Goal: Task Accomplishment & Management: Complete application form

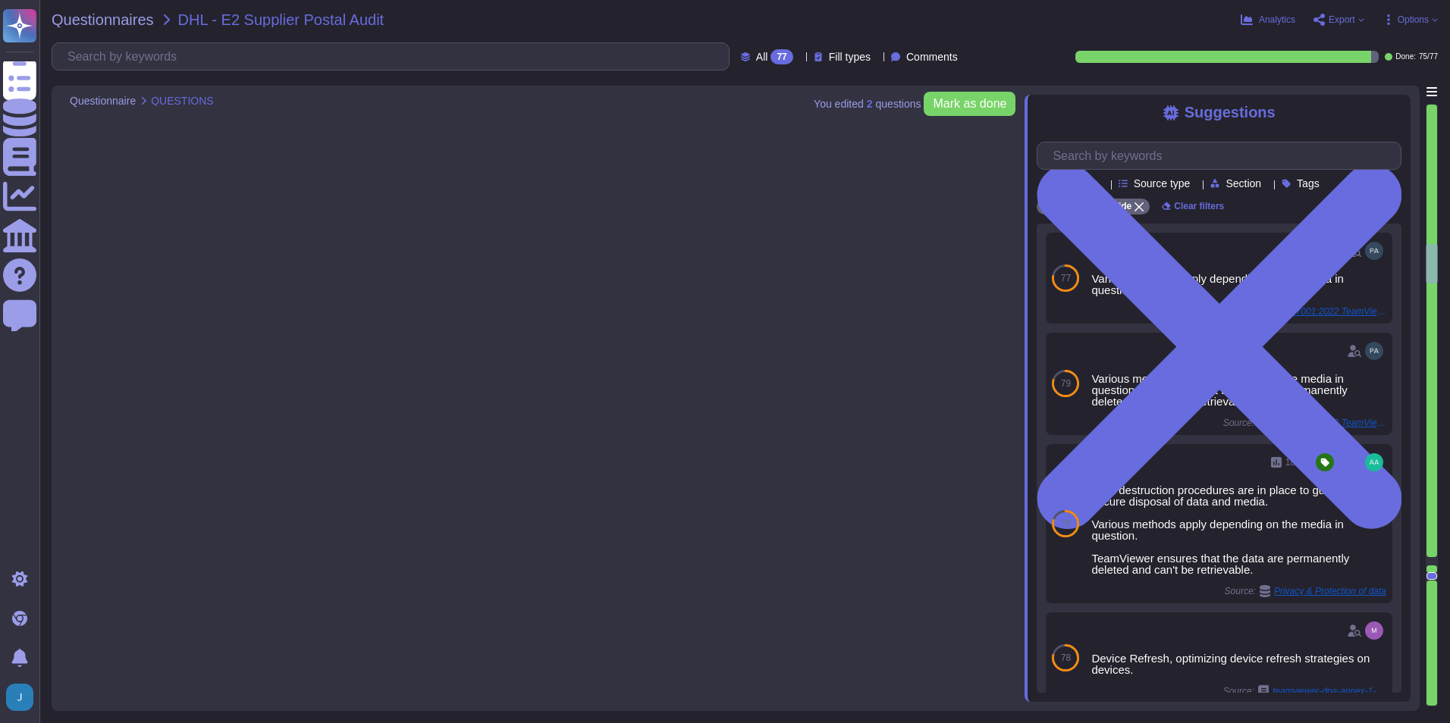
type textarea "Yes, organizational charts exist. They are in place to communicate key areas of…"
type textarea "Yes, job descriptions exist and are documented. They are communicated to person…"
type textarea "Yes, TeamViewer shall ensure that the persons employed are sufficiently qualifi…"
type textarea "Yes, development/support staff receive sufficient training and have experience …"
type textarea "Yes, training courses are documented. Records are handled as per Internal IT Se…"
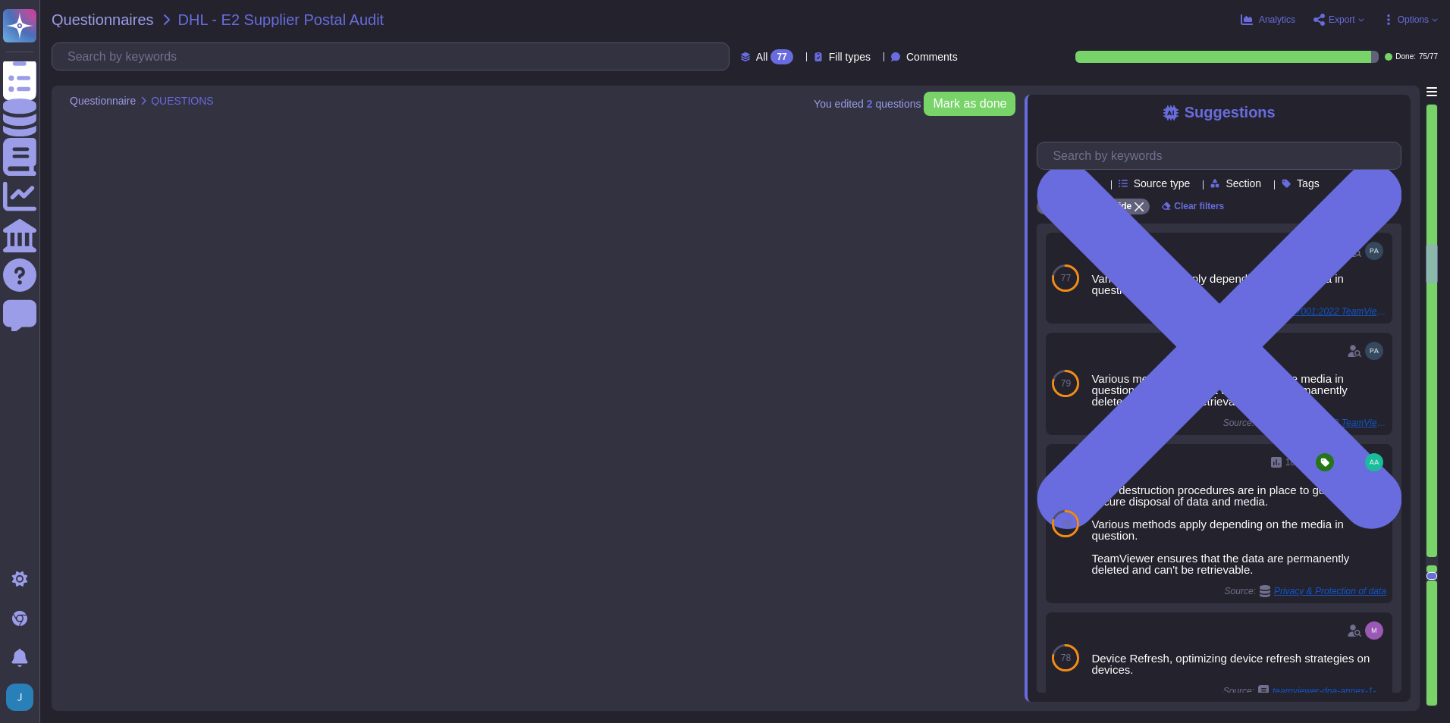
type textarea "Yes, the training of staff is assessed. Training and awareness shall be complet…"
type textarea "Yes, an inventory of system assets and components is maintained to classify and…"
type textarea "Yes, the systems are uniquely identified, versioned, and classified. The asset …"
type textarea "Yes, all applications developed by TeamViewer follow its S-SDLC (Secure Softwar…"
type textarea "Yes."
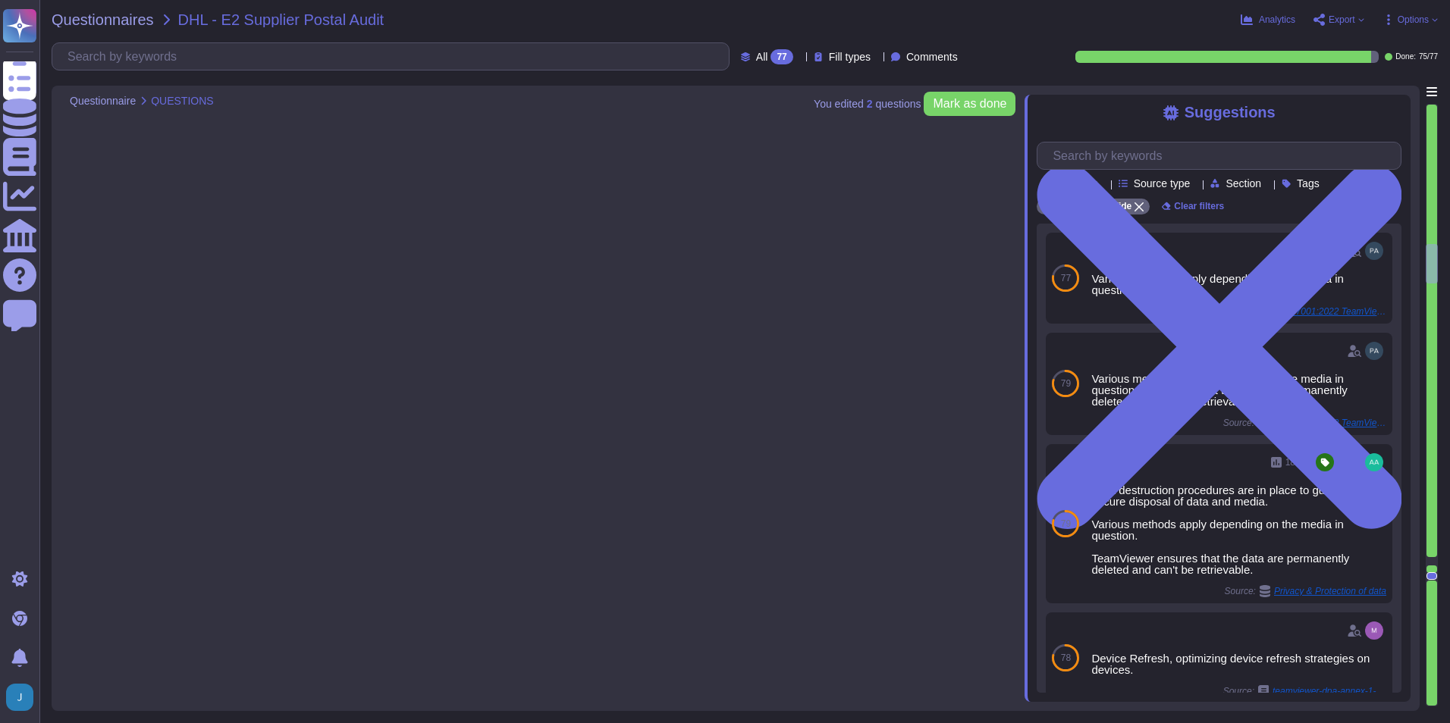
scroll to position [209, 0]
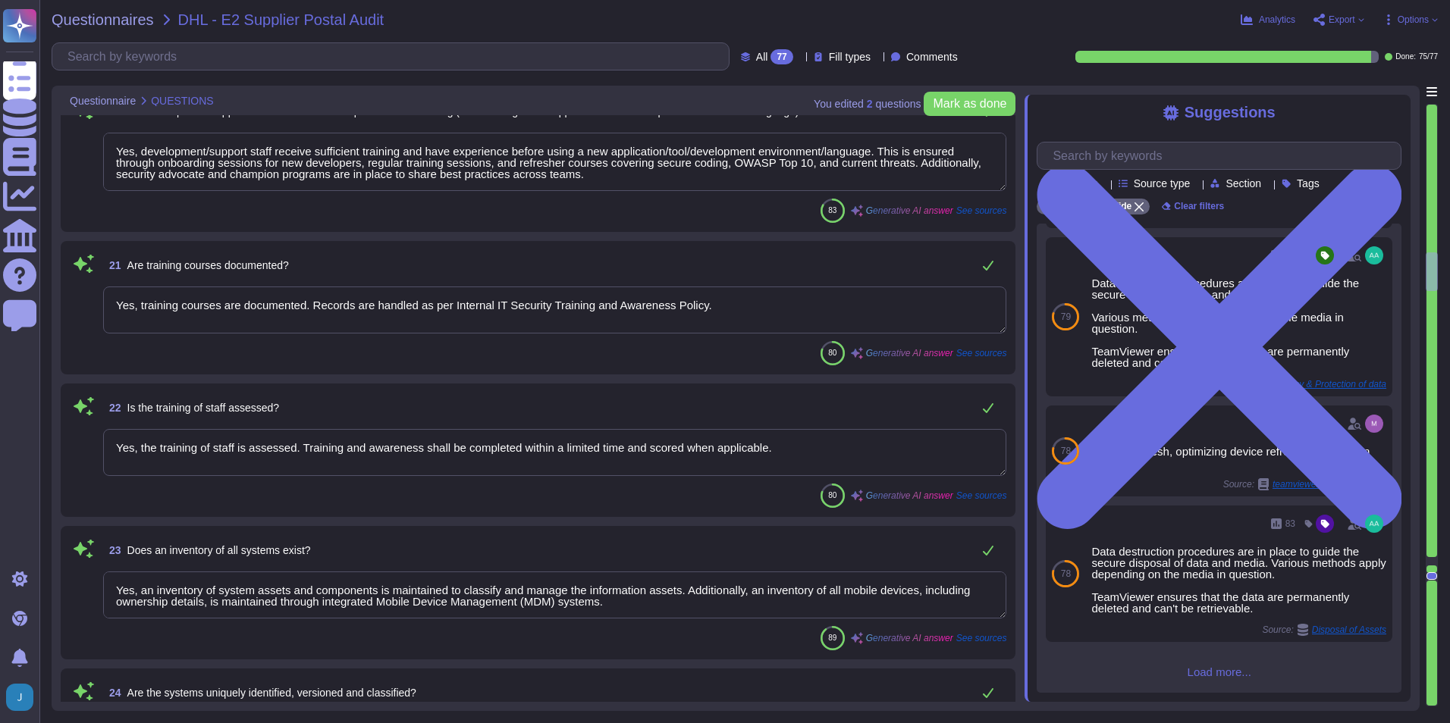
type textarea "Not Evaluated: The product has not been evaluated against the criterion. This c…"
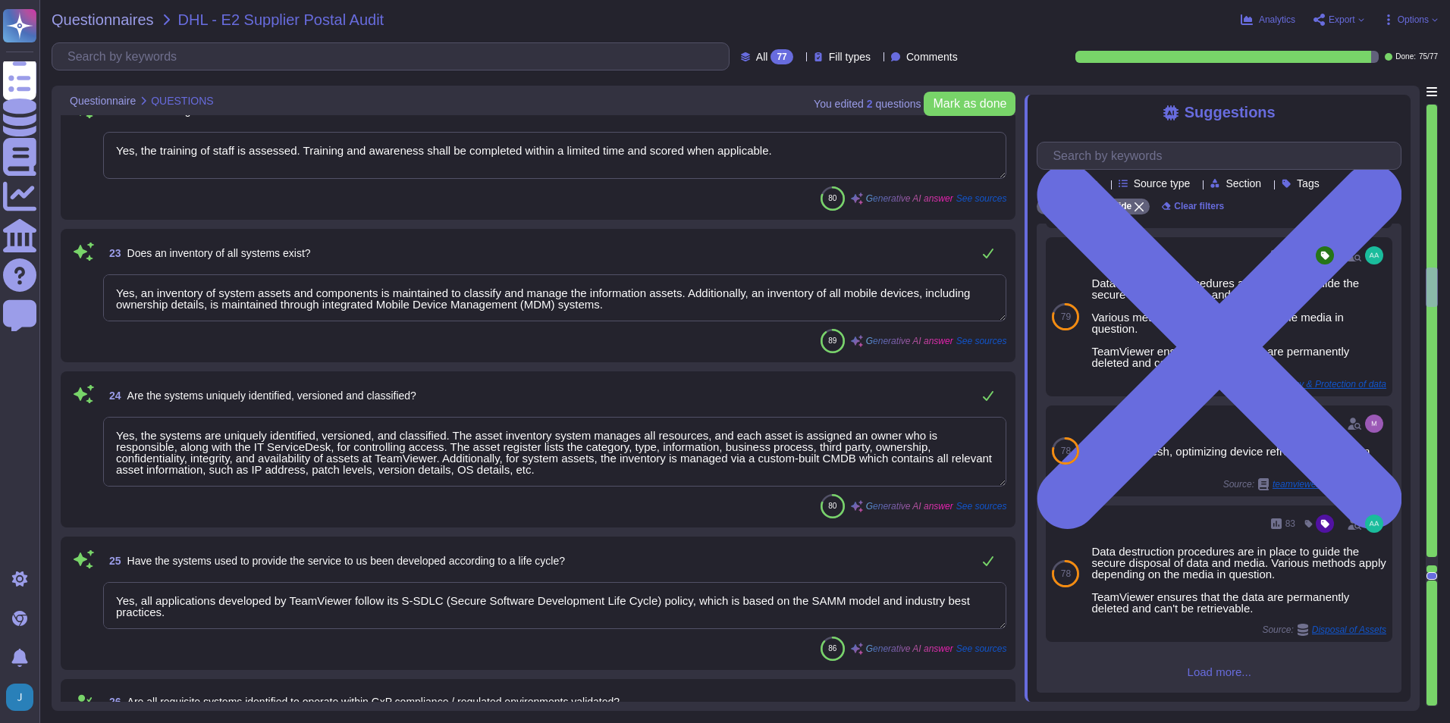
scroll to position [3336, 0]
type textarea "TeamViewer has implemented an NTP server that synchronizes the servers and work…"
type textarea "Yes."
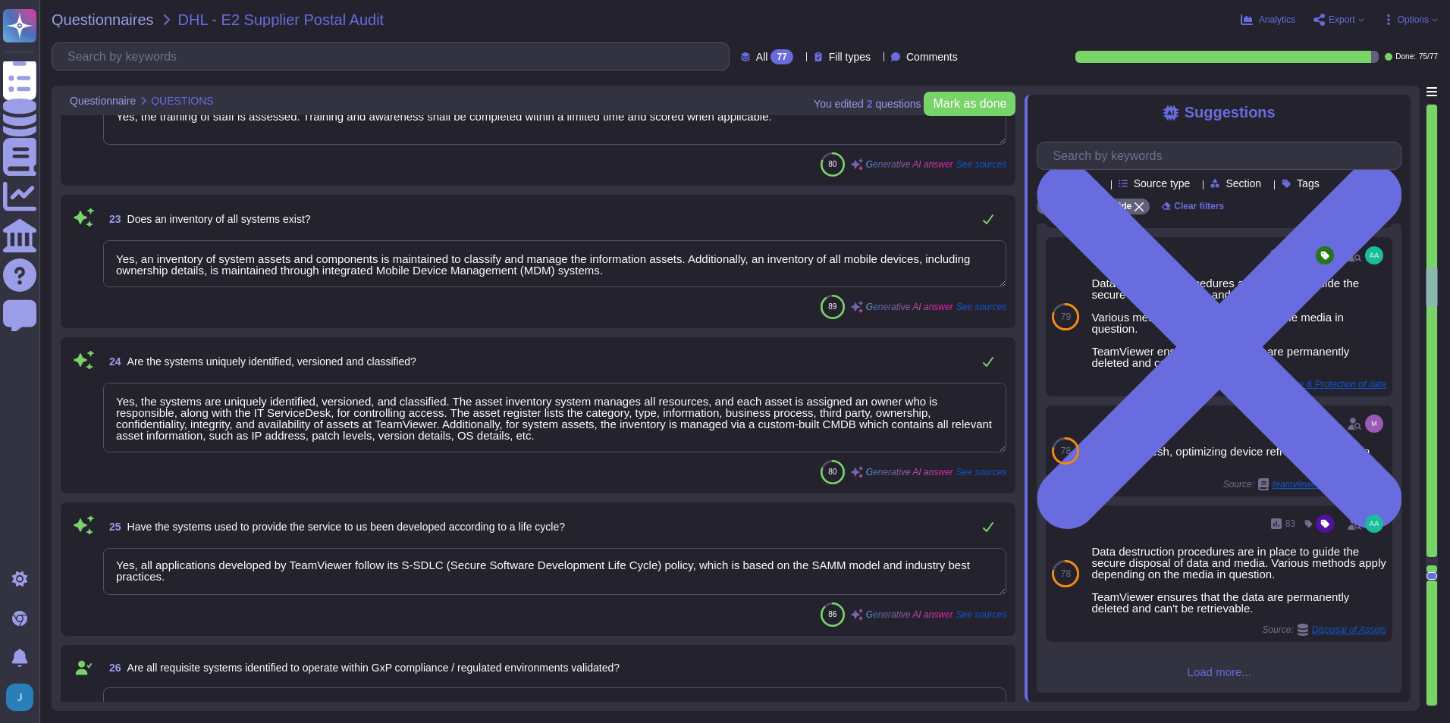
scroll to position [0, 0]
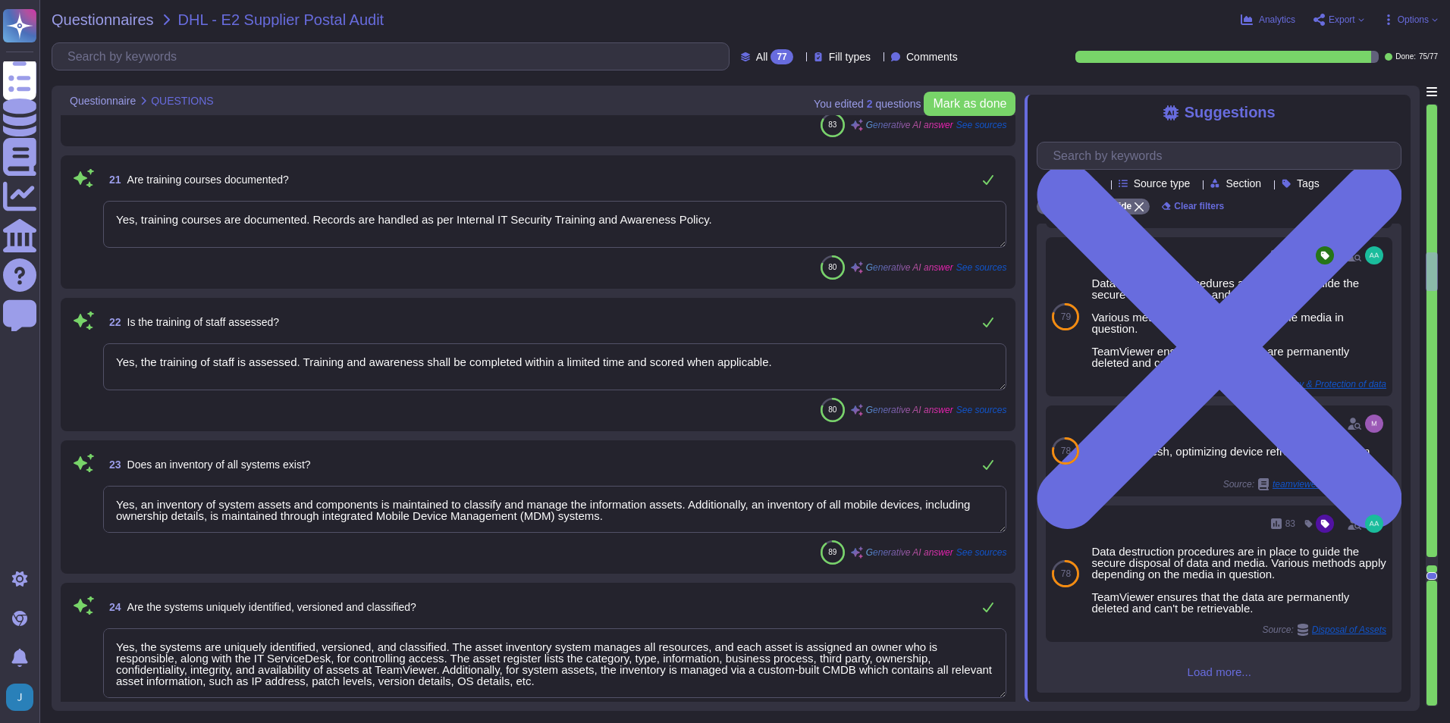
type textarea "Yes, job descriptions exist and are documented. They are communicated to person…"
type textarea "Yes, TeamViewer shall ensure that the persons employed are sufficiently qualifi…"
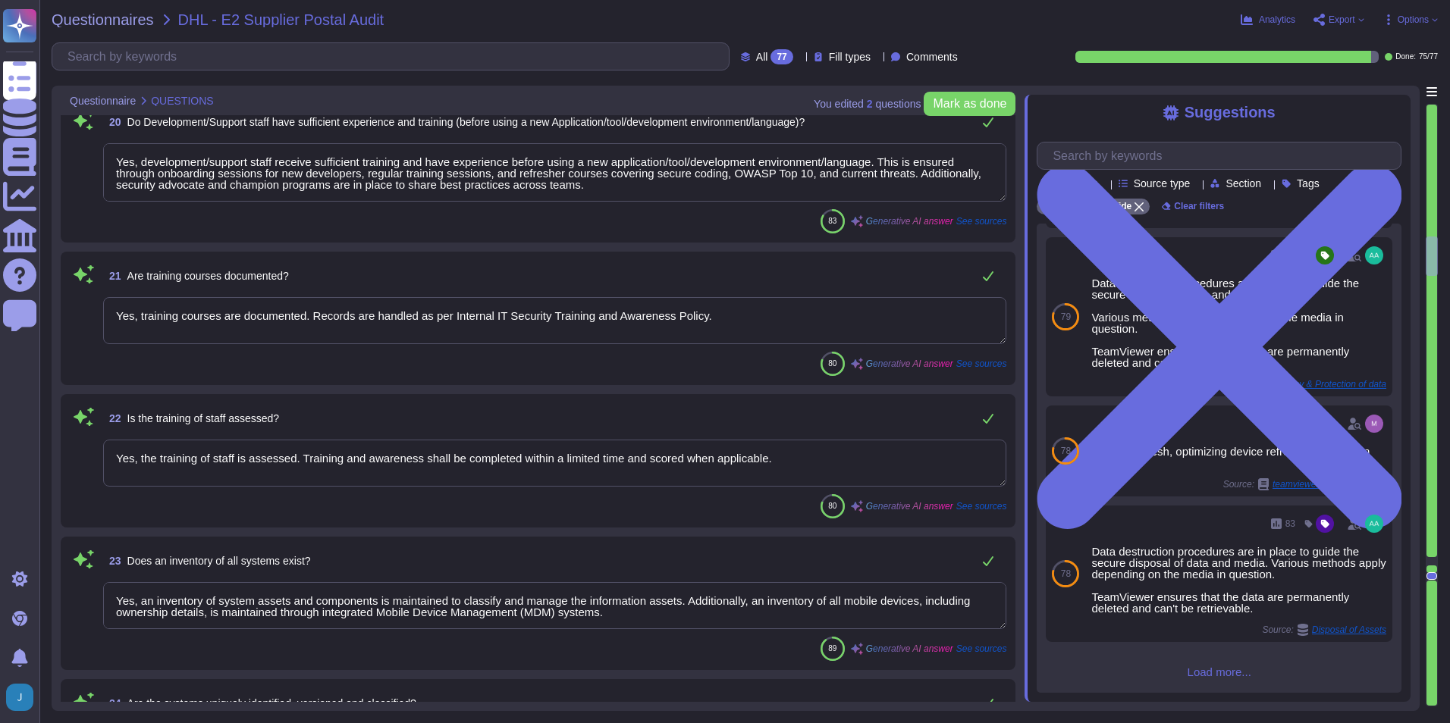
type textarea "Yes, TeamViewer restricts the transfer of tasks or data to third parties. They …"
type textarea "Yes, we permit audits and inspections. In fact, we have a formal, recurring aud…"
type textarea "Yes, organizational charts exist. They are in place to communicate key areas of…"
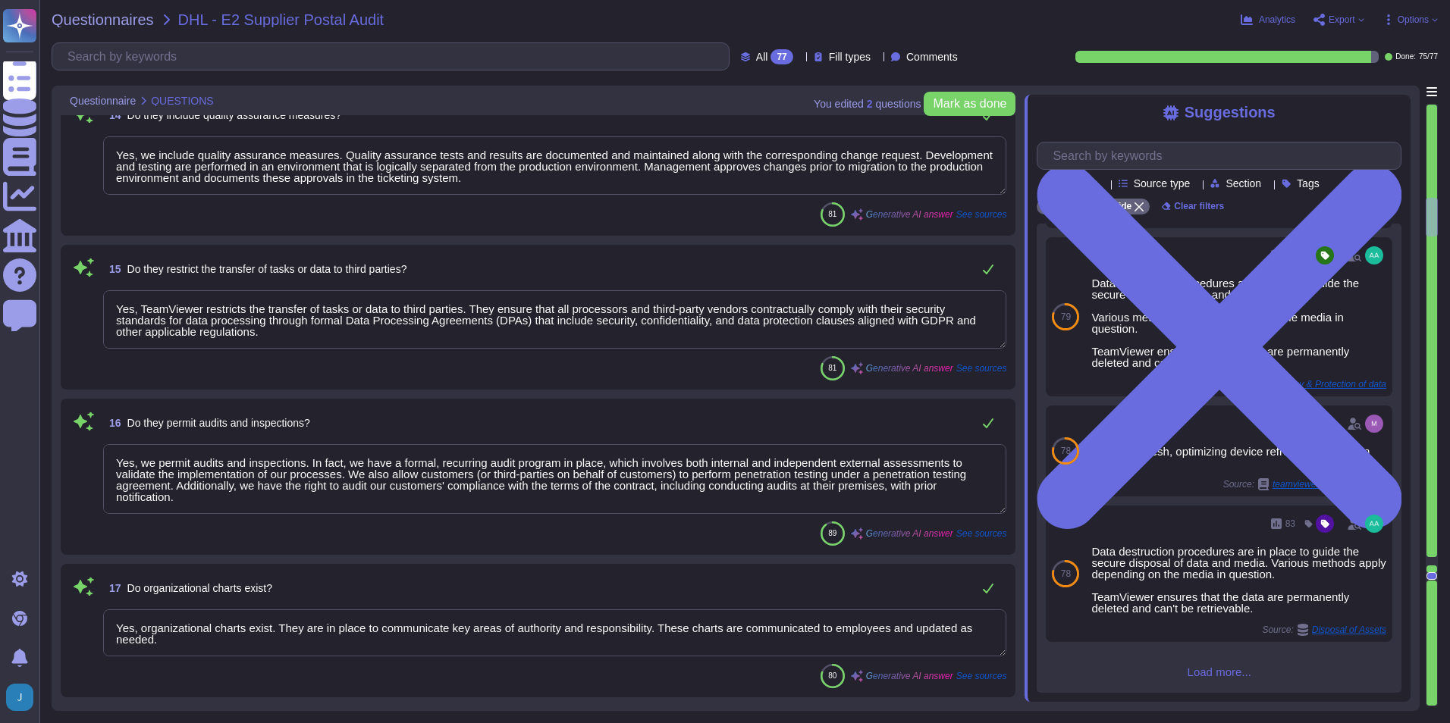
type textarea "(Sites see annex) has established and maintains a quality management system acc…"
type textarea "Yes, documentation and records are retained as per defined certification or reg…"
type textarea "Yes, there are Quality/Technical and/or Service Level Agreements in place. Team…"
type textarea "Yes, we include quality assurance measures. Quality assurance tests and results…"
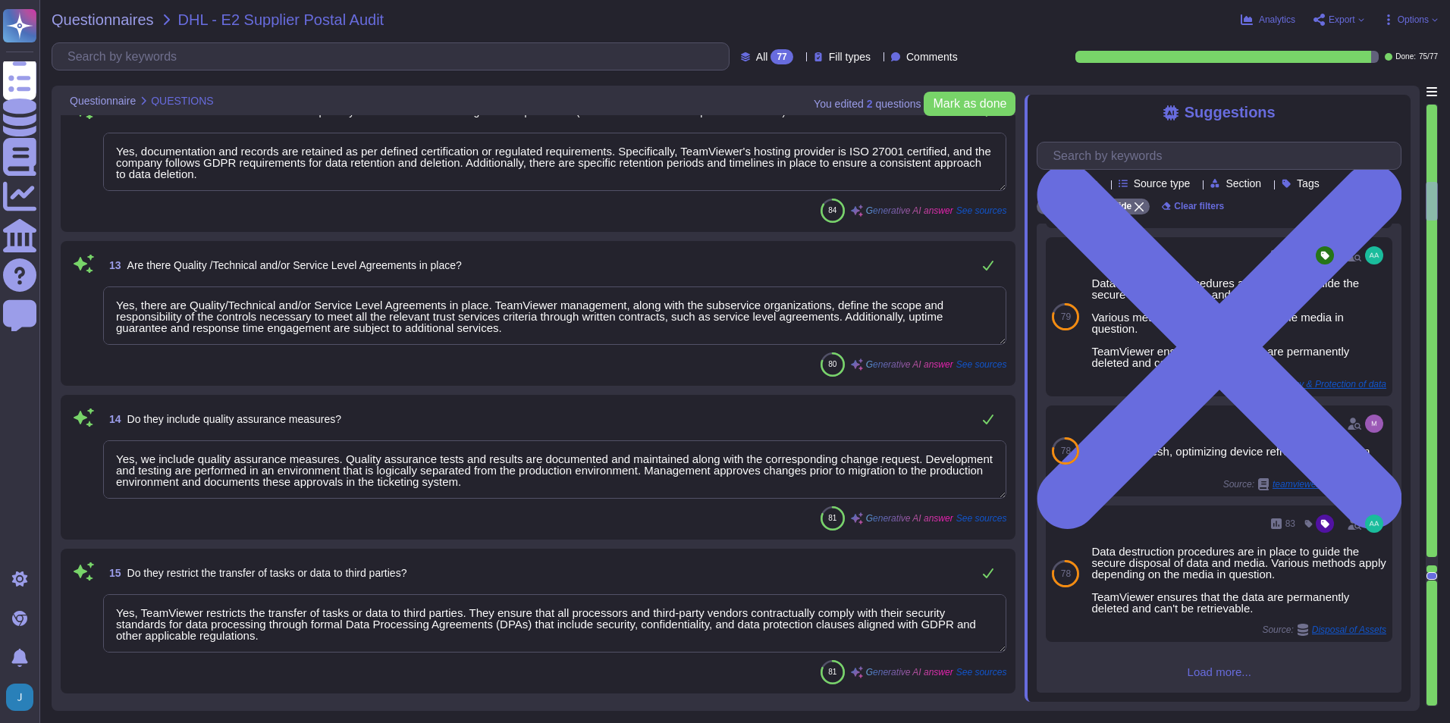
type textarea "Yes, TeamViewer maintains a comprehensive set of independent audit reports and …"
type textarea "52 People"
type textarea "QA is involved in quality assurance testing and User Acceptance Testing (UAT). …"
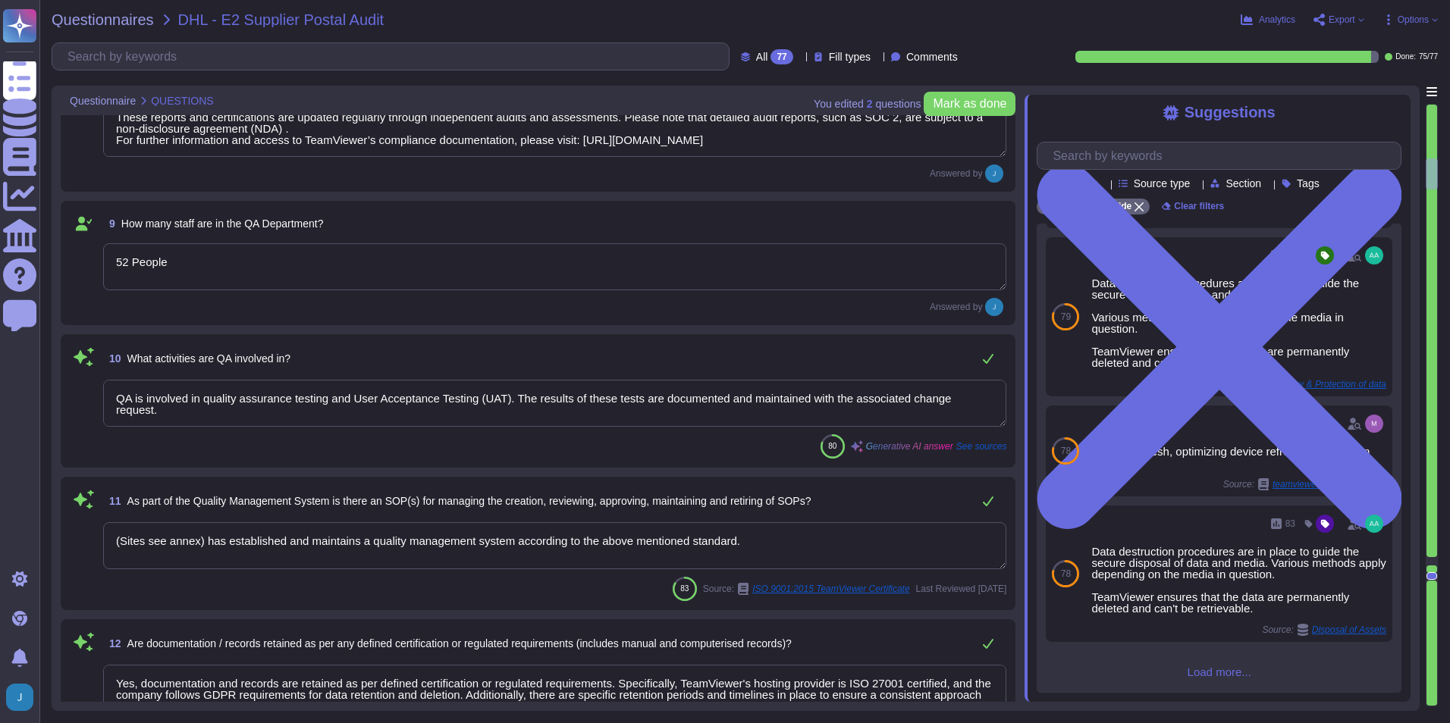
type textarea "Yes, our company has established and maintains a quality management system acco…"
type textarea "Yes, our audit firm has complied with the quality management system requirement…"
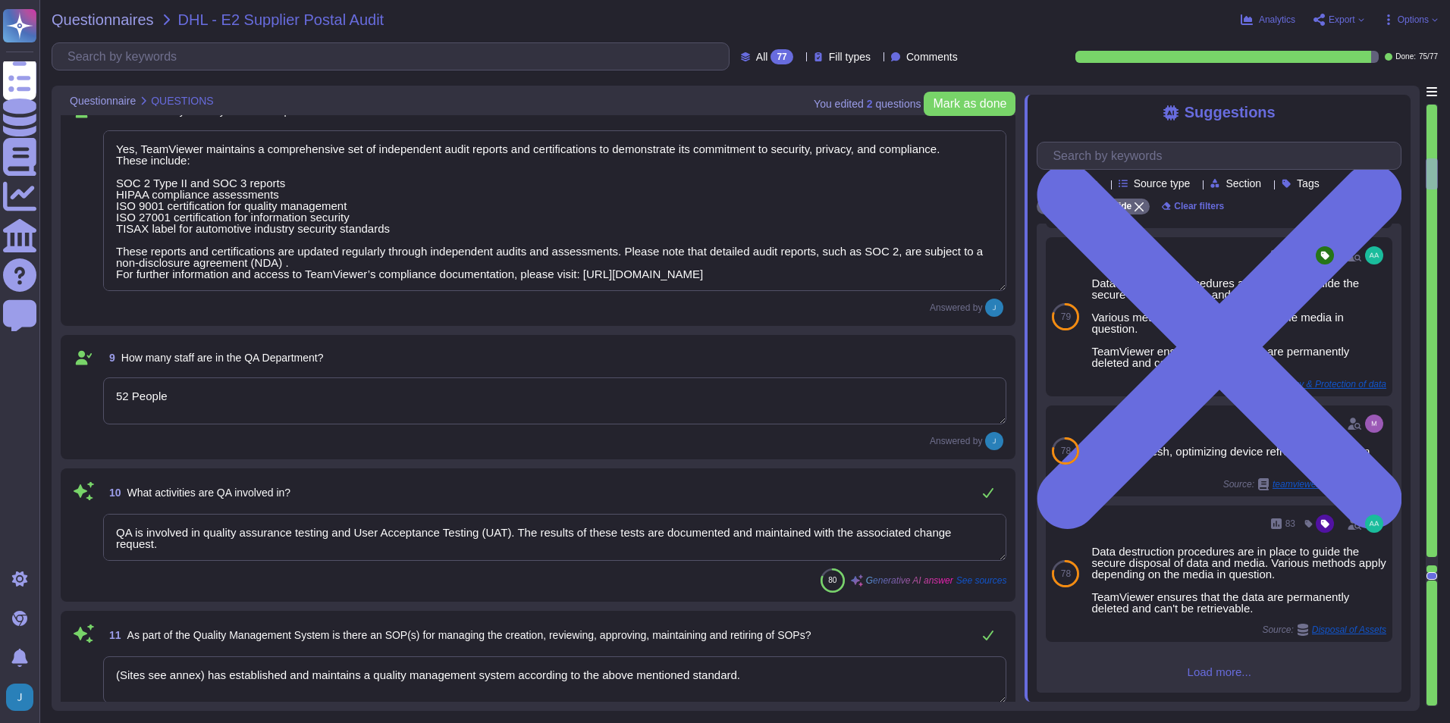
scroll to position [1213, 0]
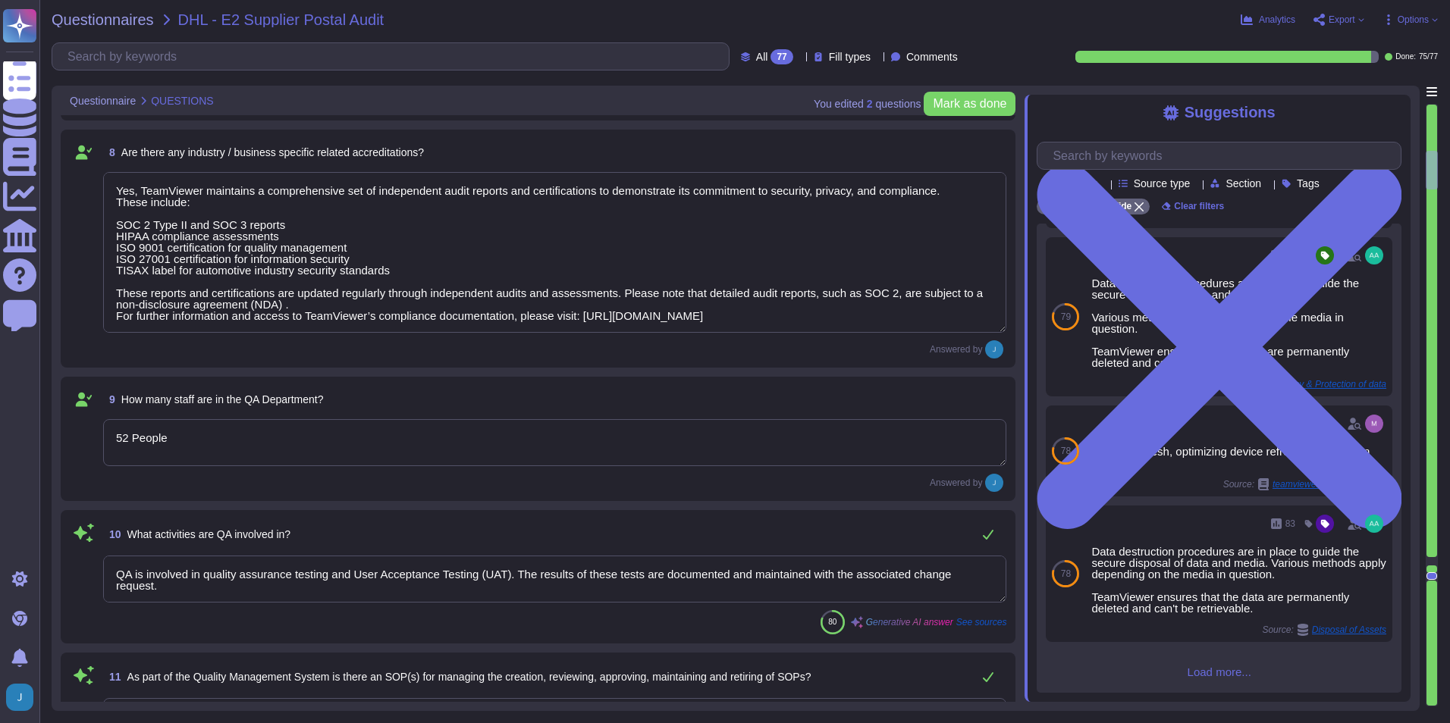
type textarea "Boehringer Ingelheim, as one of the world’s leading companies in the pharmaceut…"
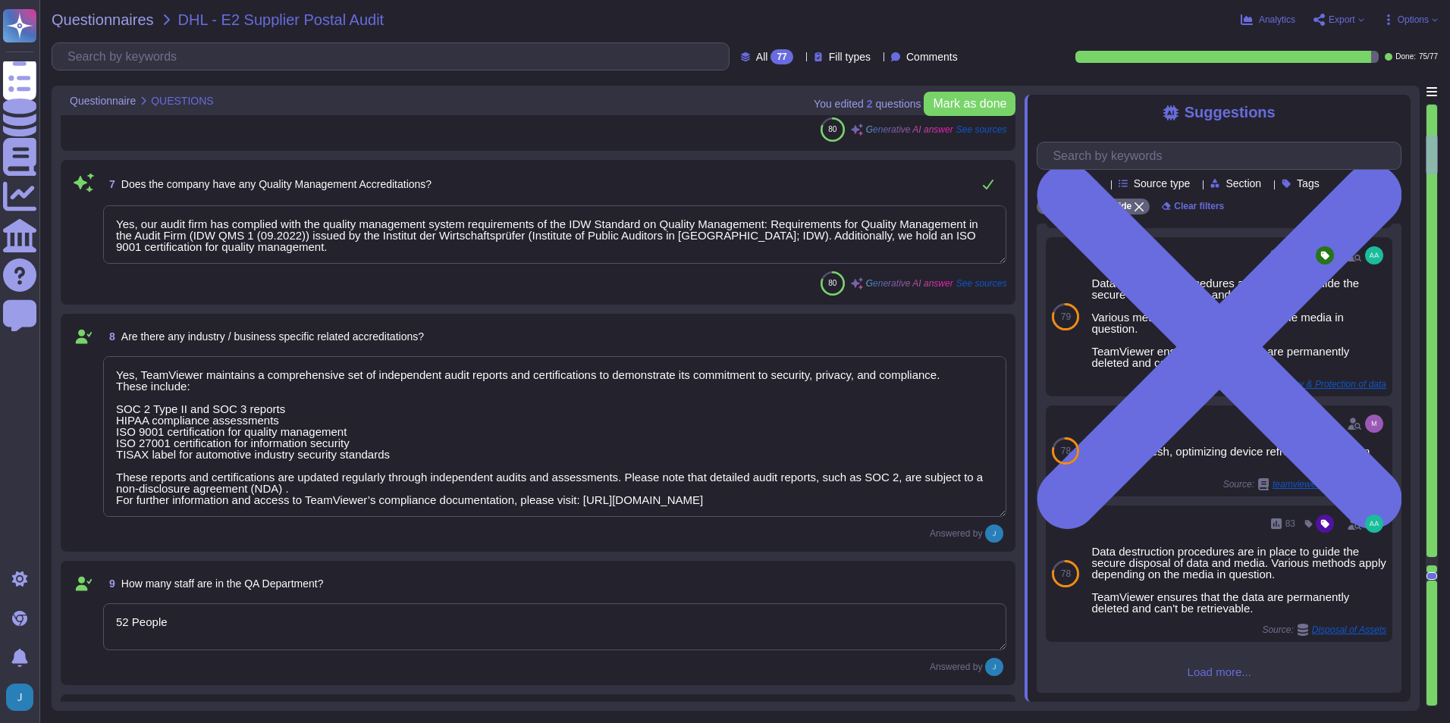
type textarea "Our company structure is designed to support our entity-wide objectives. We hav…"
type textarea "We utilize services of external service providers, such as Microsoft, Amazon We…"
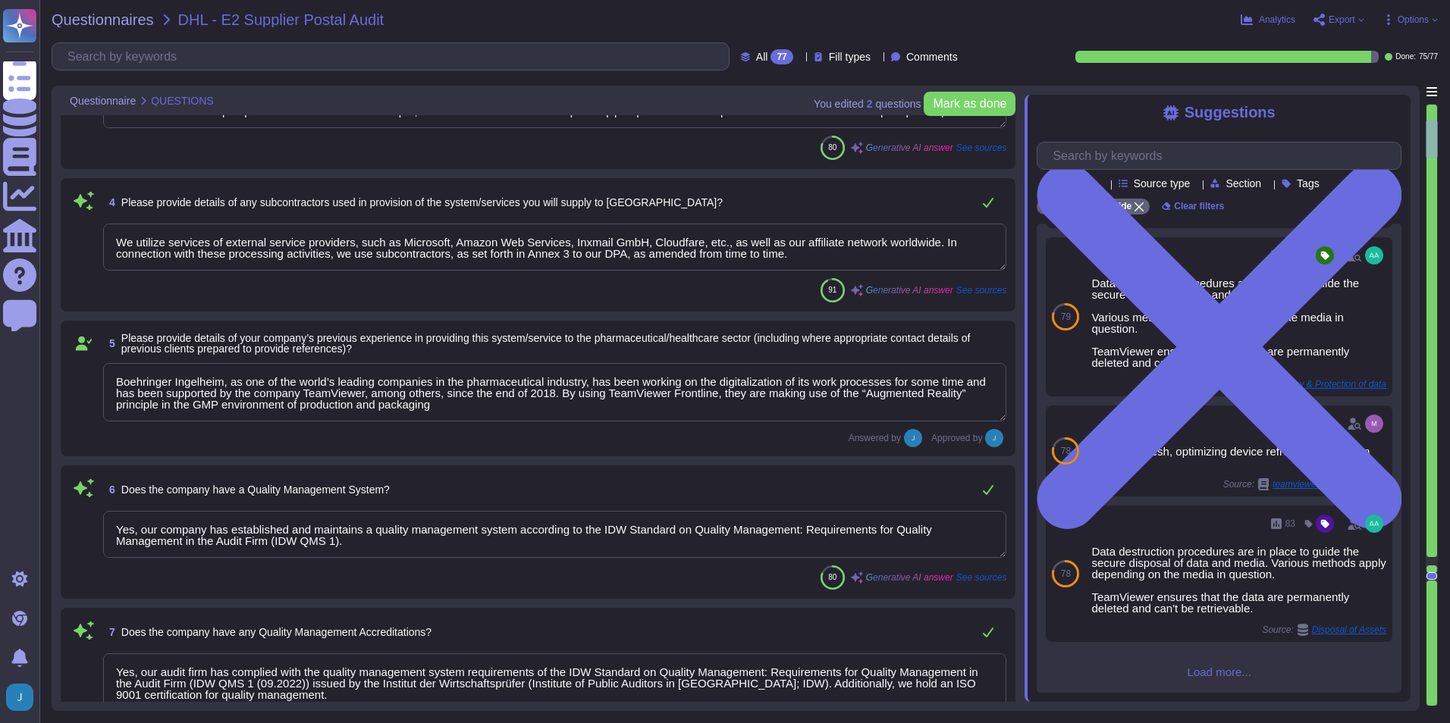
type textarea "We operate in most countries worldwide and have offices located around the glob…"
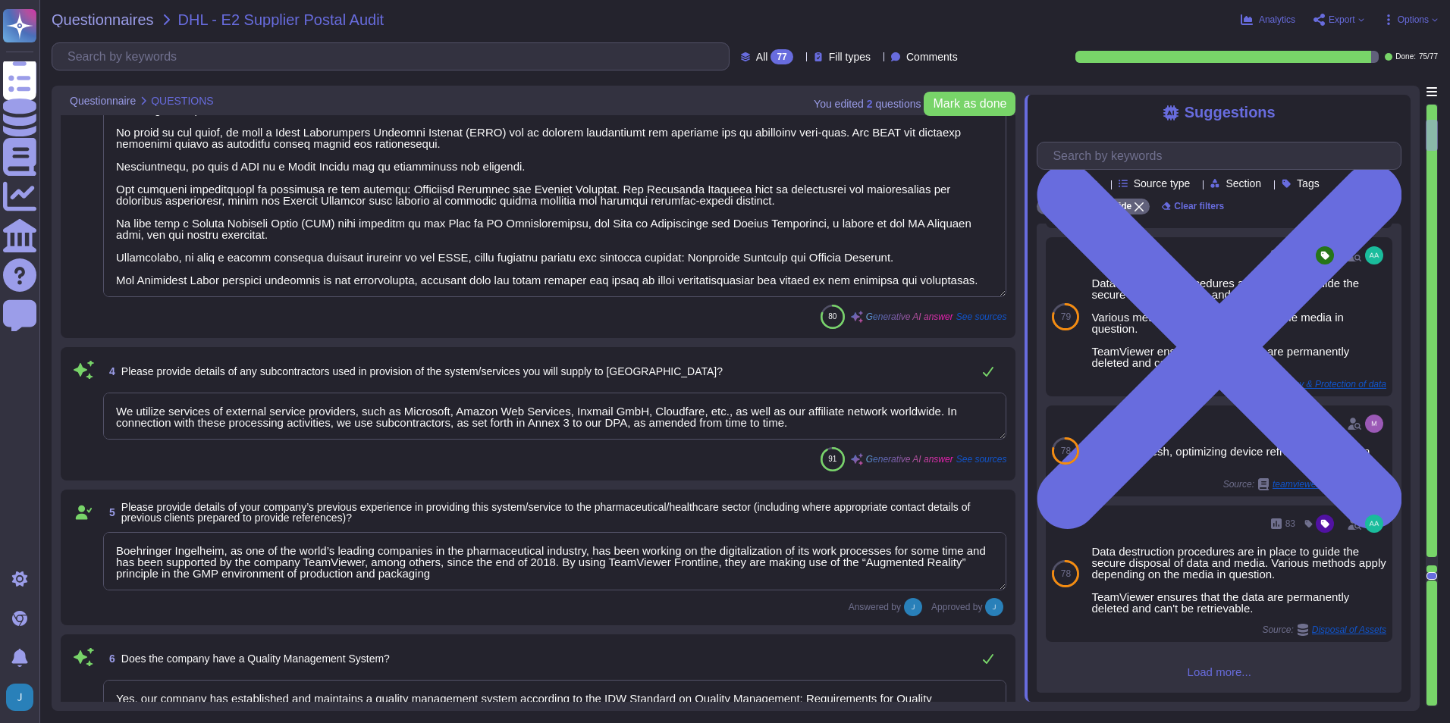
type textarea "Our company, TeamViewer, is a publicly listed company headquartered in [GEOGRAP…"
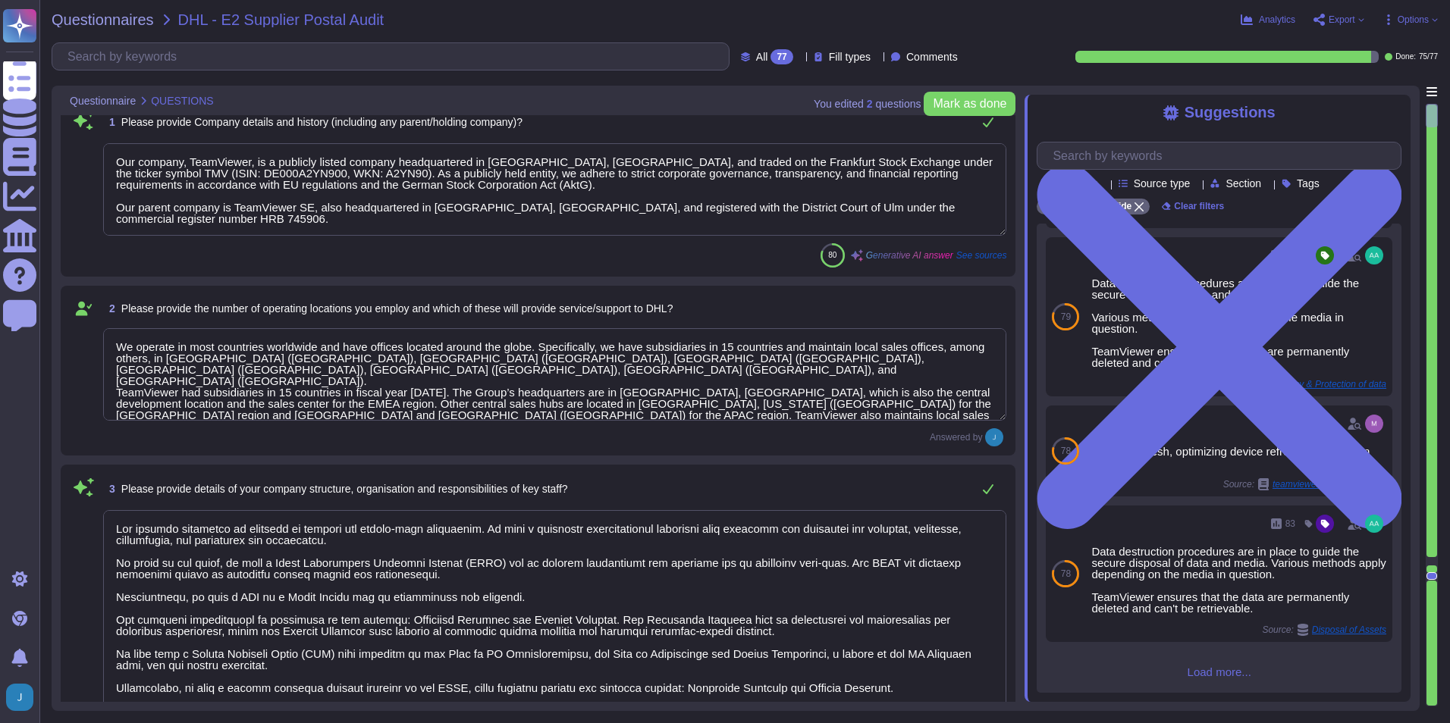
scroll to position [0, 0]
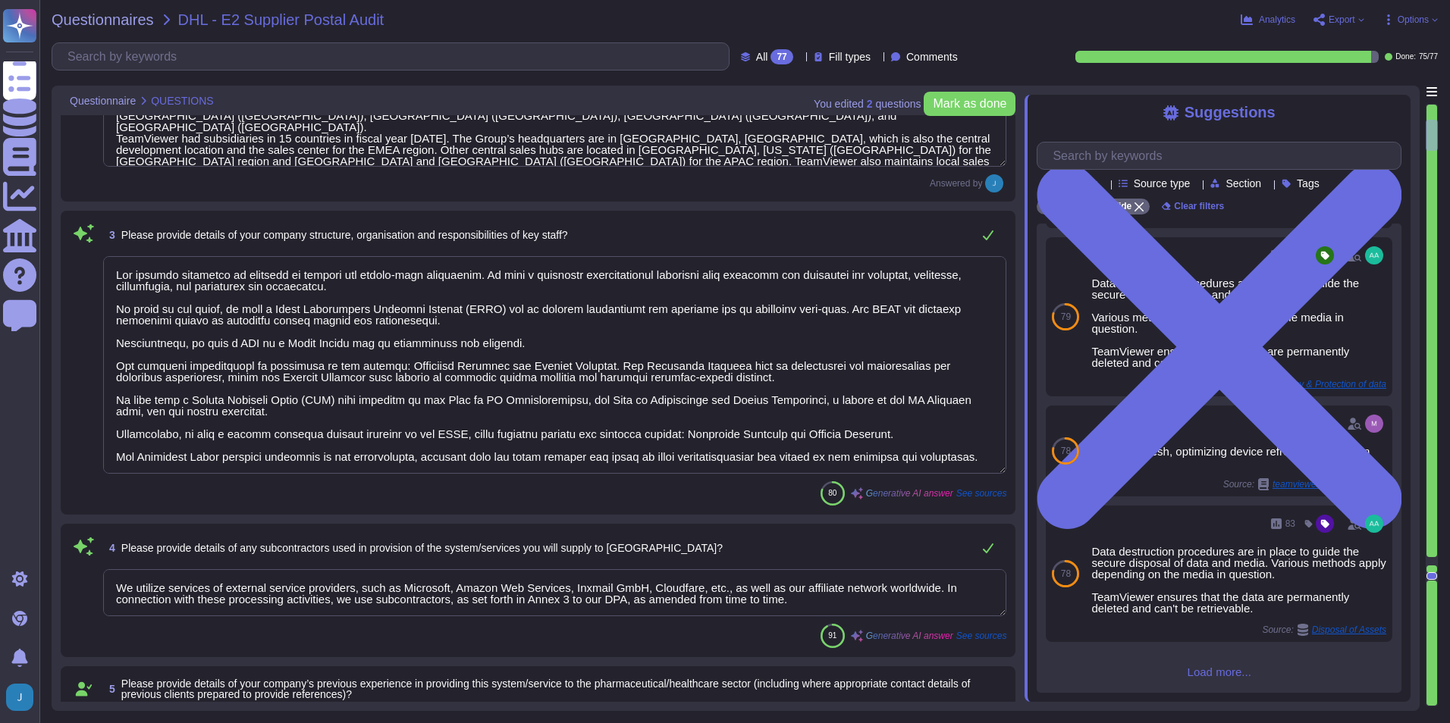
type textarea "Yes, our company has established and maintains a quality management system acco…"
type textarea "Yes, our audit firm has complied with the quality management system requirement…"
type textarea "Yes, TeamViewer maintains a comprehensive set of independent audit reports and …"
type textarea "52 People"
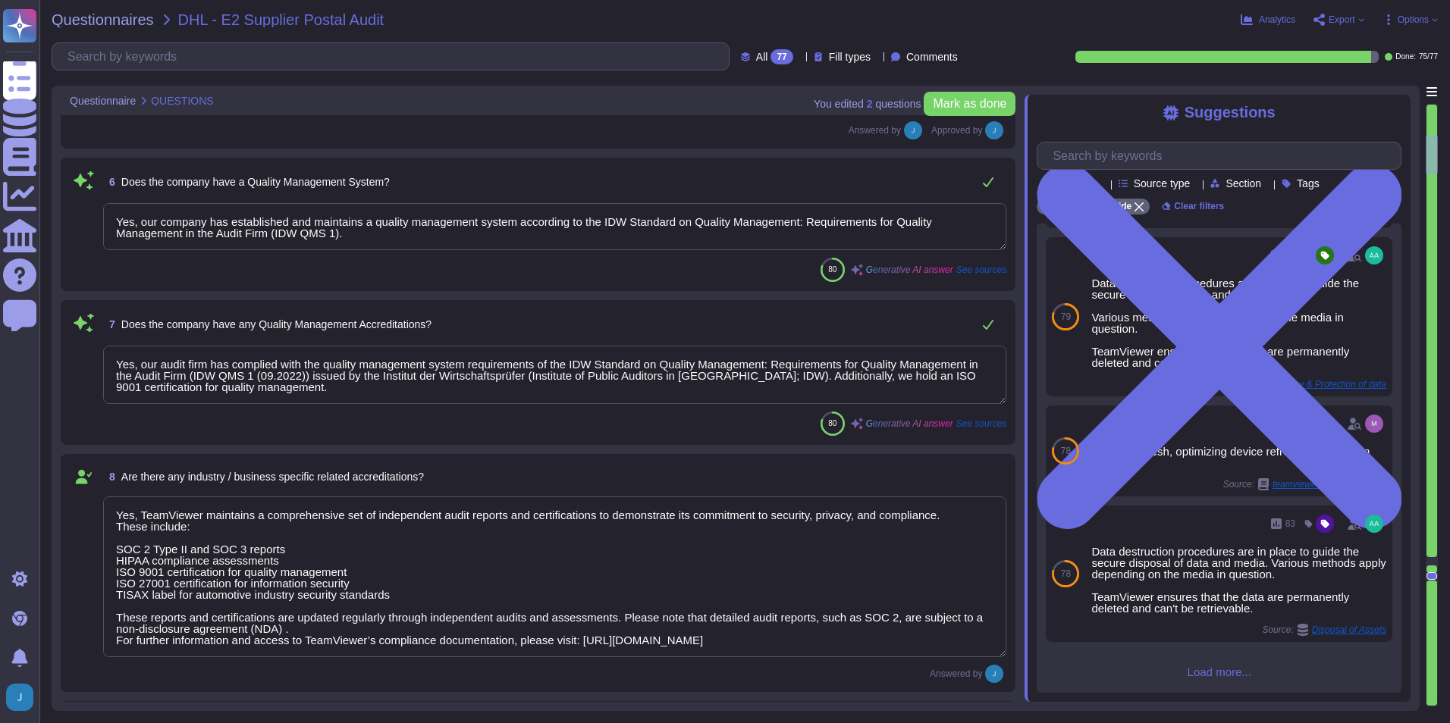
type textarea "QA is involved in quality assurance testing and User Acceptance Testing (UAT). …"
type textarea "(Sites see annex) has established and maintains a quality management system acc…"
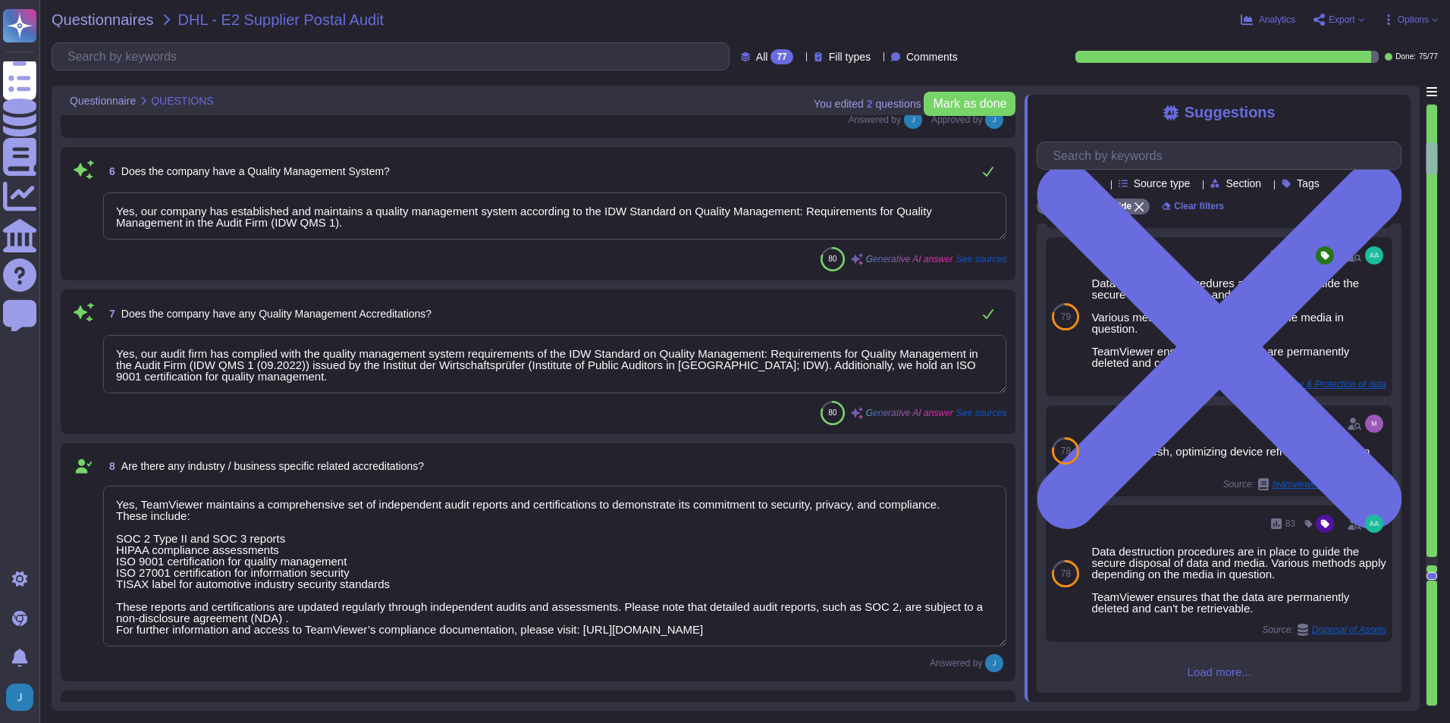
type textarea "Yes, documentation and records are retained as per defined certification or reg…"
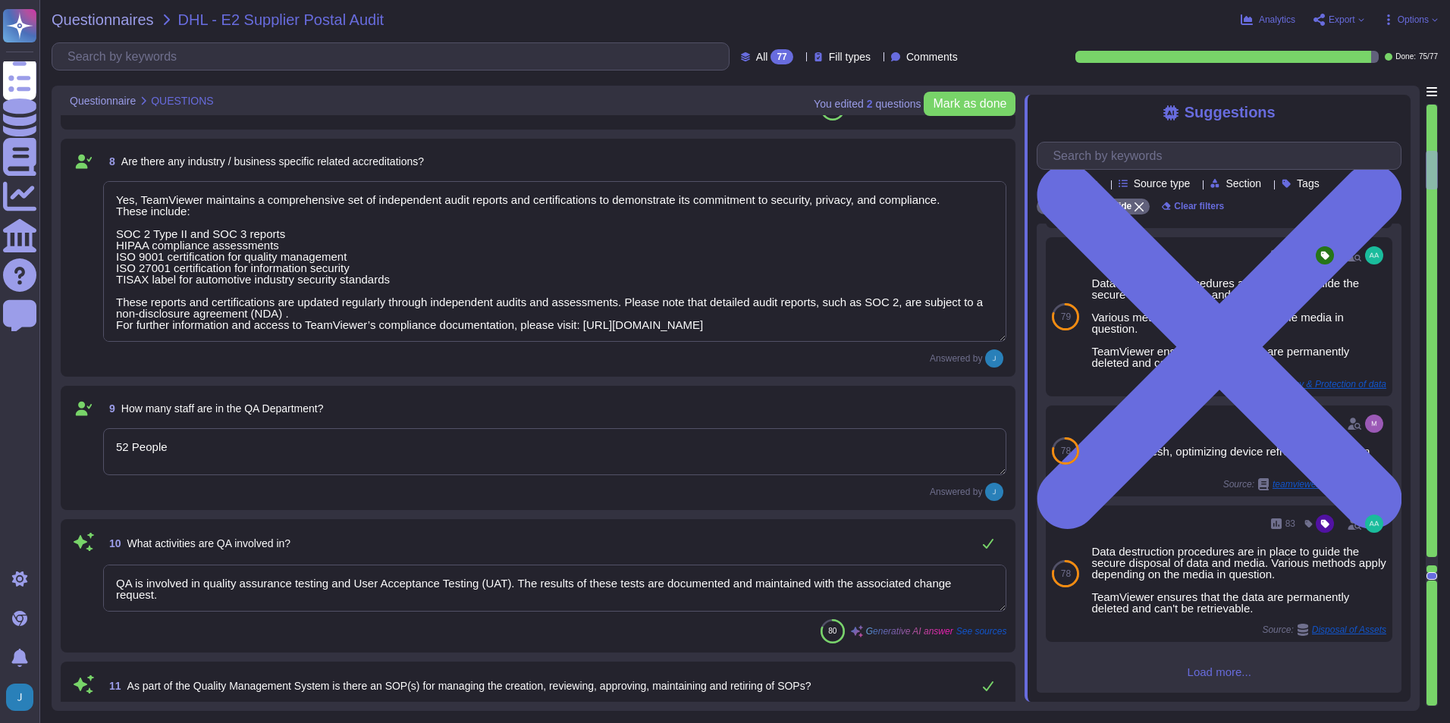
type textarea "Yes, there are Quality/Technical and/or Service Level Agreements in place. Team…"
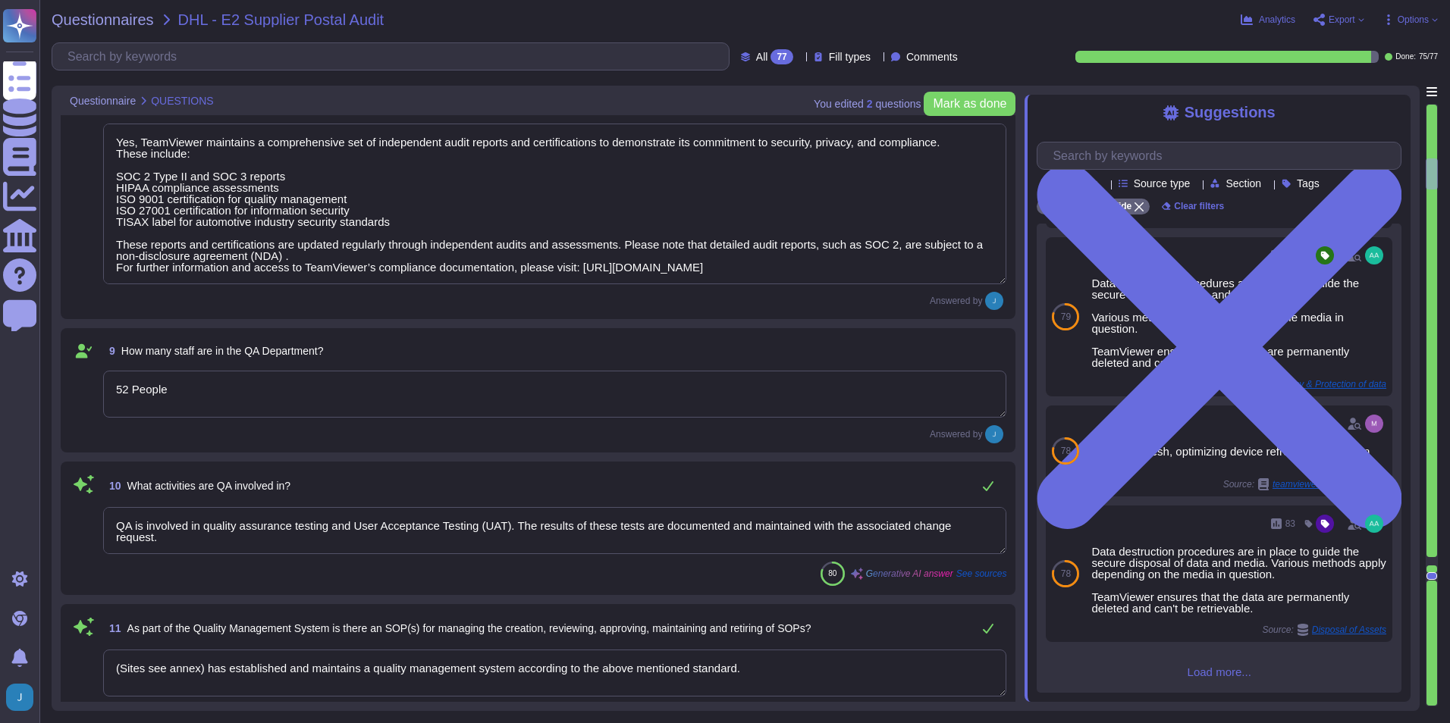
type textarea "Yes, we include quality assurance measures. Quality assurance tests and results…"
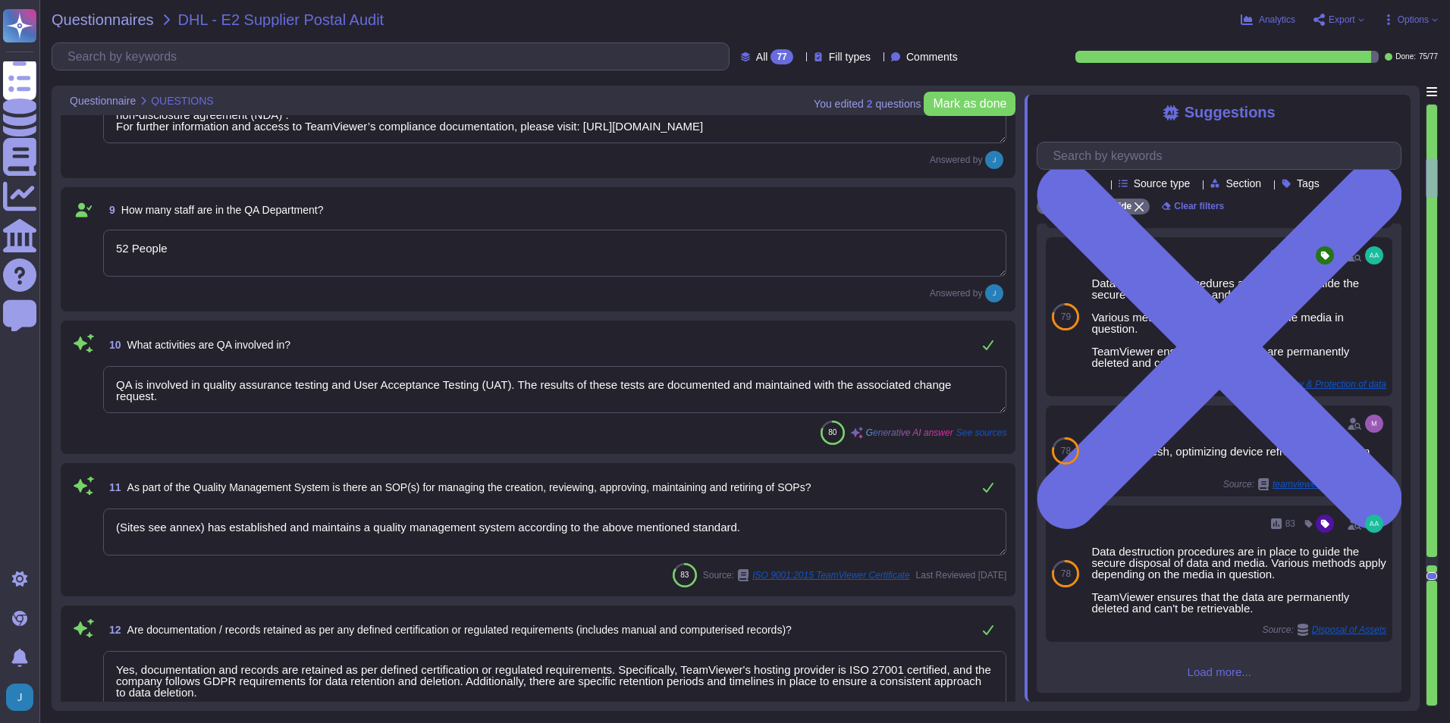
scroll to position [1517, 0]
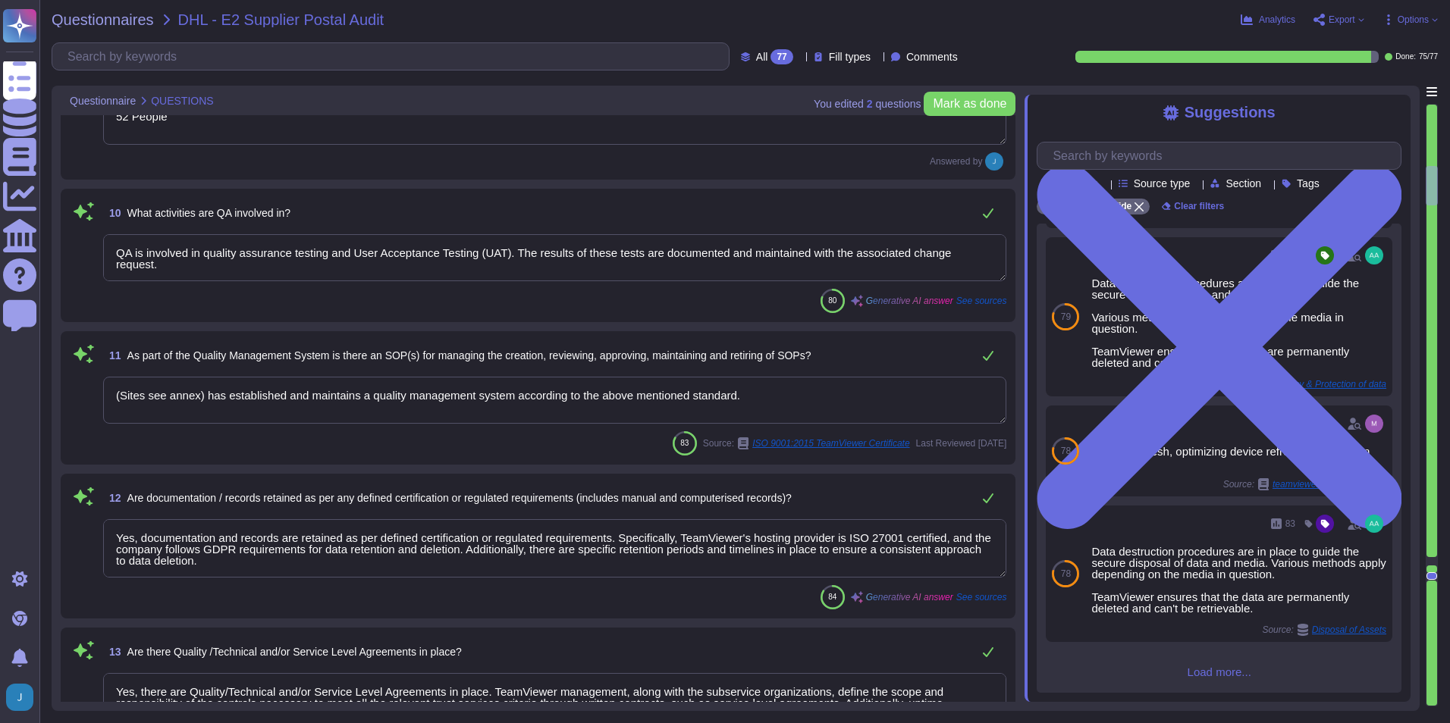
type textarea "Yes, TeamViewer restricts the transfer of tasks or data to third parties. They …"
click at [531, 572] on textarea "Yes, documentation and records are retained as per defined certification or reg…" at bounding box center [554, 548] width 903 height 58
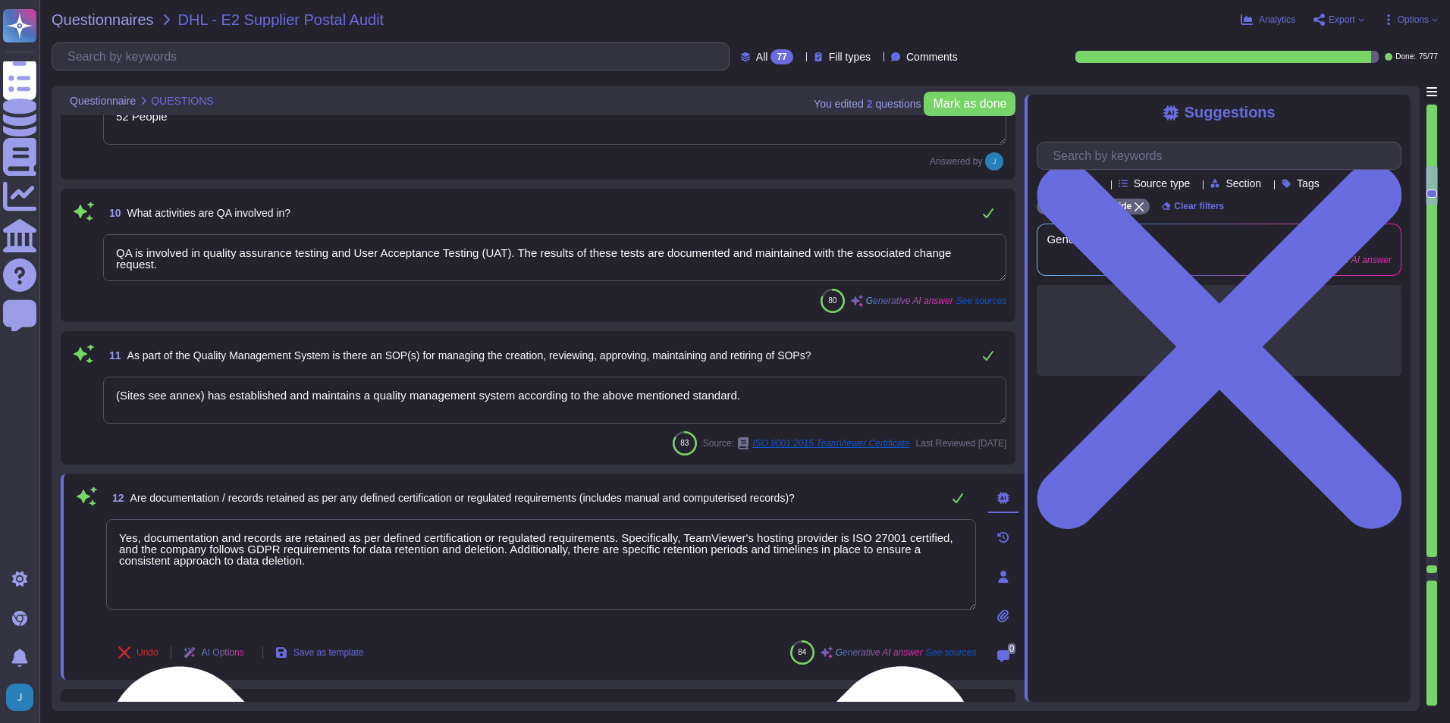
scroll to position [0, 0]
type textarea "Yes, TeamViewer restricts the transfer of tasks or data to third parties. They …"
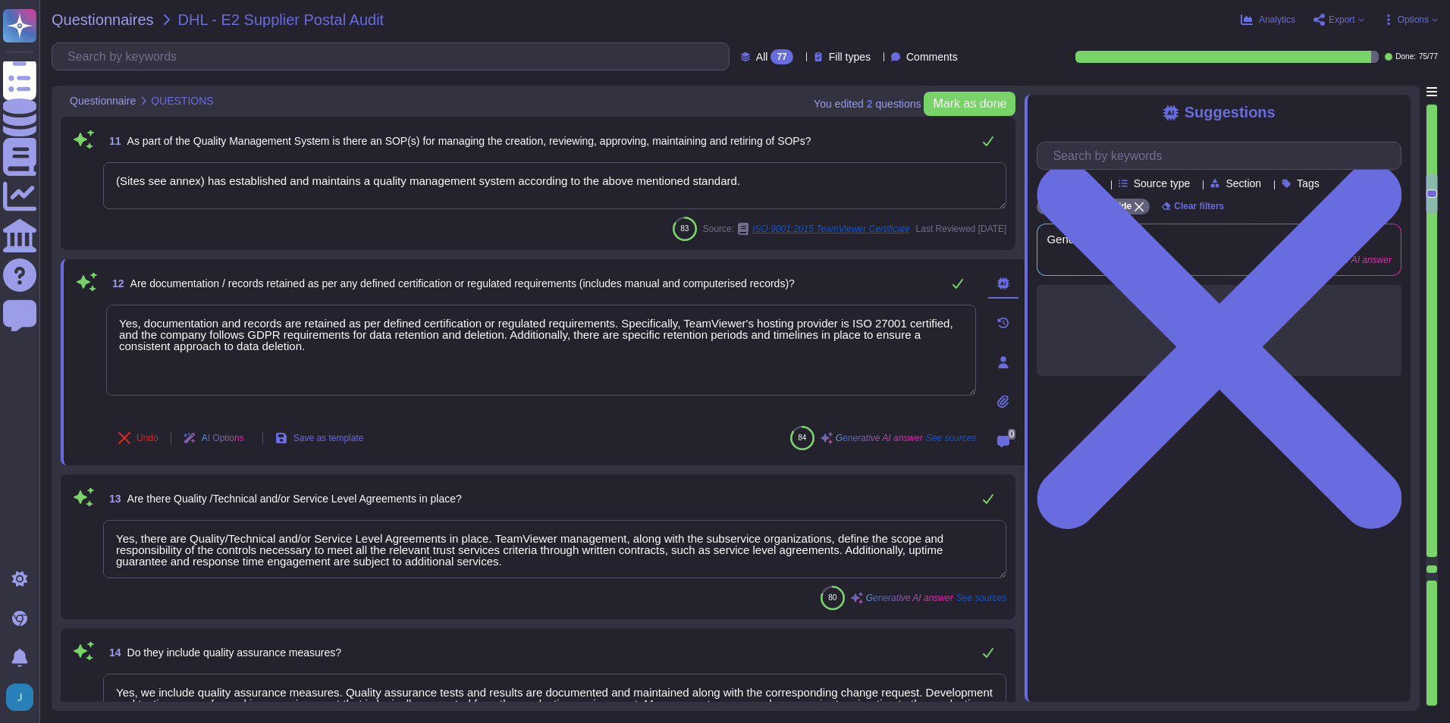
type textarea "Yes, we permit audits and inspections. In fact, we have a formal, recurring aud…"
type textarea "Yes, organizational charts exist. They are in place to communicate key areas of…"
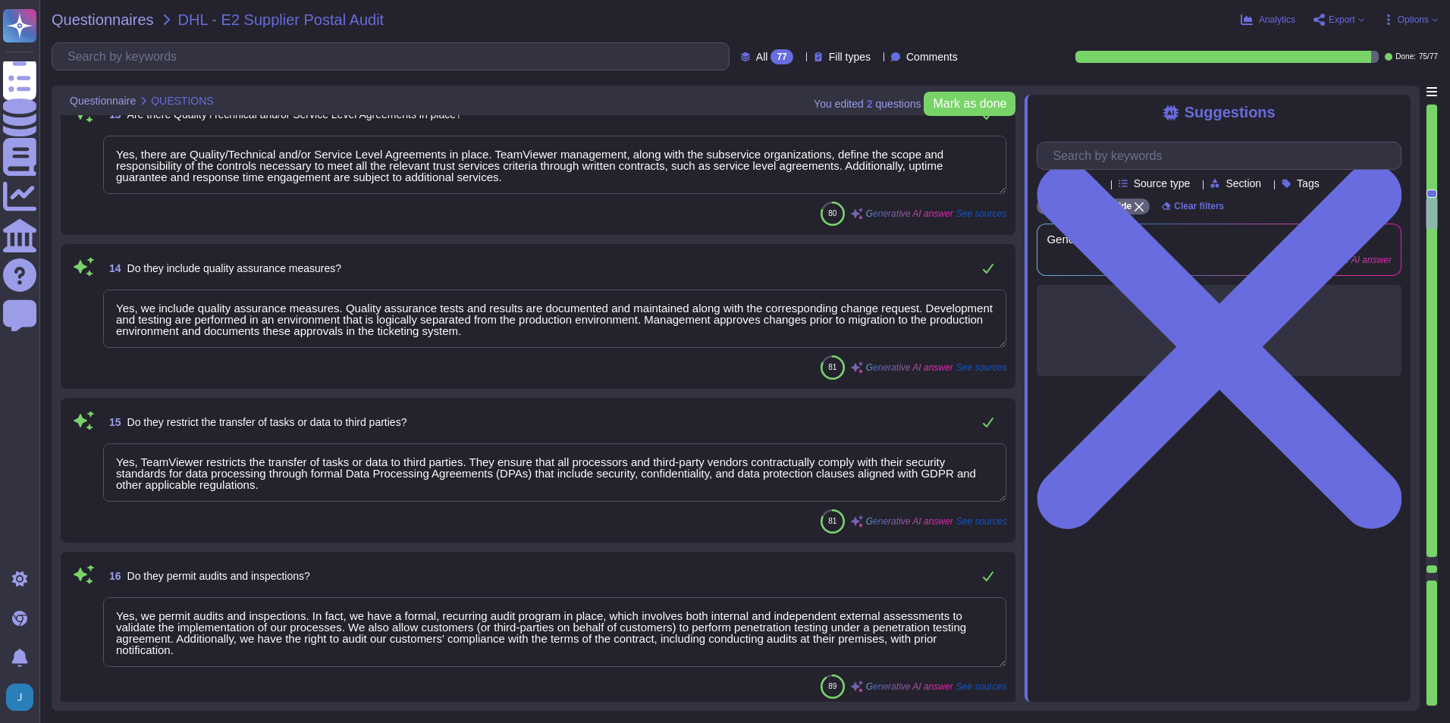
type textarea "Yes, job descriptions exist and are documented. They are communicated to person…"
type textarea "Yes, TeamViewer shall ensure that the persons employed are sufficiently qualifi…"
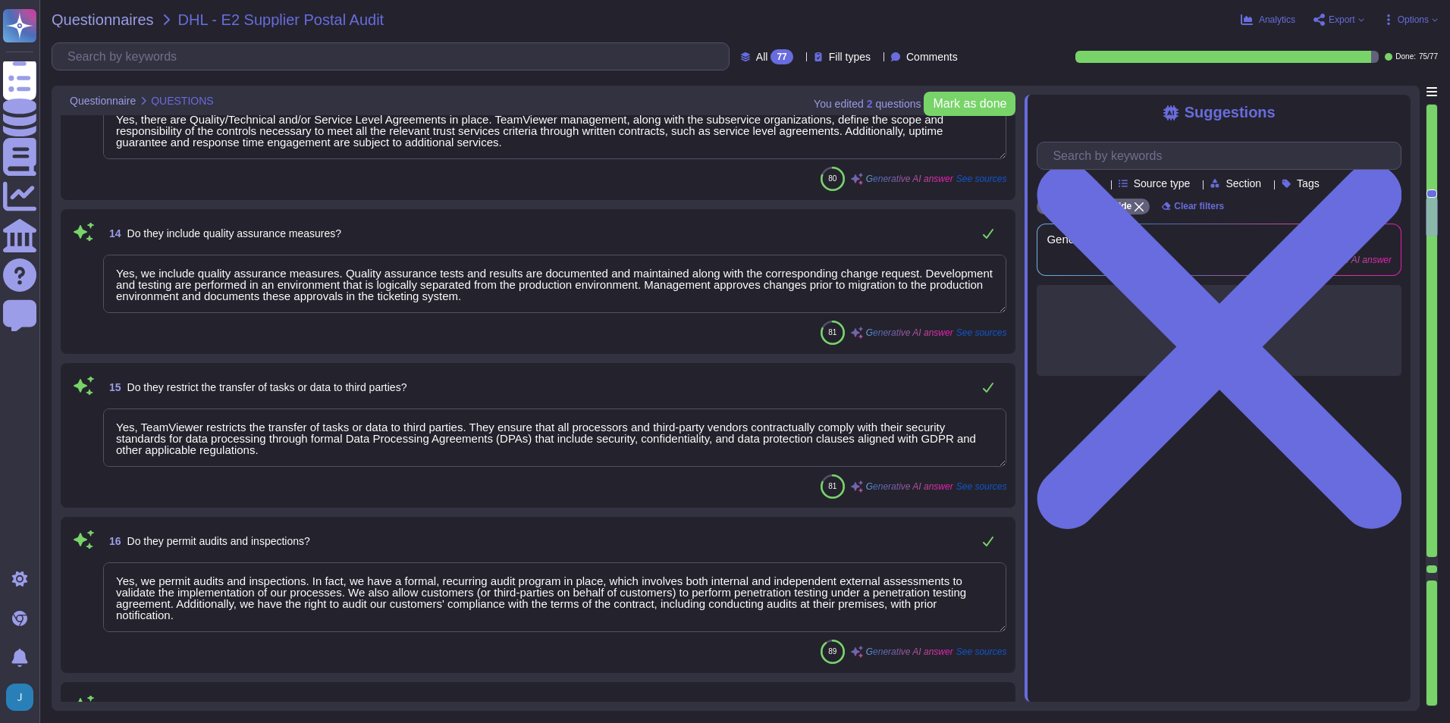
scroll to position [2, 0]
click at [566, 588] on textarea "Yes, we permit audits and inspections. In fact, we have a formal, recurring aud…" at bounding box center [554, 598] width 903 height 70
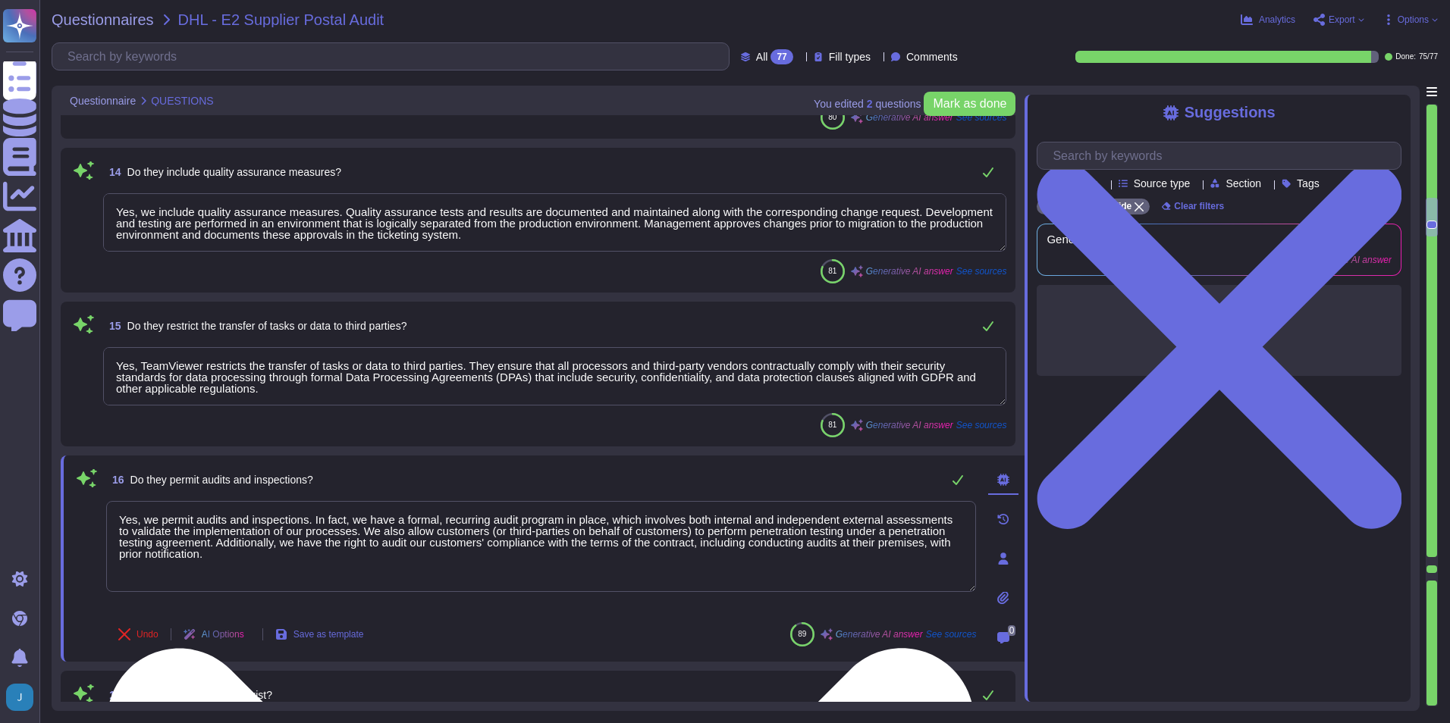
scroll to position [0, 0]
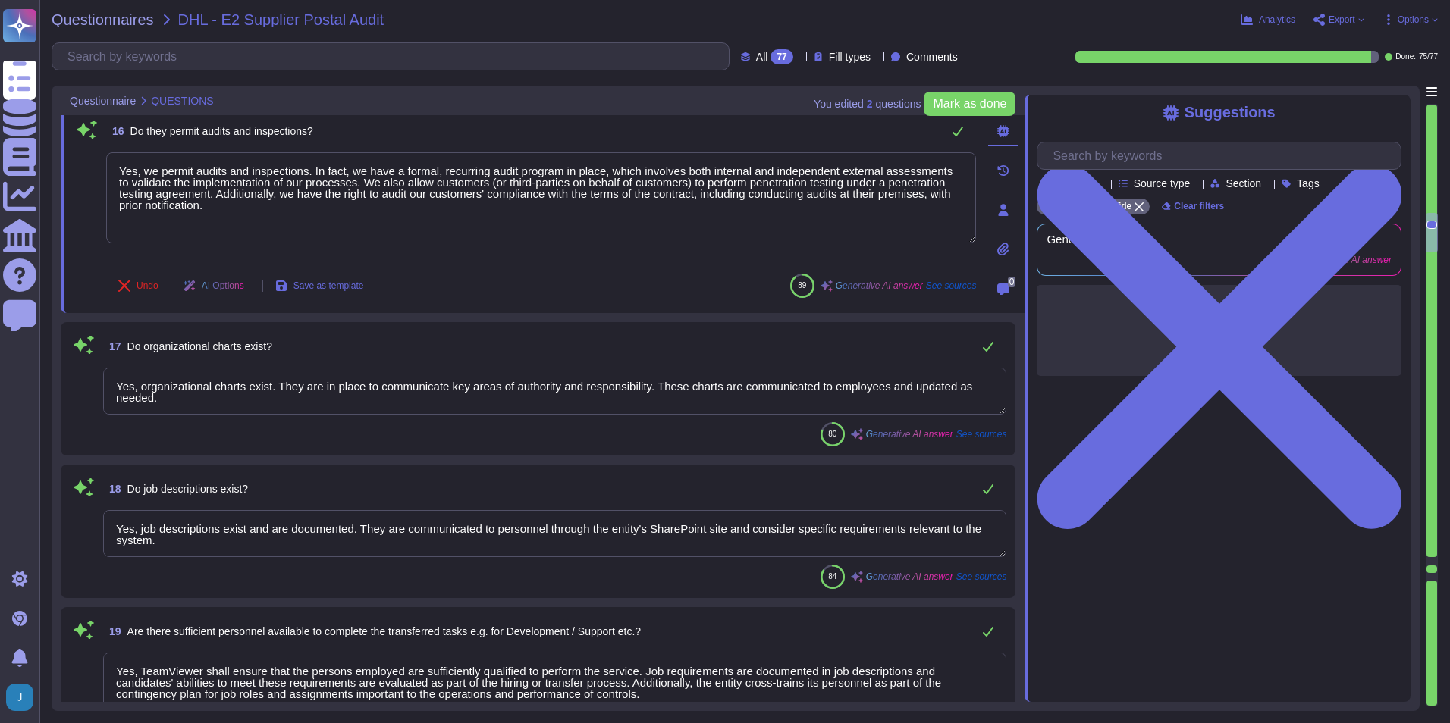
type textarea "Yes, development/support staff receive sufficient training and have experience …"
type textarea "Yes, training courses are documented. Records are handled as per Internal IT Se…"
type textarea "Yes, the training of staff is assessed. Training and awareness shall be complet…"
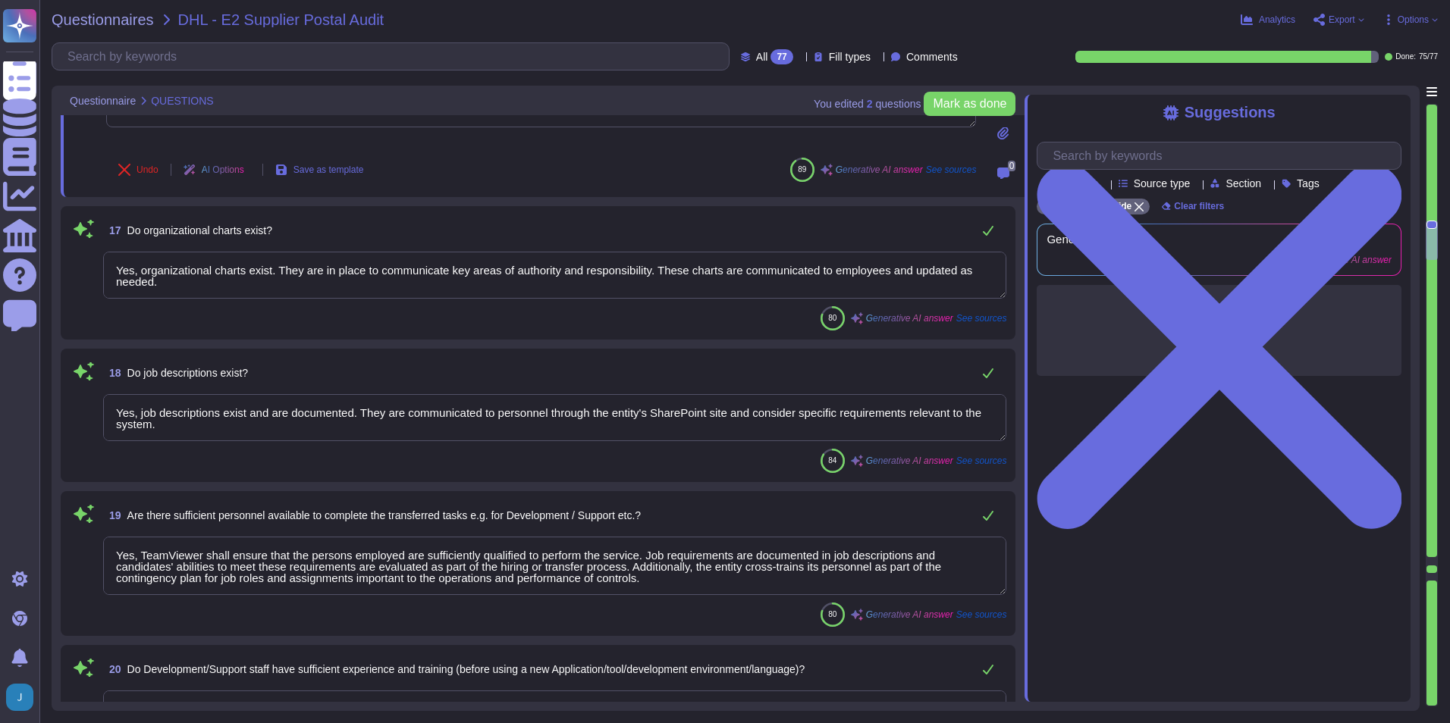
type textarea "Yes, an inventory of system assets and components is maintained to classify and…"
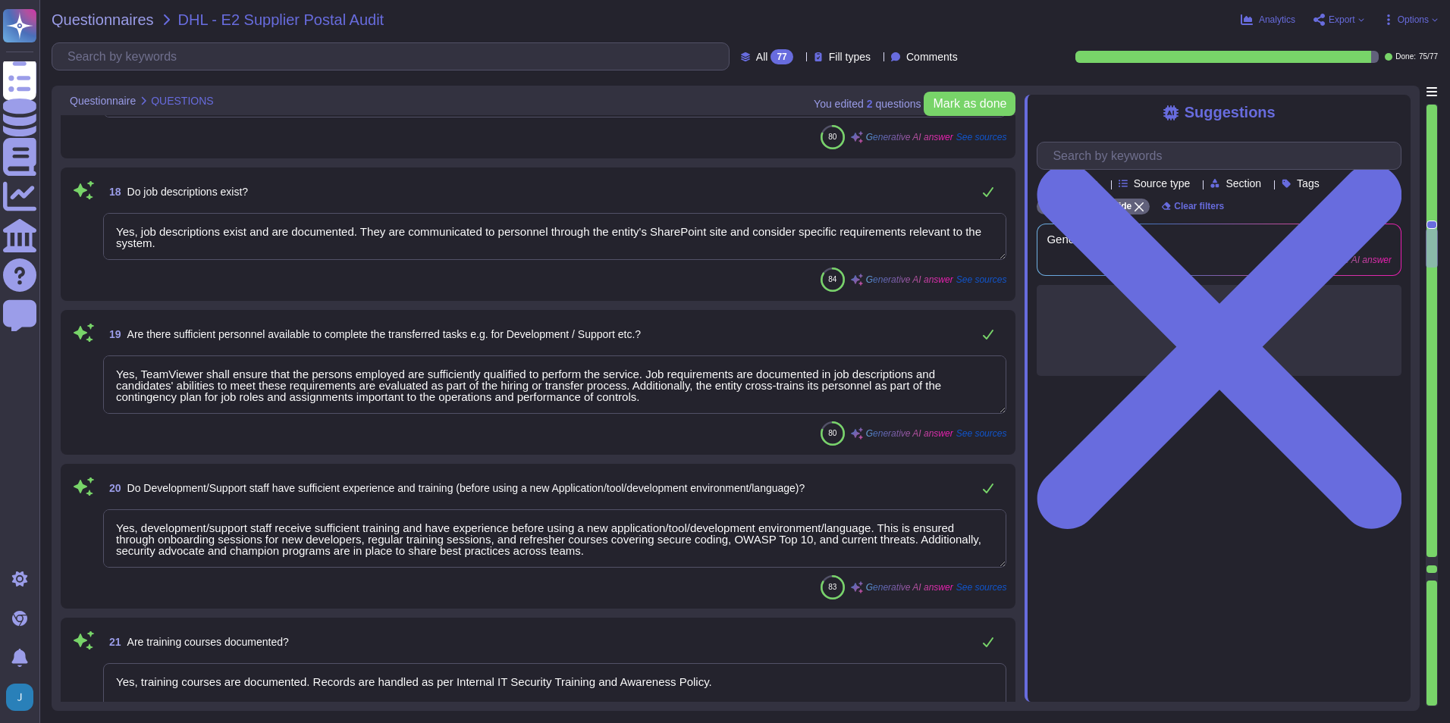
type textarea "Yes, the systems are uniquely identified, versioned, and classified. The asset …"
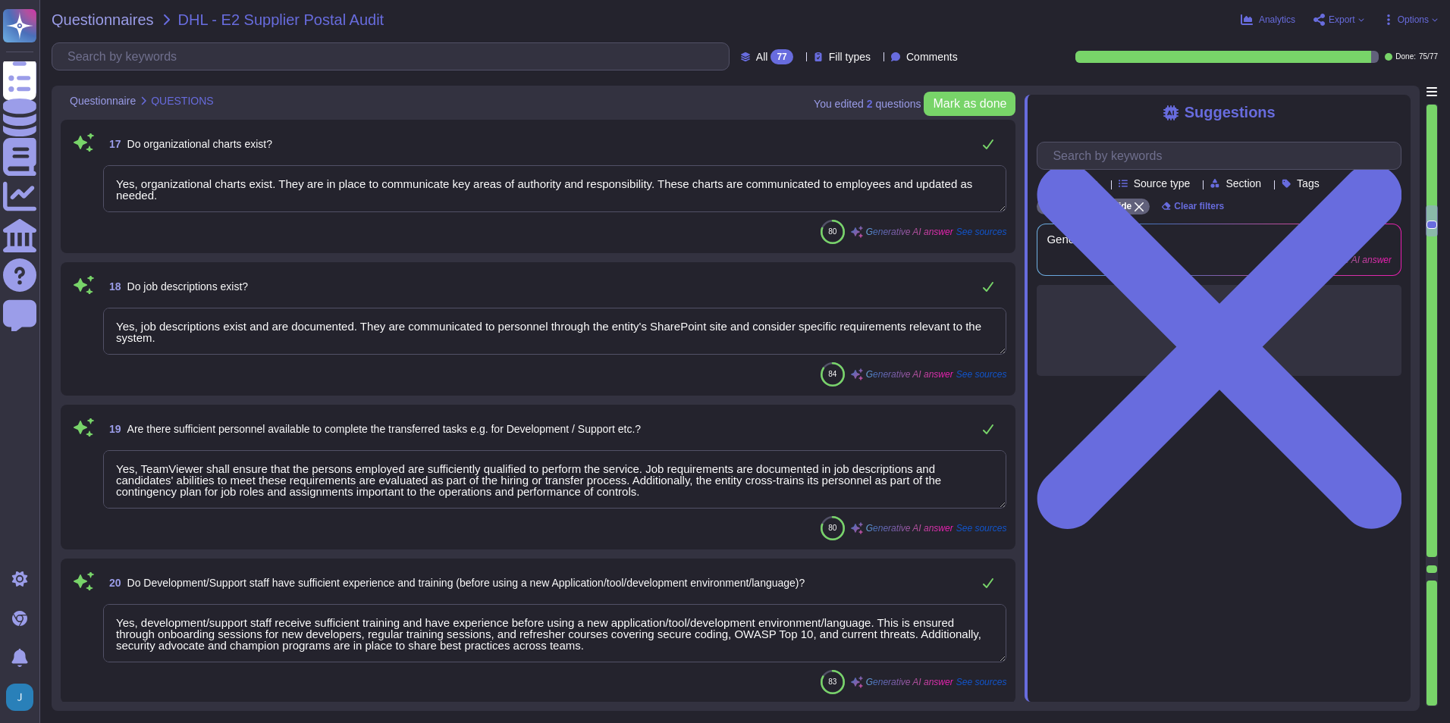
type textarea "Yes, documentation and records are retained as per defined certification or reg…"
type textarea "Yes, there are Quality/Technical and/or Service Level Agreements in place. Team…"
type textarea "Yes, we include quality assurance measures. Quality assurance tests and results…"
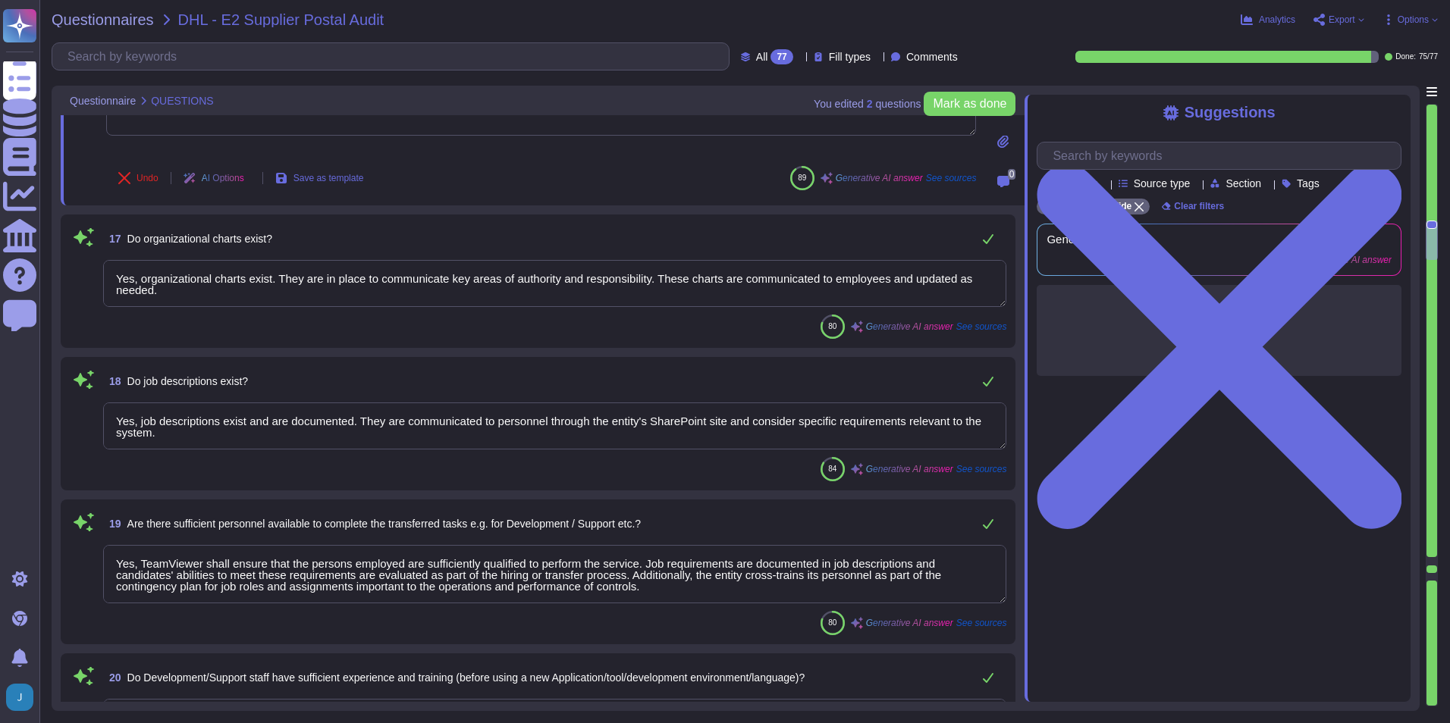
type textarea "Yes, training courses are documented. Records are handled as per Internal IT Se…"
type textarea "Yes, the training of staff is assessed. Training and awareness shall be complet…"
type textarea "Yes, an inventory of system assets and components is maintained to classify and…"
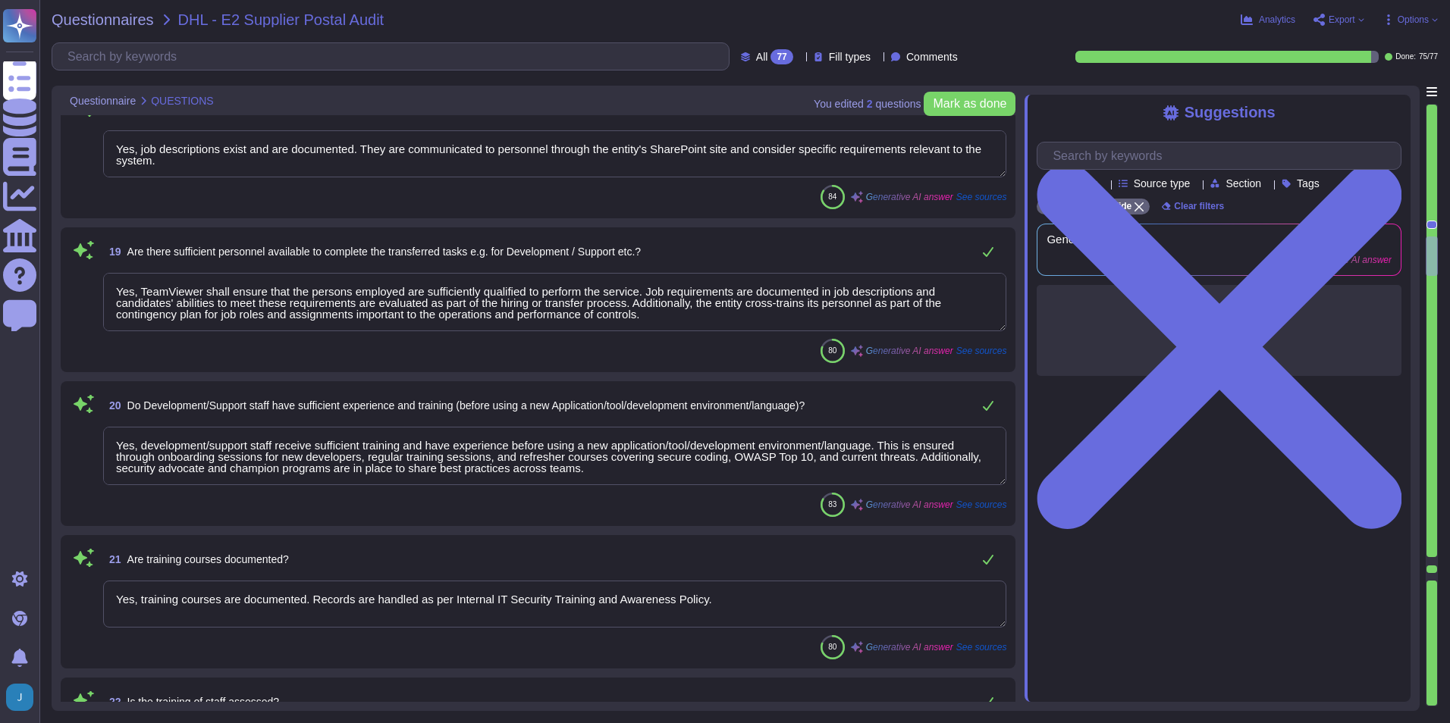
scroll to position [2897, 0]
type textarea "Yes, the systems are uniquely identified, versioned, and classified. The asset …"
type textarea "Yes, all applications developed by TeamViewer follow its S-SDLC (Secure Softwar…"
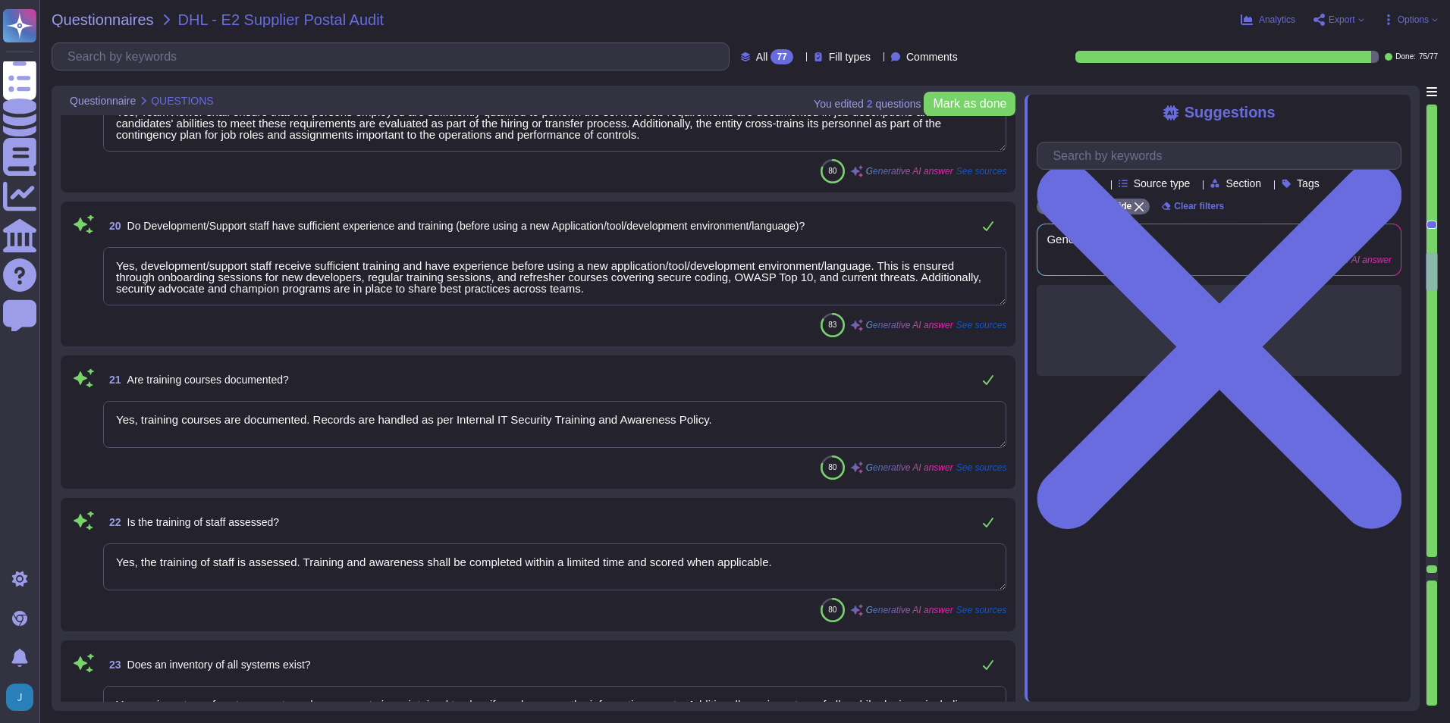
type textarea "Yes."
type textarea "Not Evaluated: The product has not been evaluated against the criterion. This c…"
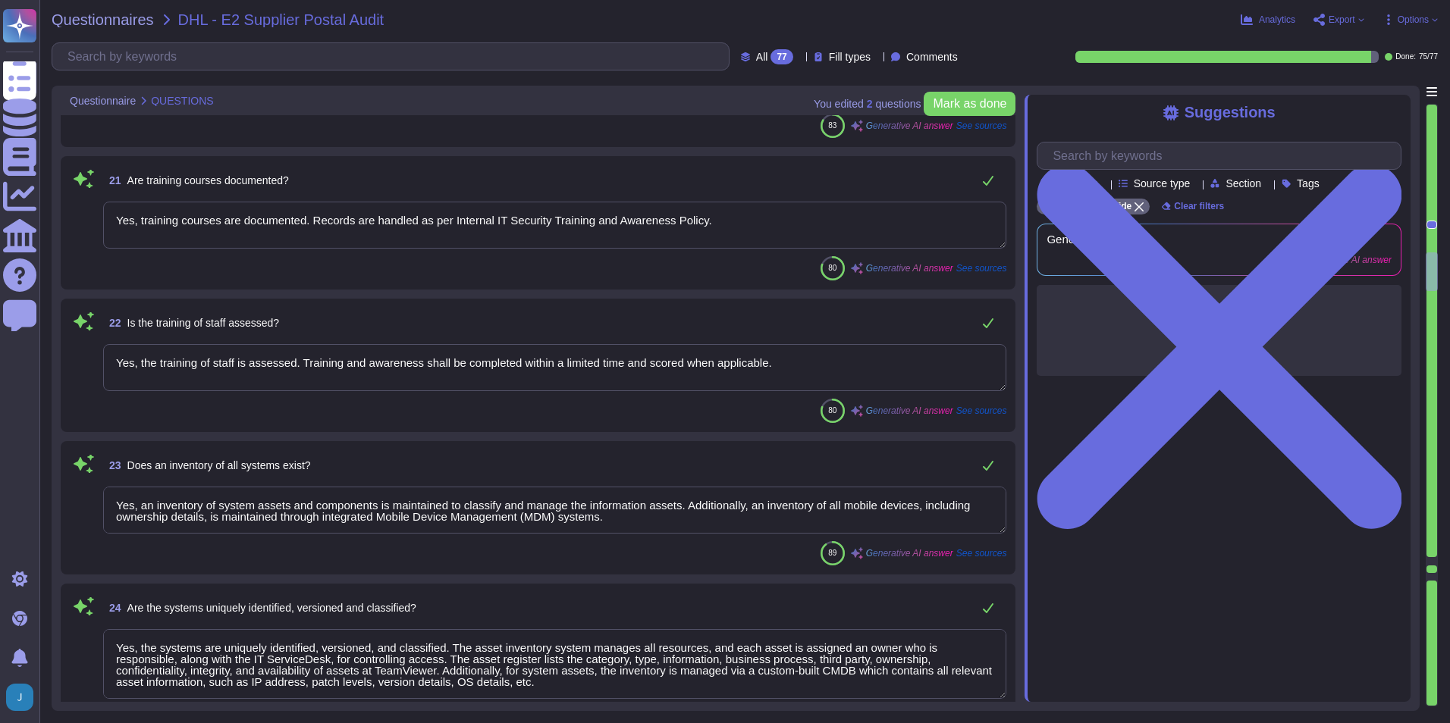
scroll to position [3201, 0]
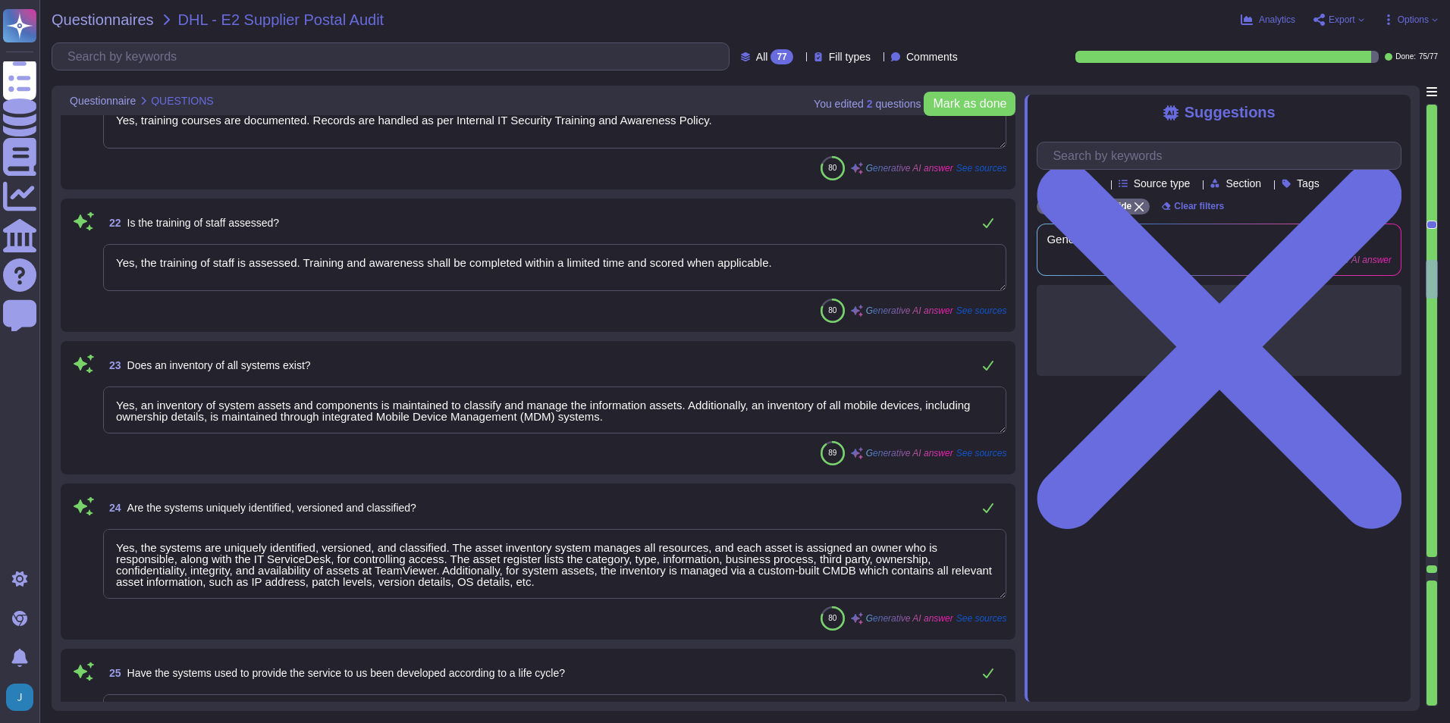
type textarea "TeamViewer has implemented an NTP server that synchronizes the servers and work…"
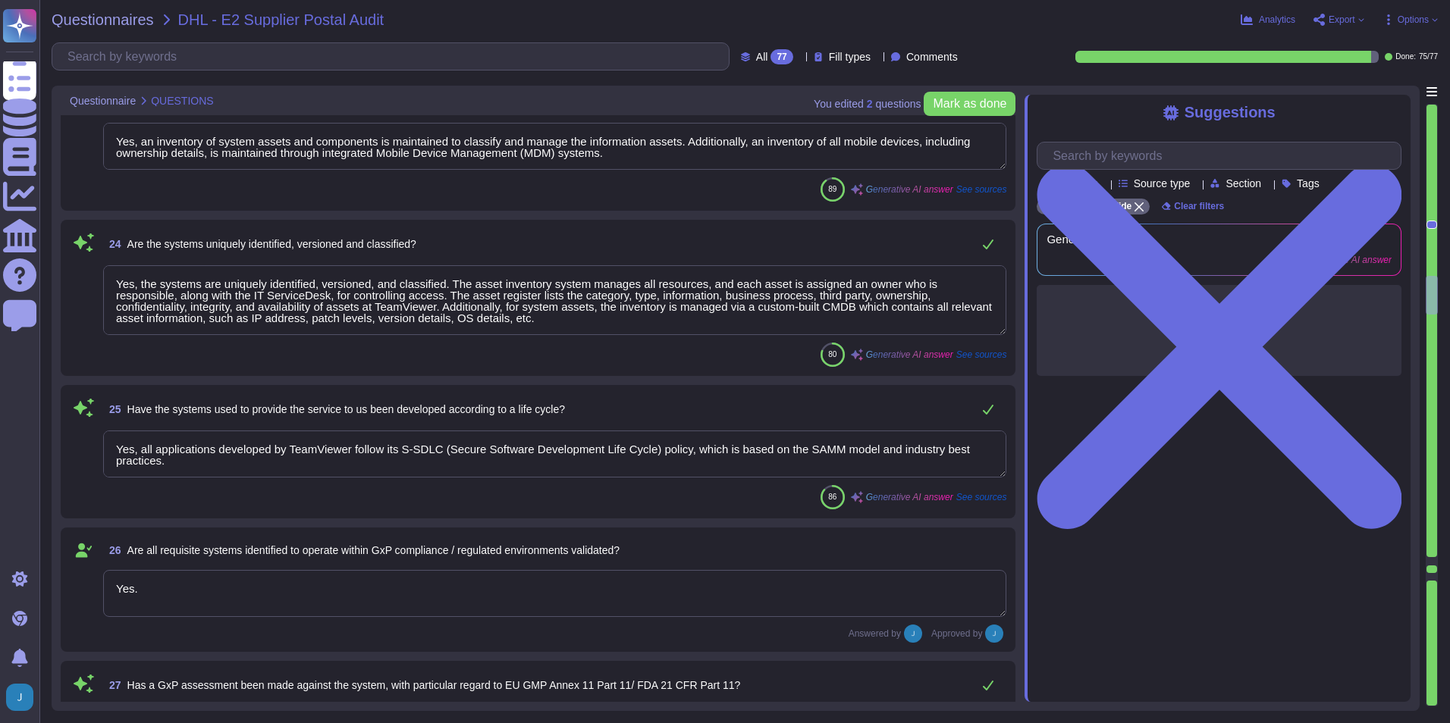
type textarea "Yes."
type textarea "Yes, a list of Roles and Responsibilities with respect to the system's developm…"
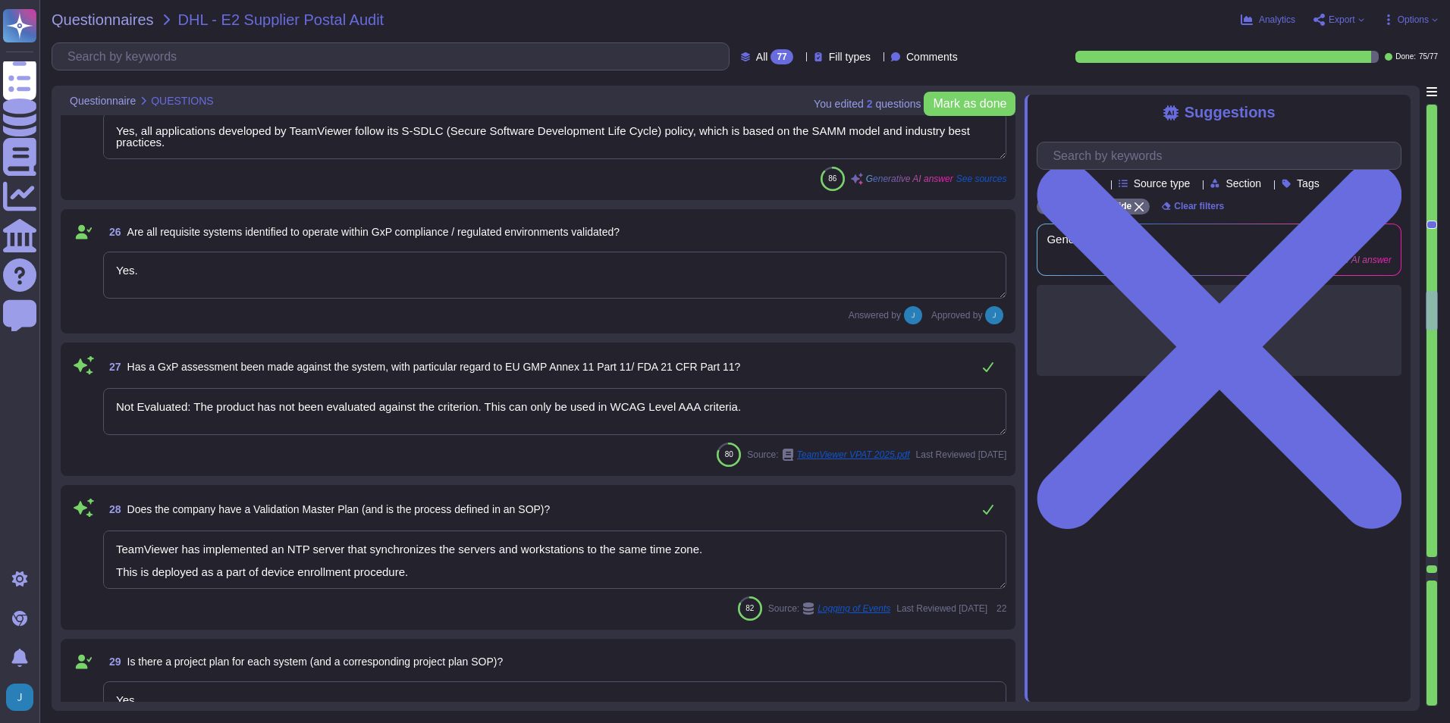
type textarea "Yes, such requirements are communicated in TeamViewer's system policies and pro…"
type textarea "Yes, a formal risk assessment is conducted at least annually to identify intern…"
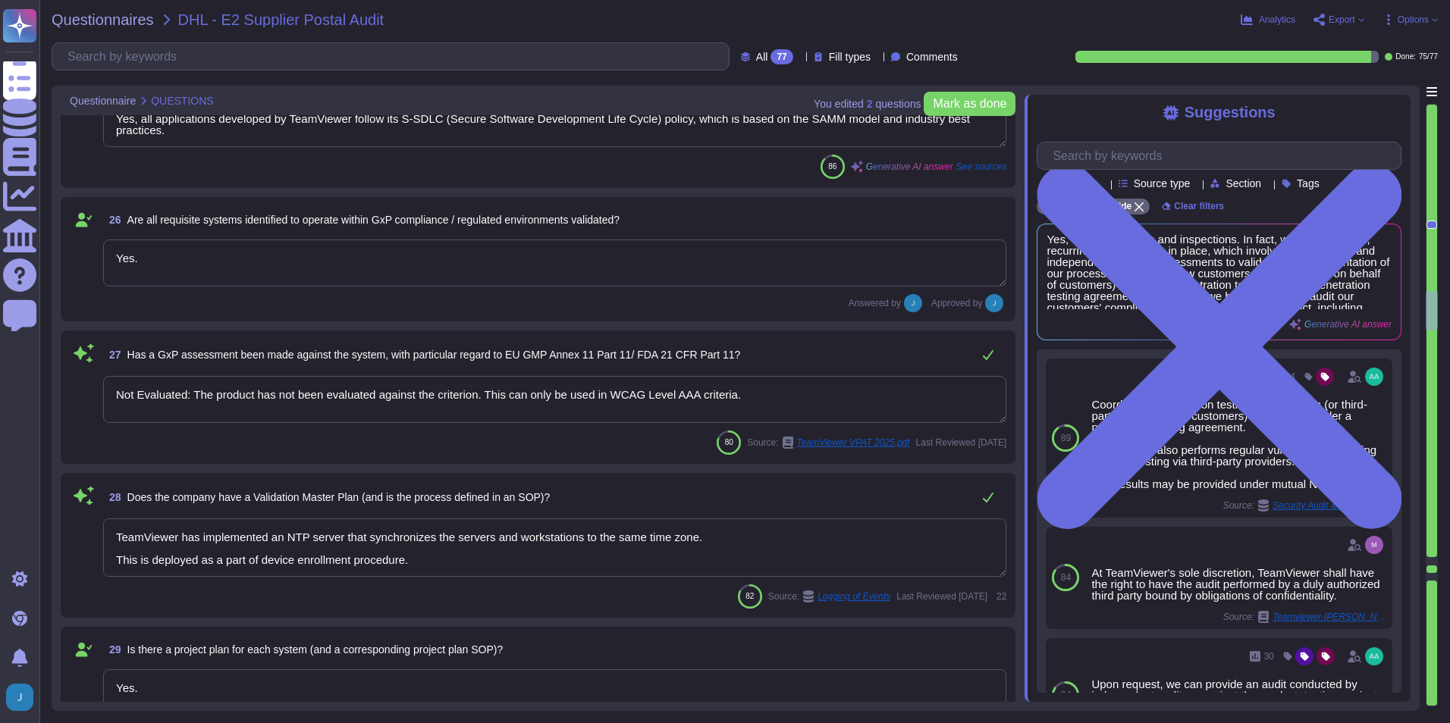
drag, startPoint x: 751, startPoint y: 390, endPoint x: 483, endPoint y: 396, distance: 268.5
click at [483, 396] on textarea "Not Evaluated: The product has not been evaluated against the criterion. This c…" at bounding box center [554, 399] width 903 height 47
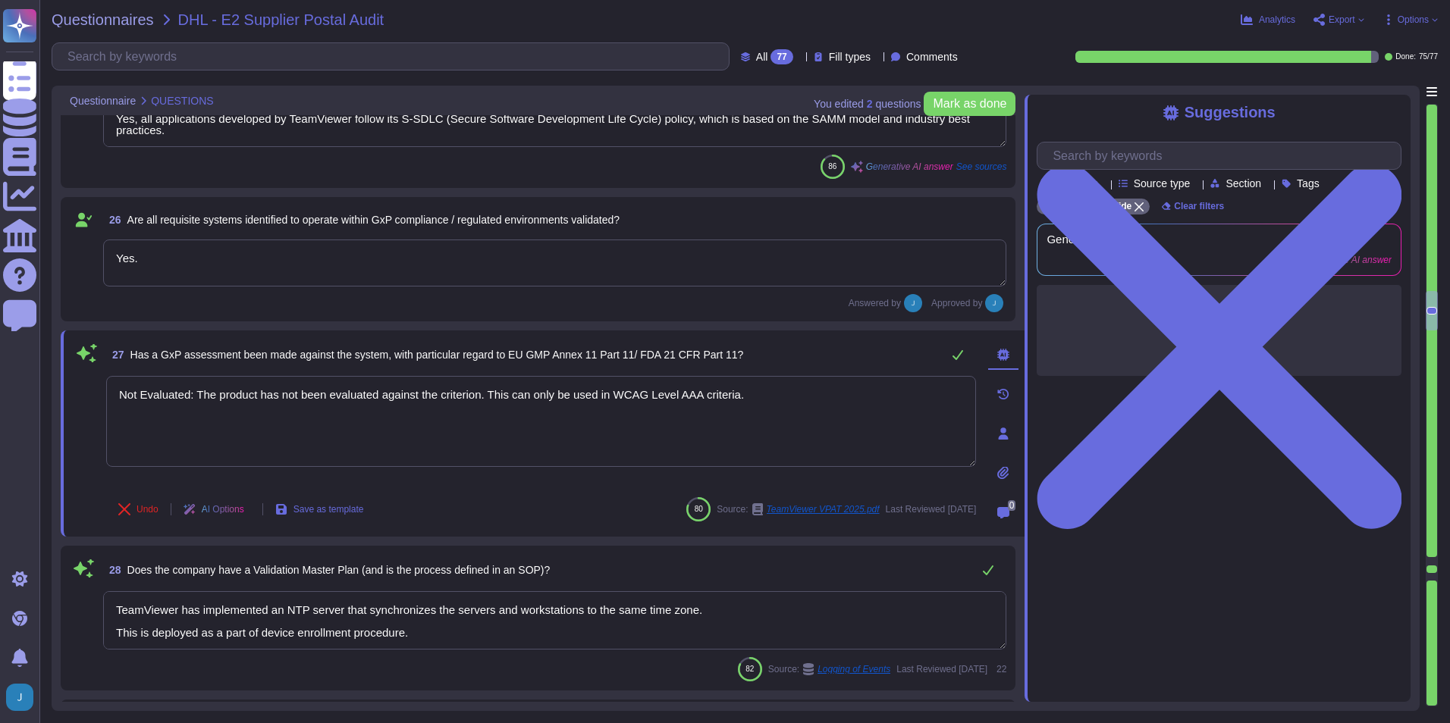
click at [611, 524] on div "Undo AI Options Save as template 80 Source: TeamViewer VPAT 2025.pdf Last Revie…" at bounding box center [541, 509] width 870 height 36
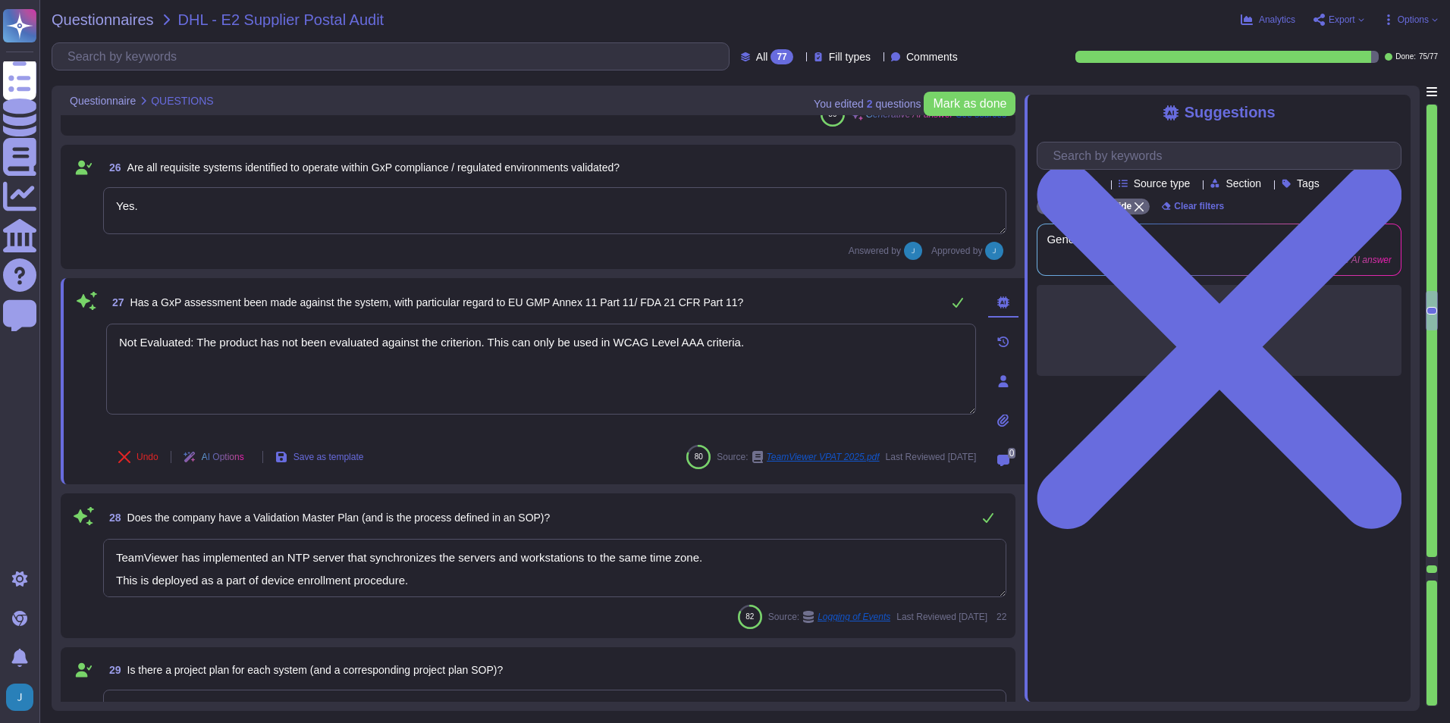
type textarea "Yes, a formal risk assessment is conducted at least annually to identify intern…"
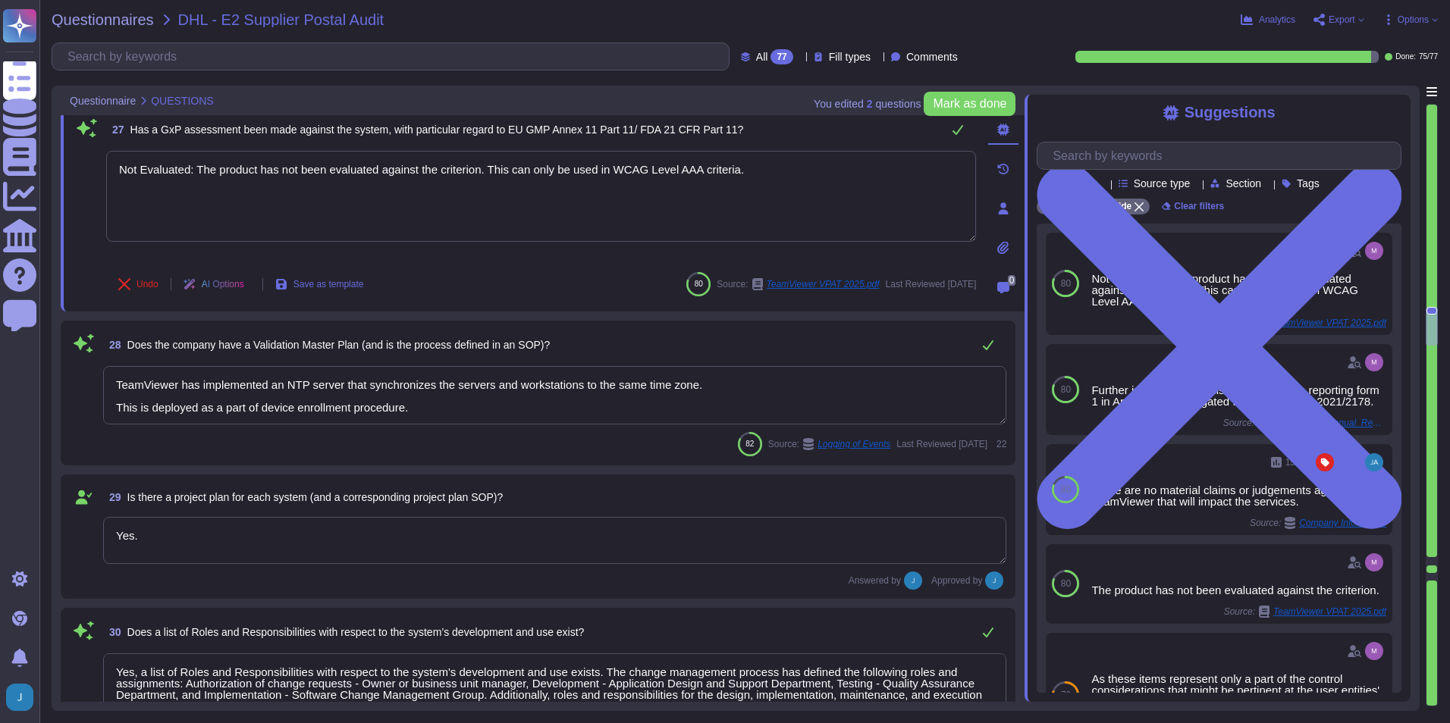
scroll to position [4110, 0]
type textarea "Yes, the design of system components (hardware and software) is documented. Sta…"
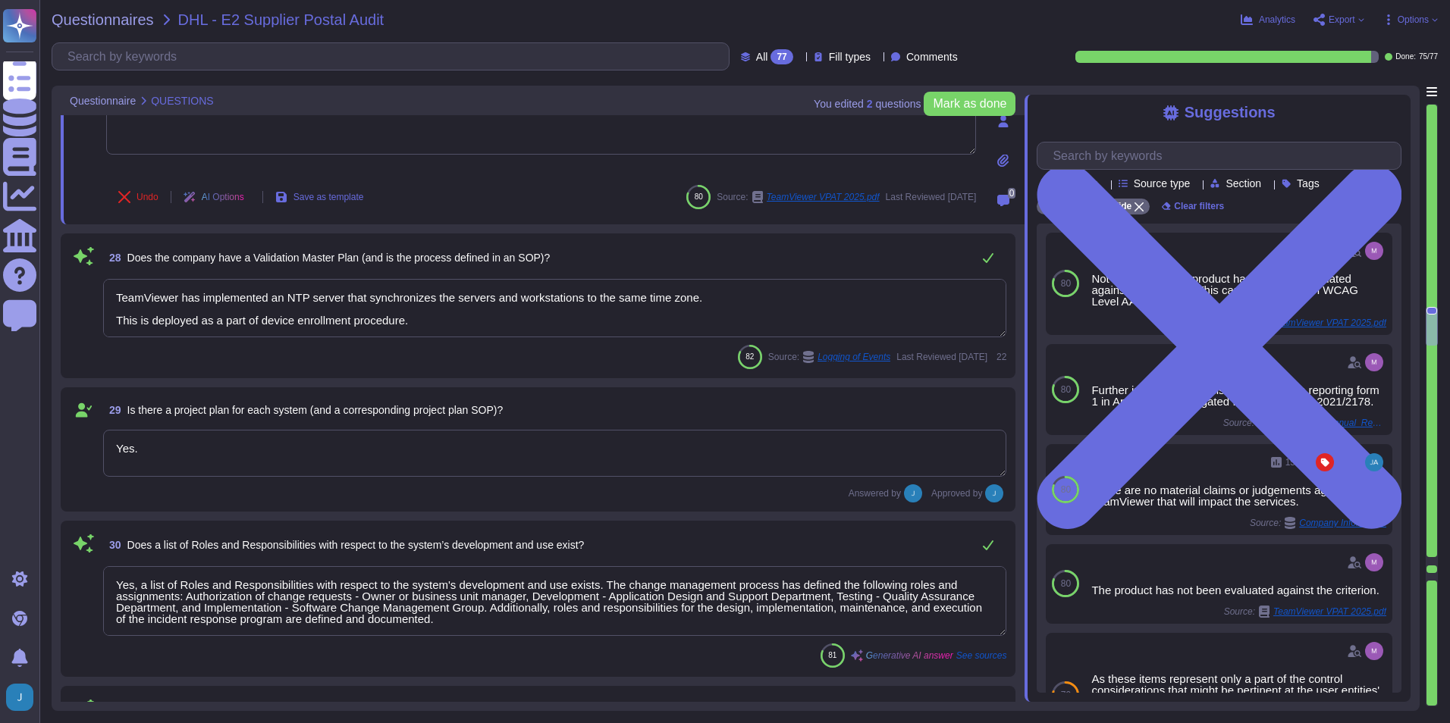
scroll to position [2, 0]
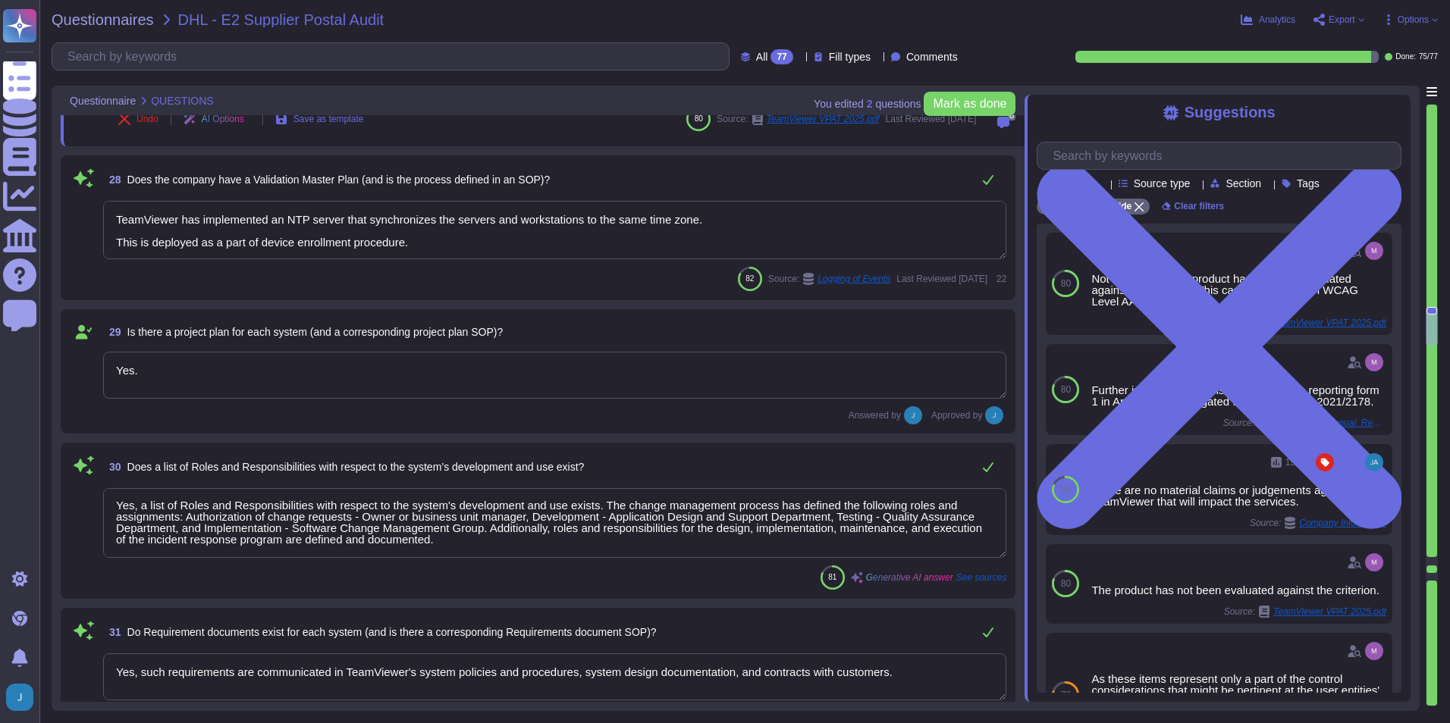
type textarea "Yes, coding standards exist and are formally documented. TeamViewer has establi…"
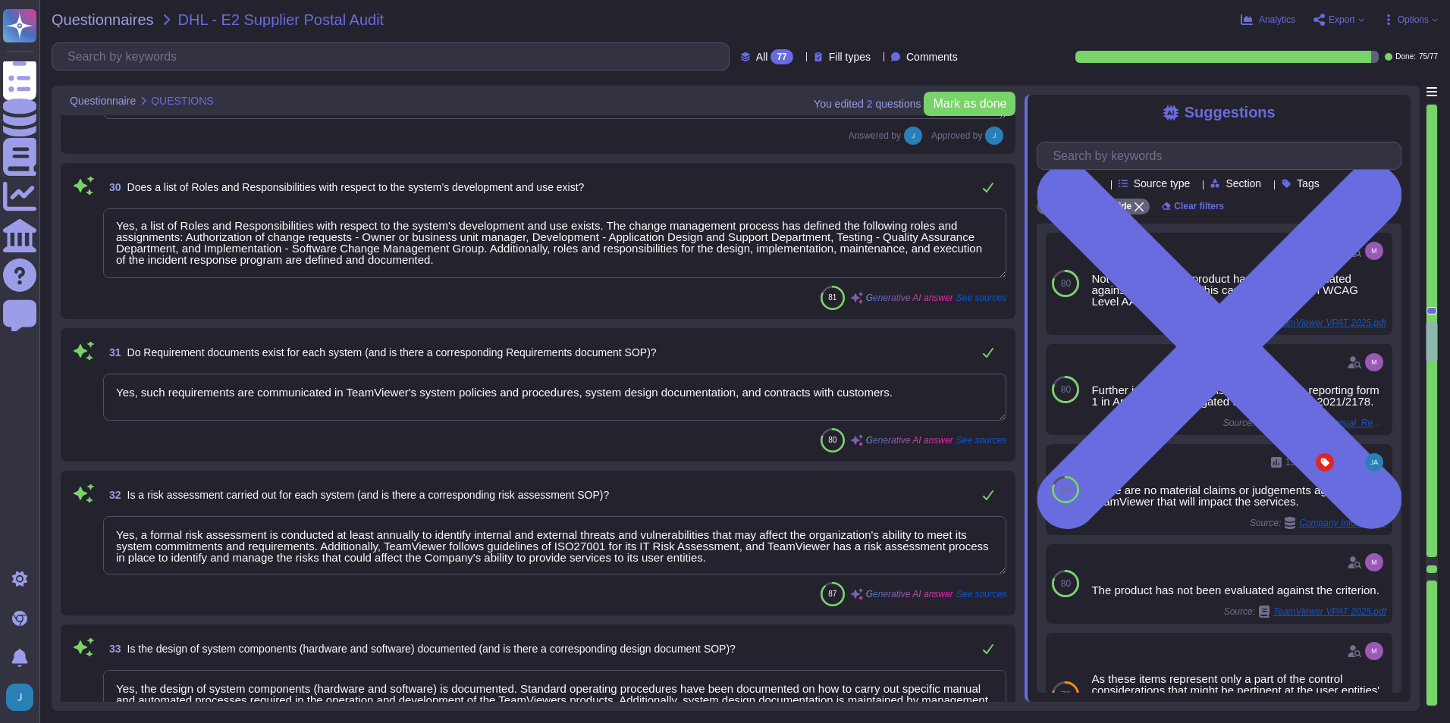
type textarea "Yes, code reviews are performed and the process is defined. Each merge request …"
type textarea "Yes, testing of systems is performed at multiple layers. As part of the Secure …"
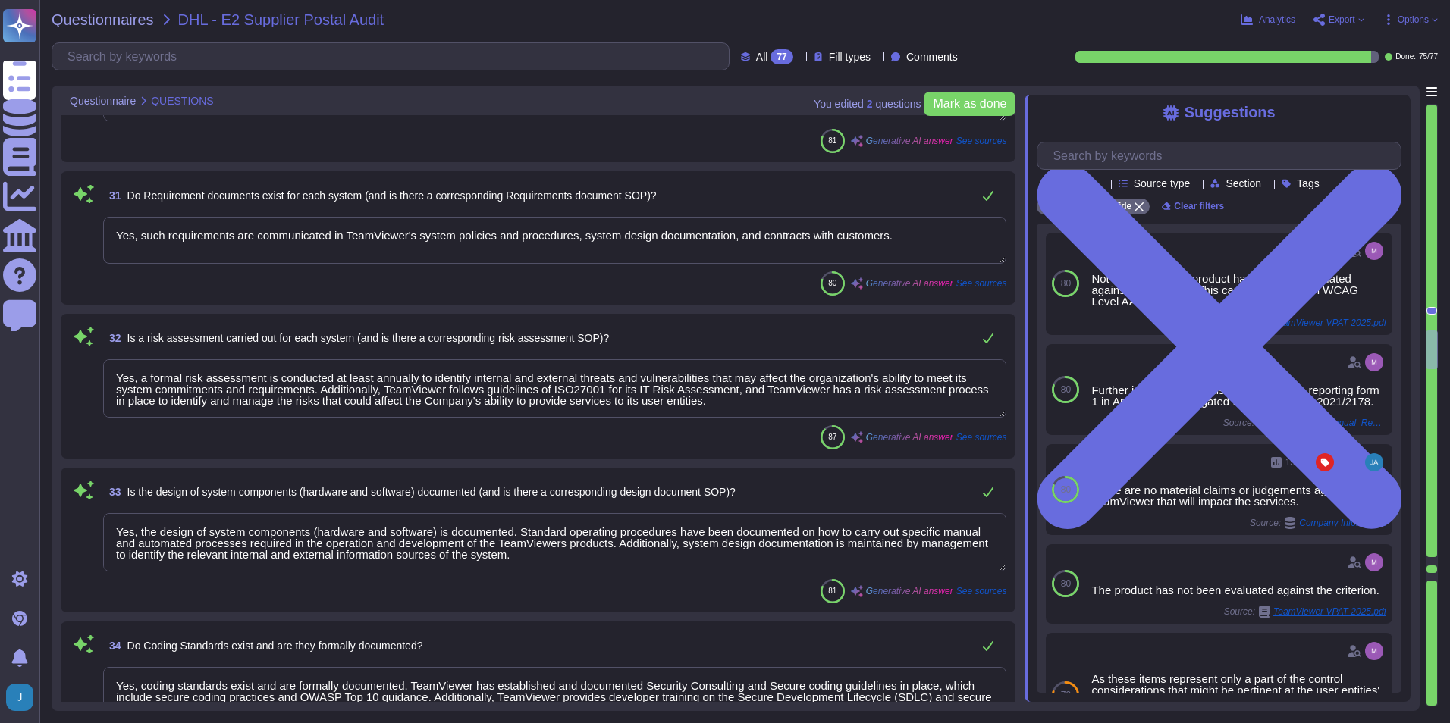
type textarea "Our network infrastructure is highly segmented, with firewalls and threat detec…"
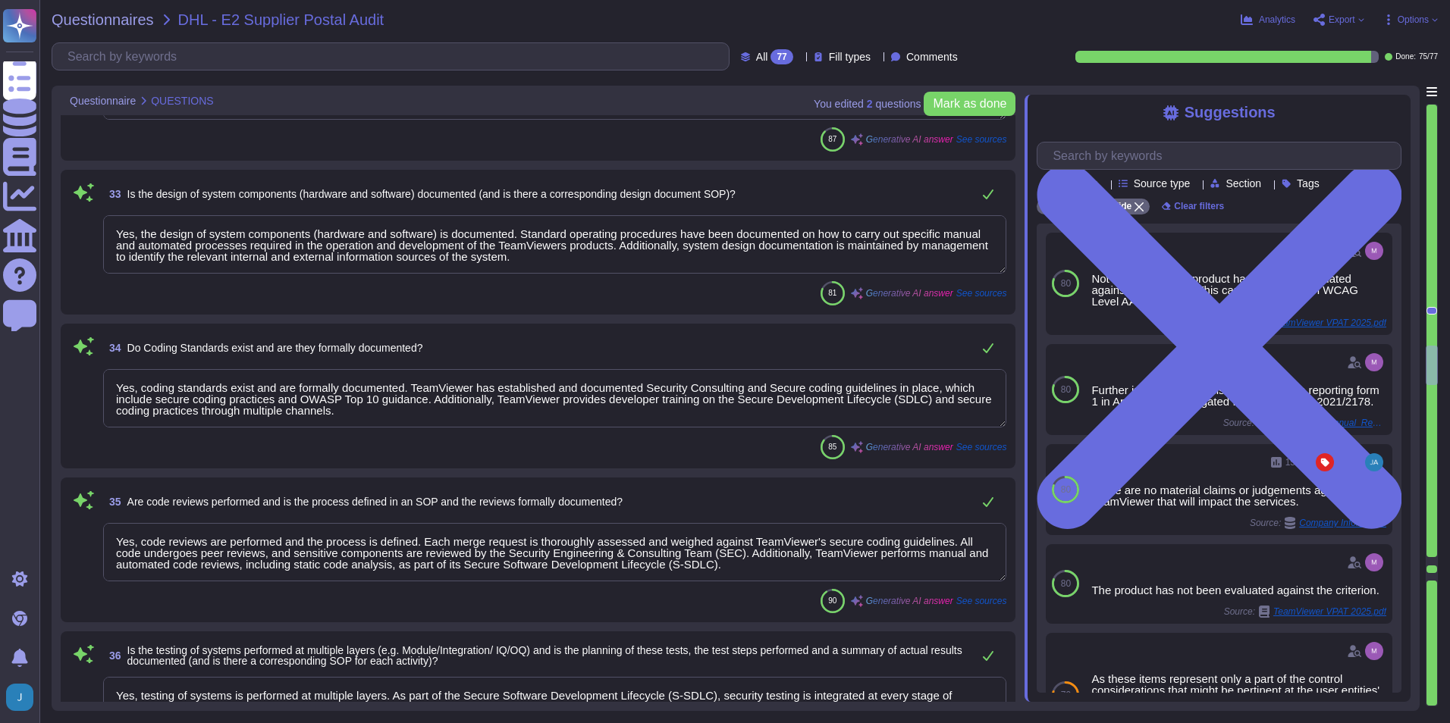
type textarea "Yes, there is a documented method for addressing test non-conformances. The com…"
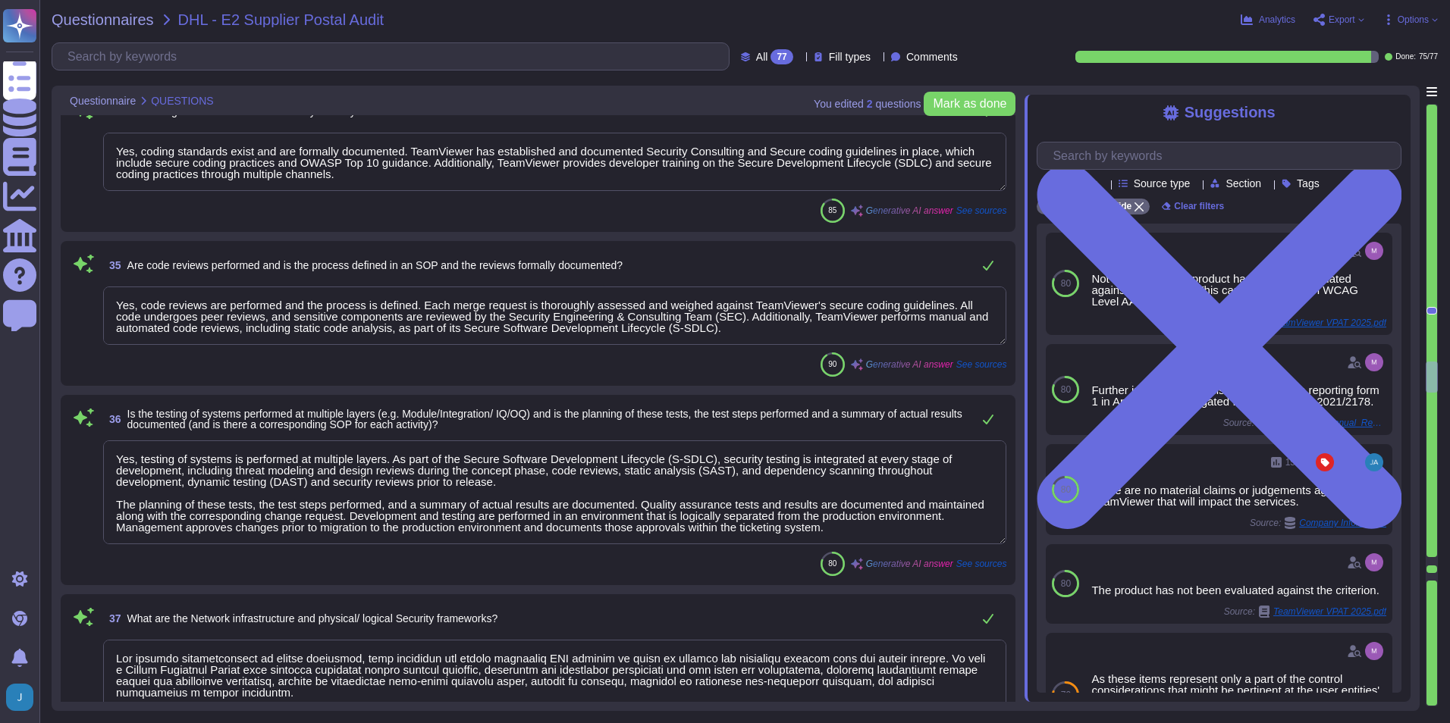
type textarea "Yes, we have formal guidelines for obtaining test evidence and its annotation. …"
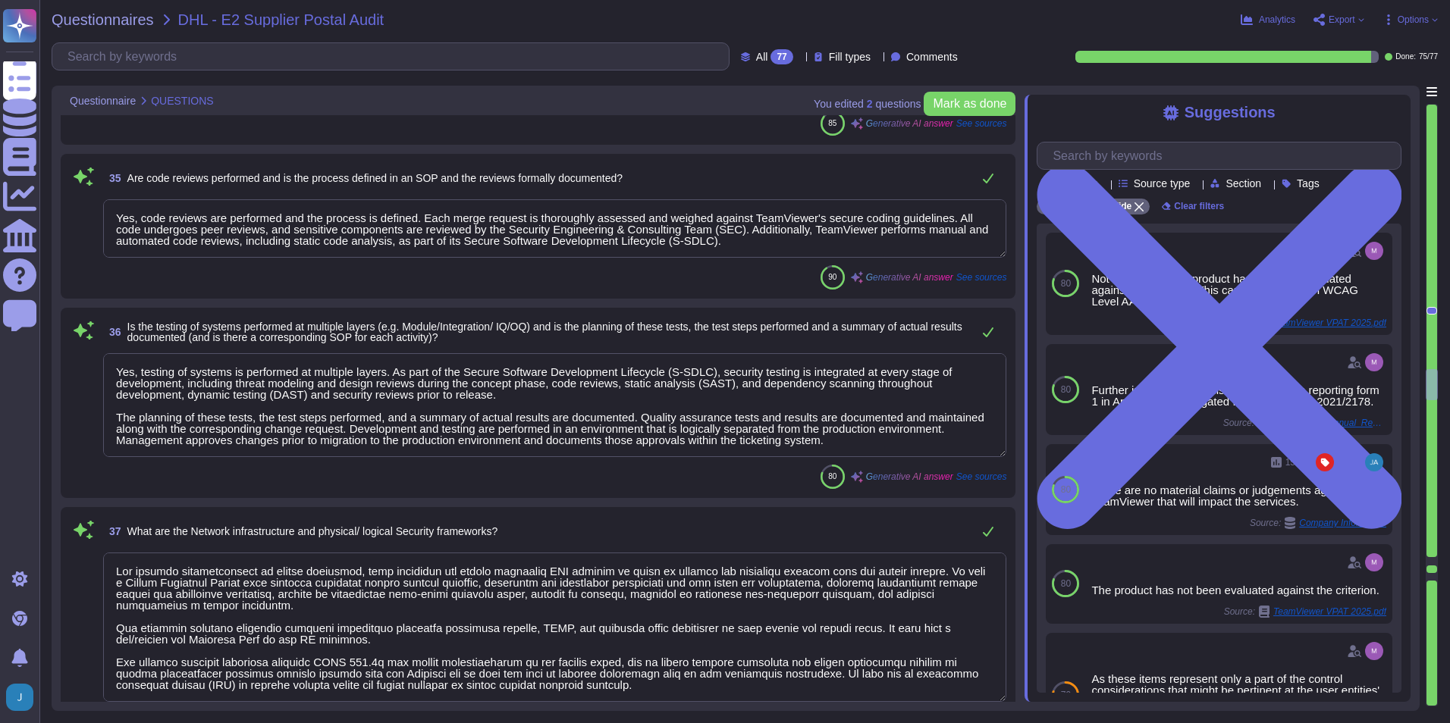
type textarea "Quality assurance tests and results are documented and maintained along with th…"
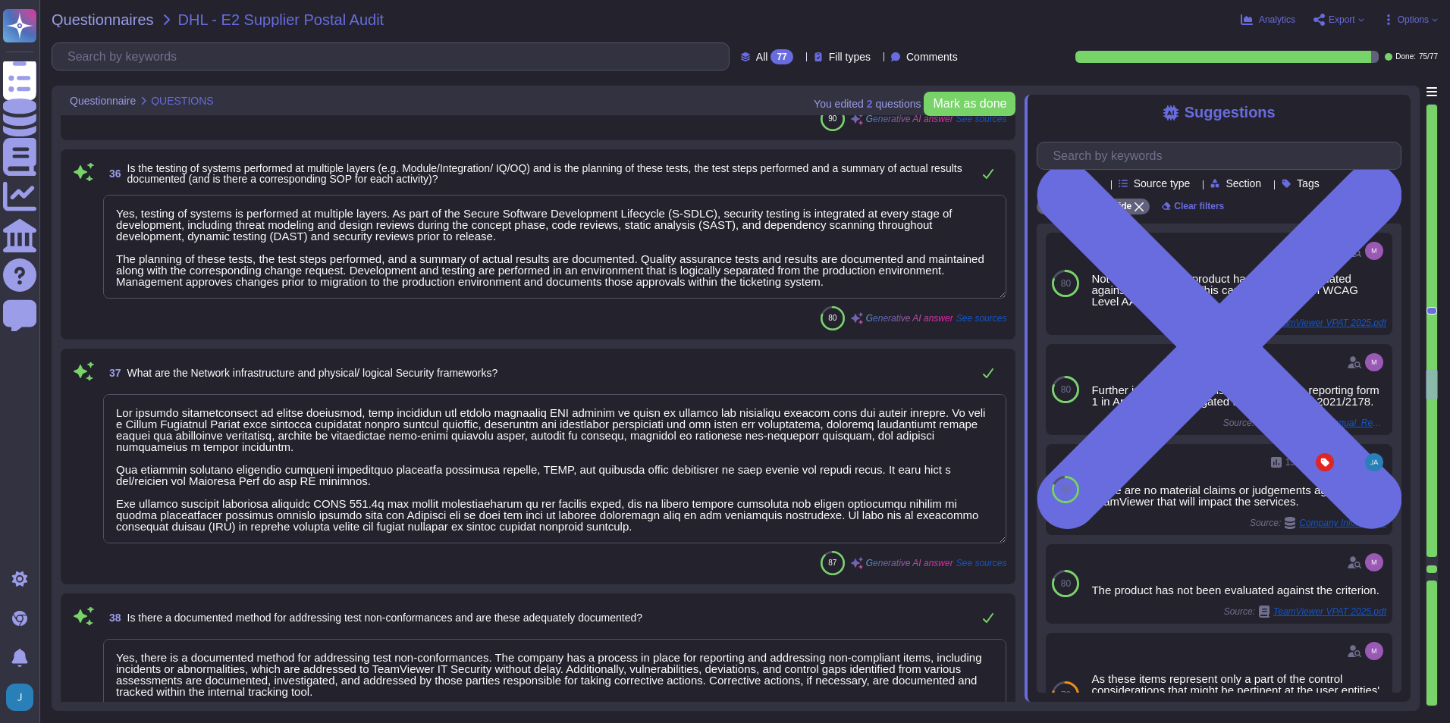
type textarea "Yes, the release of systems is documented. Documented change control policies a…"
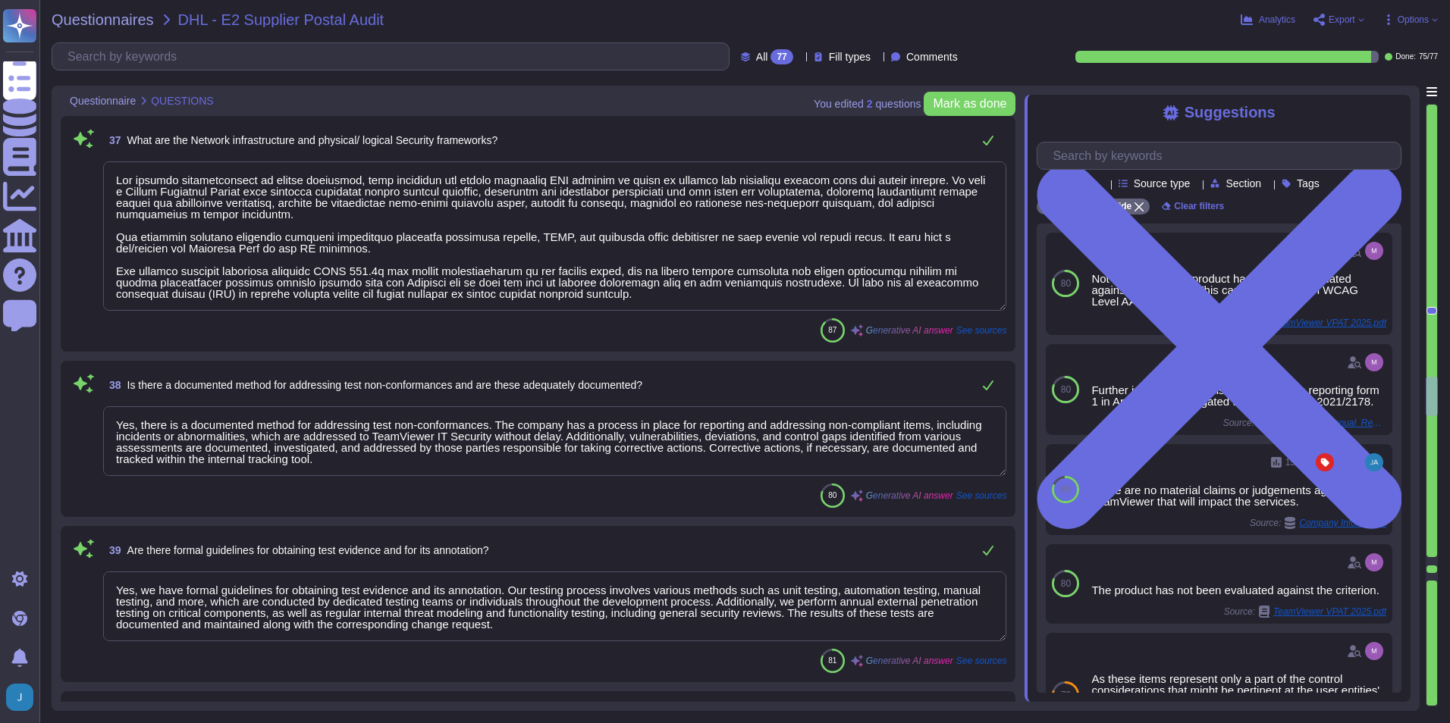
scroll to position [5551, 0]
type textarea "Yes, standard operating procedures have been documented on how to carry out spe…"
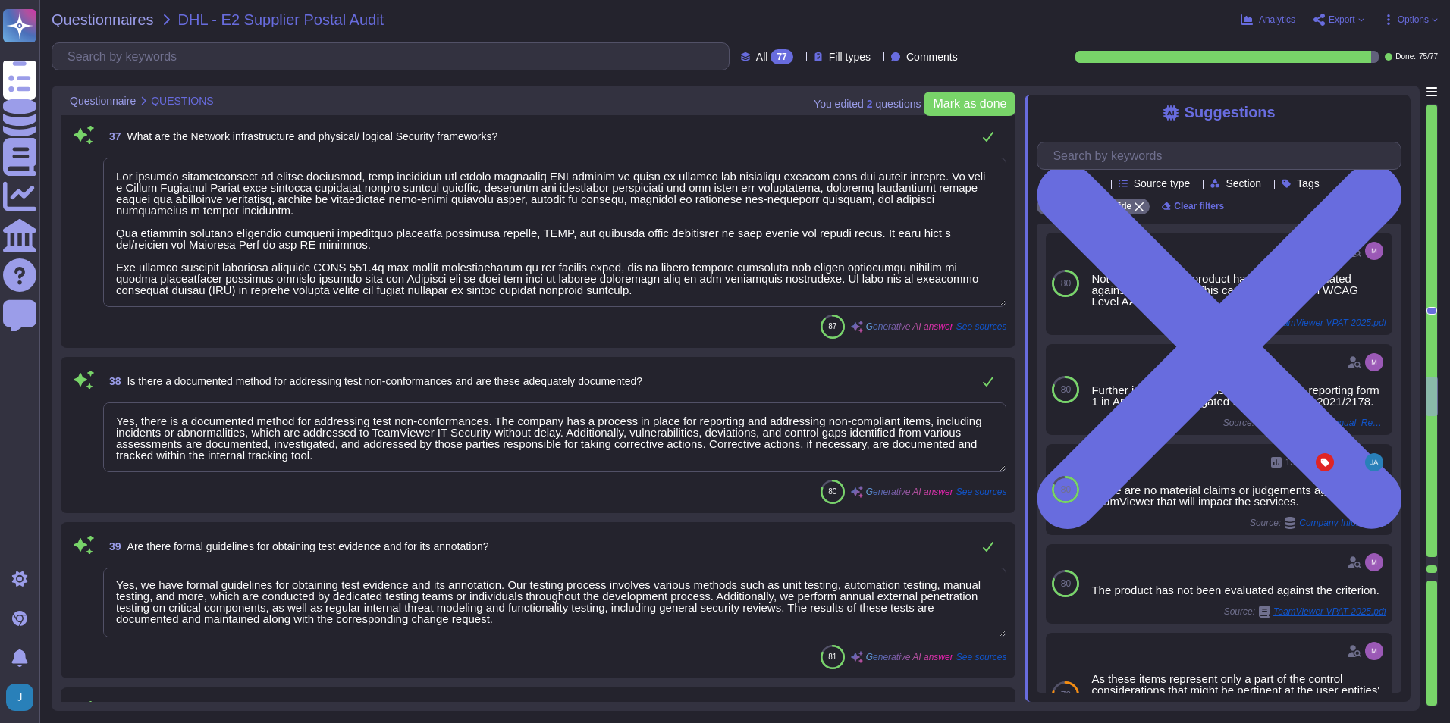
scroll to position [0, 0]
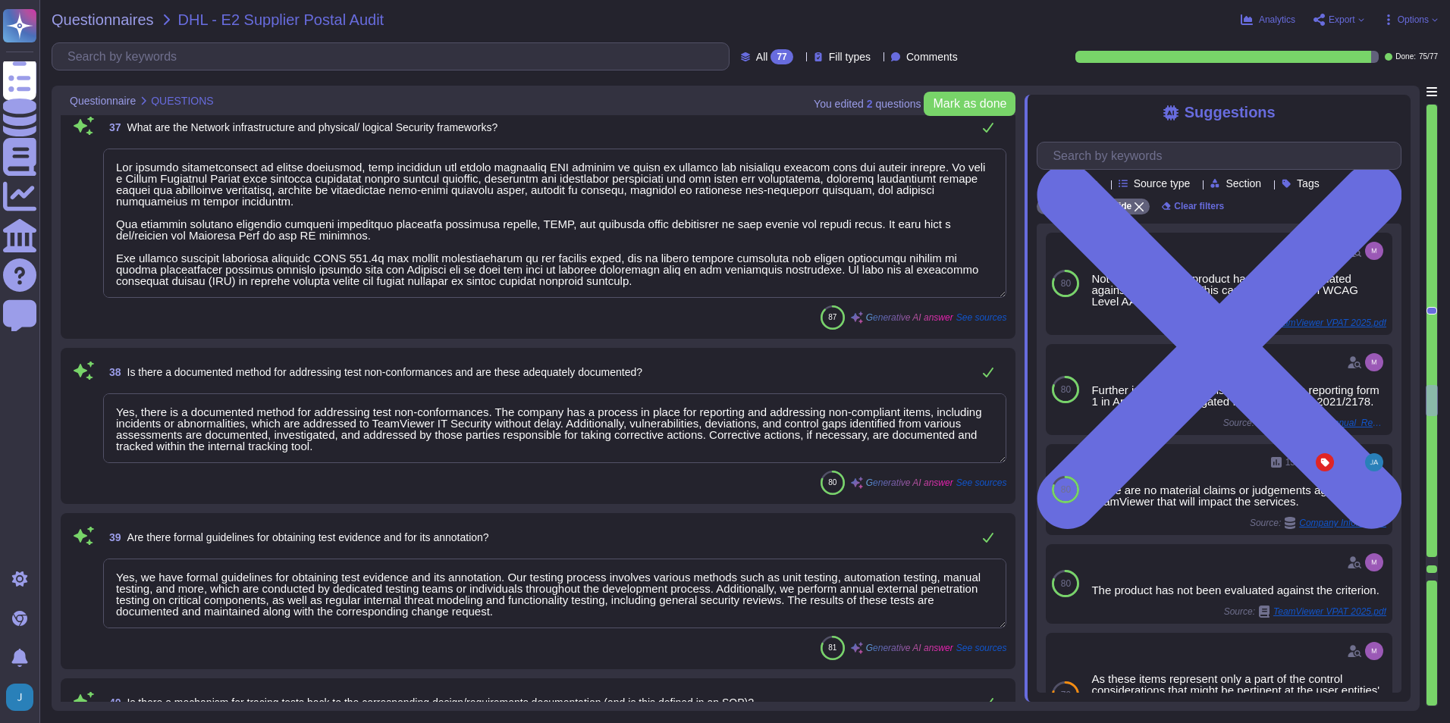
type textarea "Yes, changes to systems within the development lifecycle are controlled by the …"
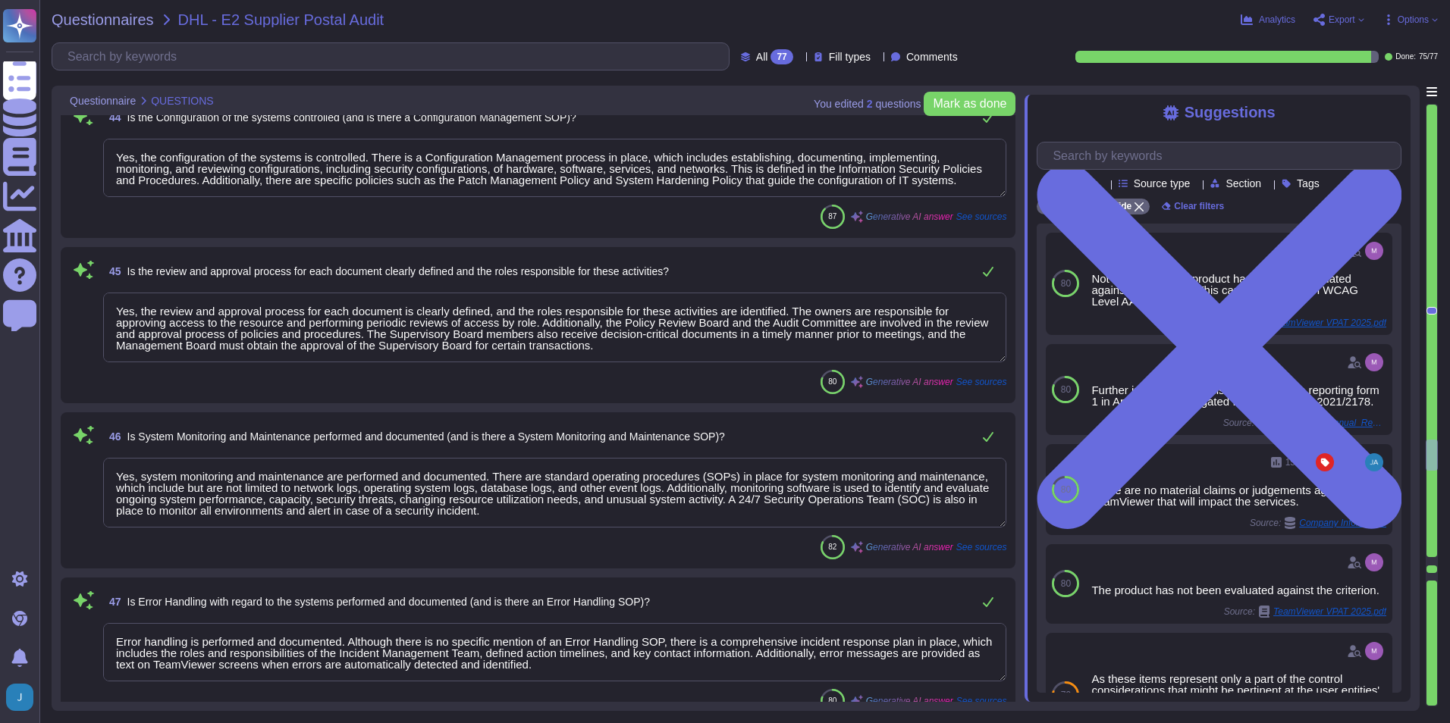
type textarea "Yes, the configuration of the systems is controlled. There is a Configuration M…"
type textarea "Yes, the review and approval process for each document is clearly defined, and …"
type textarea "Yes, system monitoring and maintenance are performed and documented. There are …"
type textarea "Error handling is performed and documented. Although there is no specific menti…"
type textarea "Yes."
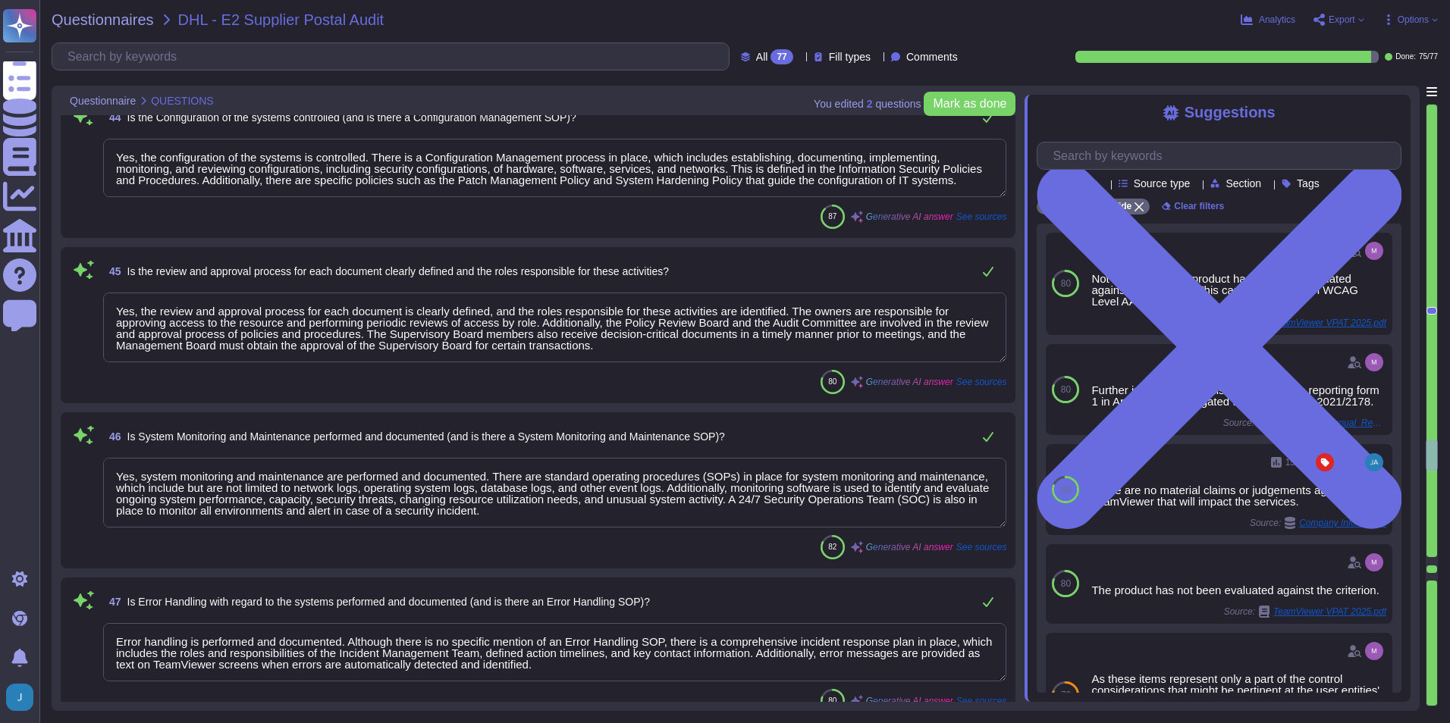
type textarea "Yes, the retention period of data and documentation is regulated and complies w…"
type textarea "Yes, authorized access to the systems is regulated and documented. Access is ro…"
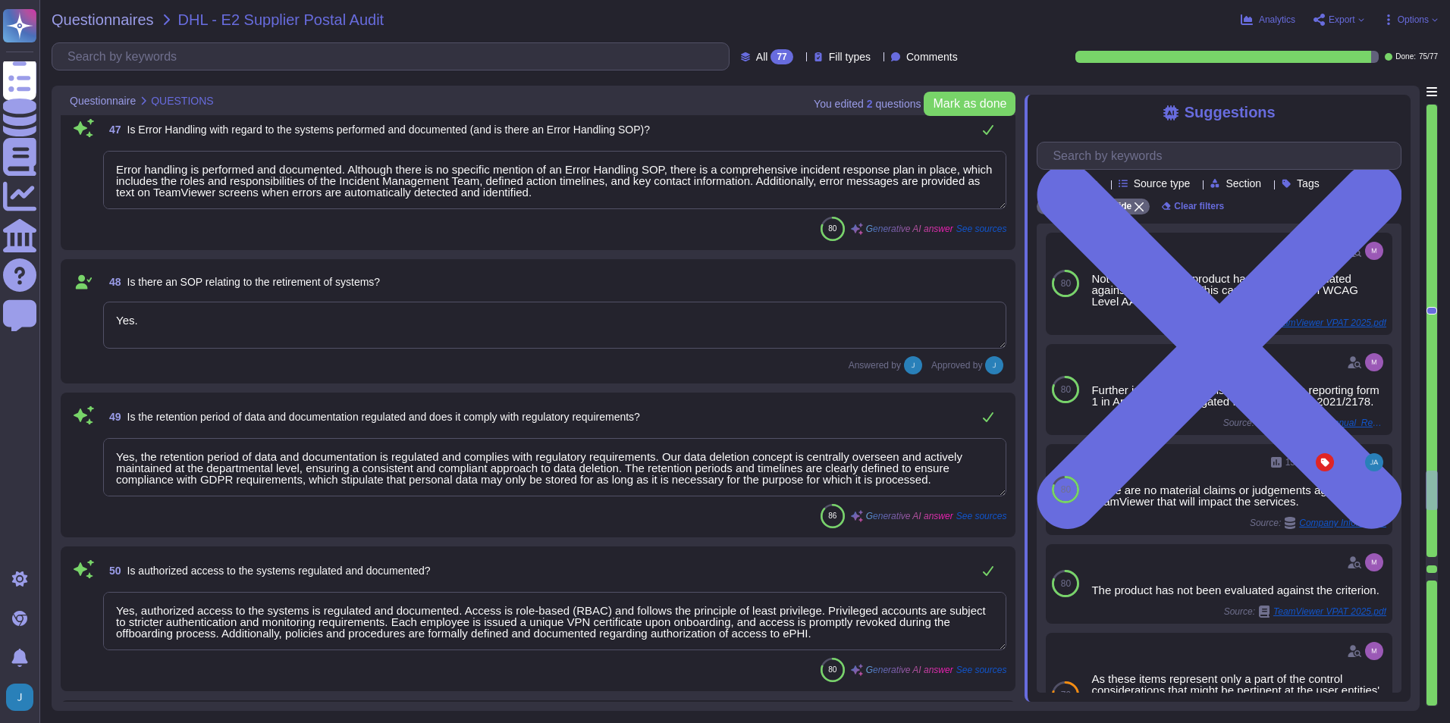
type textarea "Yes, user lists are up-to-date. The company has a process in place to regularly…"
type textarea "No, the authorizations are not all users authorized as administrators. TeamView…"
type textarea "Yes, system access is protected by timeout or shutting down. For computers and …"
type textarea "Yes, passwords are protected using a suitable method and are secure. Data store…"
type textarea "Yes, an SOP exists detailing the requirement to keep passwords secret. The comp…"
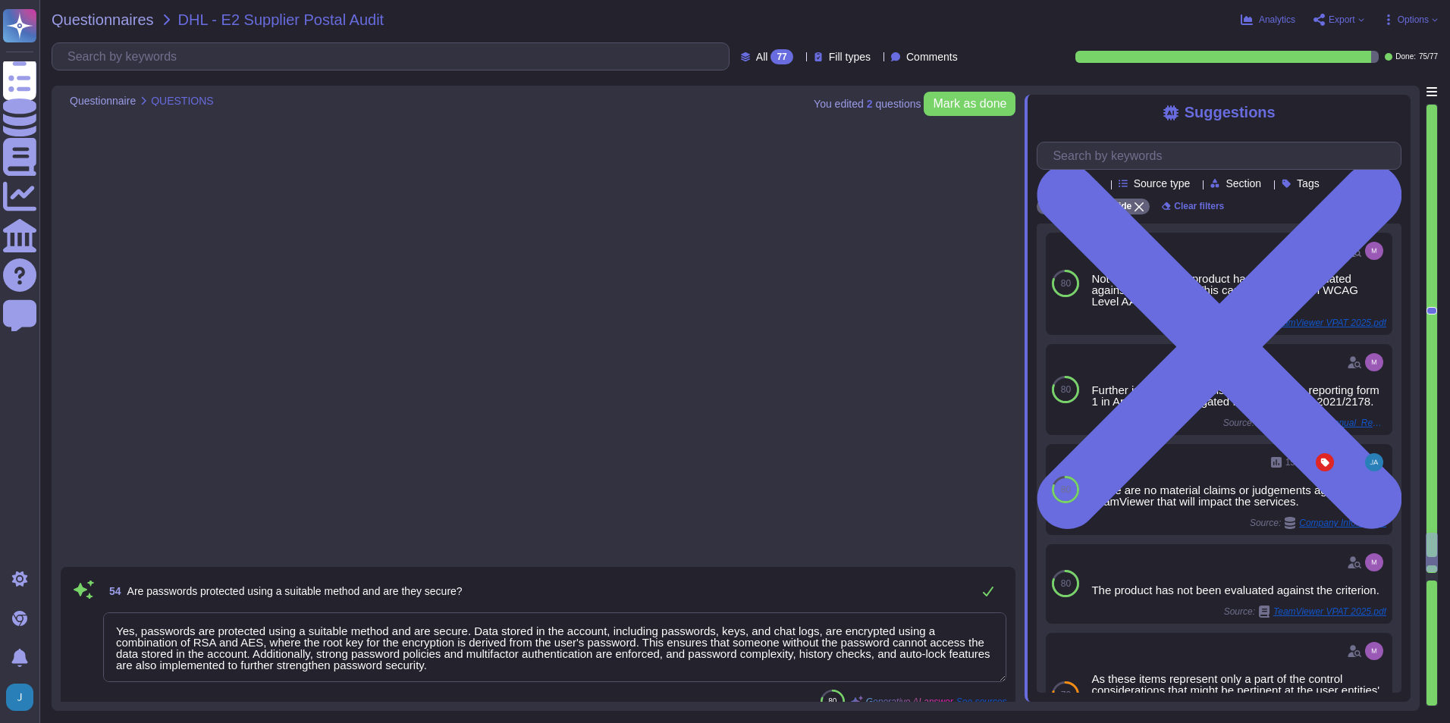
type textarea "Yes, critical data is reviewed annually for relevance and use. The review proce…"
type textarea "TeamViewer has an established data deletion concept that is centrally overseen …"
type textarea "No"
type textarea "No, data is not archived on long-term media. Instead, our policies enforce a re…"
type textarea "Various methods apply depending on the media in question."
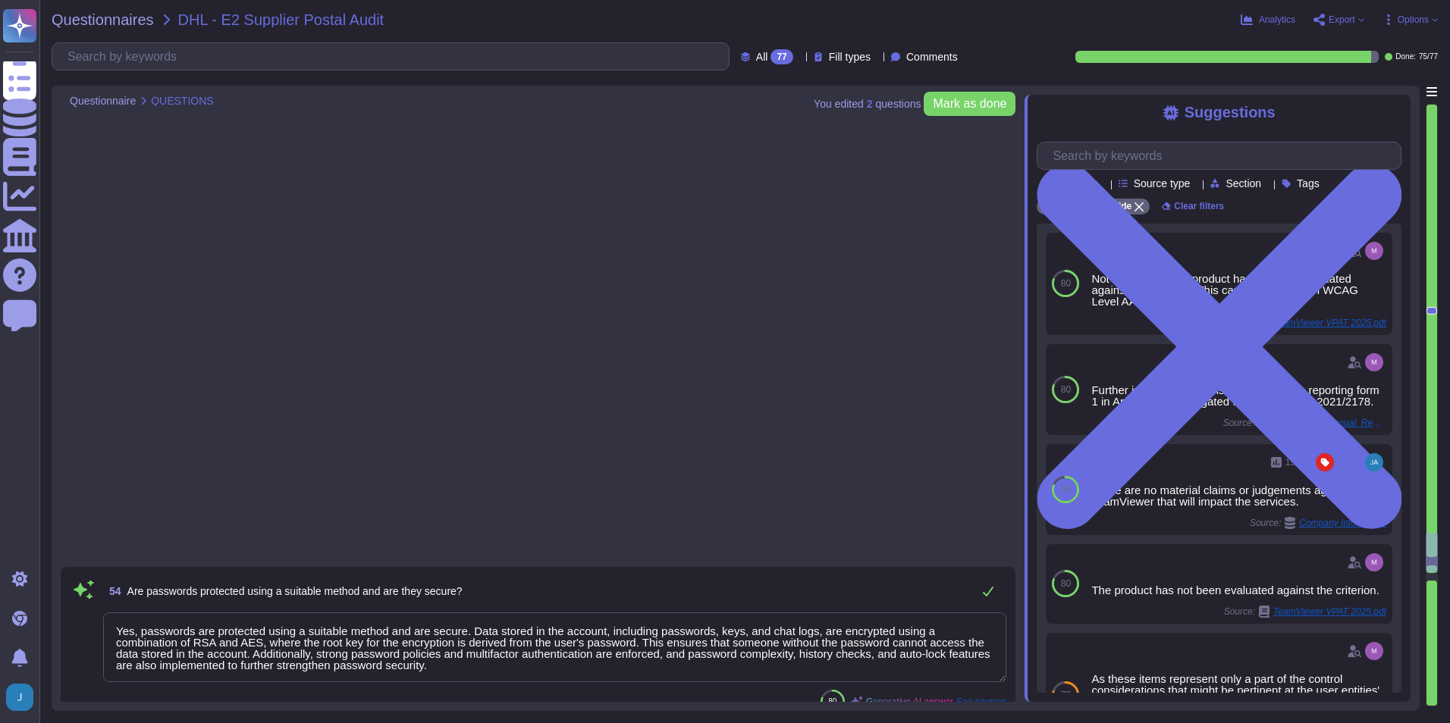
type textarea "Yes, backups are performed on a regular basis. The backups are made in a period…"
type textarea "Full backups of certain application and database components are performed on a …"
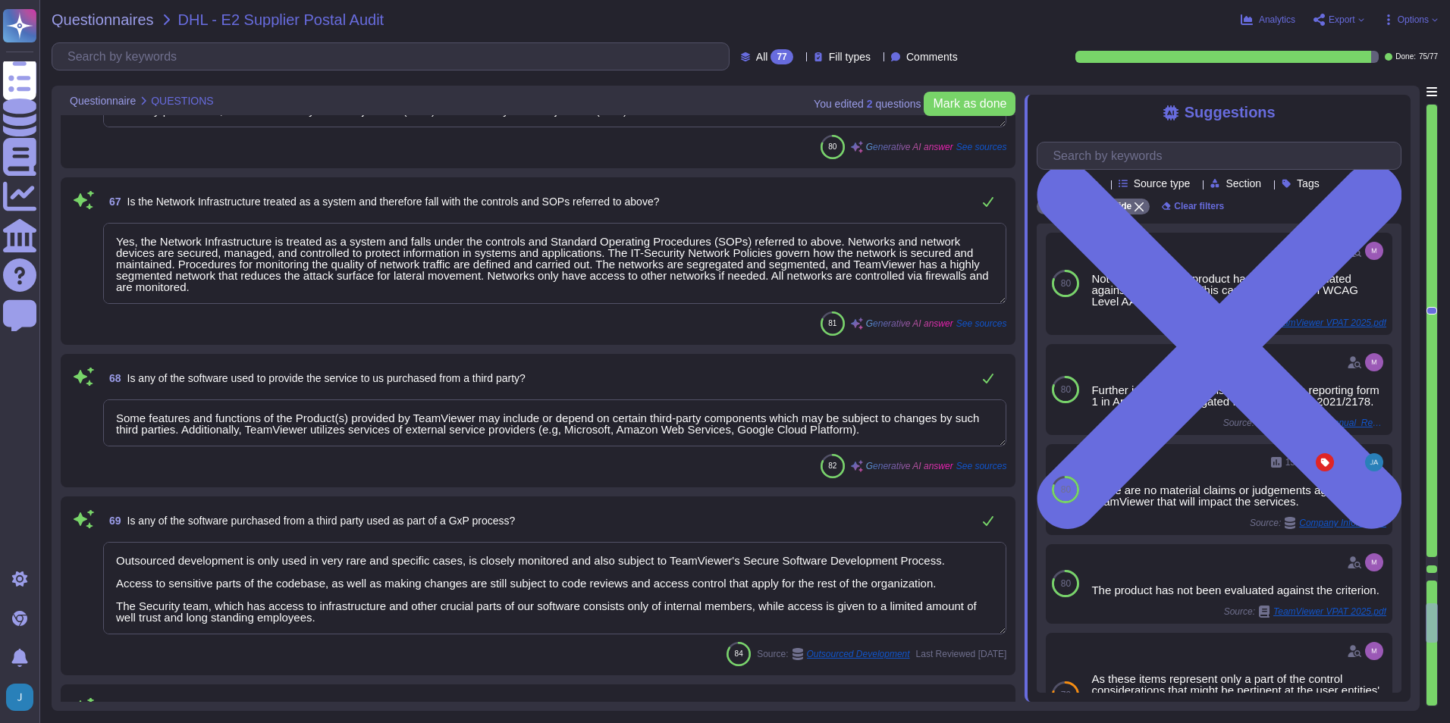
type textarea "Yes, the Network Infrastructure is treated as a system and falls under the cont…"
type textarea "Some features and functions of the Product(s) provided by TeamViewer may includ…"
type textarea "Outsourced development is only used in very rare and specific cases, is closely…"
type textarea "The acquisition was completed on [DATE]."
type textarea "No, the audit was not performed prior to the software being used. According to …"
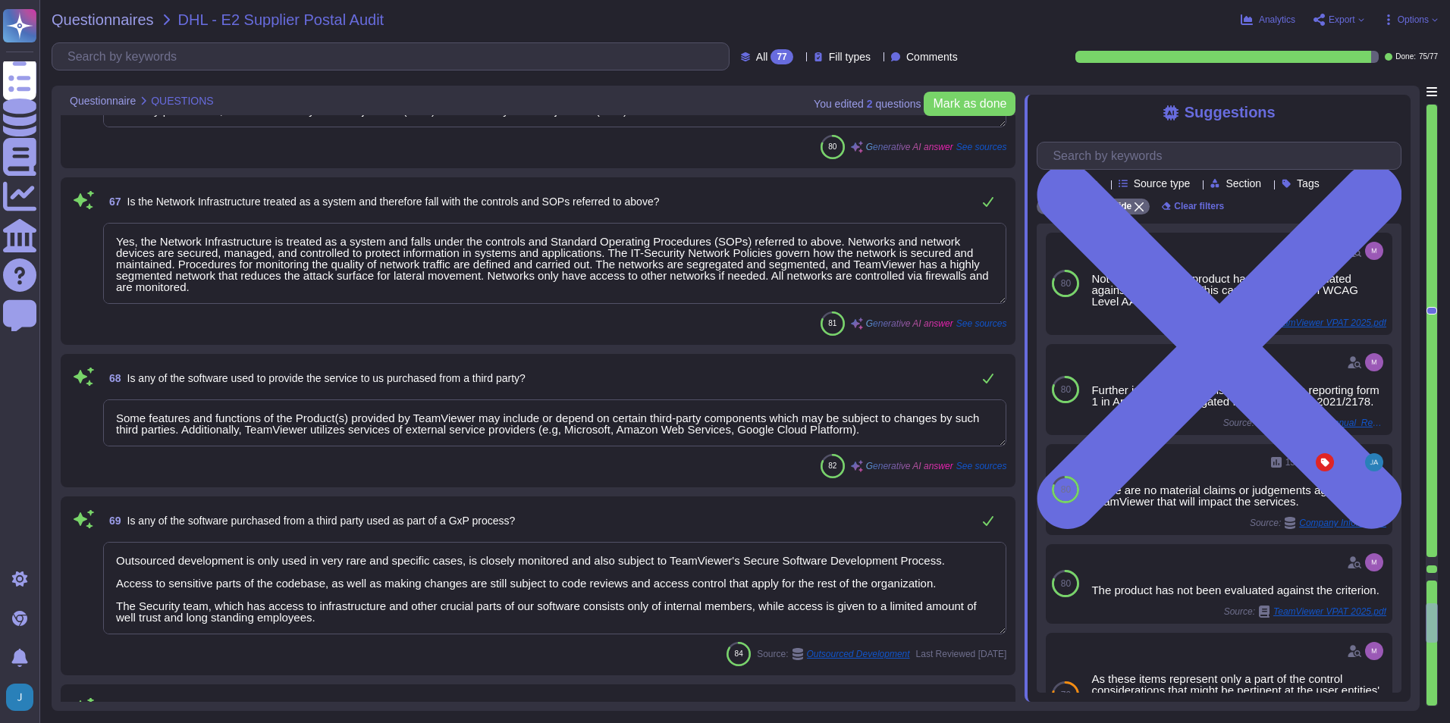
type textarea "No, the audit did not find any non-compliance. The Supervisory Board concluded …"
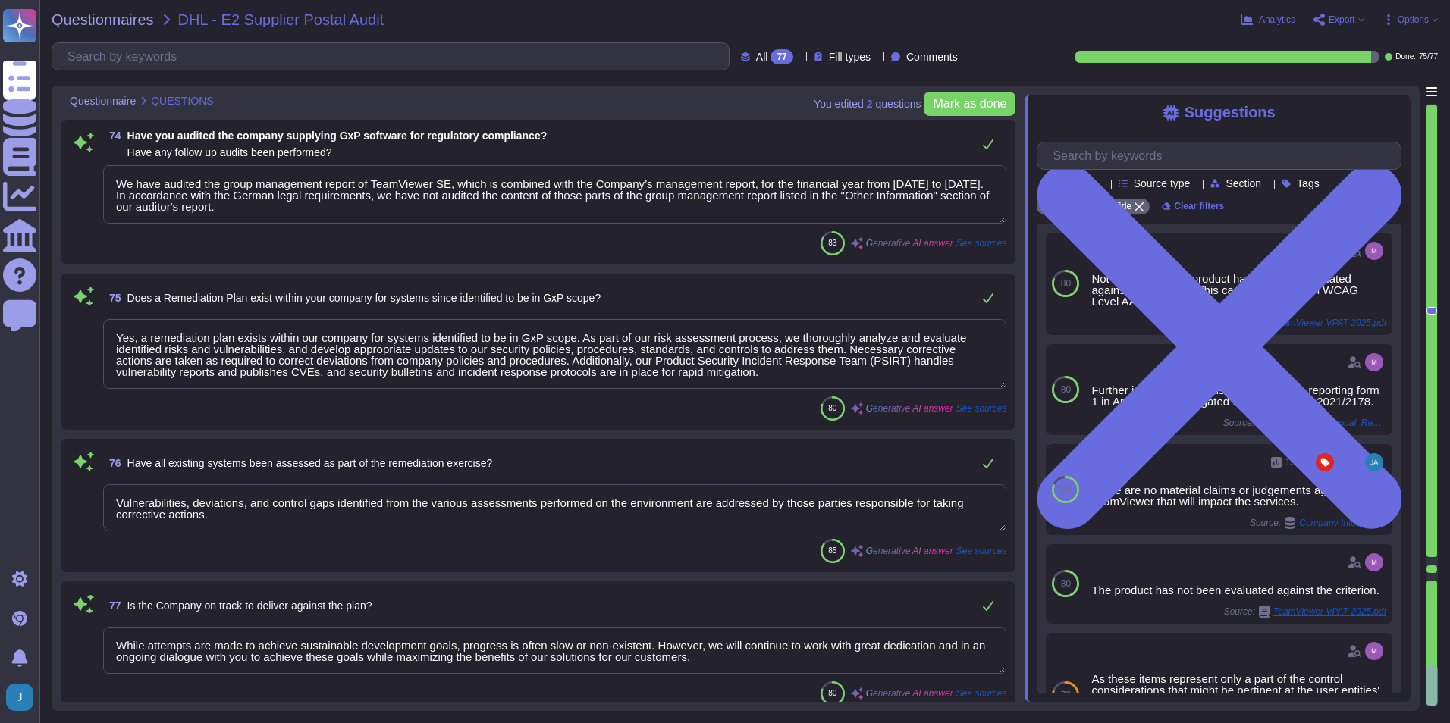
type textarea "As part of TeamViewer S-SDLC process, TeamViewer conduct threat modeling, secur…"
type textarea "We have audited the group management report of TeamViewer SE, which is combined…"
type textarea "Yes, a remediation plan exists within our company for systems identified to be …"
type textarea "Vulnerabilities, deviations, and control gaps identified from the various asses…"
type textarea "While attempts are made to achieve sustainable development goals, progress is o…"
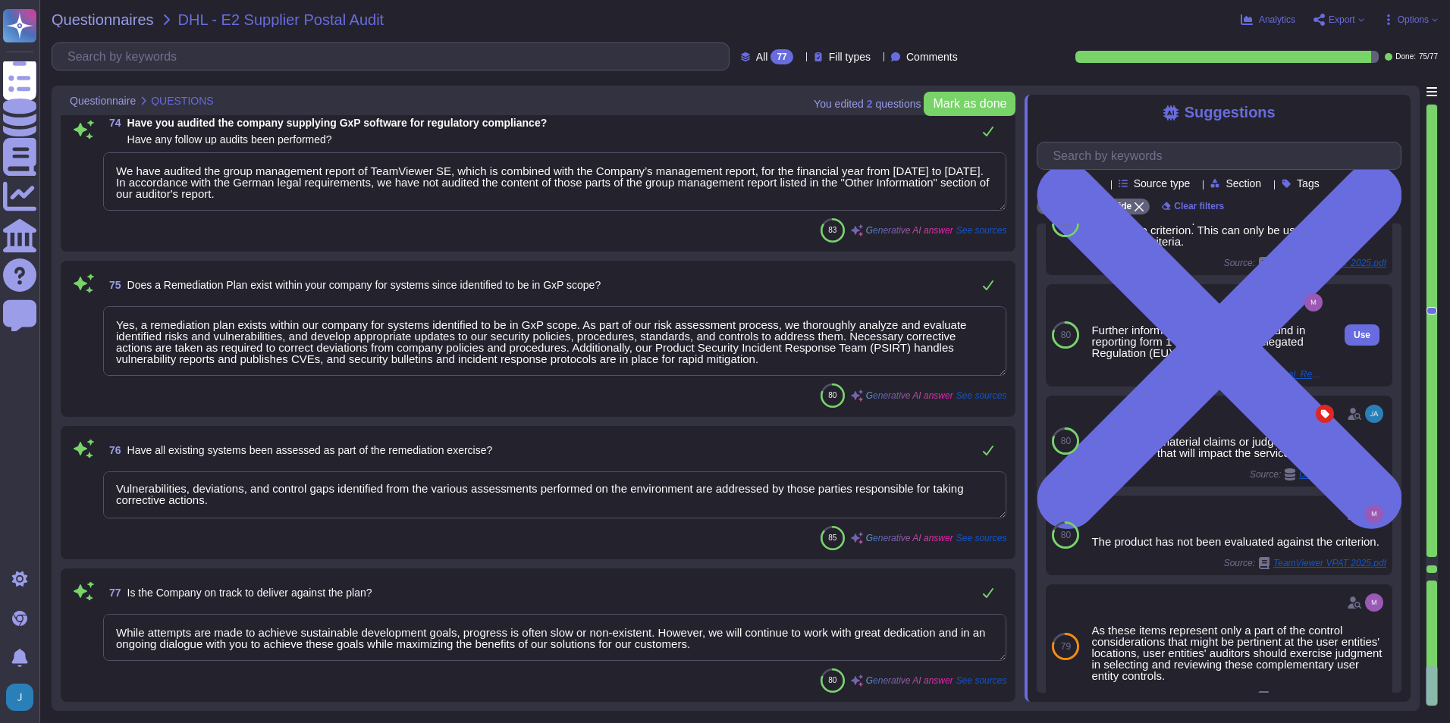
scroll to position [141, 0]
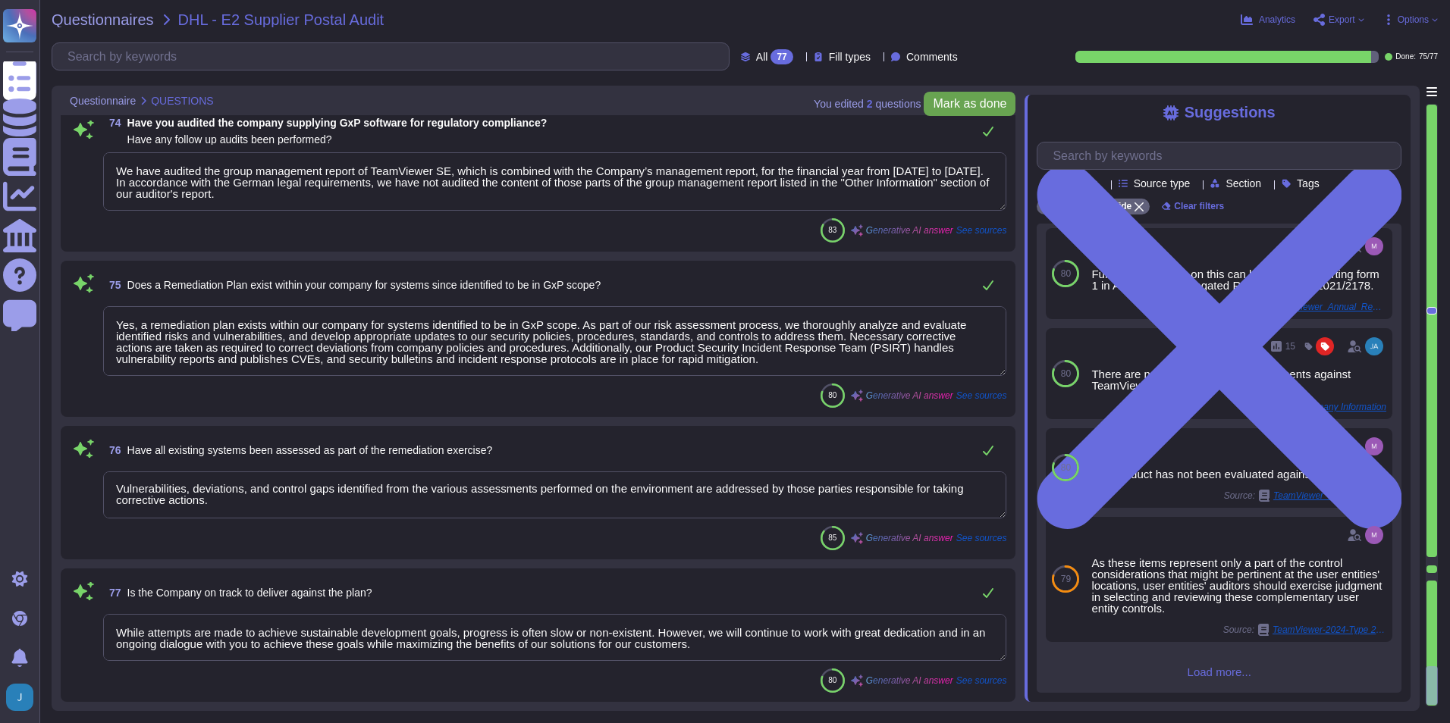
click at [987, 109] on span "Mark as done" at bounding box center [970, 104] width 74 height 12
click at [1336, 20] on span "Export" at bounding box center [1341, 19] width 27 height 9
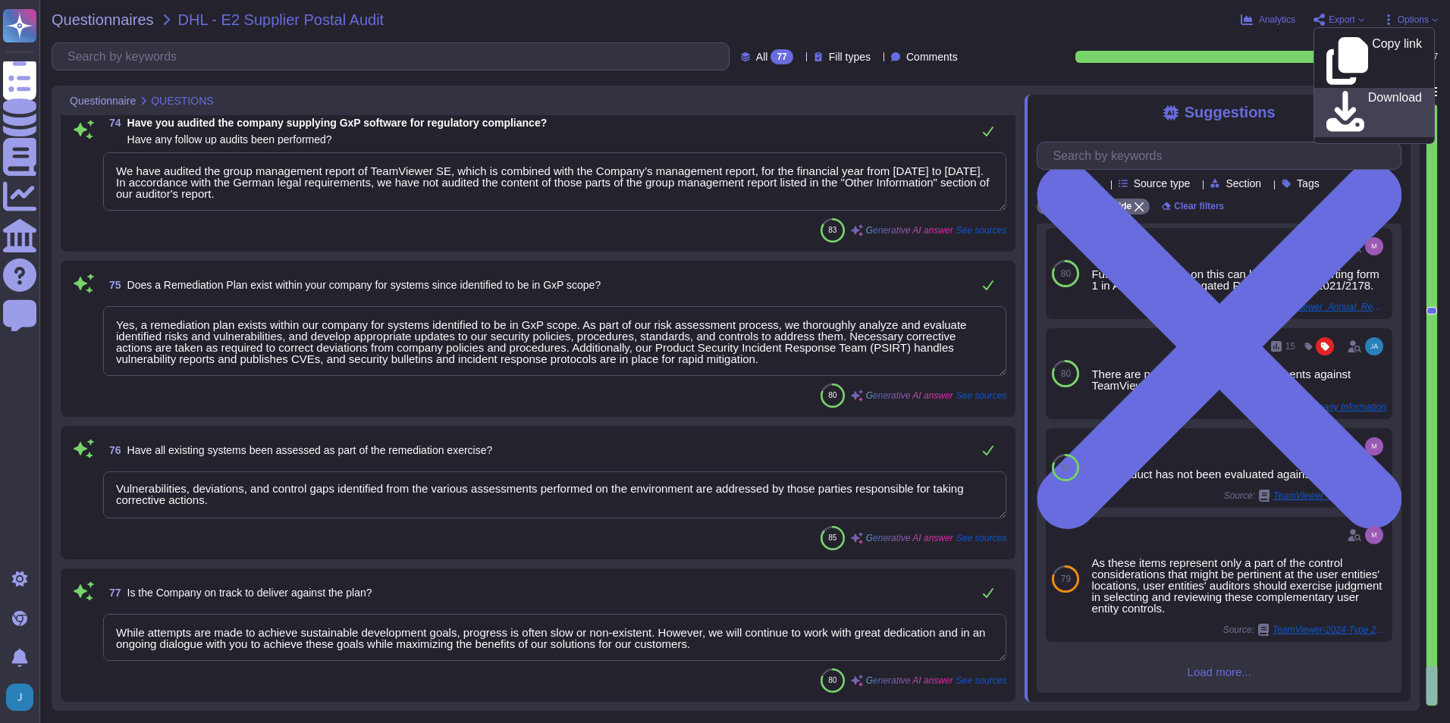
click at [1369, 92] on p "Download" at bounding box center [1395, 113] width 54 height 42
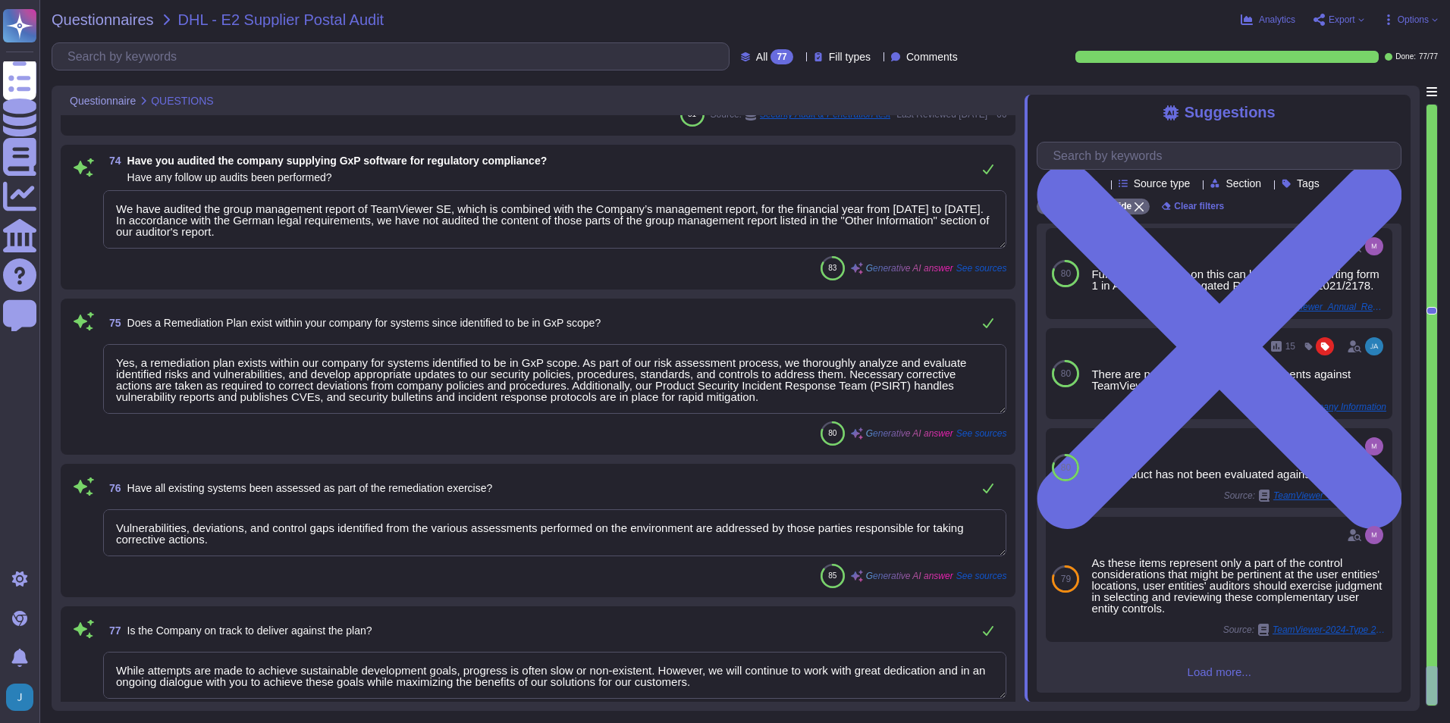
scroll to position [10947, 0]
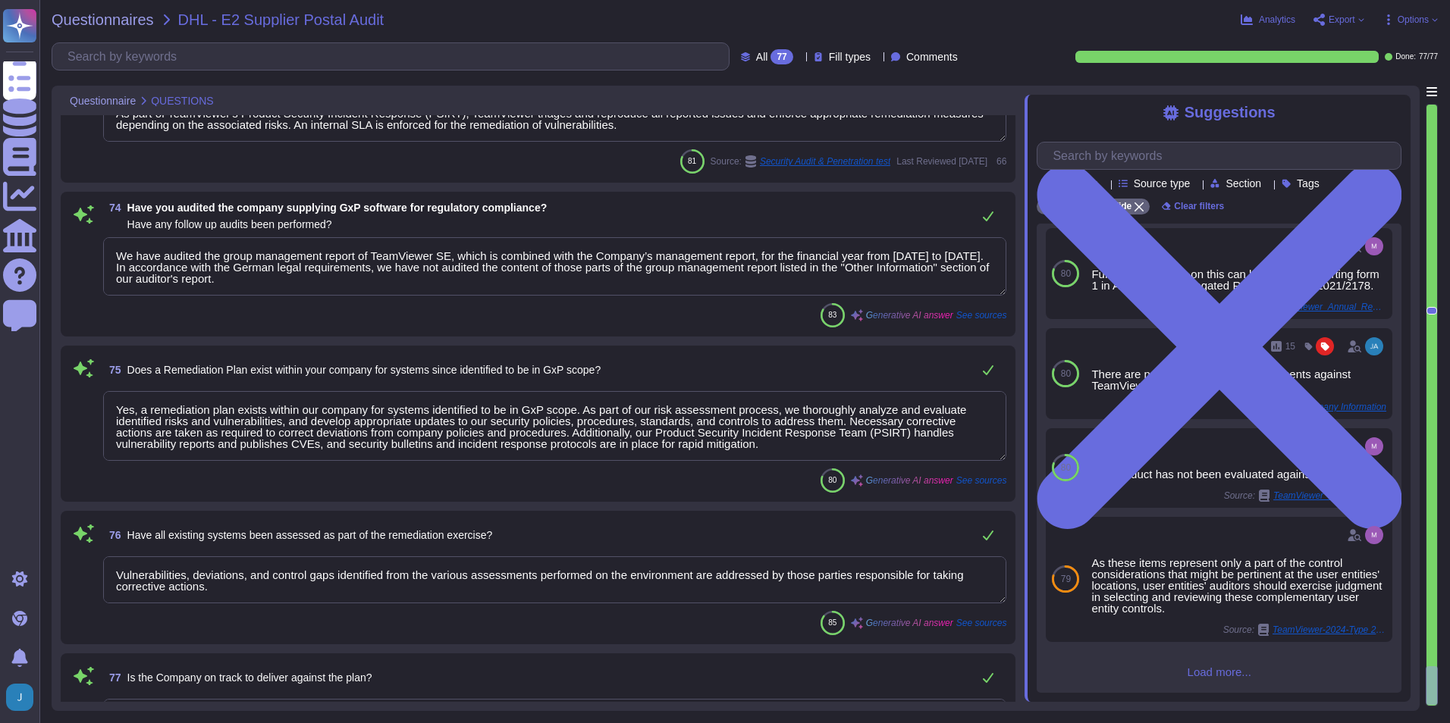
type textarea "No, the audit was not performed prior to the software being used. According to …"
click at [627, 521] on div "76 Have all existing systems been assessed as part of the remediation exercise?" at bounding box center [554, 535] width 903 height 30
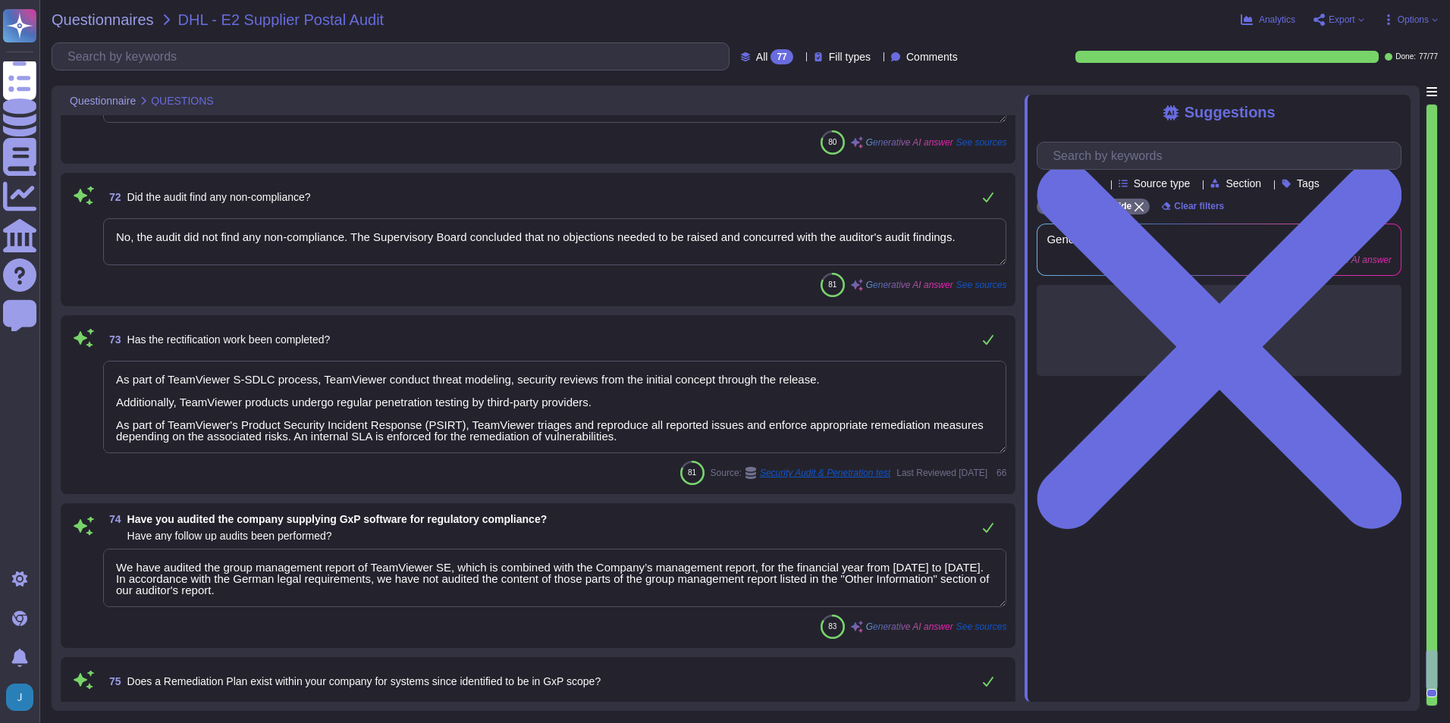
type textarea "Outsourced development is only used in very rare and specific cases, is closely…"
type textarea "The acquisition was completed on [DATE]."
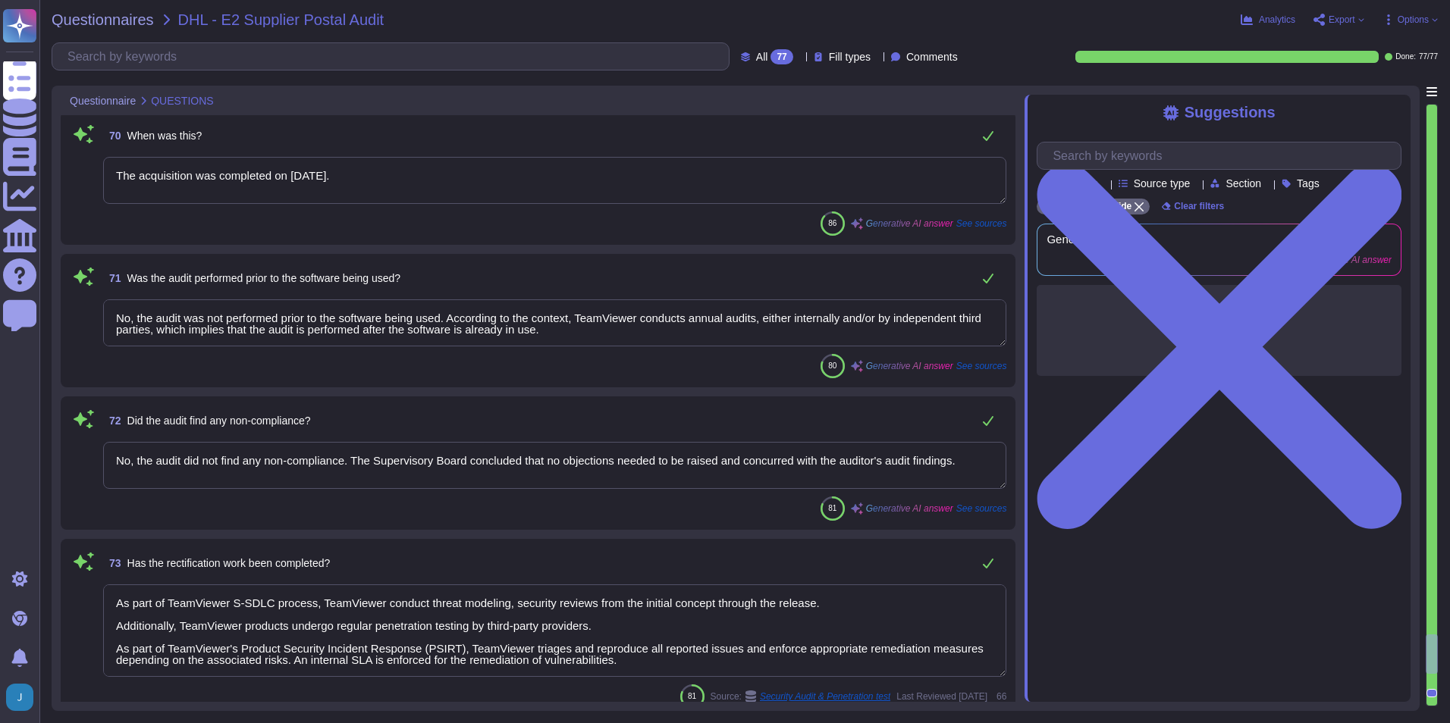
scroll to position [10416, 0]
type textarea "Some features and functions of the Product(s) provided by TeamViewer may includ…"
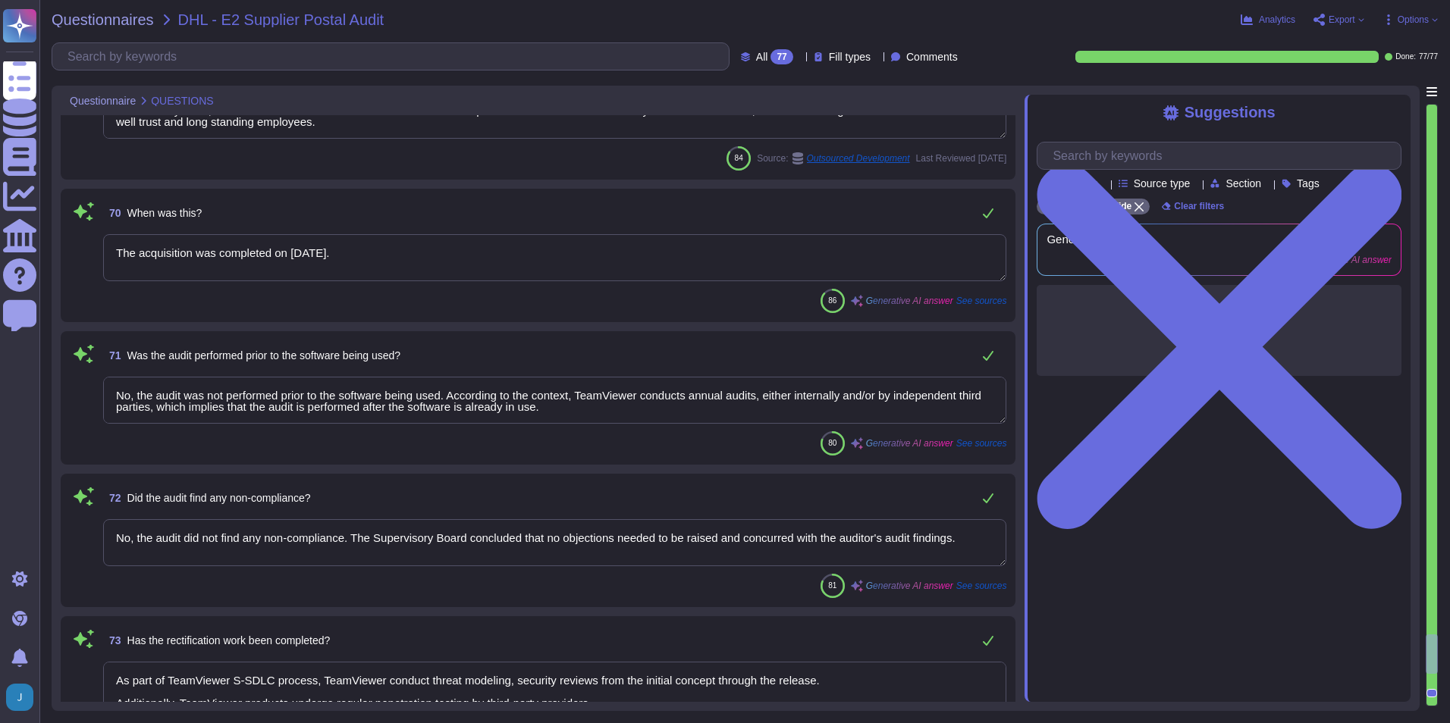
type textarea "Yes, the Network Infrastructure is treated as a system and falls under the cont…"
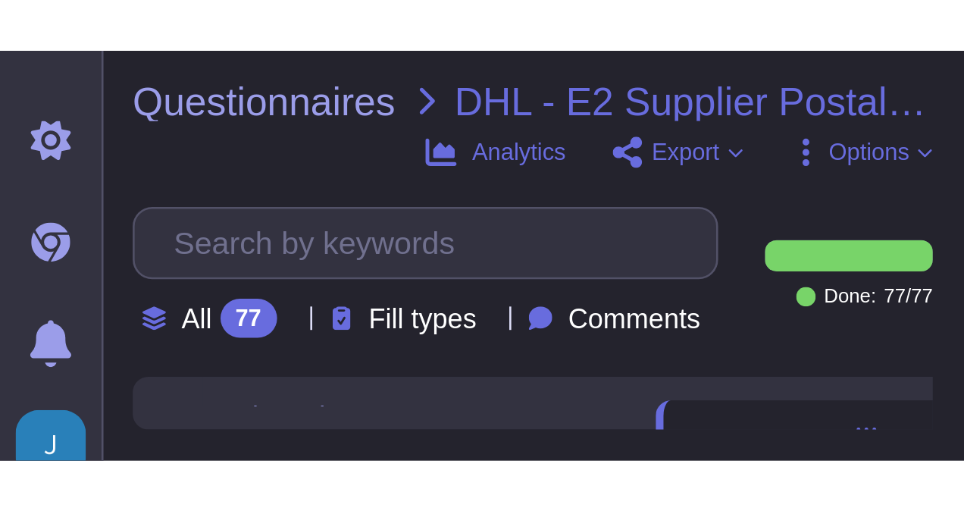
scroll to position [10264, 0]
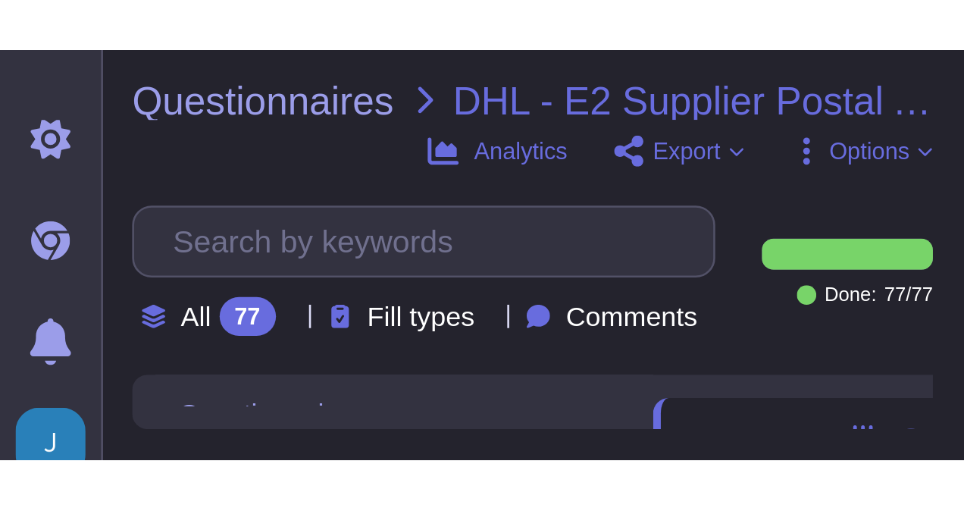
type textarea "Yes, a remediation plan exists within our company for systems identified to be …"
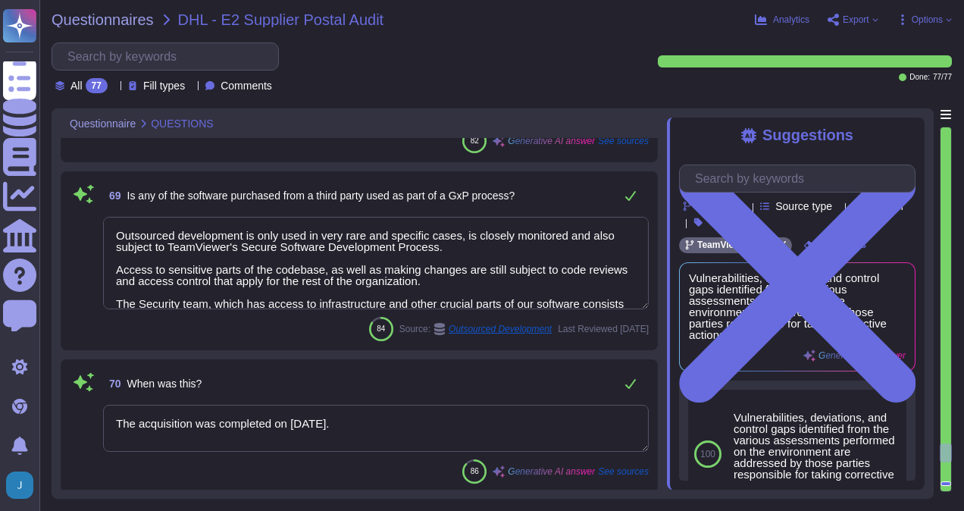
scroll to position [10136, 0]
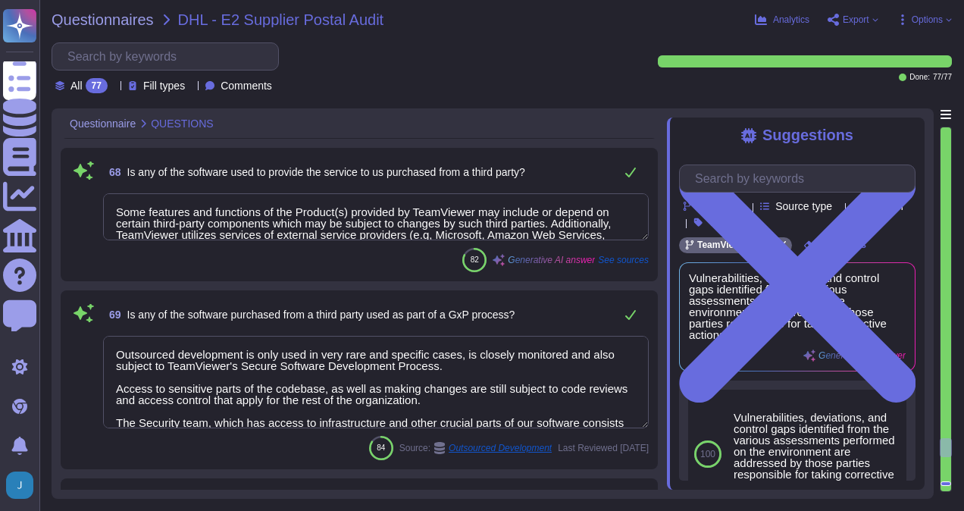
type textarea "Yes, procedures for restarting a failed system are clearly defined and approved…"
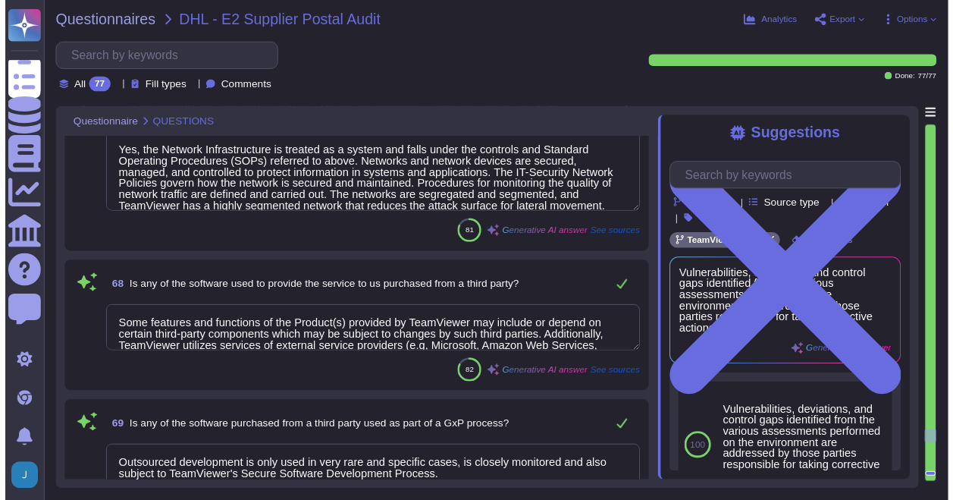
scroll to position [9954, 0]
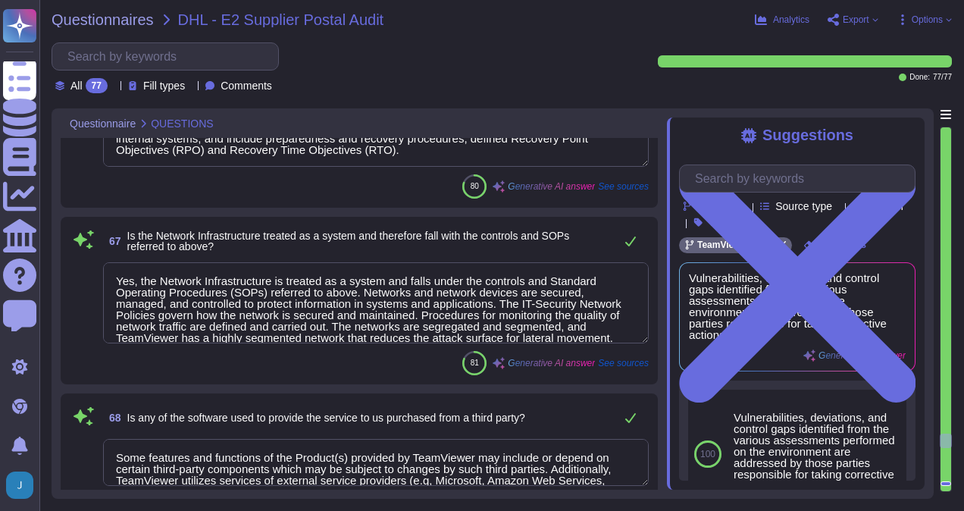
type textarea "Yes, backups are regularly checked for completeness and recoverability. The pro…"
type textarea "Yes, alternative systems are available in the event of a failure. TeamViewer ha…"
click at [127, 14] on span "Questionnaires" at bounding box center [103, 19] width 102 height 15
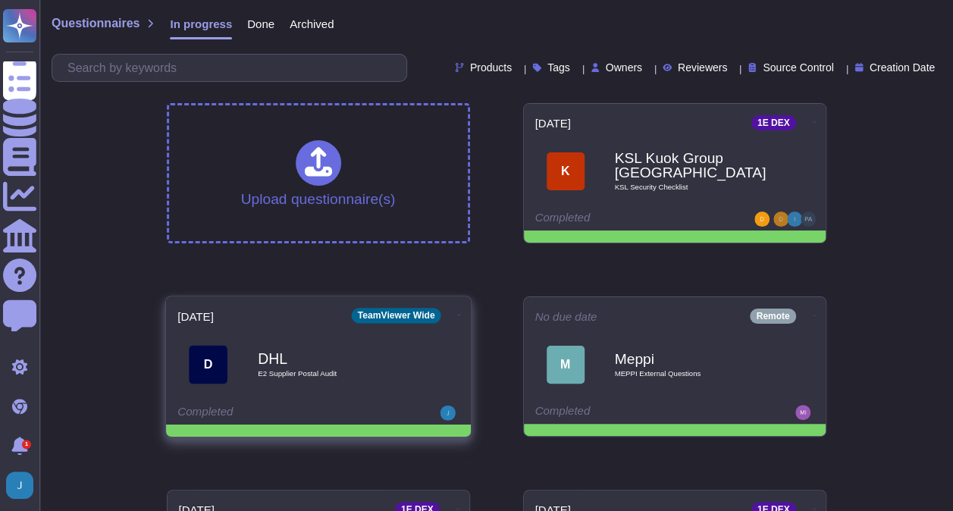
click at [457, 314] on icon at bounding box center [458, 315] width 3 height 4
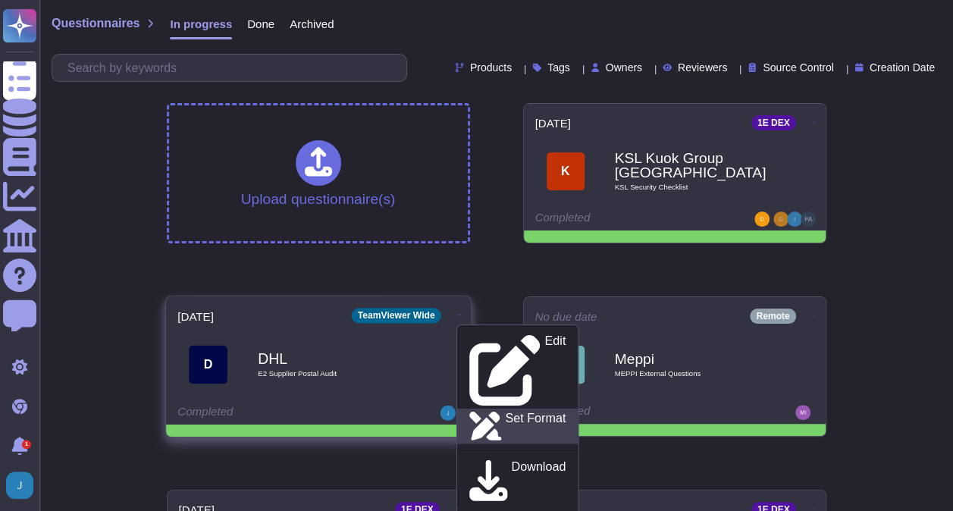
click at [505, 412] on p "Set Format" at bounding box center [535, 426] width 61 height 28
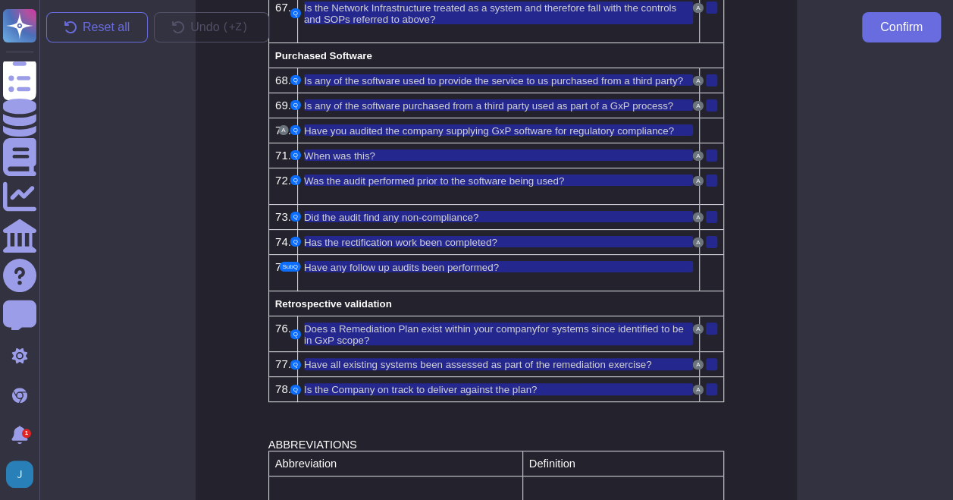
scroll to position [2928, 0]
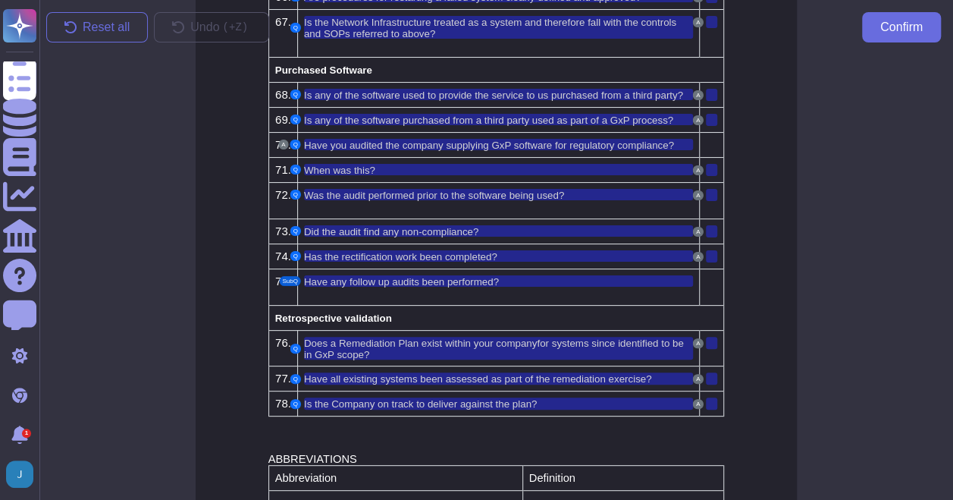
click at [292, 276] on button "SubQ" at bounding box center [289, 281] width 21 height 10
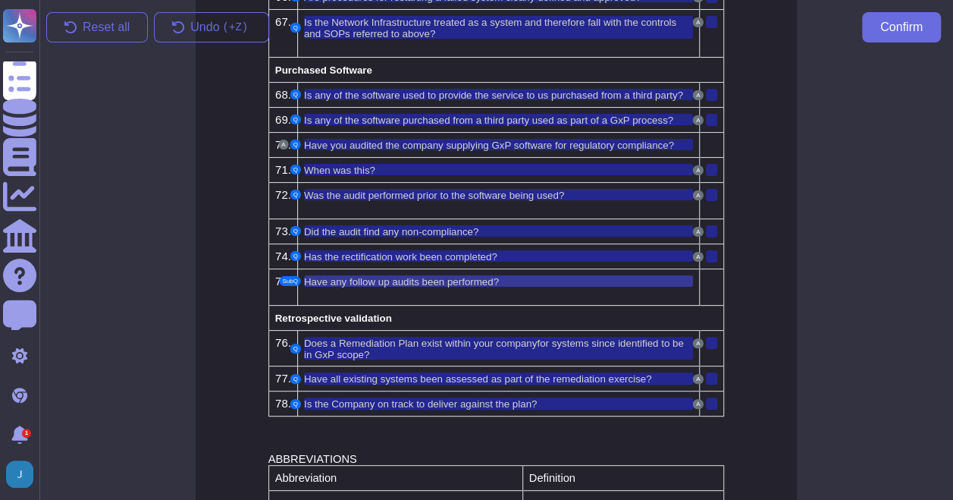
click at [325, 276] on span "Have any follow up audits been performed?" at bounding box center [401, 281] width 195 height 11
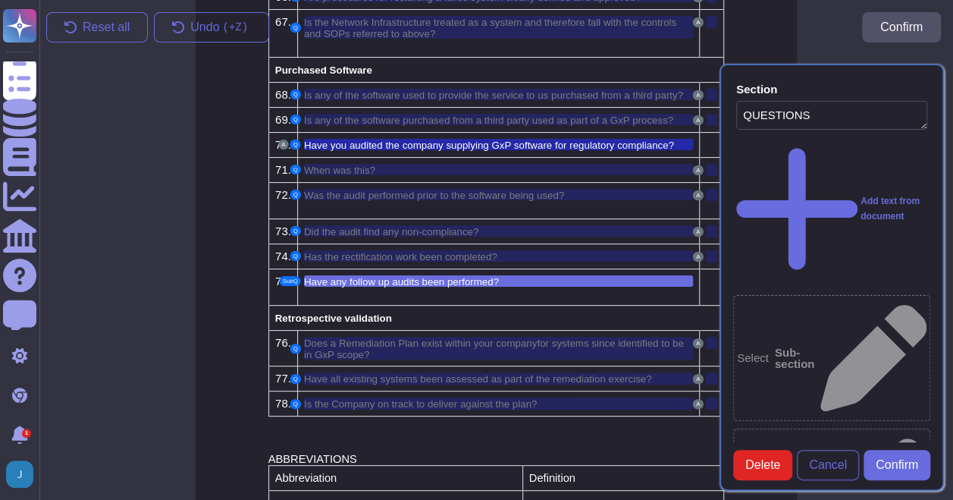
type textarea "QUESTIONS"
type textarea "Have you audited the company supplying GxP software for regulatory compliance?"
type textarea "Have any follow up audits been performed?"
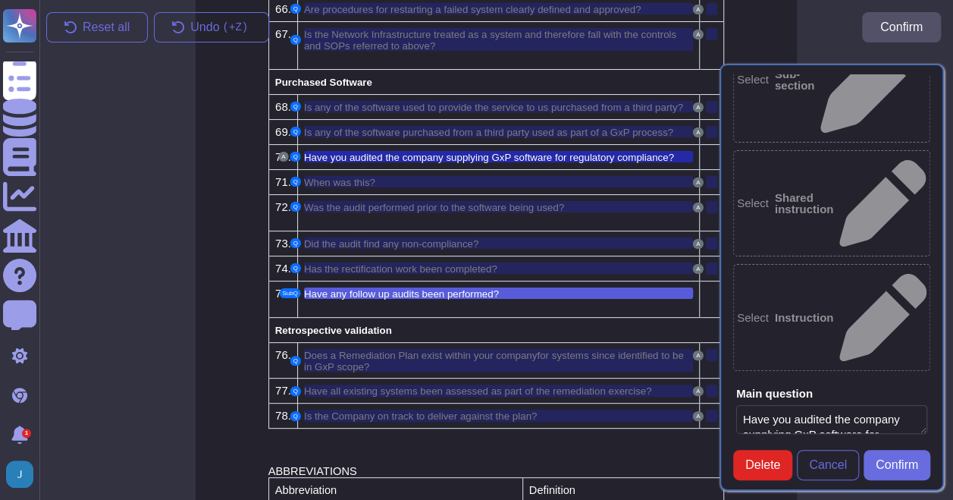
scroll to position [316, 0]
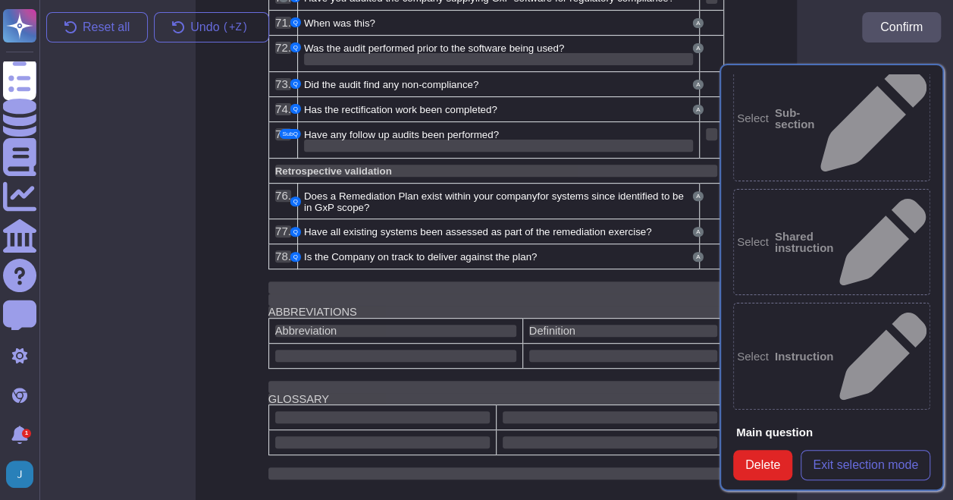
scroll to position [3080, 0]
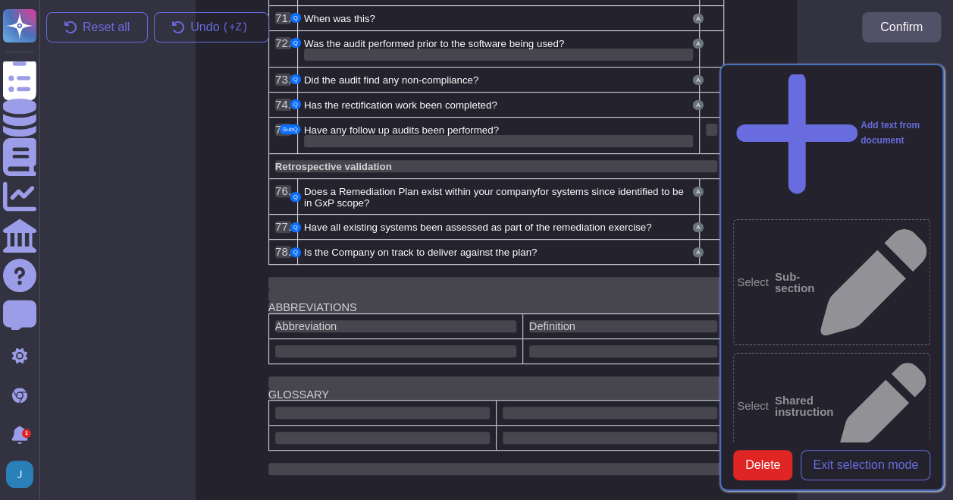
scroll to position [164, 0]
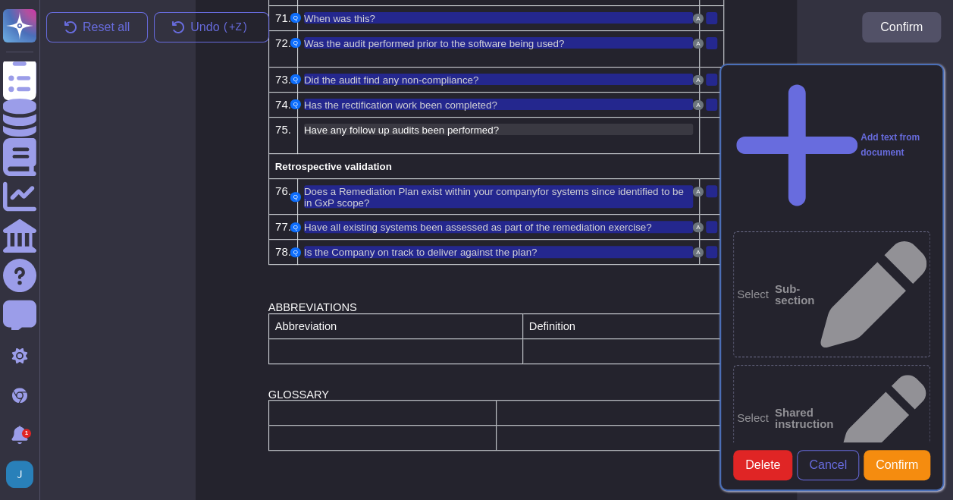
click at [347, 124] on span "Have any follow up audits been performed?" at bounding box center [401, 129] width 195 height 11
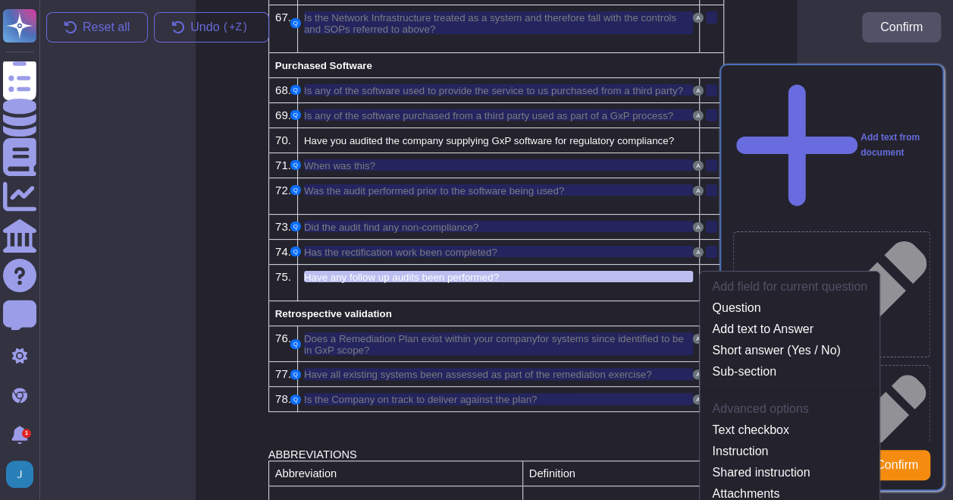
scroll to position [2916, 0]
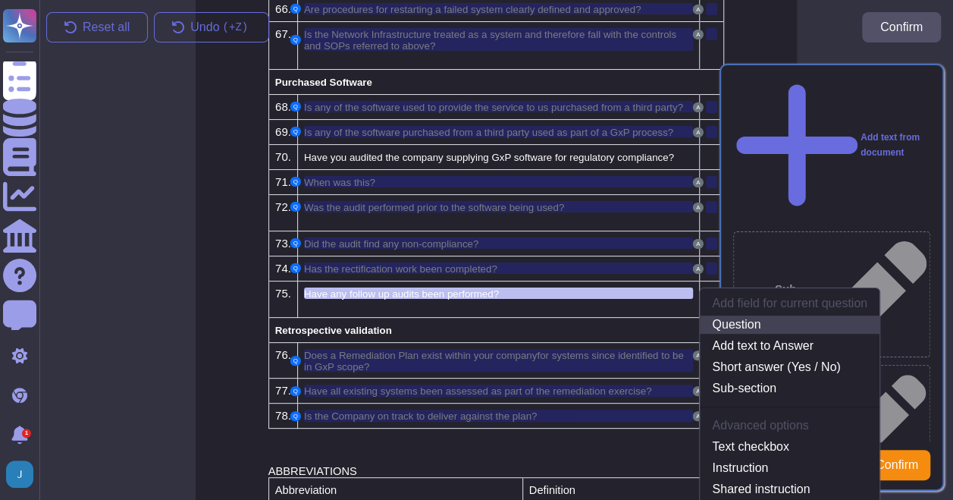
click at [761, 315] on link "Question" at bounding box center [790, 324] width 180 height 18
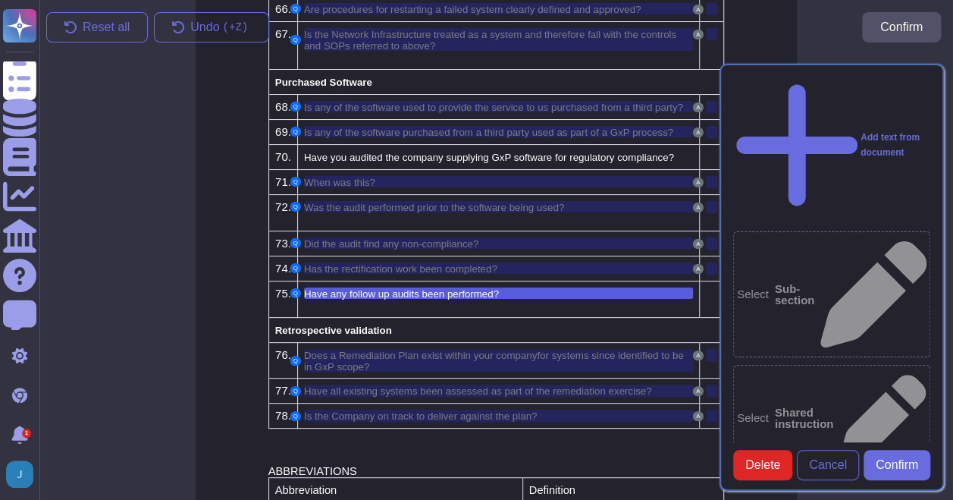
scroll to position [162, 0]
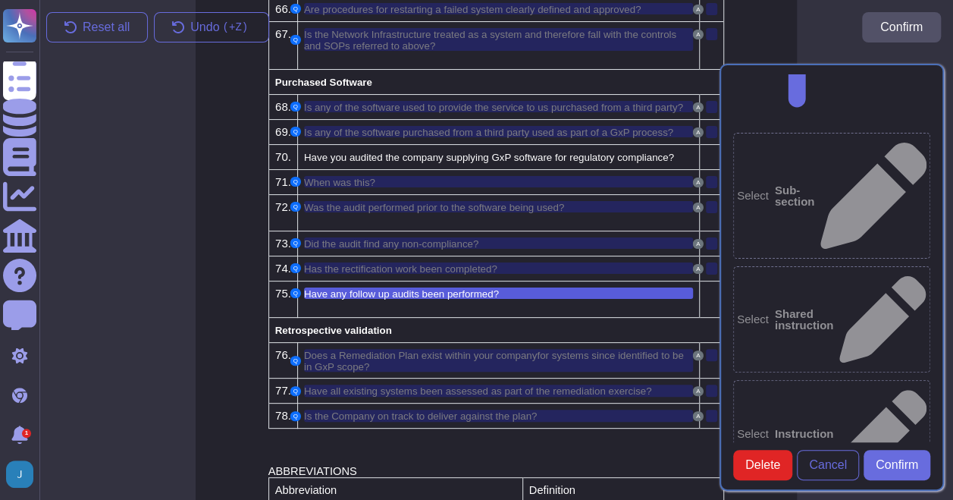
click at [714, 248] on div "Section QUESTIONS Add text from document Select Sub-section Select Shared instr…" at bounding box center [831, 277] width 243 height 445
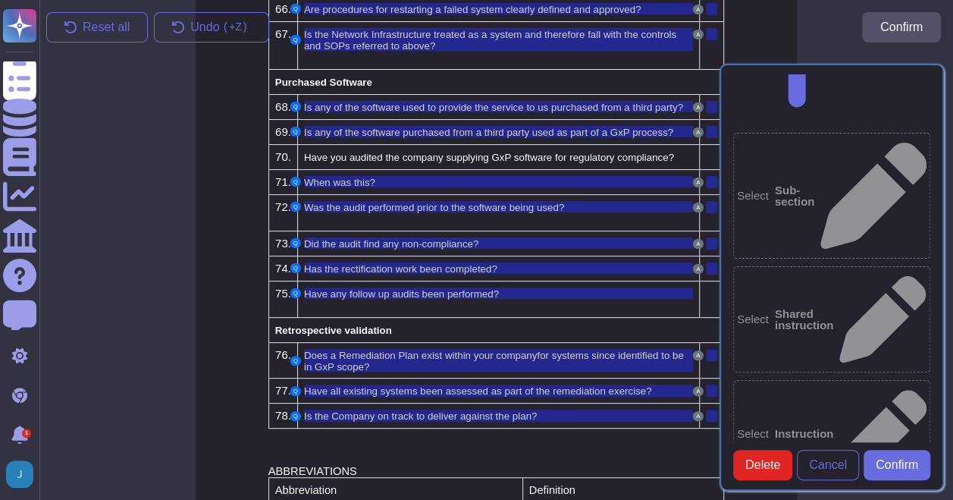
scroll to position [83, 0]
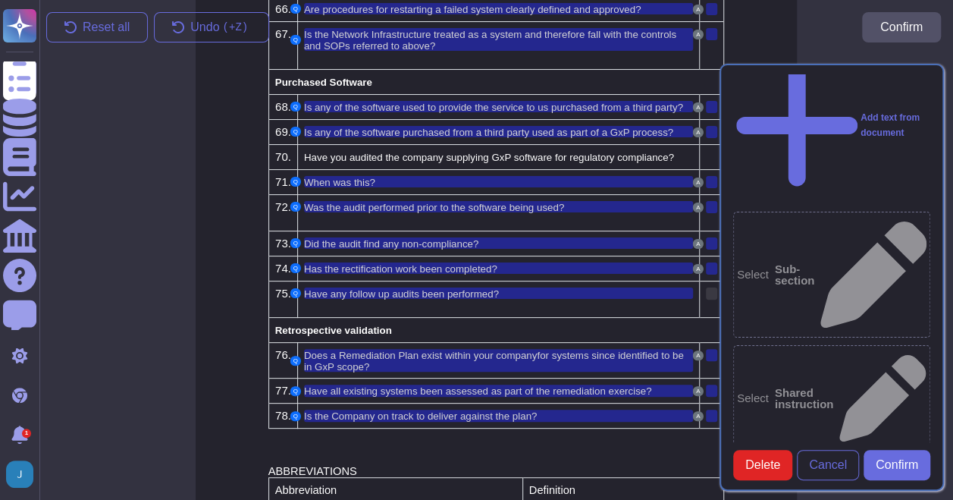
click at [709, 287] on div at bounding box center [711, 293] width 11 height 12
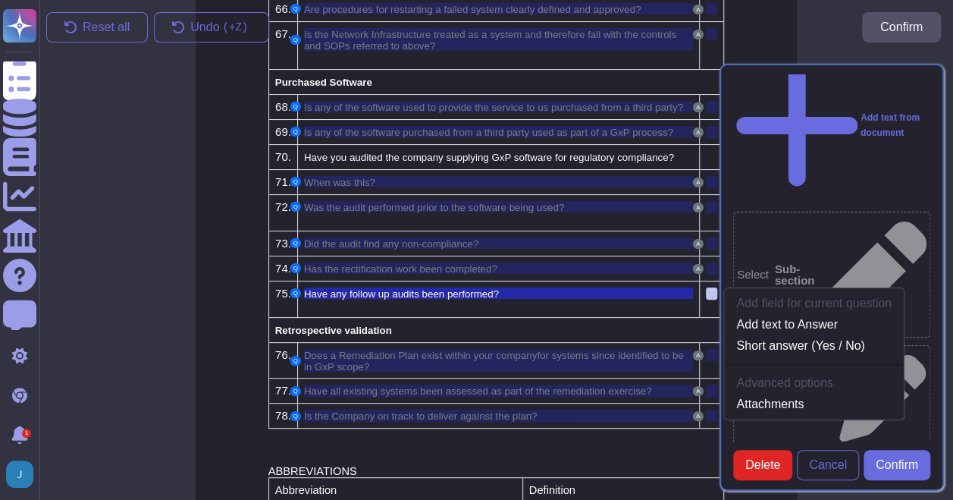
scroll to position [2916, 0]
click at [766, 315] on link "Add text to Answer" at bounding box center [814, 324] width 180 height 18
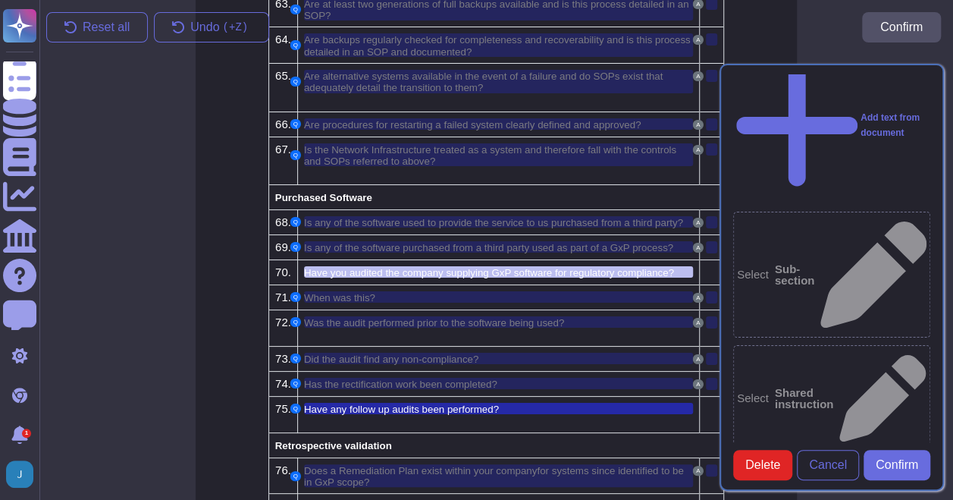
scroll to position [2781, 0]
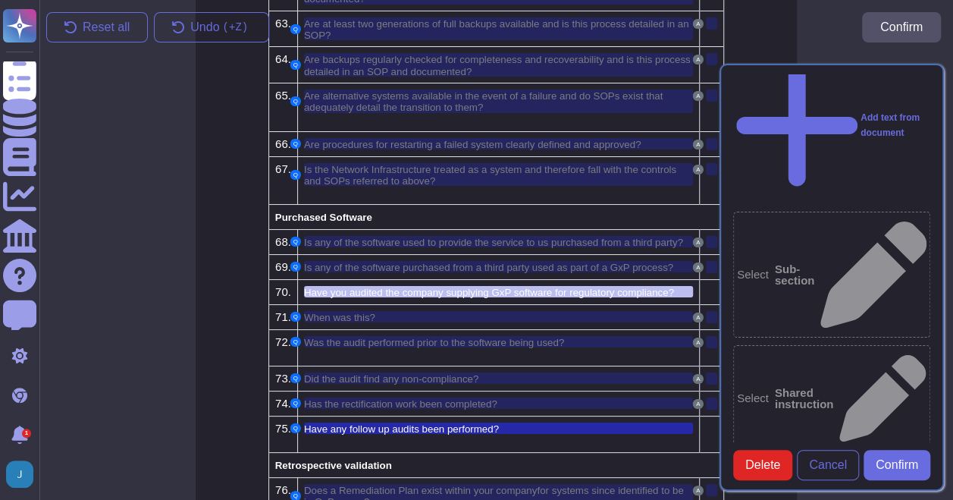
click at [713, 249] on div "Section QUESTIONS Add text from document Select Sub-section Select Shared instr…" at bounding box center [831, 277] width 243 height 445
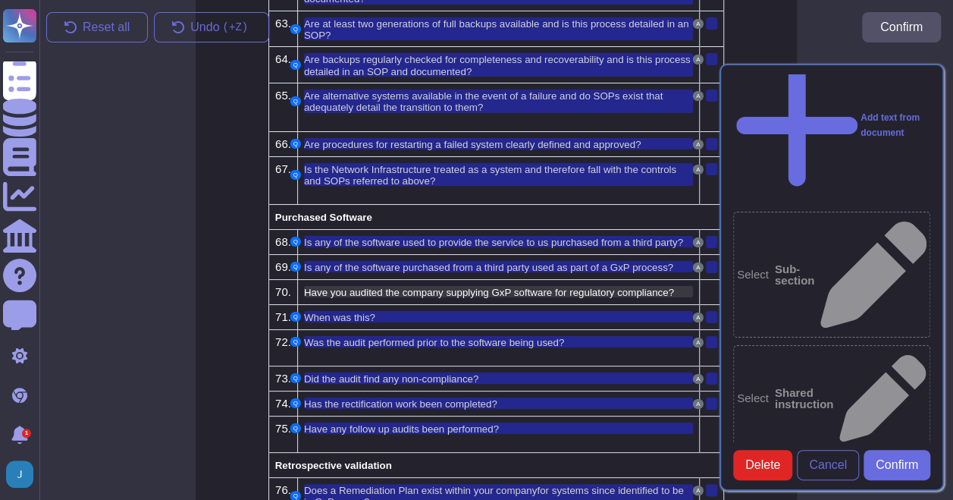
click at [645, 287] on span "Have you audited the company supplying GxP software for regulatory compliance?" at bounding box center [489, 292] width 370 height 11
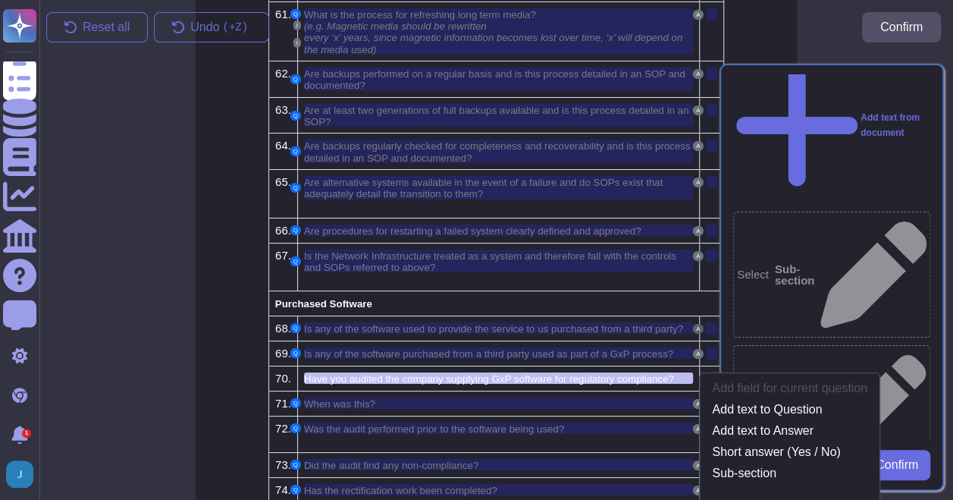
scroll to position [2705, 0]
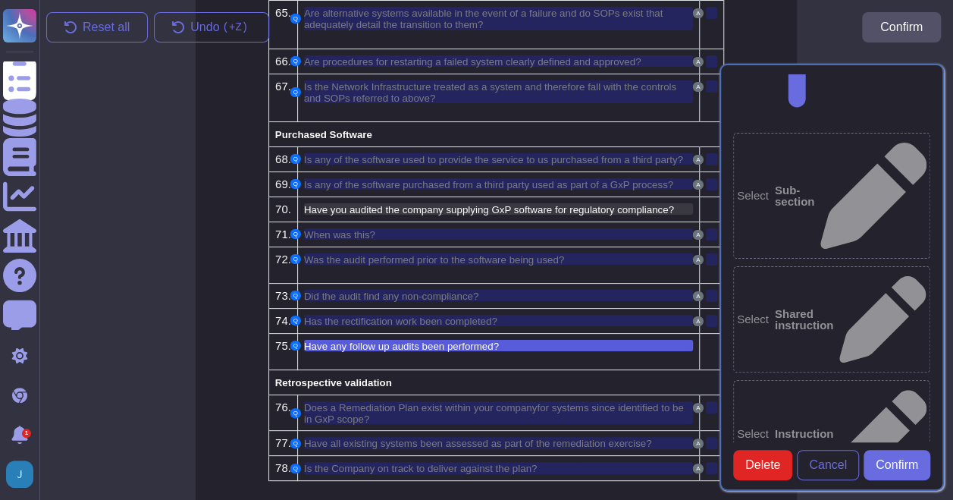
scroll to position [2840, 0]
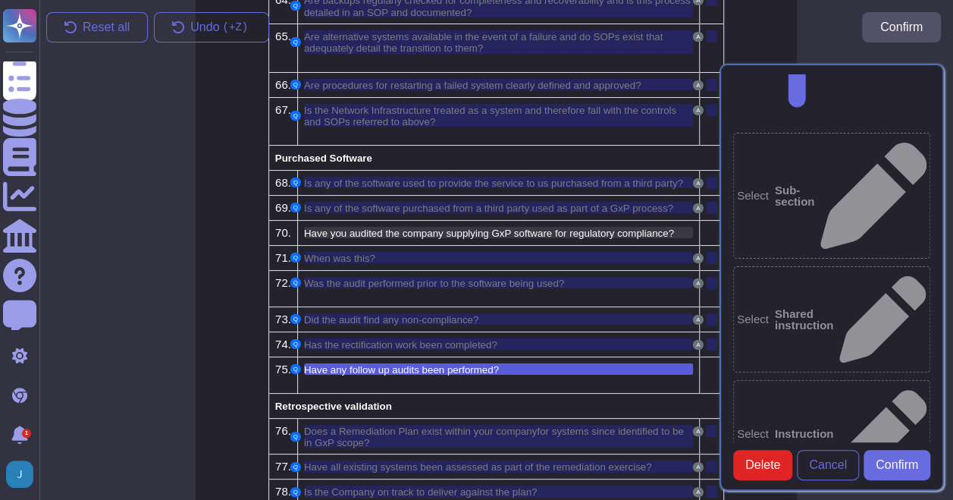
click at [666, 227] on span "Have you audited the company supplying GxP software for regulatory compliance?" at bounding box center [489, 232] width 370 height 11
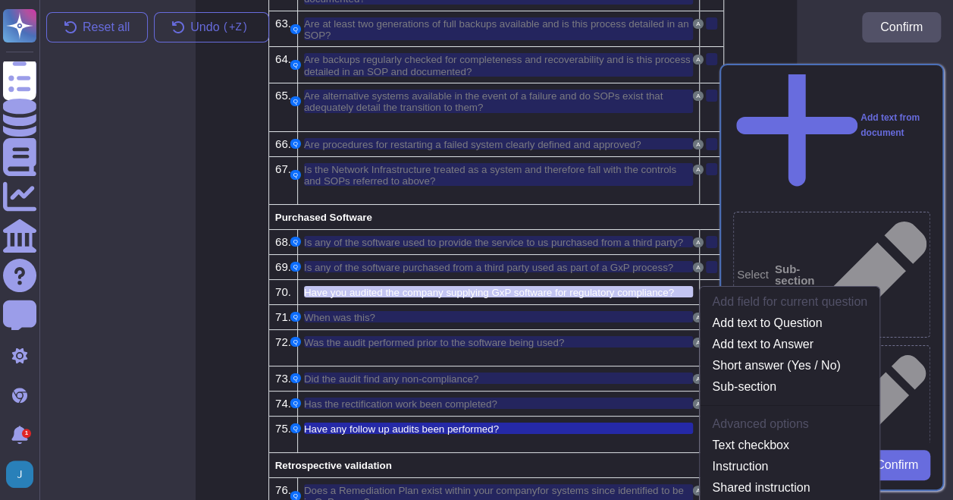
scroll to position [2781, 0]
click at [740, 314] on link "Add text to Question" at bounding box center [790, 323] width 180 height 18
type textarea "Have any follow up audits been performed? Have you audited the company supplyin…"
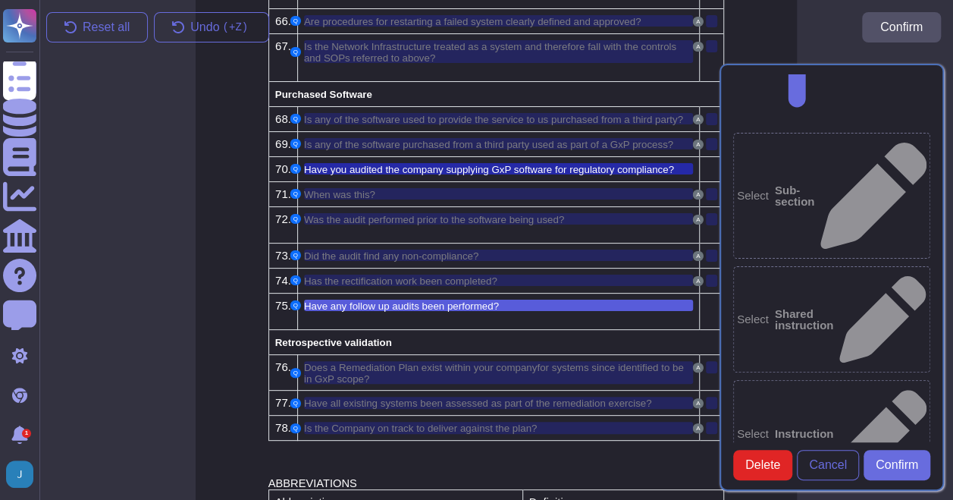
scroll to position [2916, 0]
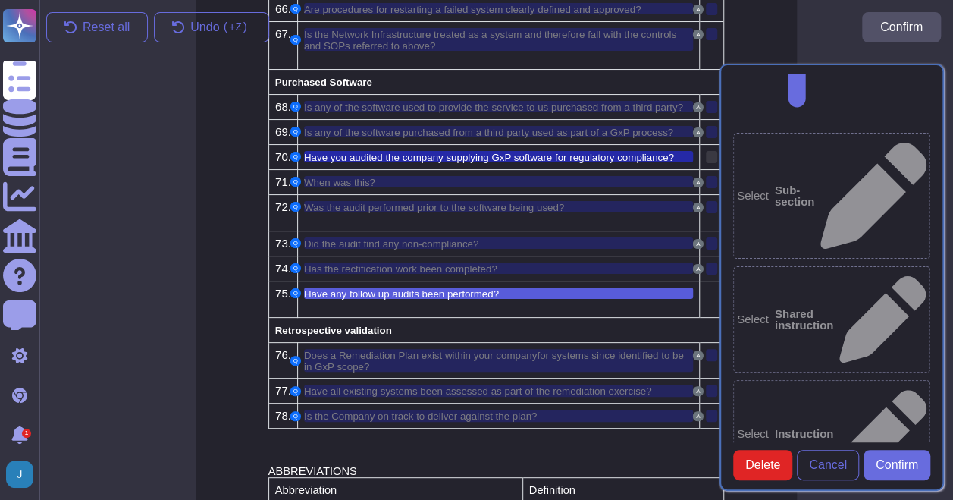
click at [707, 151] on div at bounding box center [711, 157] width 11 height 12
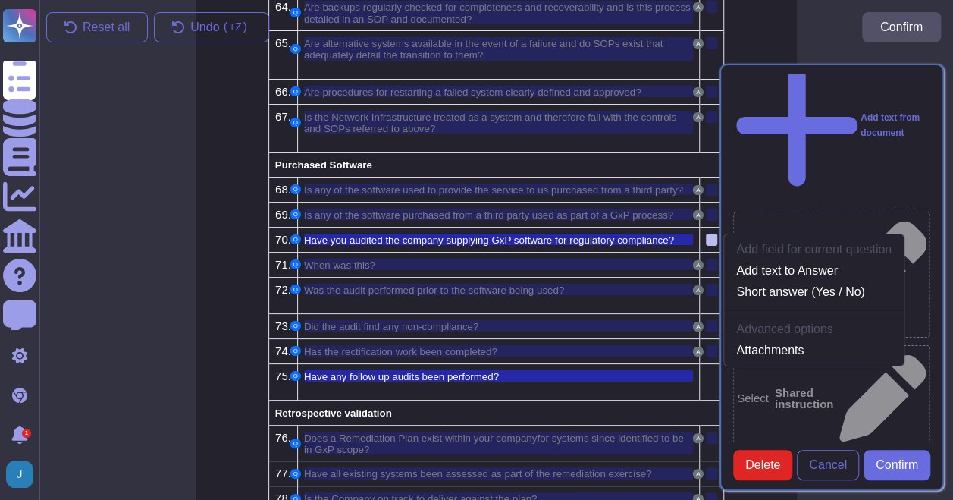
scroll to position [2857, 0]
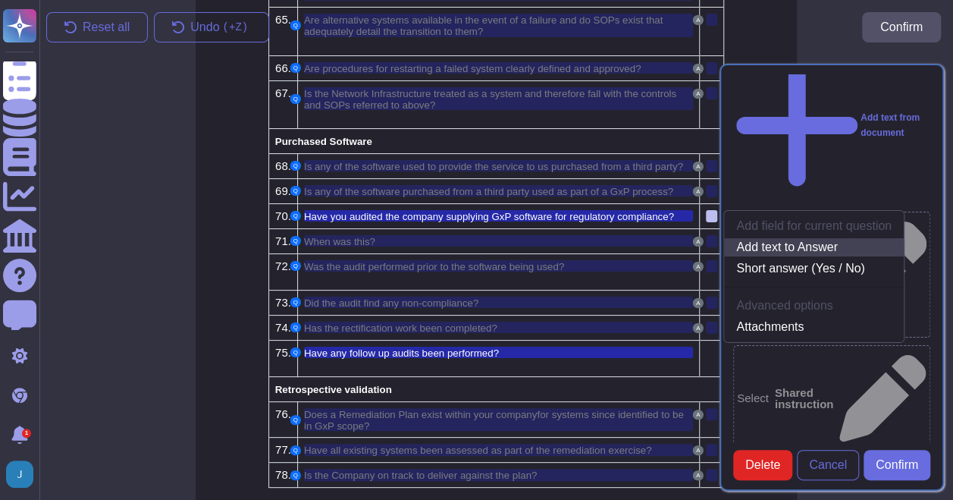
click at [789, 238] on link "Add text to Answer" at bounding box center [814, 247] width 180 height 18
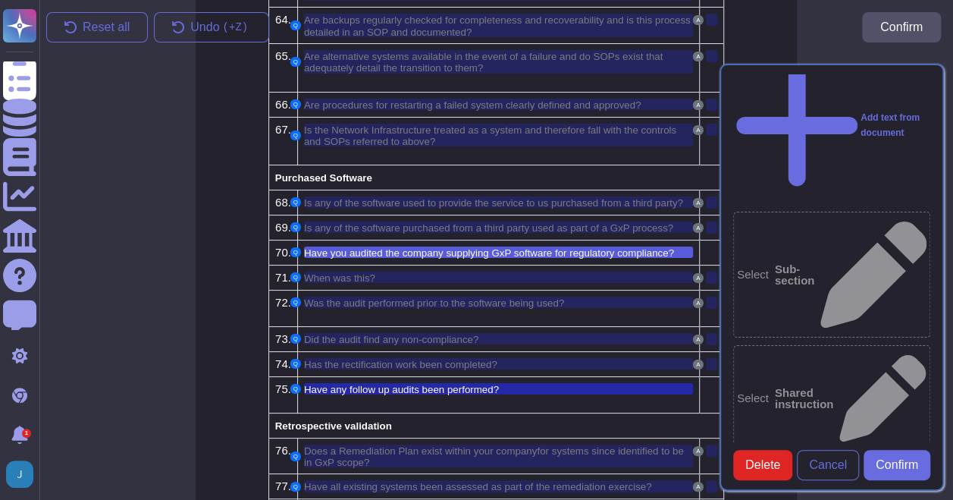
scroll to position [2781, 0]
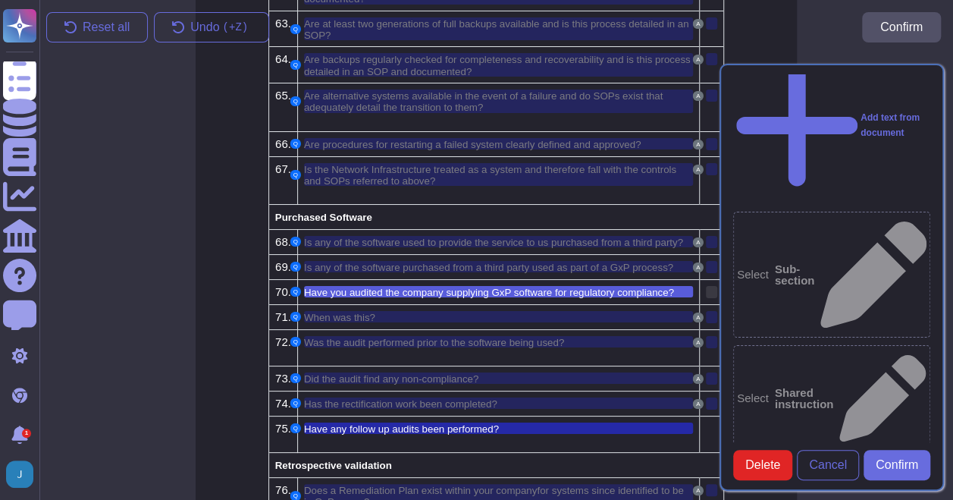
click at [707, 286] on div at bounding box center [711, 292] width 11 height 12
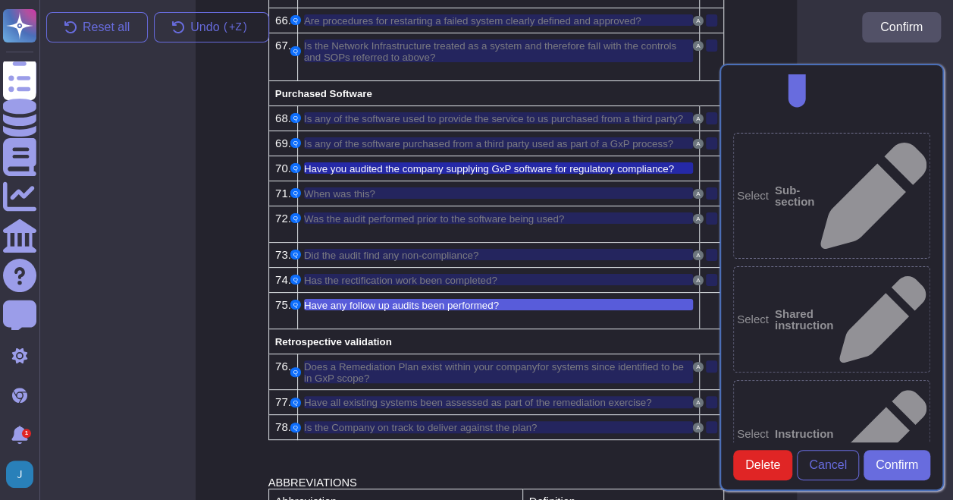
scroll to position [2916, 0]
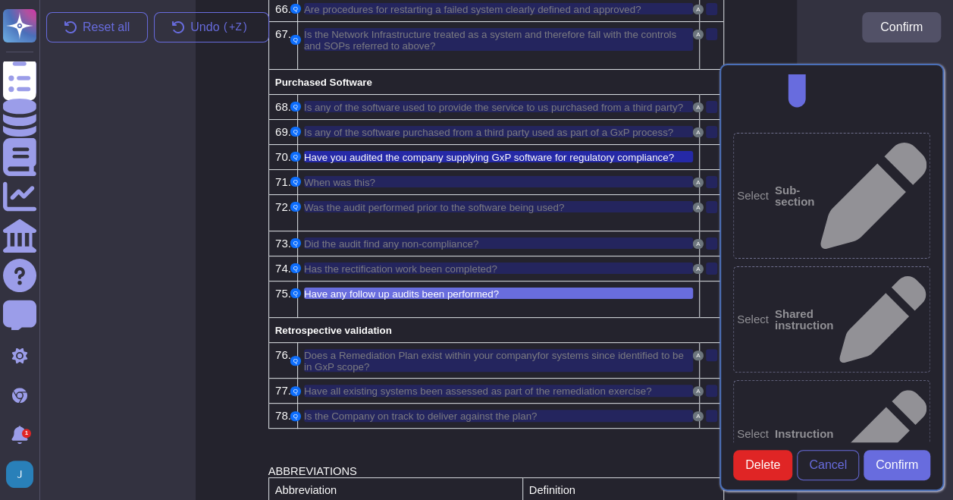
click at [646, 287] on div "Have any follow up audits been performed?" at bounding box center [499, 292] width 390 height 11
click at [707, 287] on div at bounding box center [711, 293] width 11 height 12
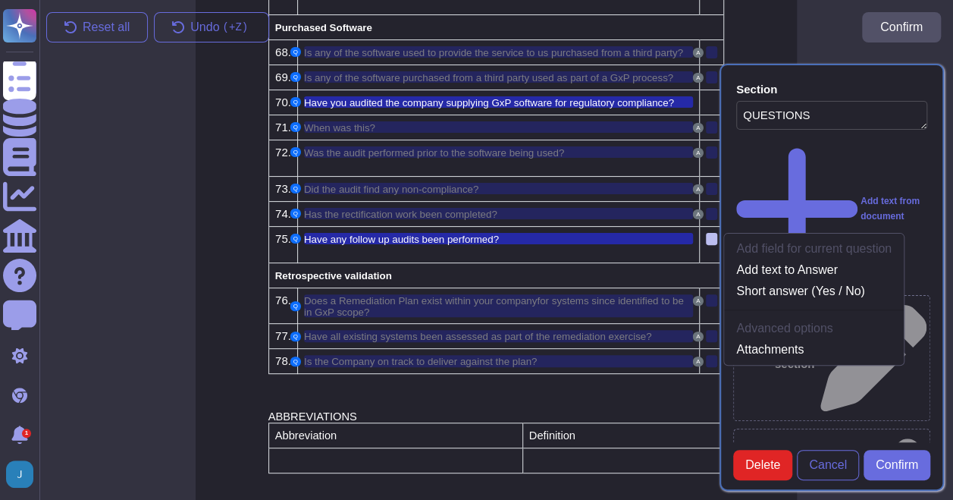
scroll to position [3004, 0]
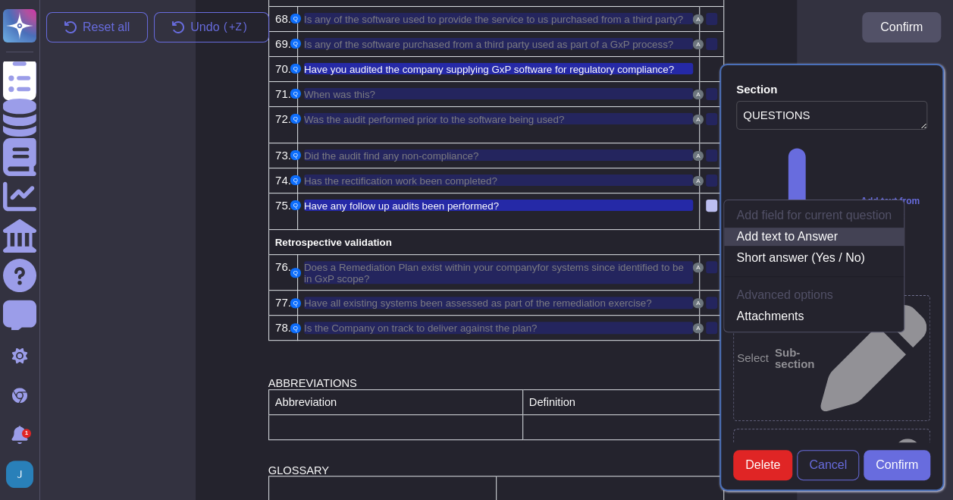
click at [812, 227] on link "Add text to Answer" at bounding box center [814, 236] width 180 height 18
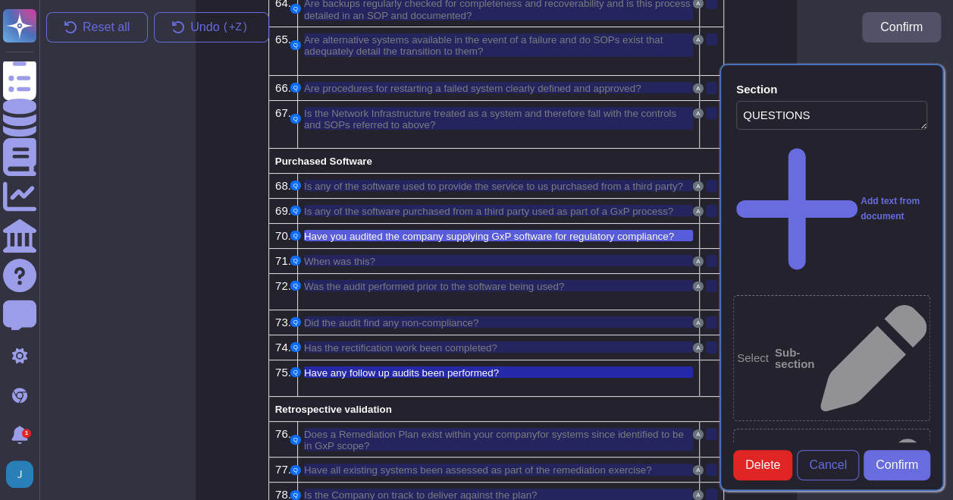
scroll to position [2933, 0]
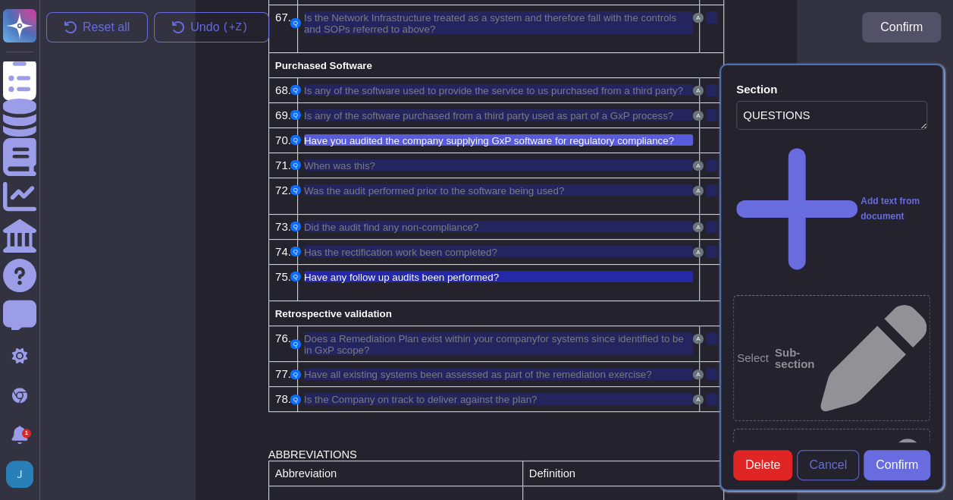
click at [713, 234] on div "Section QUESTIONS Add text from document Select Sub-section Select Shared instr…" at bounding box center [831, 277] width 243 height 445
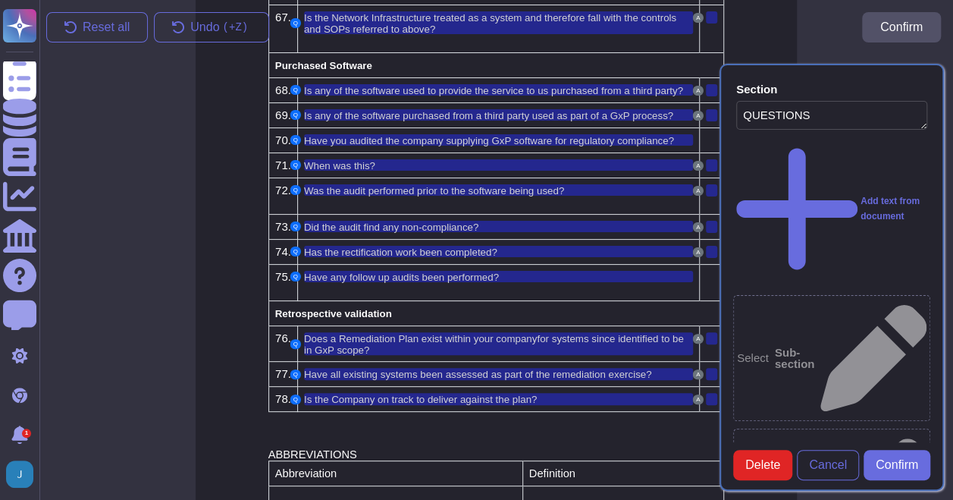
click at [714, 235] on div "Section QUESTIONS Add text from document Select Sub-section Select Shared instr…" at bounding box center [831, 277] width 243 height 445
click at [711, 231] on div "Section QUESTIONS Add text from document Select Sub-section Select Shared instr…" at bounding box center [831, 277] width 243 height 445
click at [710, 271] on div at bounding box center [711, 277] width 11 height 12
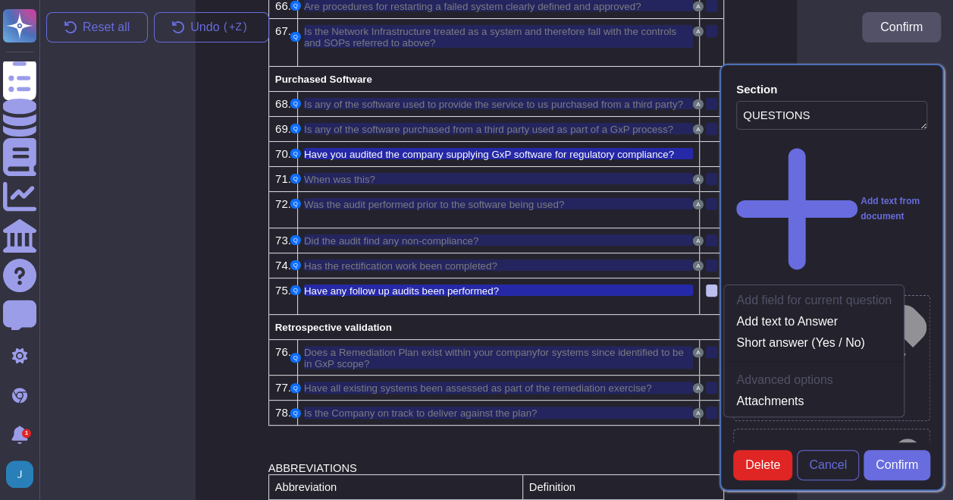
click at [710, 252] on td "A" at bounding box center [712, 264] width 24 height 25
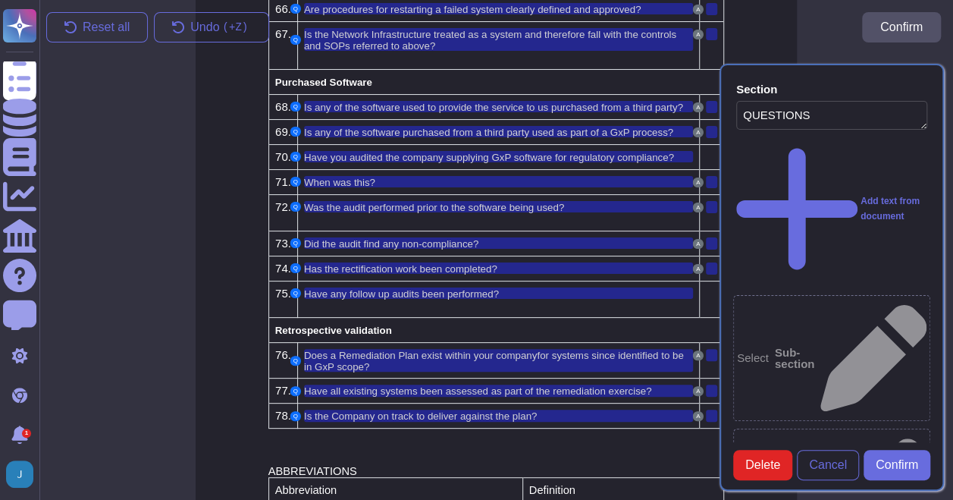
click at [710, 244] on div "Section QUESTIONS Add text from document Select Sub-section Select Shared instr…" at bounding box center [831, 277] width 243 height 445
click at [708, 287] on div at bounding box center [711, 293] width 11 height 12
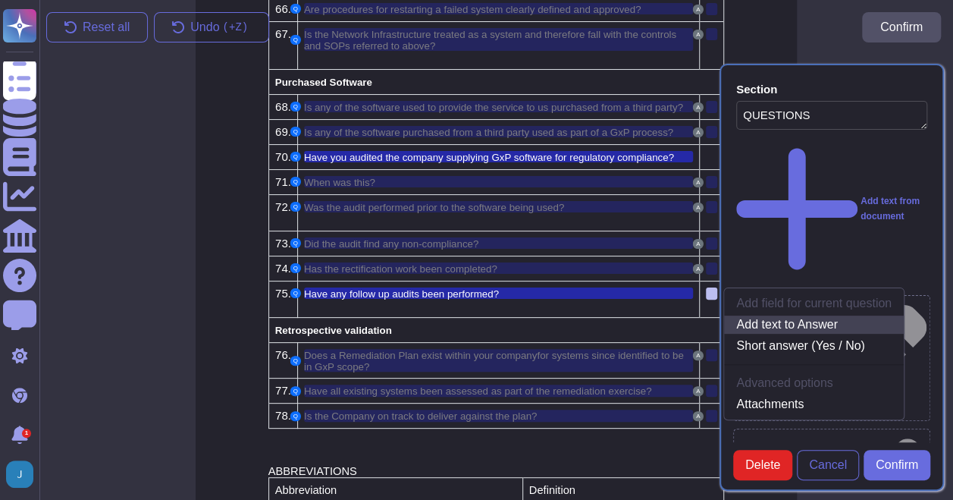
click at [770, 315] on link "Add text to Answer" at bounding box center [814, 324] width 180 height 18
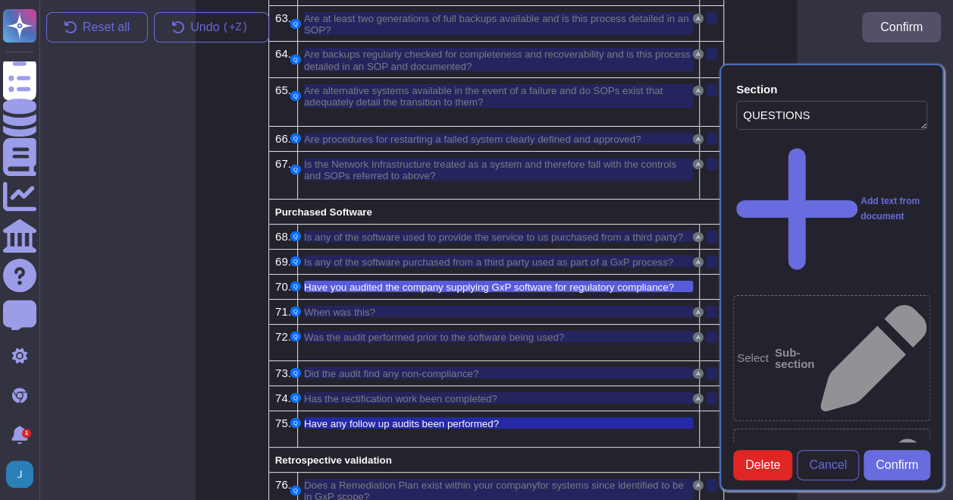
scroll to position [2781, 0]
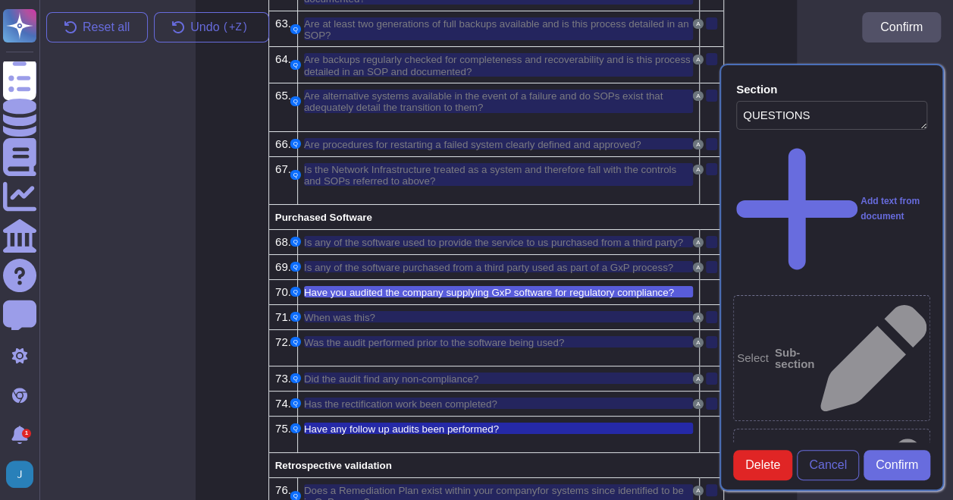
click at [704, 279] on td at bounding box center [712, 291] width 24 height 25
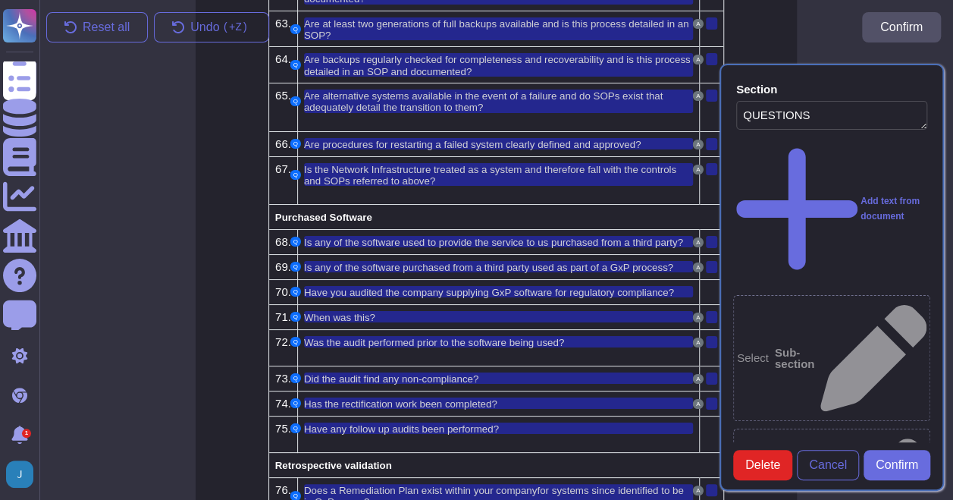
click at [704, 279] on td at bounding box center [712, 291] width 24 height 25
click at [706, 286] on div at bounding box center [711, 292] width 11 height 12
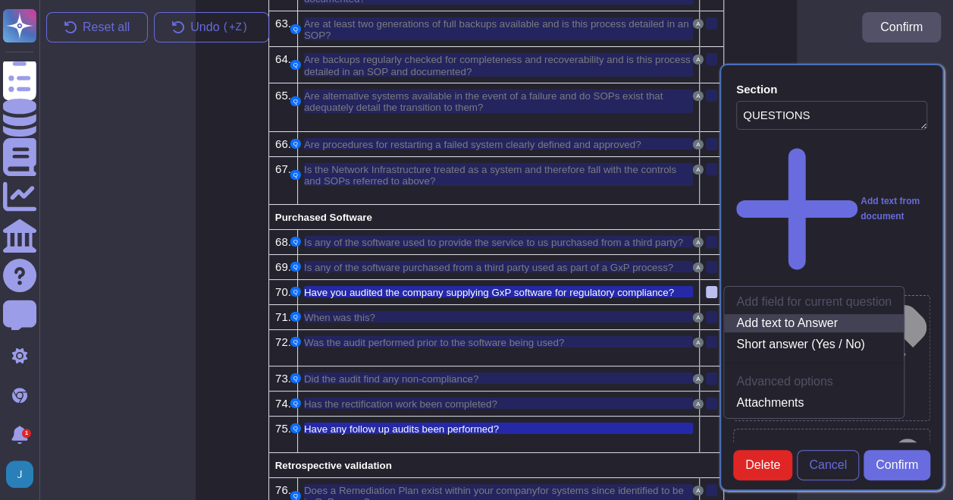
click at [746, 314] on link "Add text to Answer" at bounding box center [814, 323] width 180 height 18
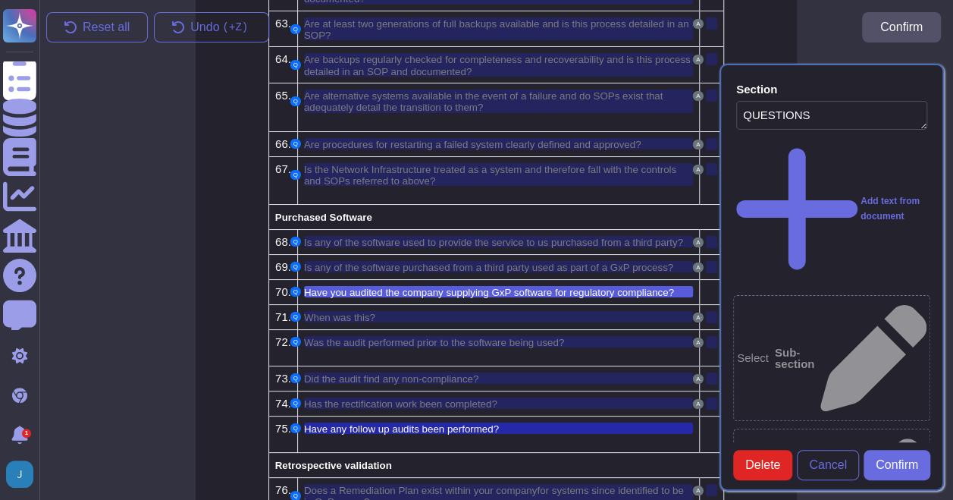
scroll to position [0, 0]
click at [484, 287] on span "Have you audited the company supplying GxP software for regulatory compliance?" at bounding box center [489, 292] width 370 height 11
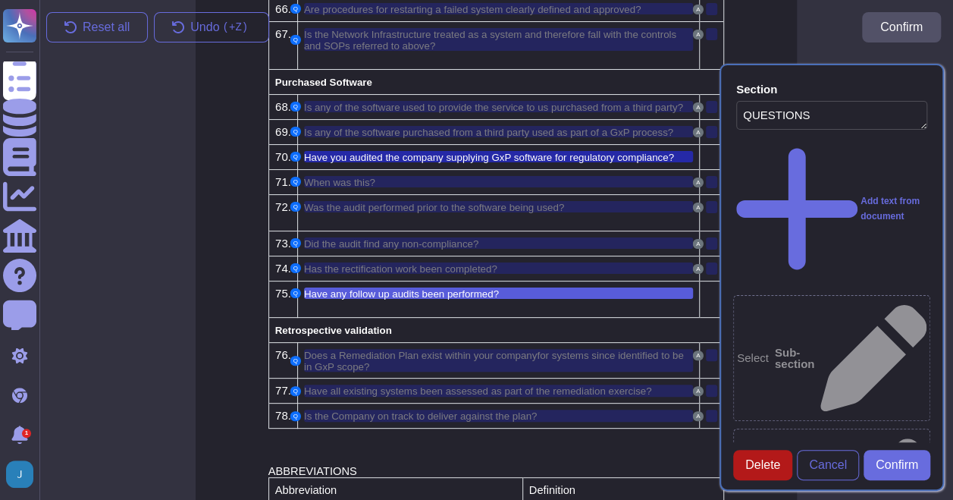
click at [767, 469] on span "Delete" at bounding box center [762, 465] width 35 height 12
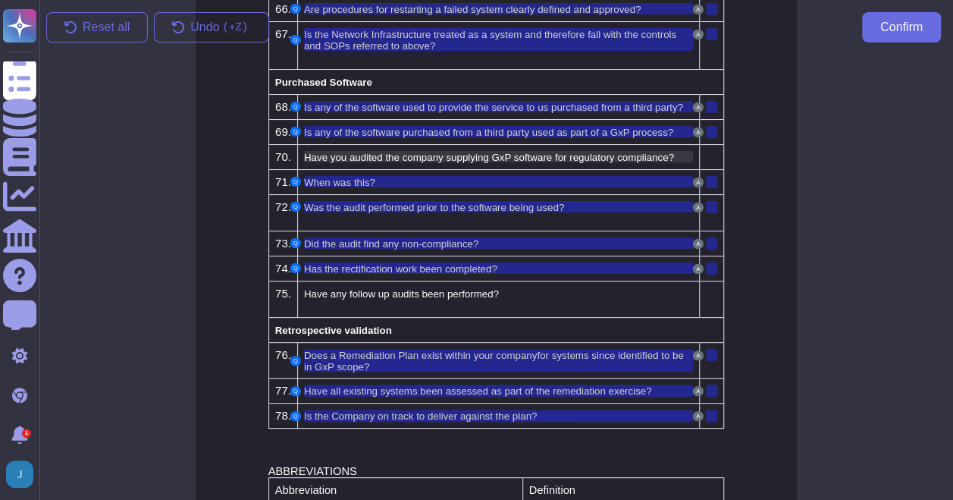
click at [319, 152] on span "Have you audited the company supplying GxP software for regulatory compliance?" at bounding box center [489, 157] width 370 height 11
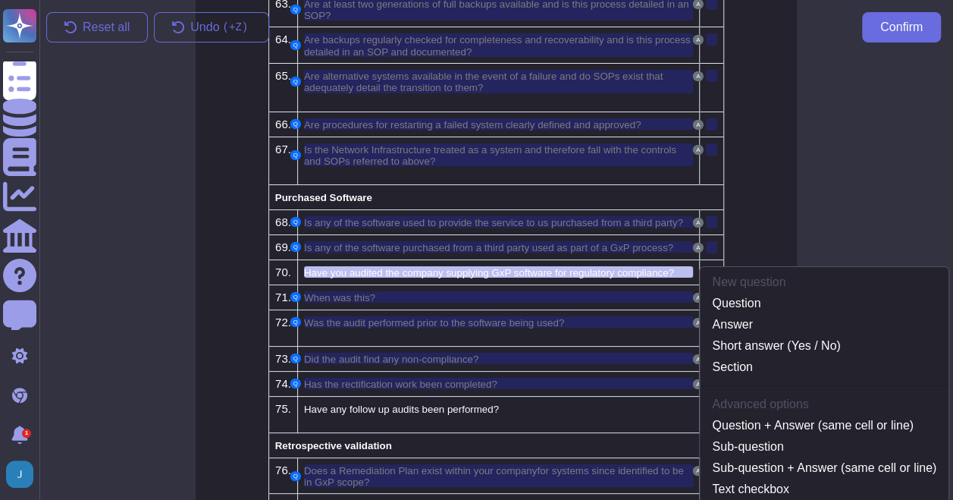
scroll to position [2781, 0]
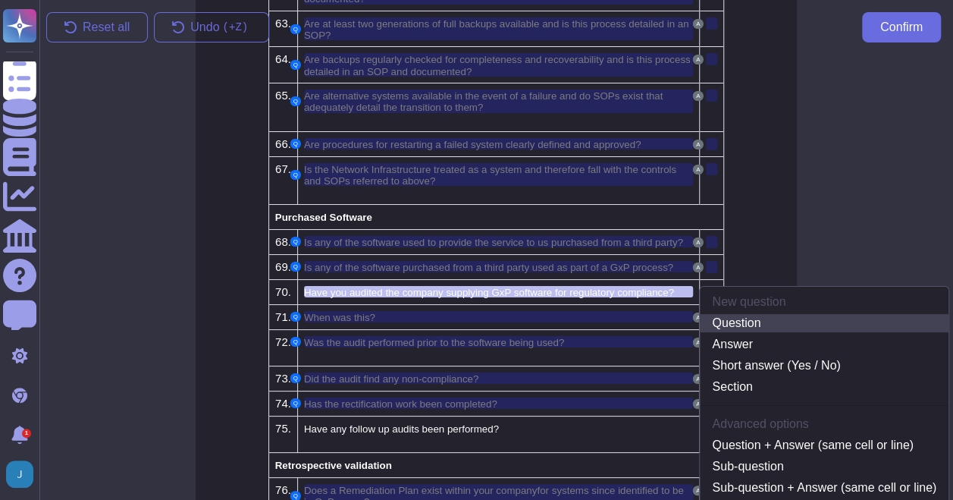
click at [731, 314] on link "Question" at bounding box center [824, 323] width 249 height 18
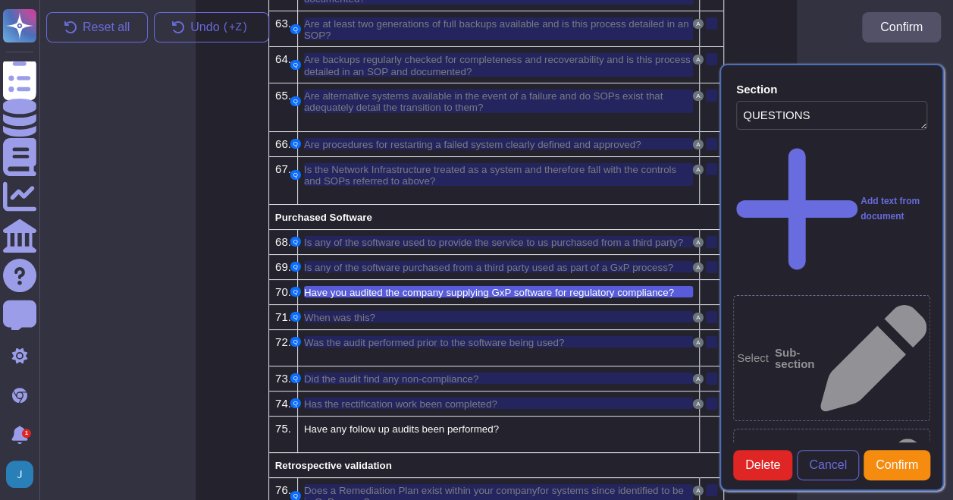
type textarea "QUESTIONS"
click at [708, 286] on div at bounding box center [711, 292] width 11 height 12
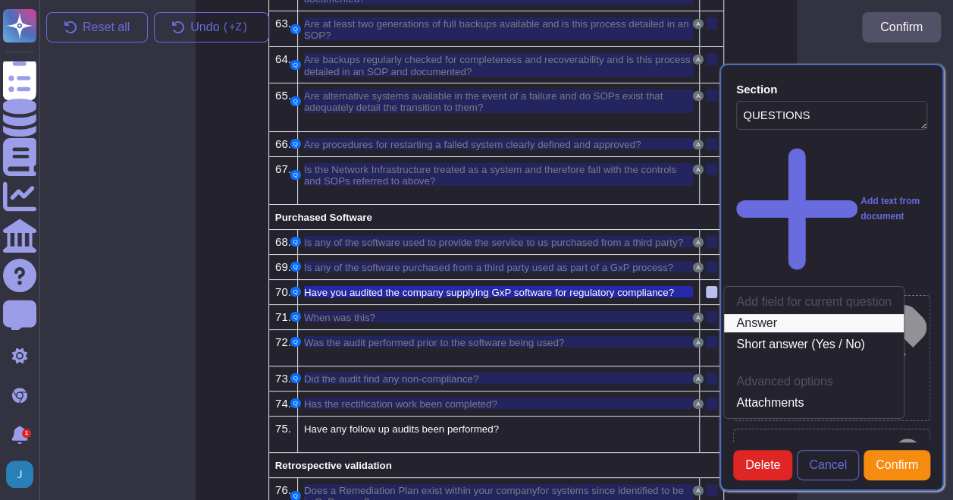
click at [764, 314] on link "Answer" at bounding box center [814, 323] width 180 height 18
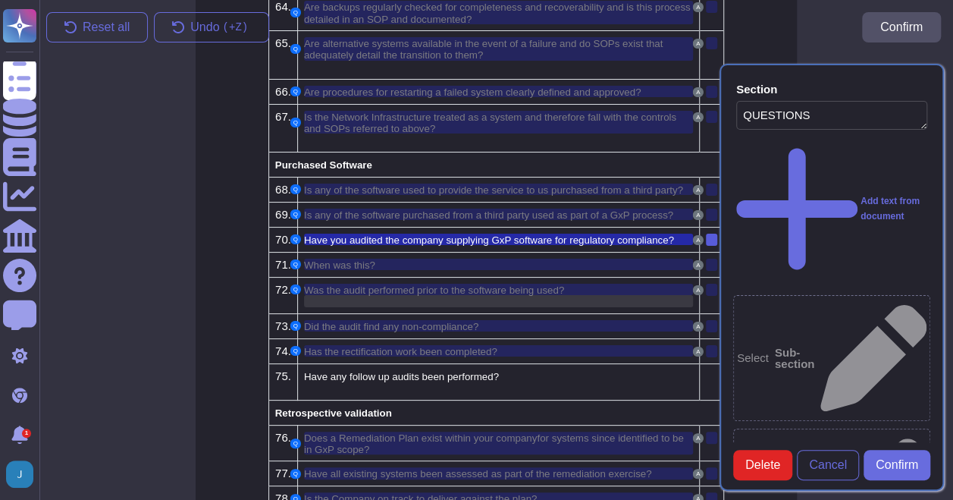
scroll to position [2857, 0]
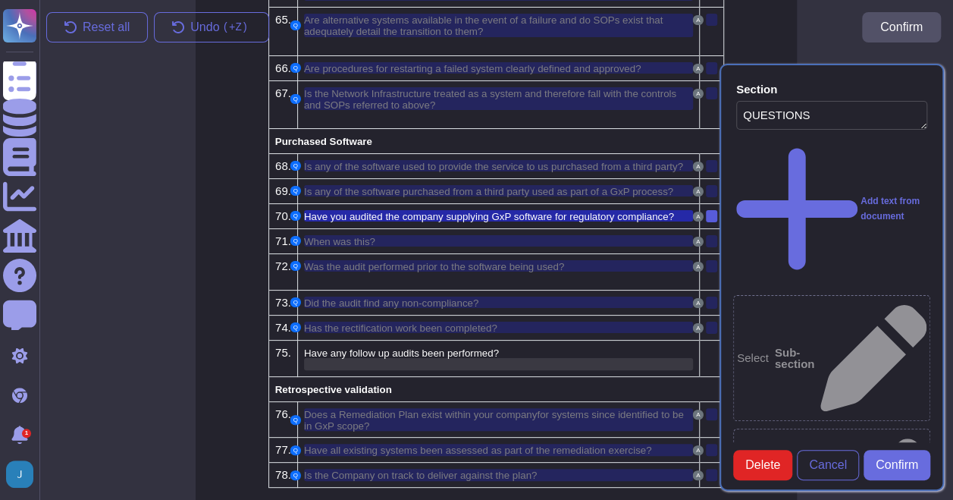
click at [675, 358] on div at bounding box center [499, 364] width 390 height 12
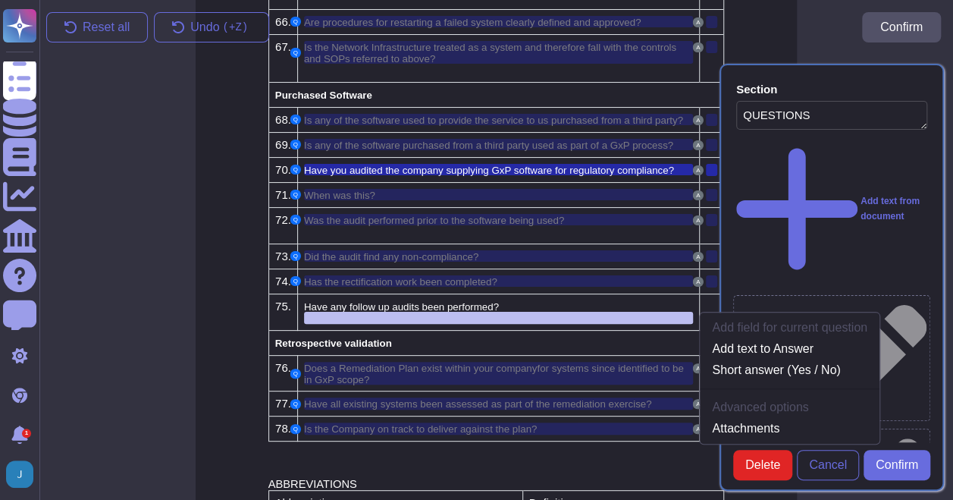
scroll to position [2928, 0]
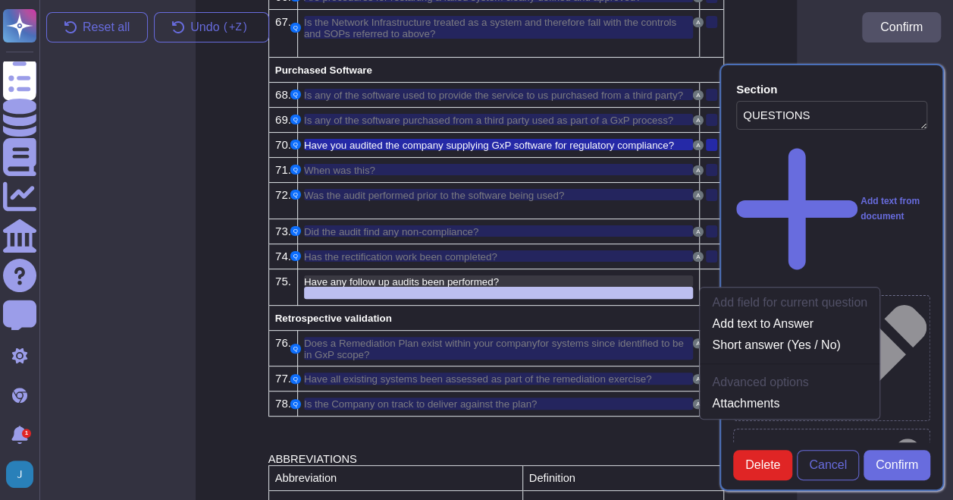
click at [480, 276] on span "Have any follow up audits been performed?" at bounding box center [401, 281] width 195 height 11
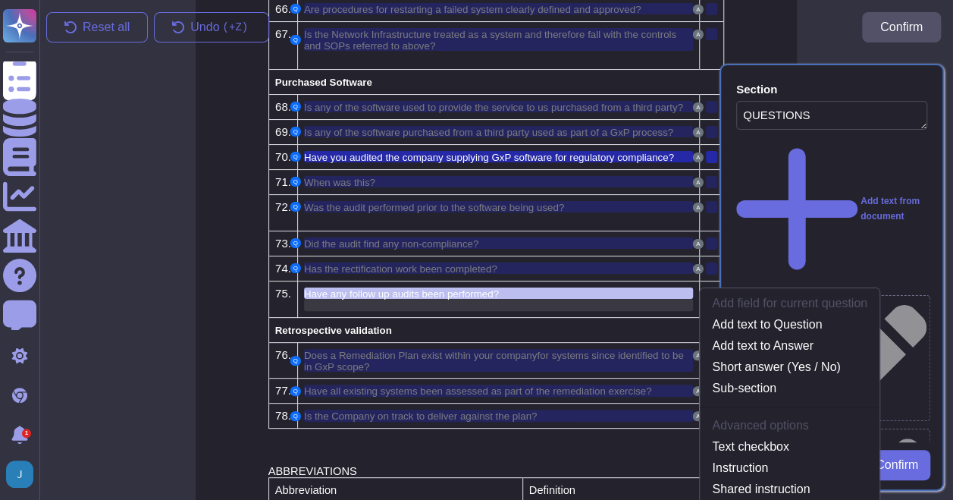
click at [469, 299] on div at bounding box center [499, 305] width 390 height 12
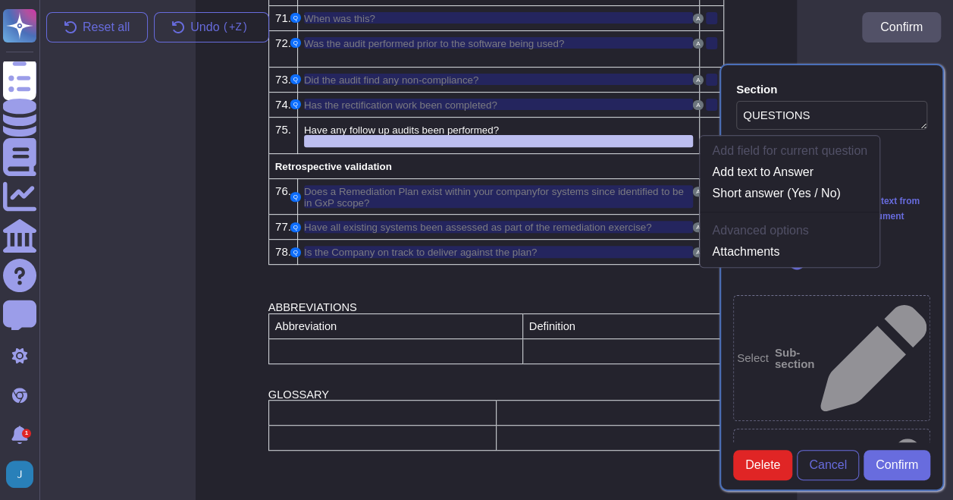
click at [779, 38] on div "Reset all Undo ( +Z) Confirm" at bounding box center [493, 27] width 919 height 55
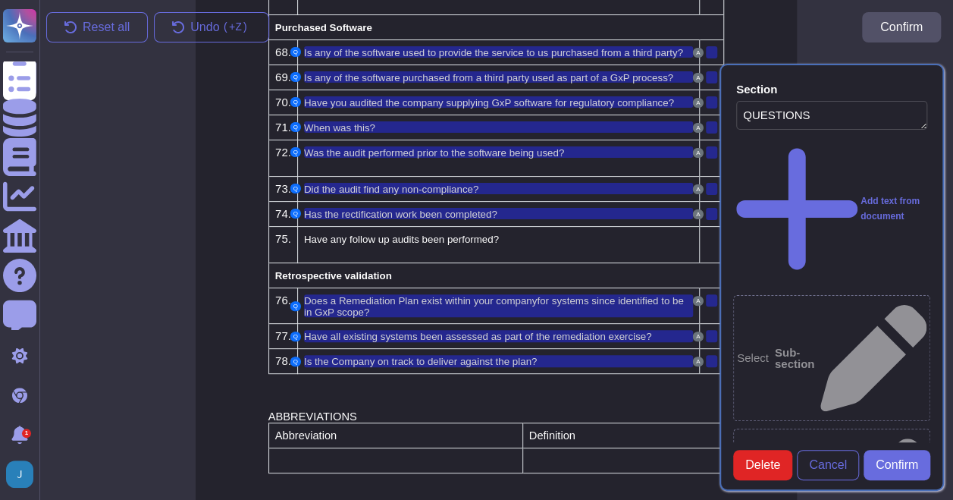
scroll to position [3004, 0]
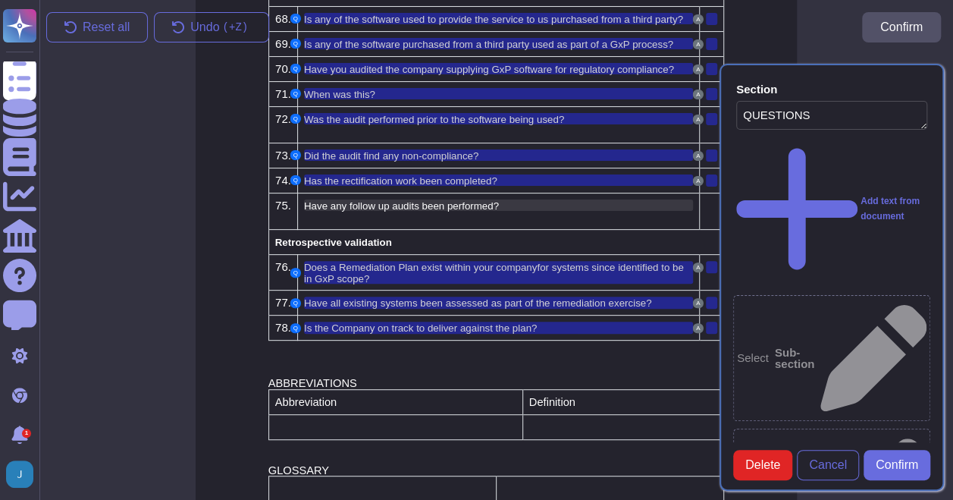
click at [305, 200] on span "Have any follow up audits been performed?" at bounding box center [401, 205] width 195 height 11
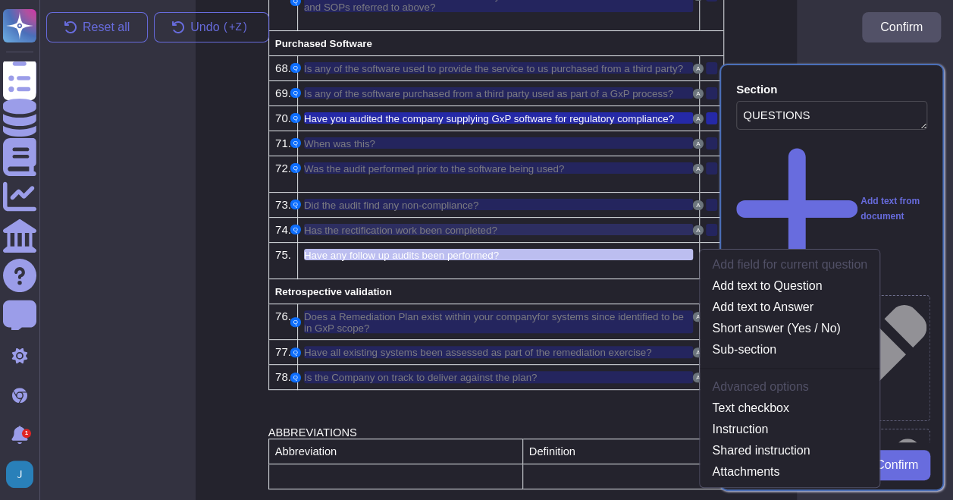
scroll to position [2916, 0]
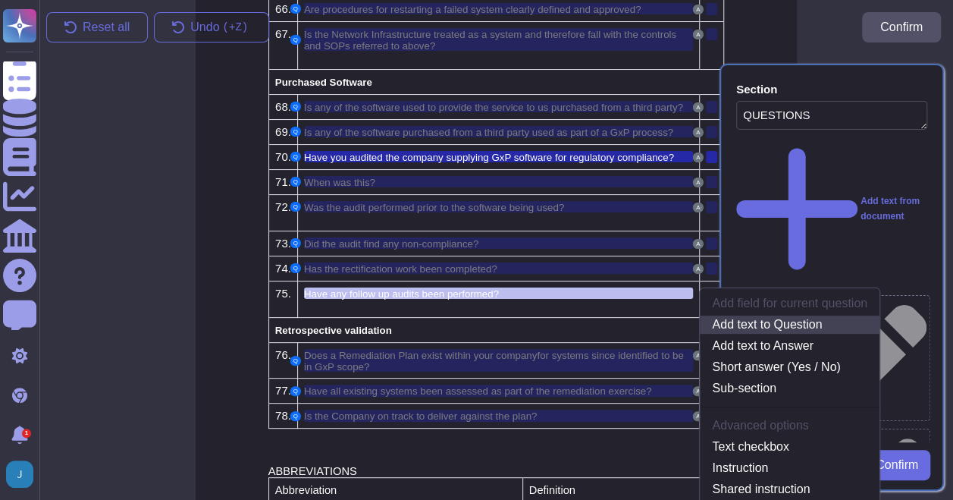
click at [773, 315] on link "Add text to Question" at bounding box center [790, 324] width 180 height 18
type textarea "Have you audited the company supplying GxP software for regulatory compliance? …"
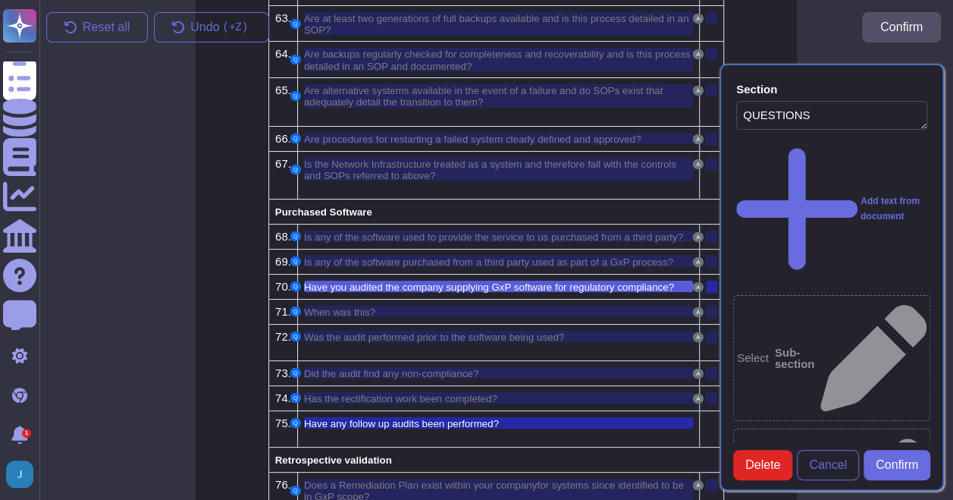
scroll to position [2781, 0]
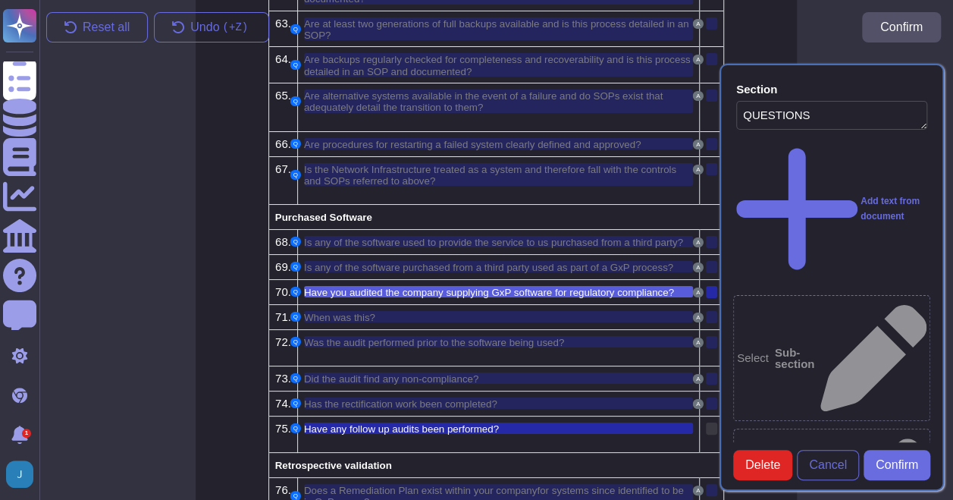
click at [707, 422] on div at bounding box center [711, 428] width 11 height 12
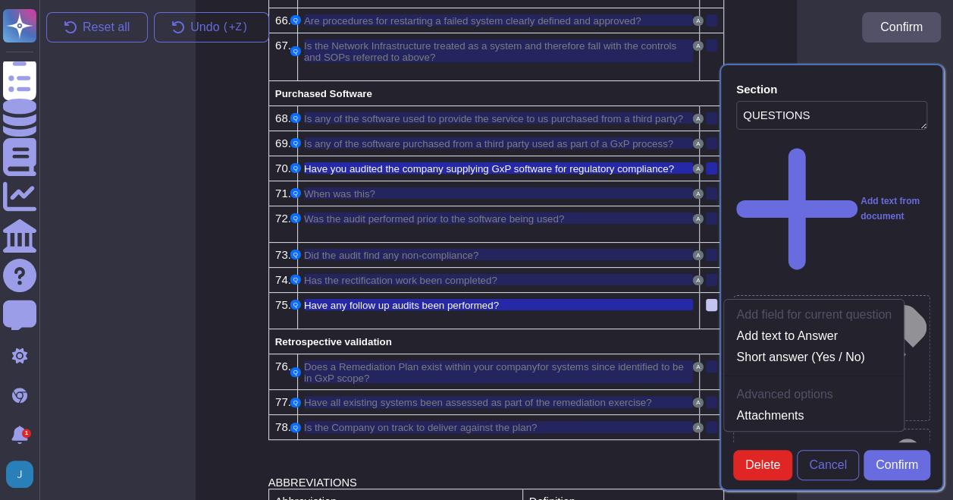
scroll to position [2916, 0]
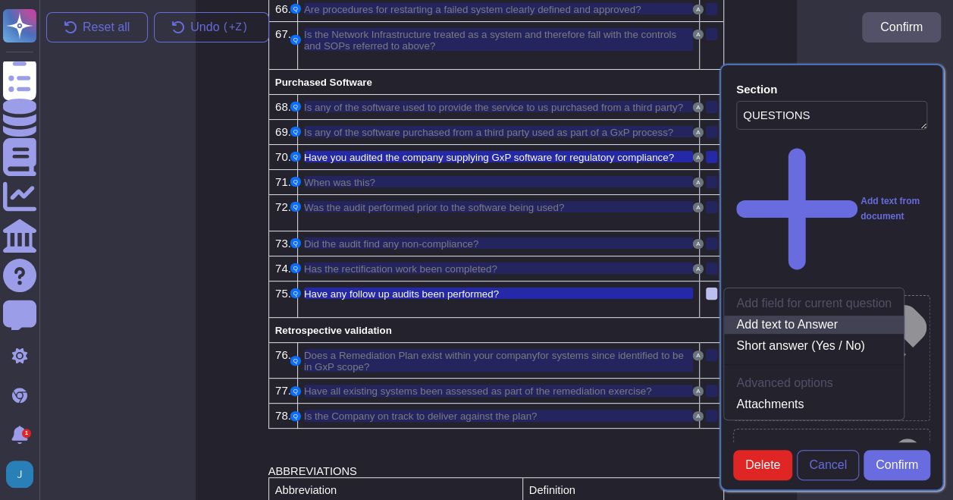
click at [767, 315] on link "Add text to Answer" at bounding box center [814, 324] width 180 height 18
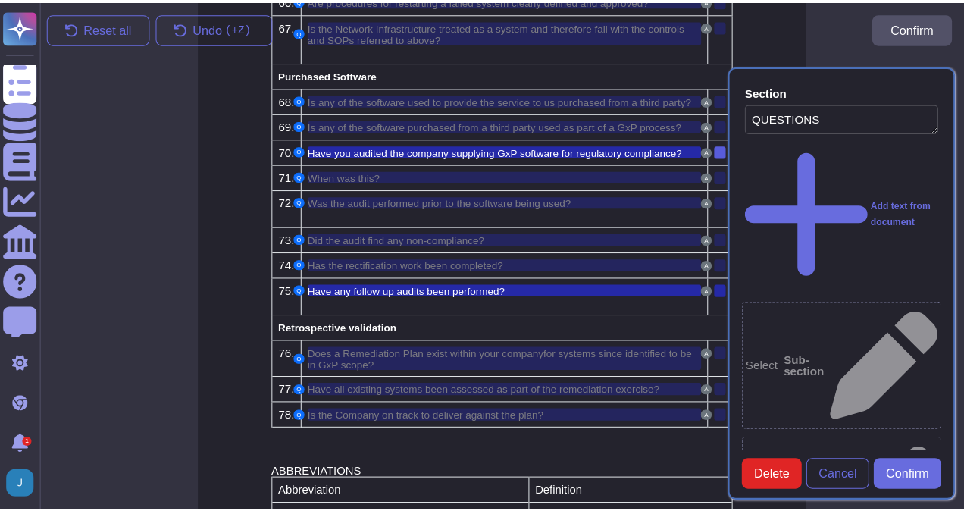
scroll to position [2933, 0]
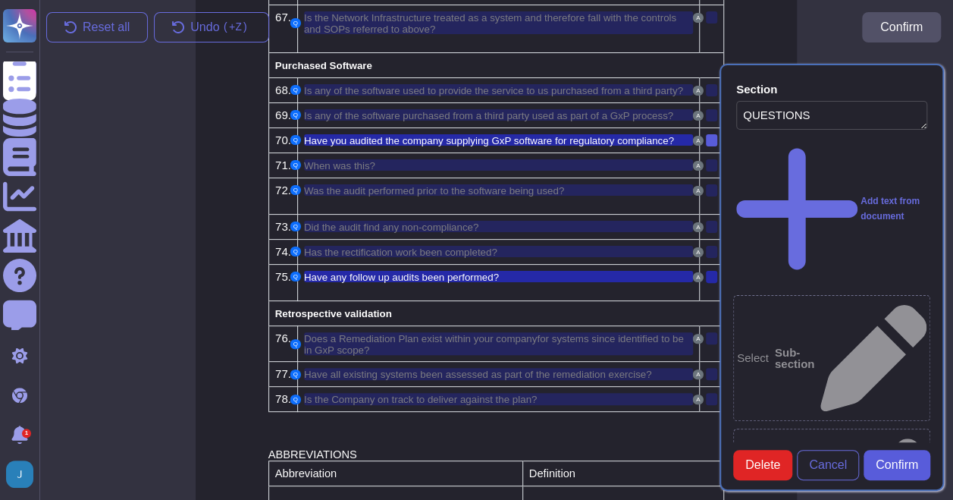
click at [891, 470] on span "Confirm" at bounding box center [897, 465] width 42 height 12
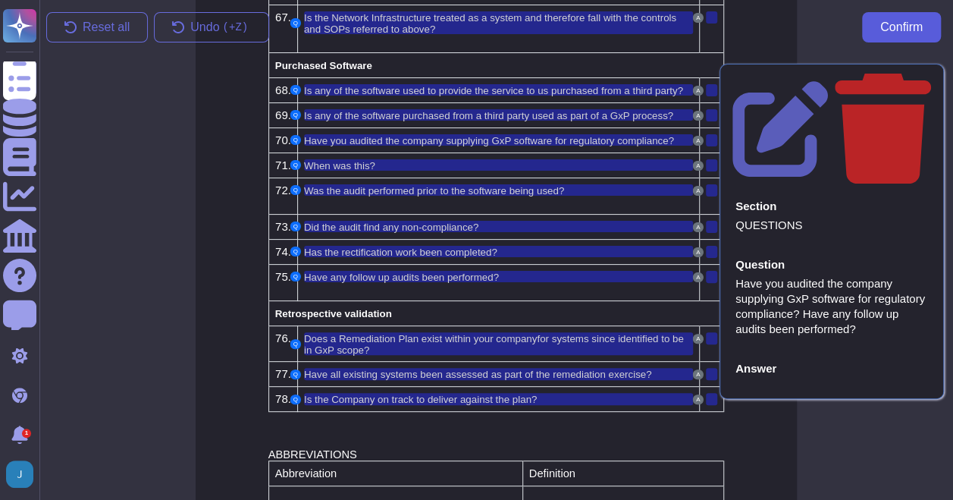
click at [884, 33] on span "Confirm" at bounding box center [901, 27] width 42 height 12
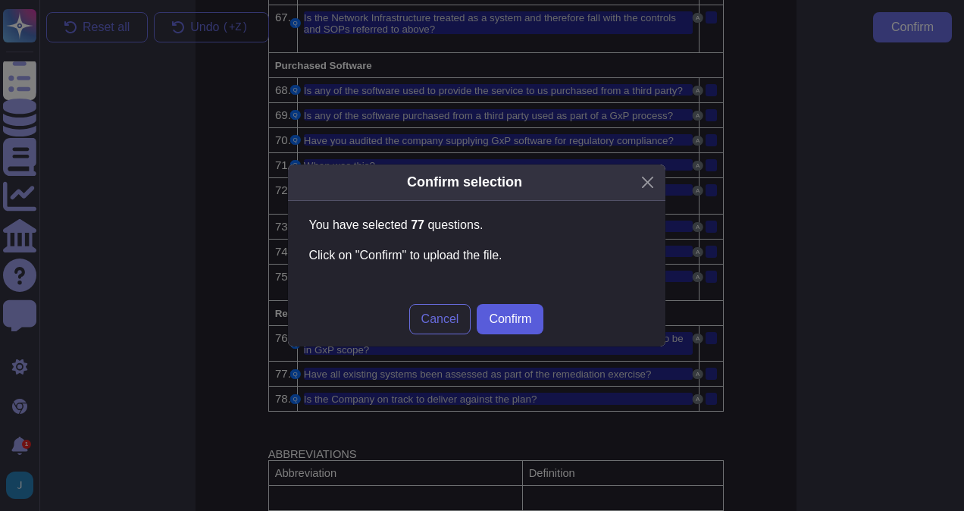
click at [519, 317] on span "Confirm" at bounding box center [510, 319] width 42 height 12
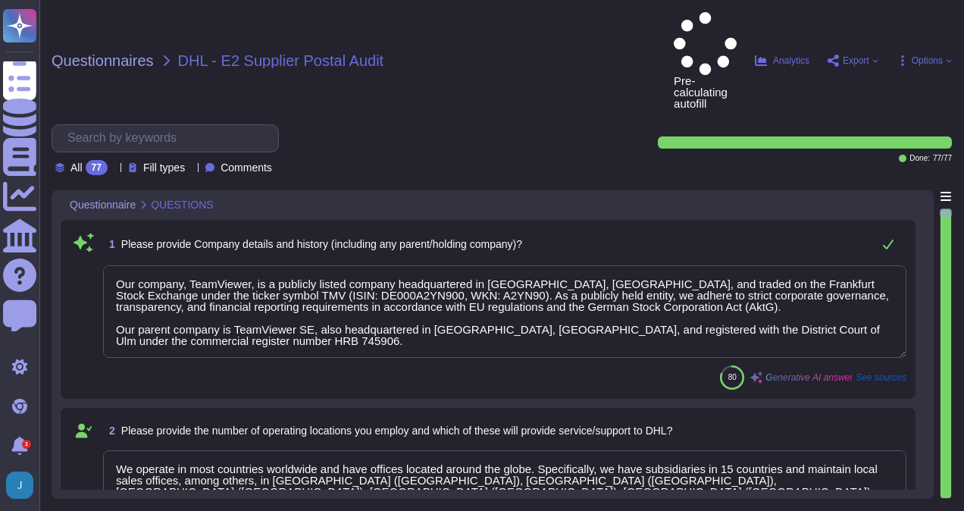
type textarea "Our company, TeamViewer, is a publicly listed company headquartered in [GEOGRAP…"
type textarea "We operate in most countries worldwide and have offices located around the glob…"
type textarea "Our company structure is designed to support our entity-wide objectives. We hav…"
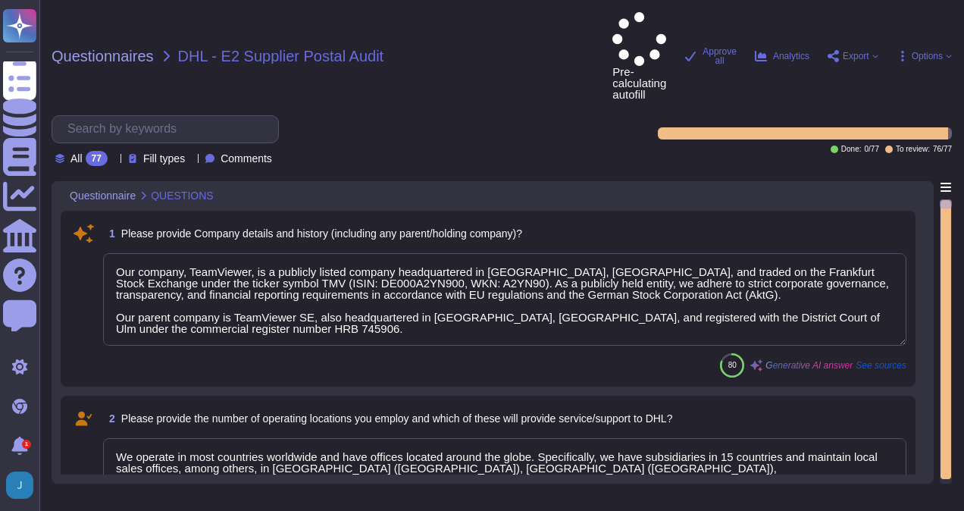
drag, startPoint x: 949, startPoint y: 146, endPoint x: 945, endPoint y: 177, distance: 32.1
click at [945, 199] on div at bounding box center [946, 341] width 12 height 284
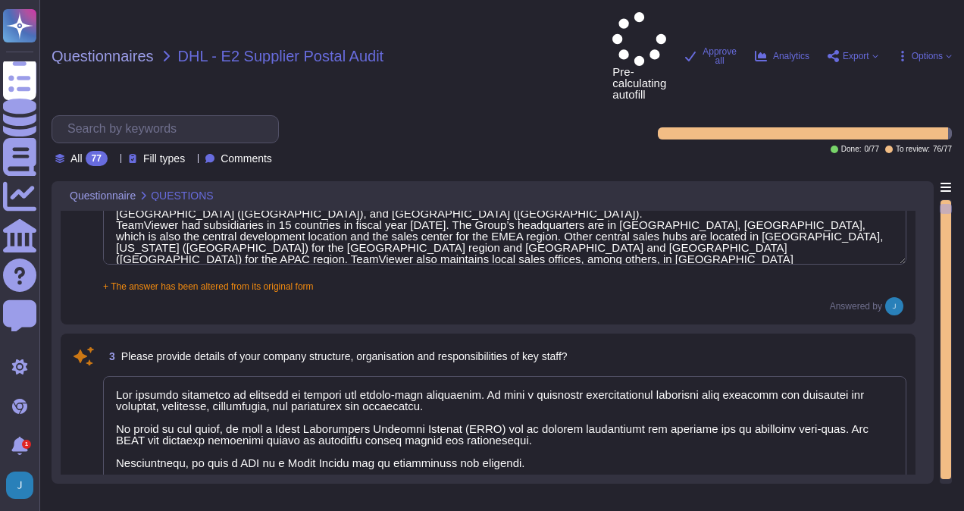
type textarea "We utilize services of external service providers, such as Microsoft, Amazon We…"
type textarea "Boehringer Ingelheim, as one of the world’s leading companies in the pharmaceut…"
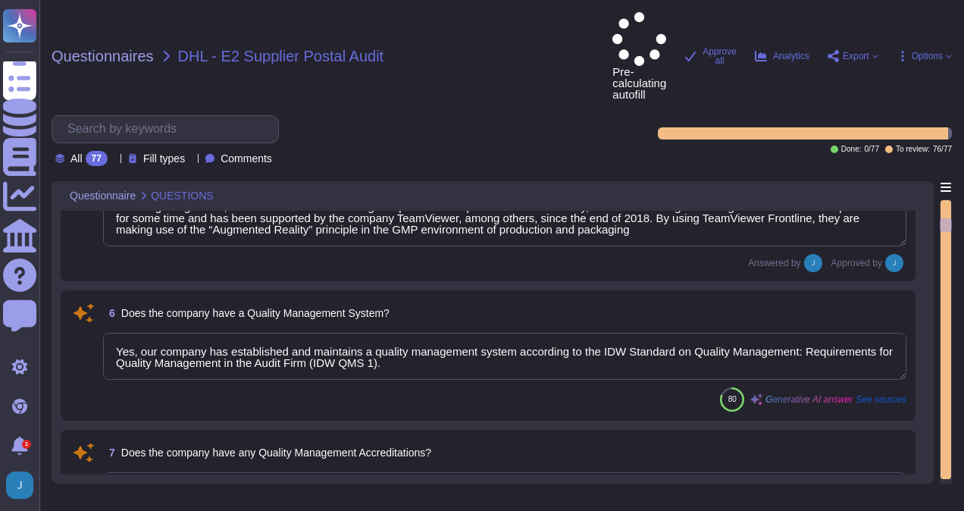
type textarea "Yes, our company has established and maintains a quality management system acco…"
type textarea "Yes, our audit firm has complied with the quality management system requirement…"
type textarea "Yes, TeamViewer maintains a comprehensive set of independent audit reports and …"
type textarea "52 People"
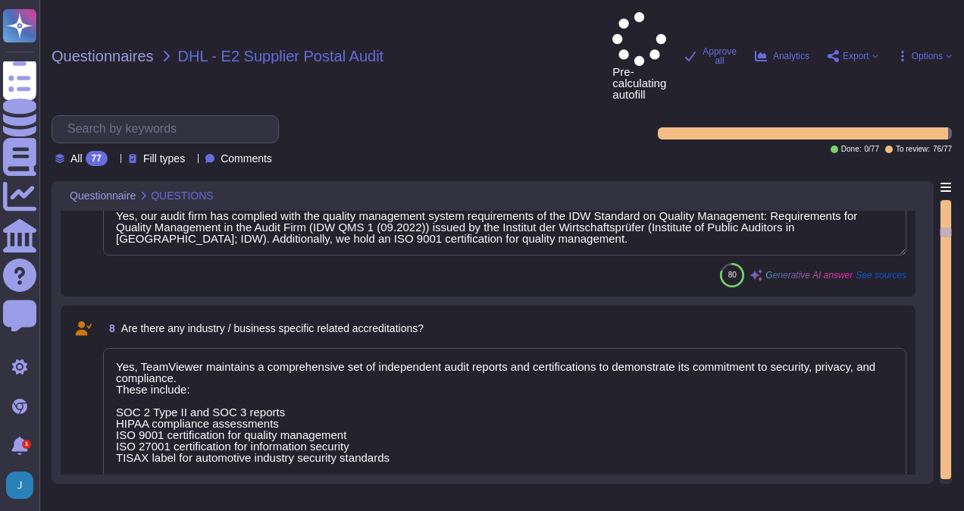
type textarea "QA is involved in quality assurance testing and User Acceptance Testing (UAT). …"
type textarea "(Sites see annex) has established and maintains a quality management system acc…"
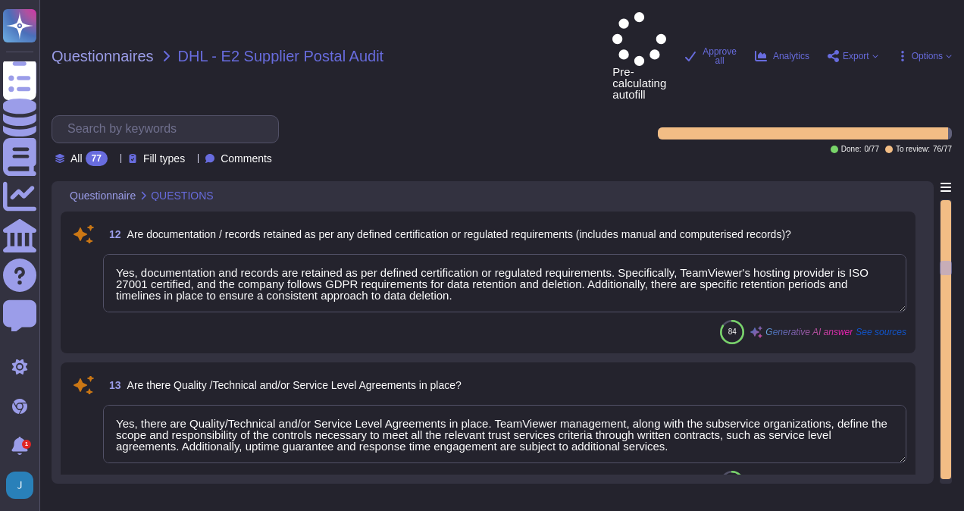
type textarea "Yes, there are Quality/Technical and/or Service Level Agreements in place. Team…"
type textarea "Yes, we include quality assurance measures. Quality assurance tests and results…"
type textarea "Yes, TeamViewer restricts the transfer of tasks or data to third parties. They …"
type textarea "Yes, we permit audits and inspections. In fact, we have a formal, recurring aud…"
type textarea "Yes, organizational charts exist. They are in place to communicate key areas of…"
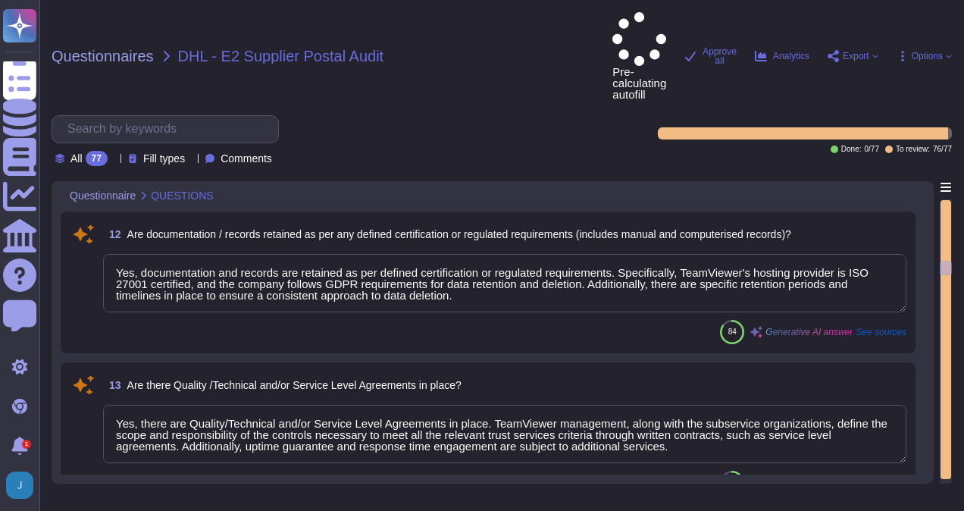
type textarea "Yes, job descriptions exist and are documented. They are communicated to person…"
type textarea "Yes, TeamViewer shall ensure that the persons employed are sufficiently qualifi…"
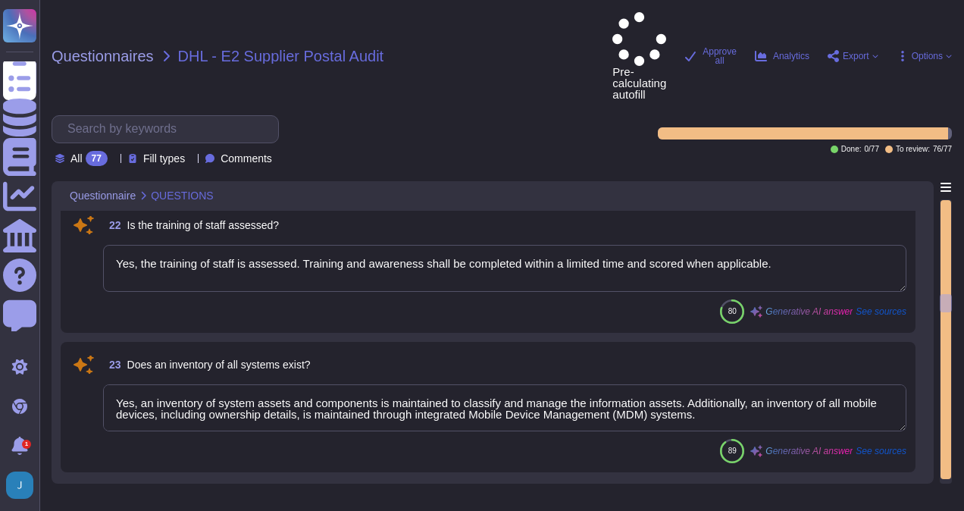
type textarea "Yes, development/support staff receive sufficient training and have experience …"
type textarea "Yes, training courses are documented. Records are handled as per Internal IT Se…"
type textarea "Yes, the training of staff is assessed. Training and awareness shall be complet…"
type textarea "Yes, an inventory of system assets and components is maintained to classify and…"
type textarea "Yes, the systems are uniquely identified, versioned, and classified. The asset …"
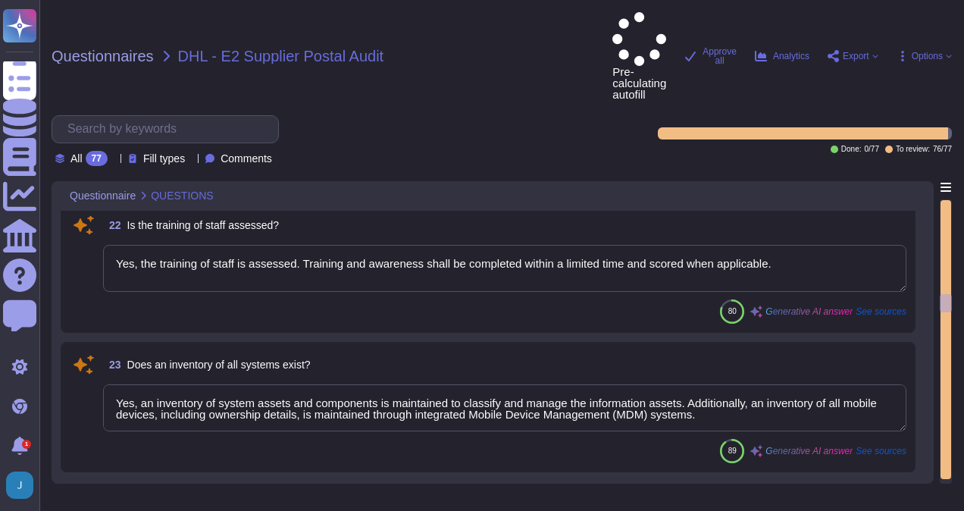
type textarea "Yes, all applications developed by TeamViewer follow its S-SDLC (Secure Softwar…"
type textarea "Yes."
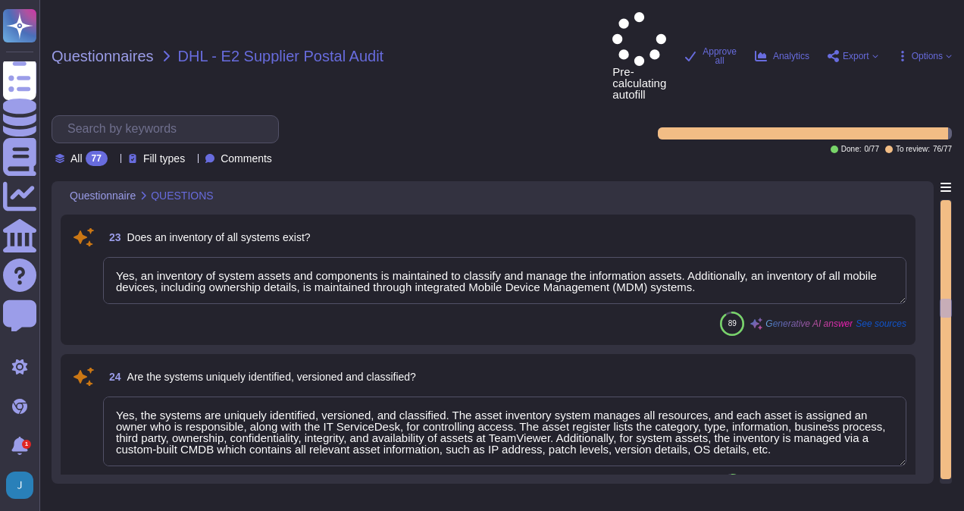
type textarea "Not Evaluated: The product has not been evaluated against the criterion. This c…"
click at [948, 404] on div at bounding box center [946, 339] width 11 height 279
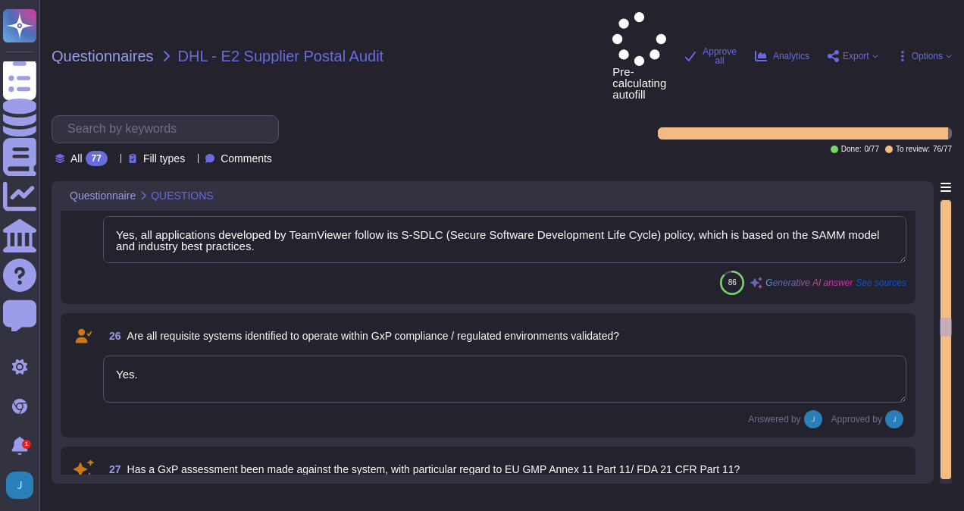
type textarea "TeamViewer has implemented an NTP server that synchronizes the servers and work…"
type textarea "Yes."
type textarea "Yes, a list of Roles and Responsibilities with respect to the system's developm…"
type textarea "Yes, such requirements are communicated in TeamViewer's system policies and pro…"
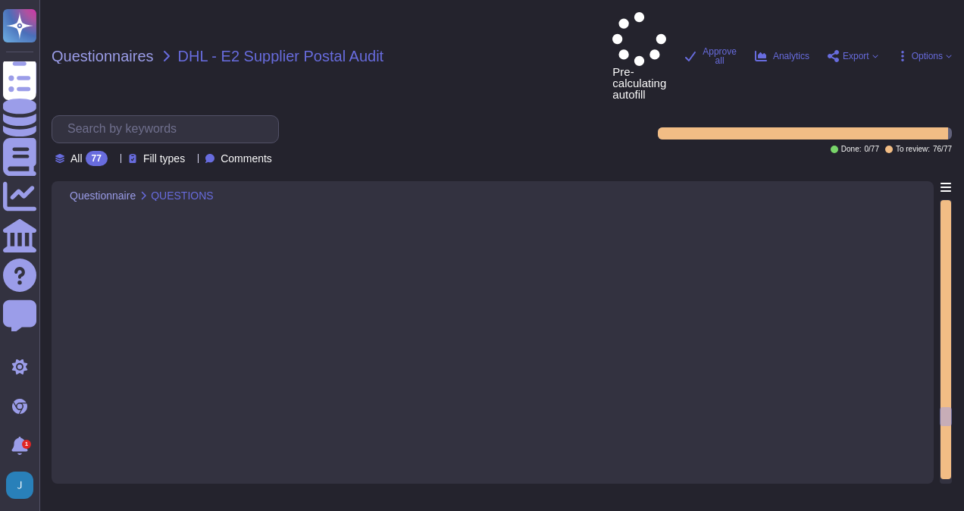
type textarea "Yes, system monitoring and maintenance are performed and documented. There are …"
type textarea "Error handling is performed and documented. Although there is no specific menti…"
type textarea "Yes."
type textarea "Yes, the retention period of data and documentation is regulated and complies w…"
type textarea "Yes, authorized access to the systems is regulated and documented. Access is ro…"
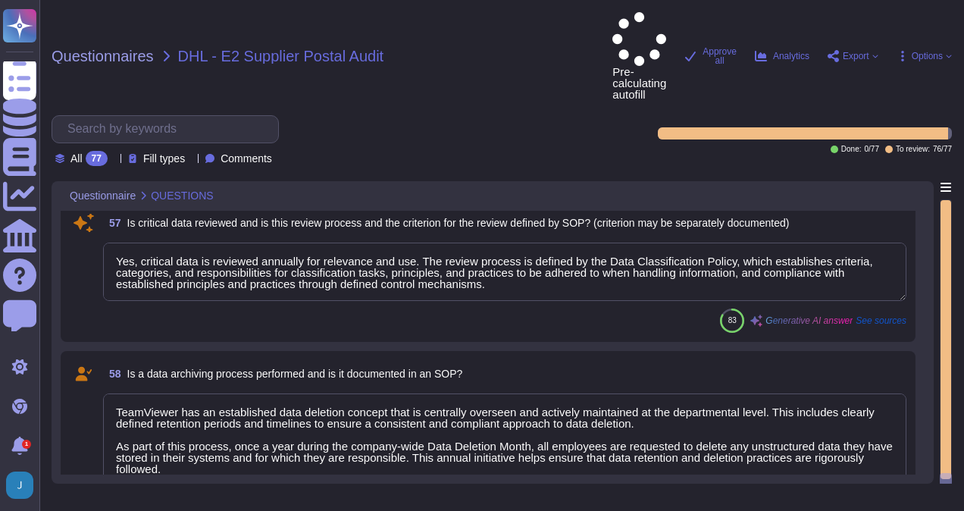
type textarea "Yes, critical data is reviewed annually for relevance and use. The review proce…"
type textarea "TeamViewer has an established data deletion concept that is centrally overseen …"
type textarea "No"
type textarea "No, data is not archived on long-term media. Instead, our policies enforce a re…"
type textarea "Various methods apply depending on the media in question."
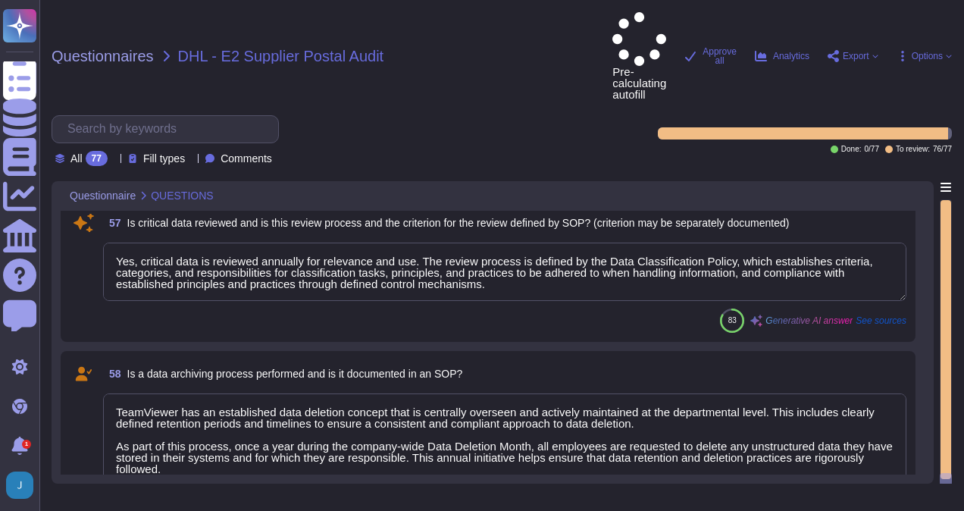
type textarea "Yes, backups are performed on a regular basis. The backups are made in a period…"
type textarea "Full backups of certain application and database components are performed on a …"
type textarea "Yes, backups are regularly checked for completeness and recoverability. The pro…"
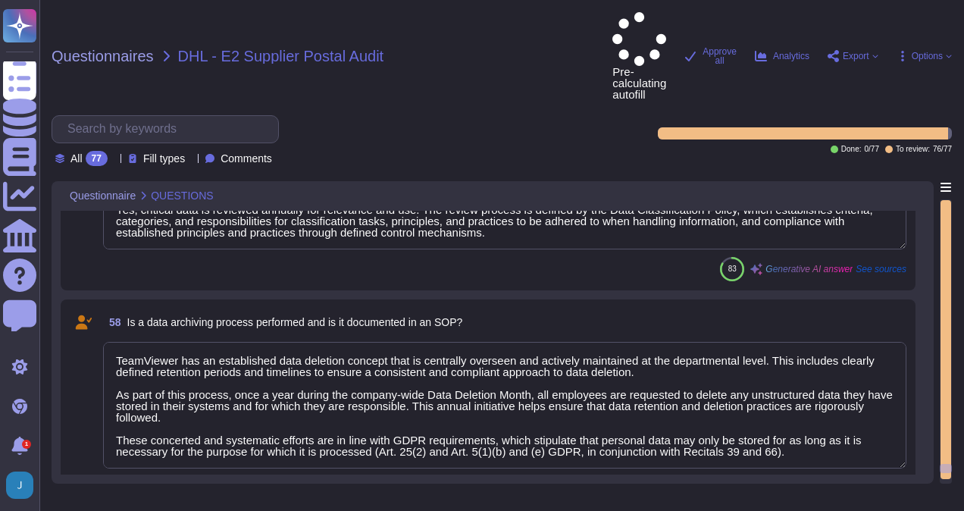
type textarea "Yes, passwords are protected using a suitable method and are secure. Data store…"
type textarea "Yes, an SOP exists detailing the requirement to keep passwords secret. The comp…"
type textarea "Yes, edit checks are in place to prevent incomplete or incorrect data from bein…"
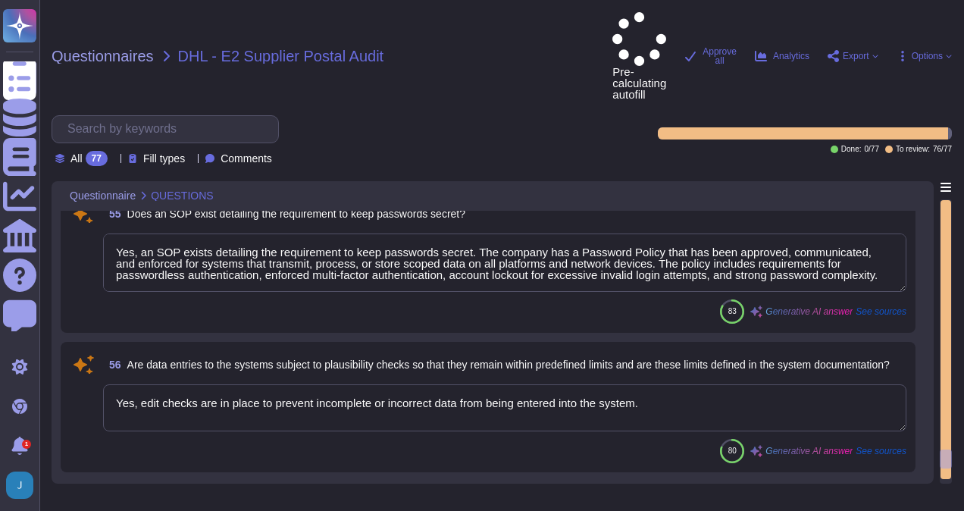
type textarea "No, the authorizations are not all users authorized as administrators. TeamView…"
type textarea "Yes, system access is protected by timeout or shutting down. For computers and …"
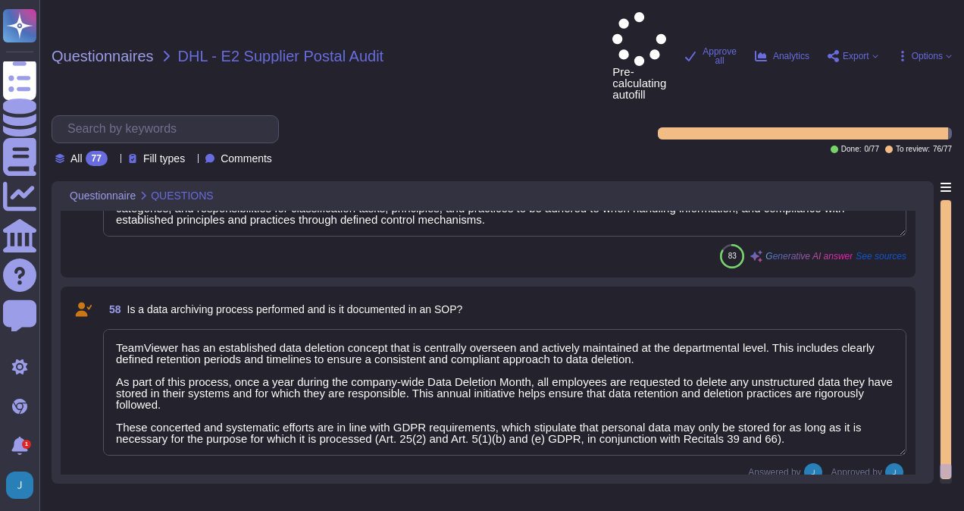
type textarea "No, data is not archived on long-term media. Instead, our policies enforce a re…"
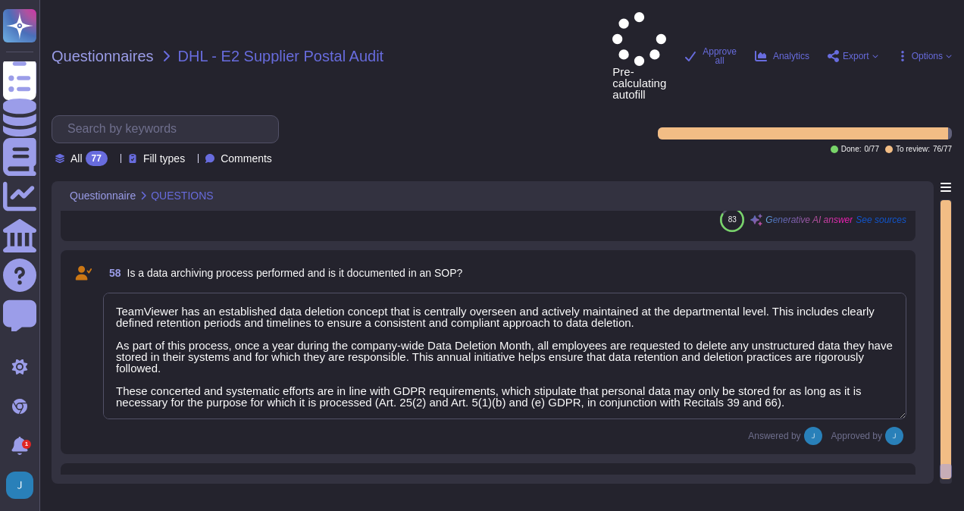
type textarea "Various methods apply depending on the media in question."
type textarea "Yes, backups are performed on a regular basis. The backups are made in a period…"
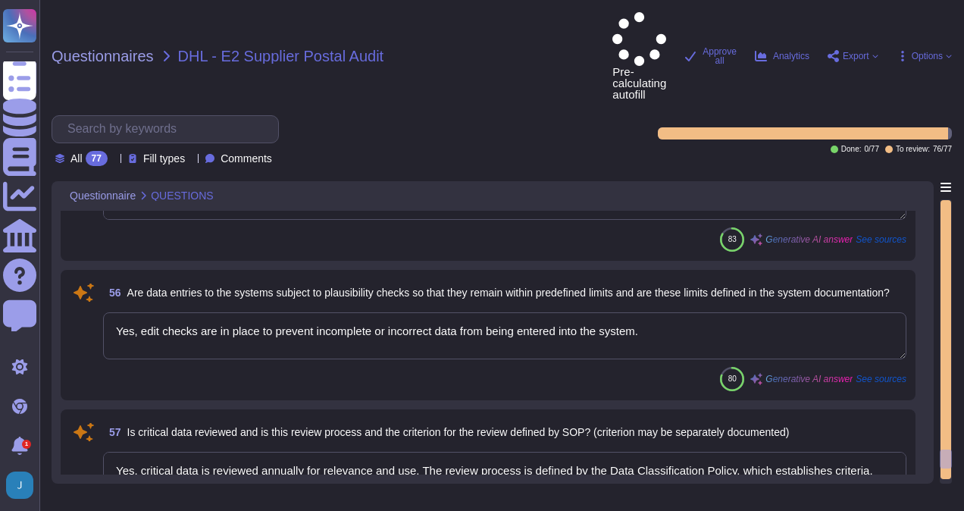
type textarea "Yes, system access is protected by timeout or shutting down. For computers and …"
type textarea "Yes, passwords are protected using a suitable method and are secure. Data store…"
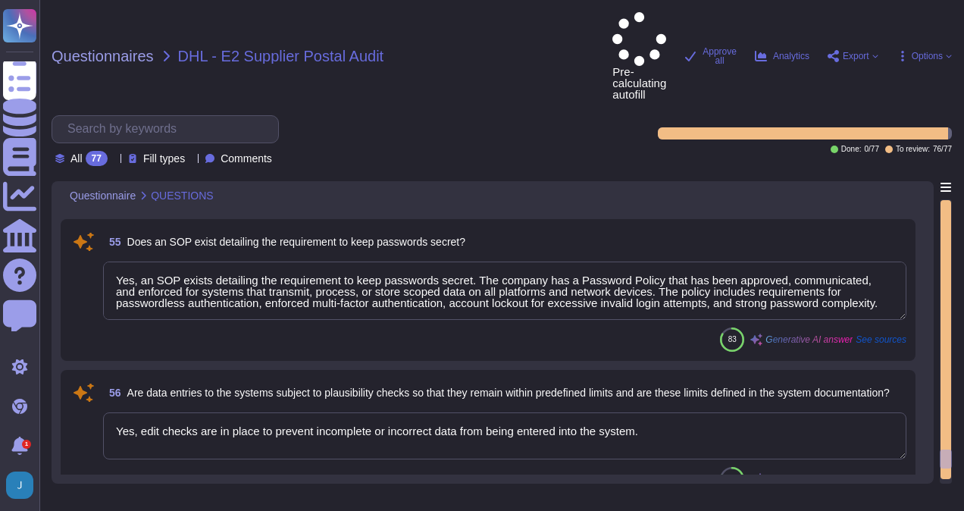
scroll to position [8131, 0]
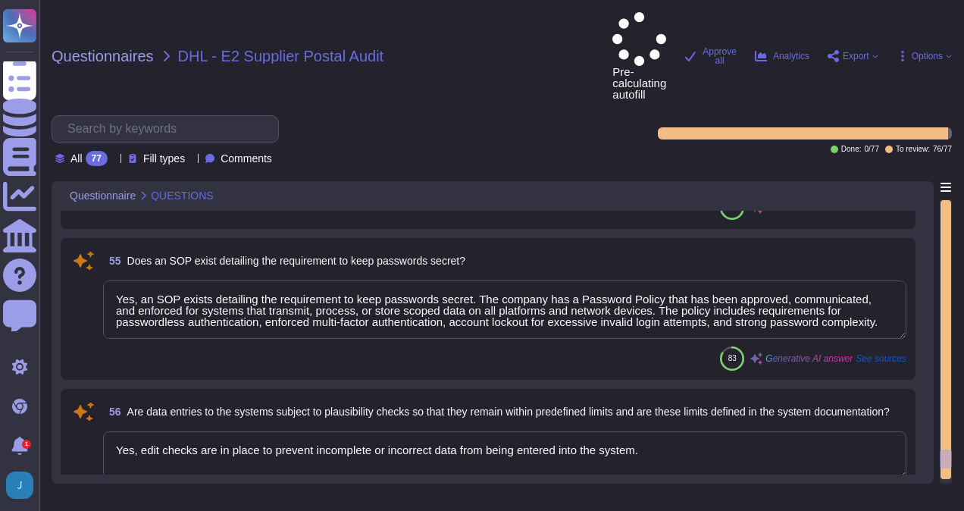
type textarea "No, the authorizations are not all users authorized as administrators. TeamView…"
drag, startPoint x: 949, startPoint y: 406, endPoint x: 953, endPoint y: 485, distance: 78.9
click at [953, 485] on div "Questionnaires DHL - E2 Supplier Postal Audit Pre-calculating autofill Approve …" at bounding box center [501, 255] width 925 height 511
click at [949, 460] on div at bounding box center [946, 339] width 11 height 279
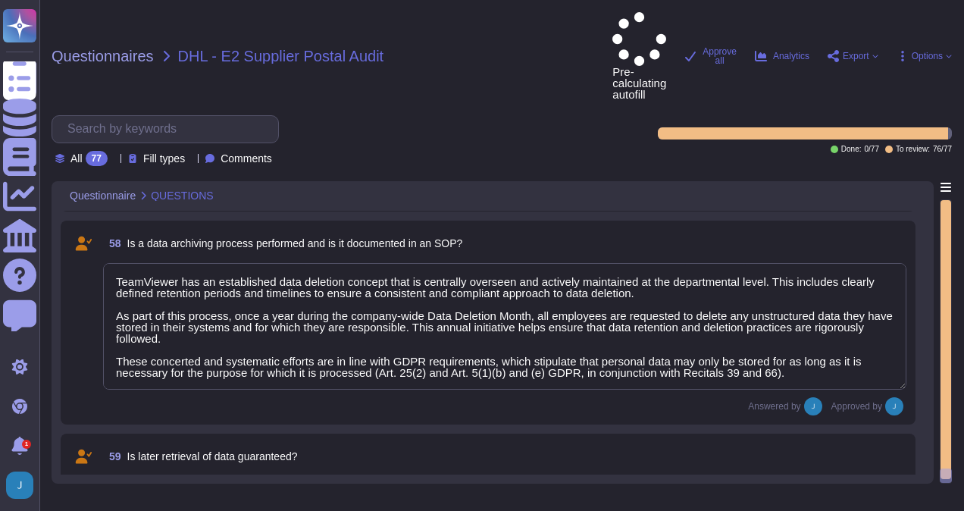
type textarea "No, data is not archived on long-term media. Instead, our policies enforce a re…"
type textarea "Various methods apply depending on the media in question."
type textarea "Yes, backups are performed on a regular basis. The backups are made in a period…"
type textarea "Full backups of certain application and database components are performed on a …"
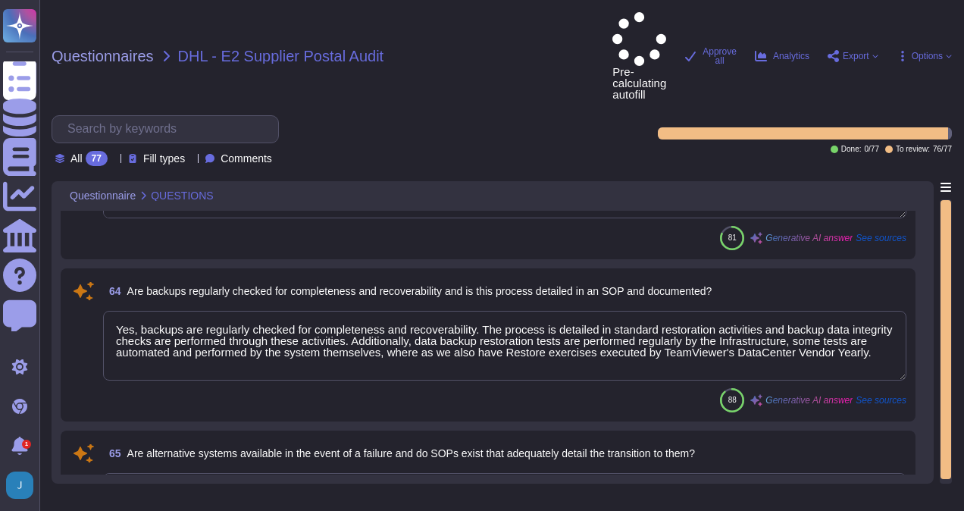
type textarea "Yes, backups are regularly checked for completeness and recoverability. The pro…"
type textarea "Yes, alternative systems are available in the event of a failure. TeamViewer ha…"
type textarea "Yes, procedures for restarting a failed system are clearly defined and approved…"
type textarea "Yes, the Network Infrastructure is treated as a system and falls under the cont…"
type textarea "Some features and functions of the Product(s) provided by TeamViewer may includ…"
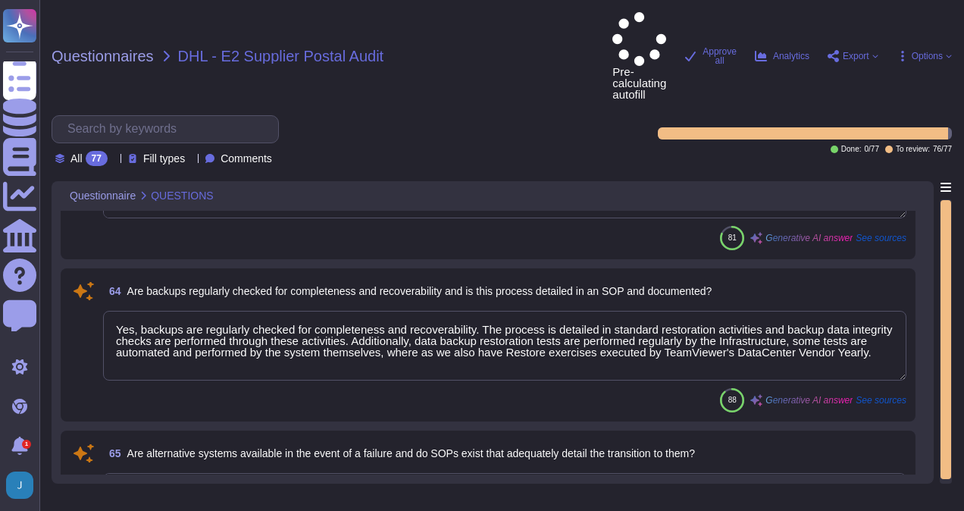
type textarea "Outsourced development is only used in very rare and specific cases, is closely…"
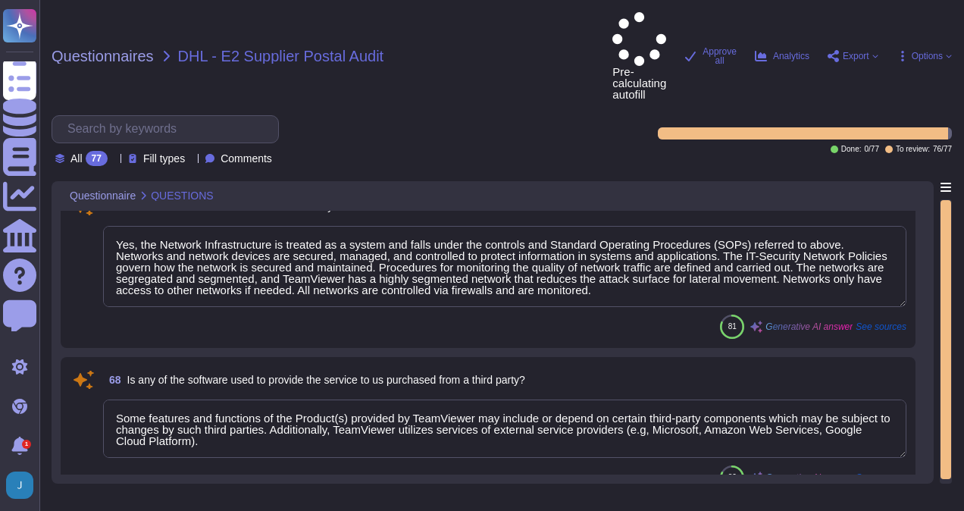
type textarea "The acquisition was completed on [DATE]."
type textarea "No, the audit was not performed prior to the software being used. According to …"
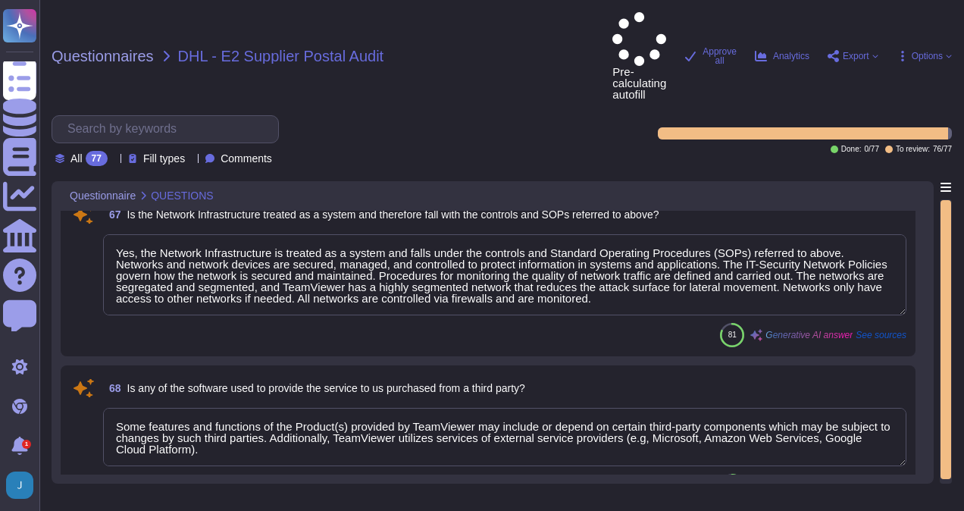
scroll to position [9890, 0]
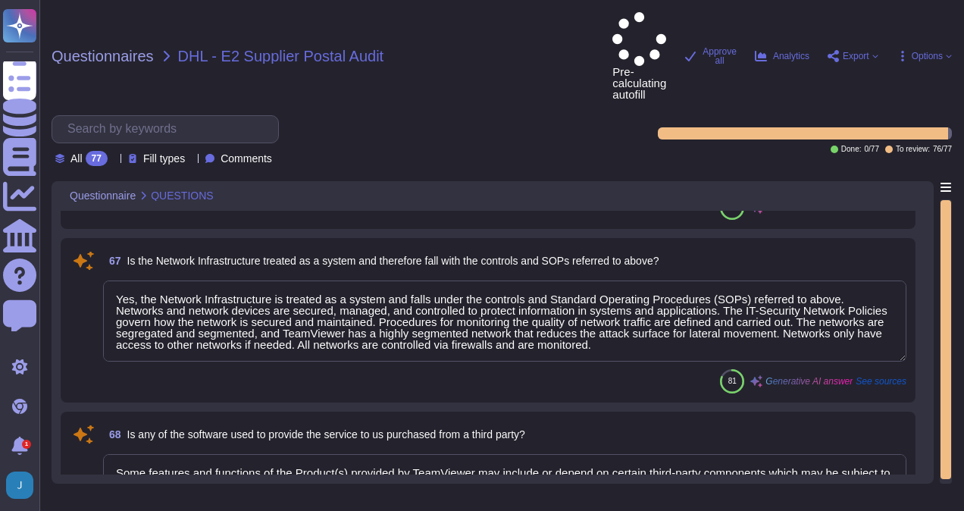
click at [949, 507] on div at bounding box center [946, 514] width 12 height 14
drag, startPoint x: 948, startPoint y: 458, endPoint x: 947, endPoint y: 472, distance: 14.4
click at [947, 472] on div at bounding box center [946, 341] width 12 height 284
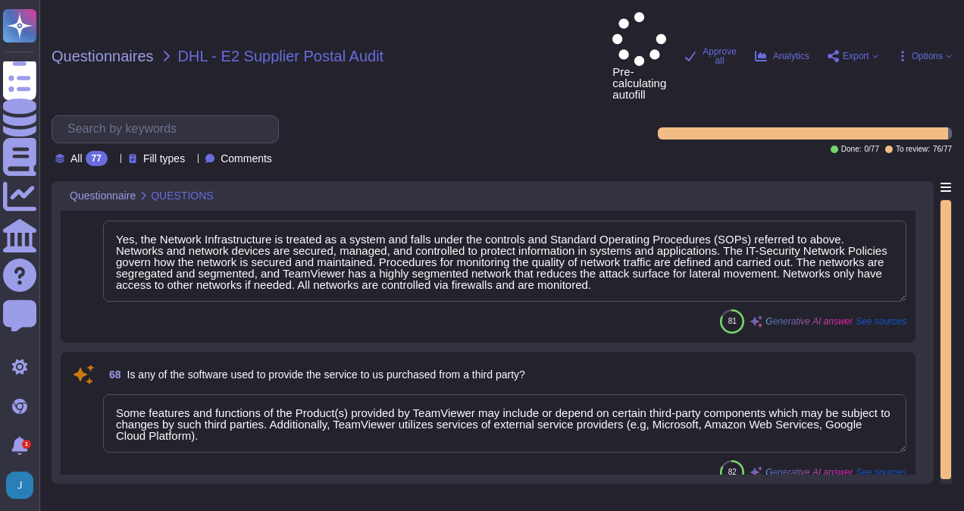
type textarea "No, the audit did not find any non-compliance. The Supervisory Board concluded …"
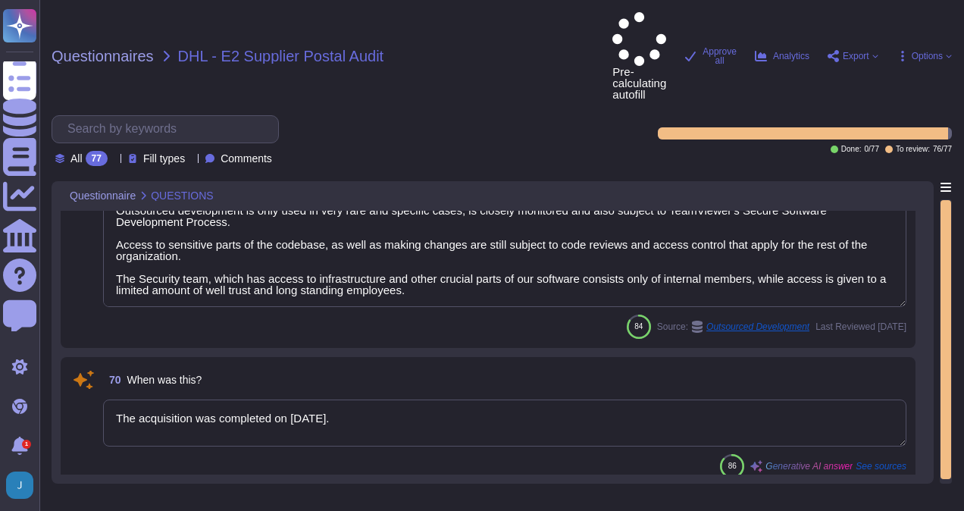
type textarea "As part of TeamViewer S-SDLC process, TeamViewer conduct threat modeling, secur…"
type textarea "Yes, a remediation plan exists within our company for systems identified to be …"
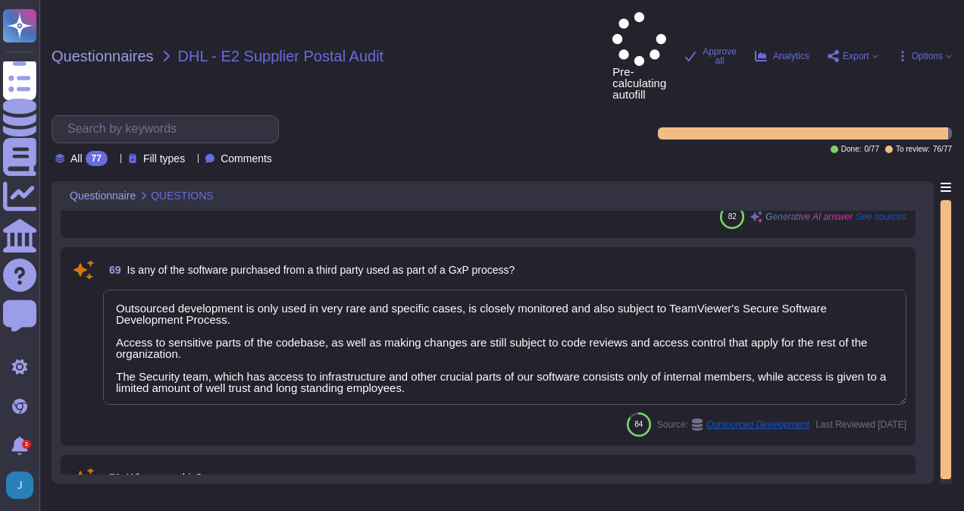
type textarea "Yes, procedures for restarting a failed system are clearly defined and approved…"
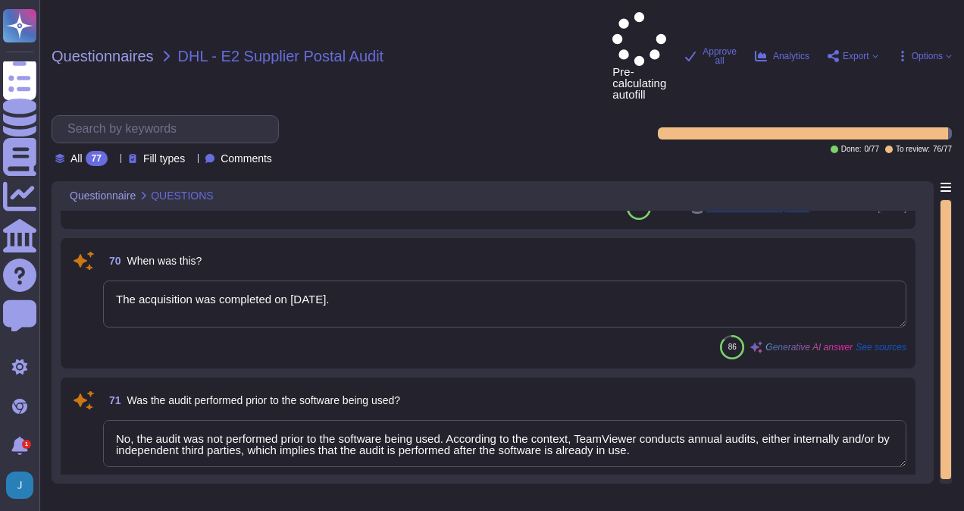
type textarea "Yes, a remediation plan exists within our company for systems identified to be …"
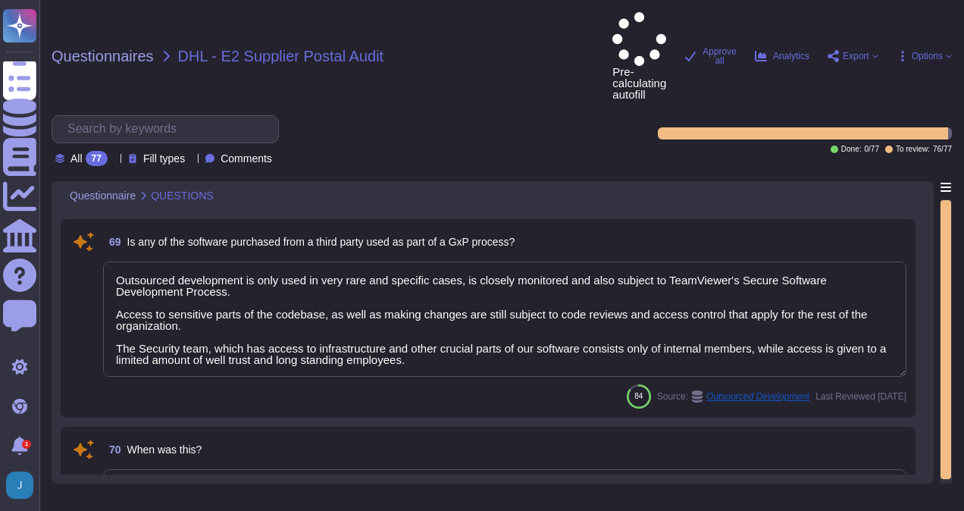
type textarea "Yes, procedures for restarting a failed system are clearly defined and approved…"
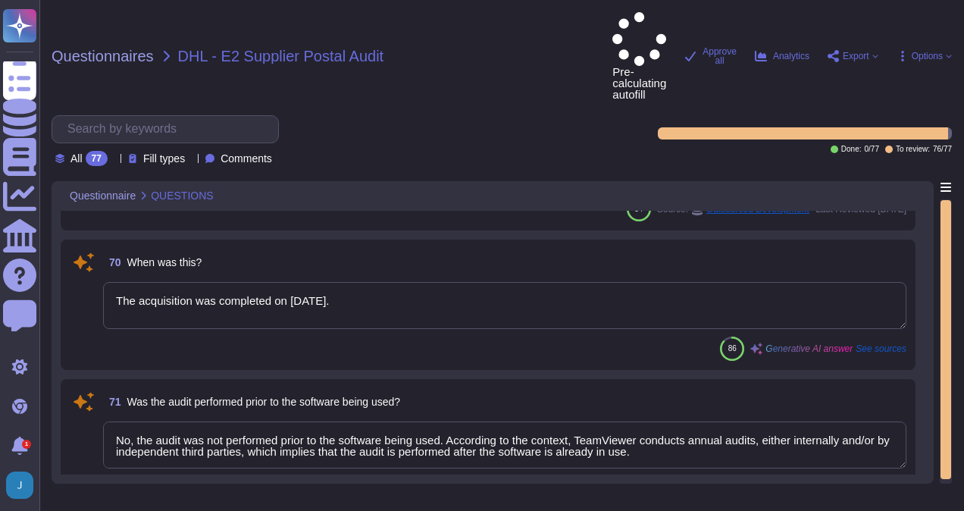
scroll to position [10395, 0]
type textarea "Yes, a remediation plan exists within our company for systems identified to be …"
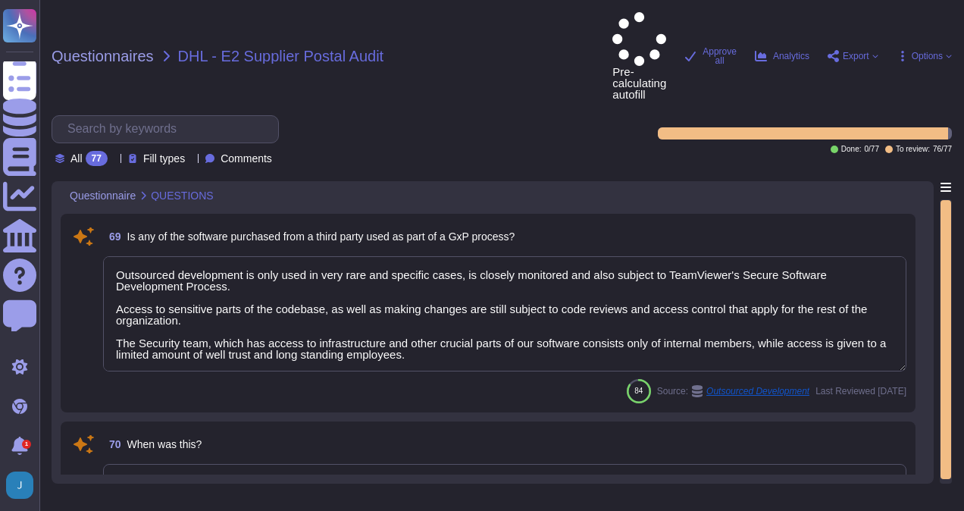
scroll to position [10167, 0]
type textarea "Yes, procedures for restarting a failed system are clearly defined and approved…"
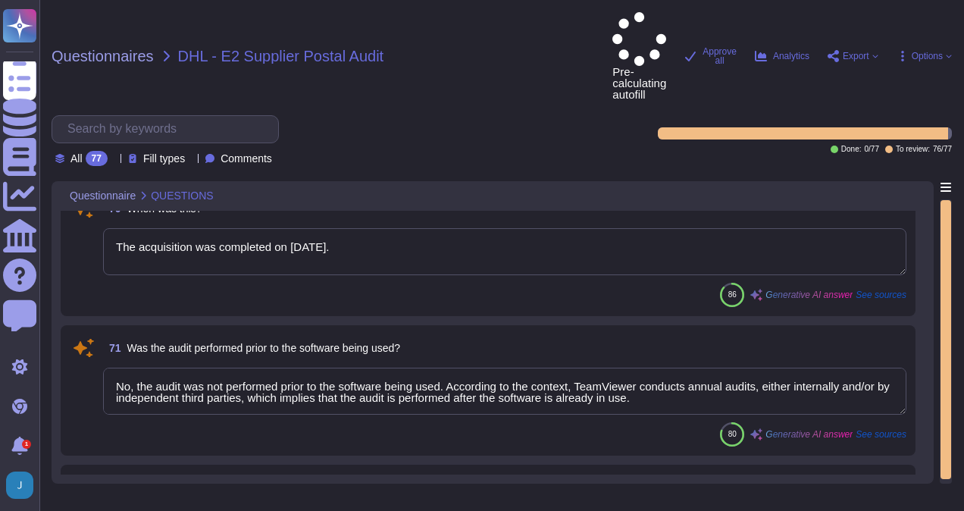
scroll to position [10471, 0]
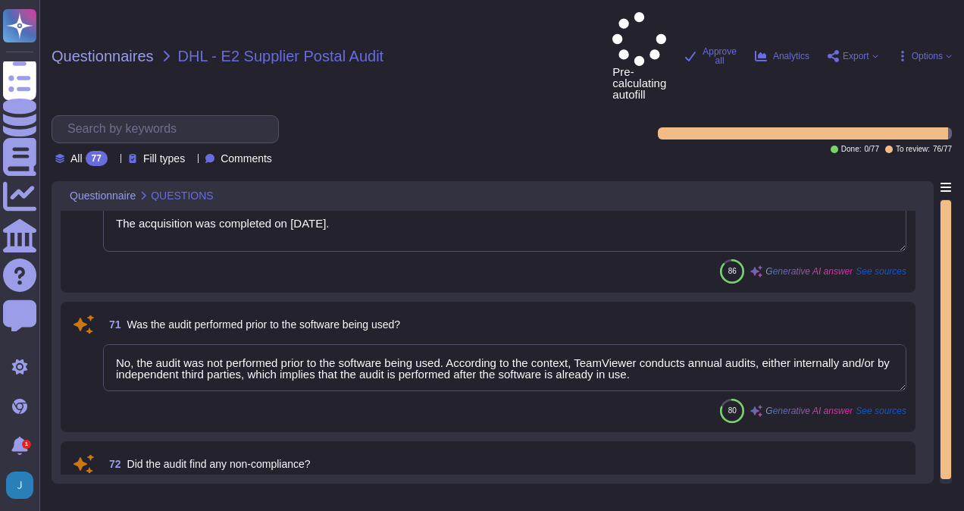
type textarea "Yes, a remediation plan exists within our company for systems identified to be …"
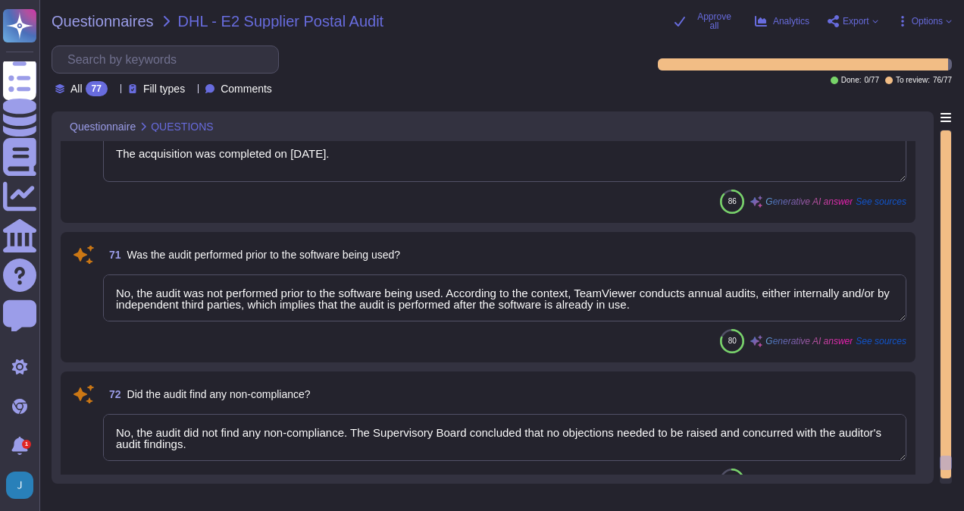
scroll to position [1, 0]
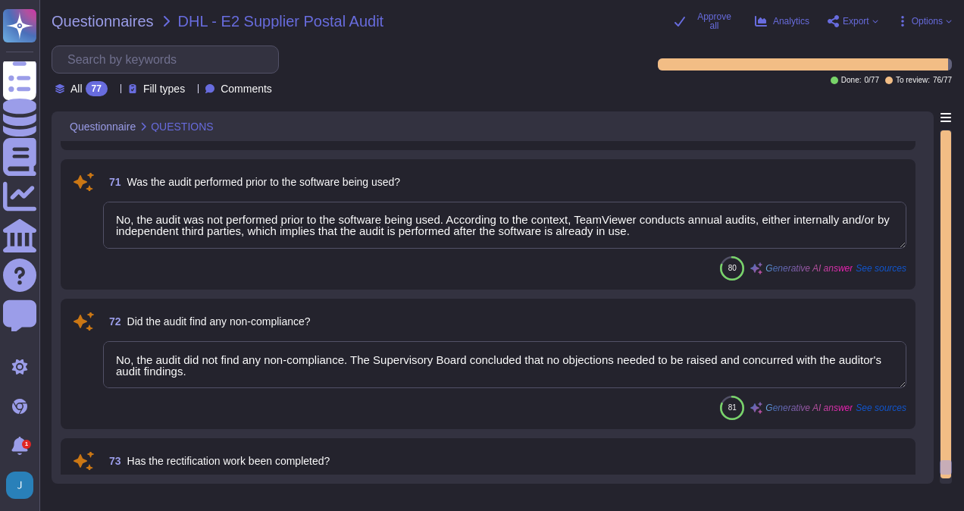
type textarea "Vulnerabilities, deviations, and control gaps identified from the various asses…"
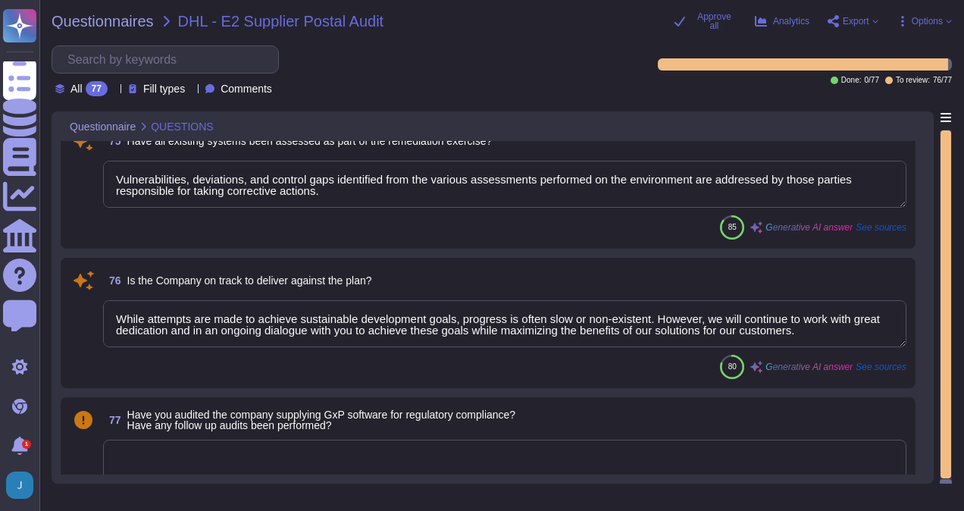
scroll to position [11191, 0]
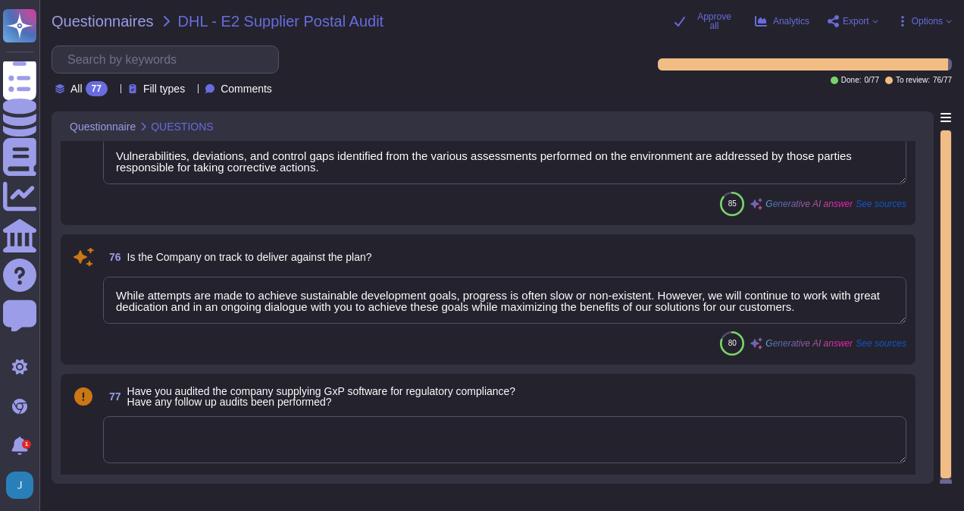
click at [518, 444] on textarea at bounding box center [505, 439] width 804 height 47
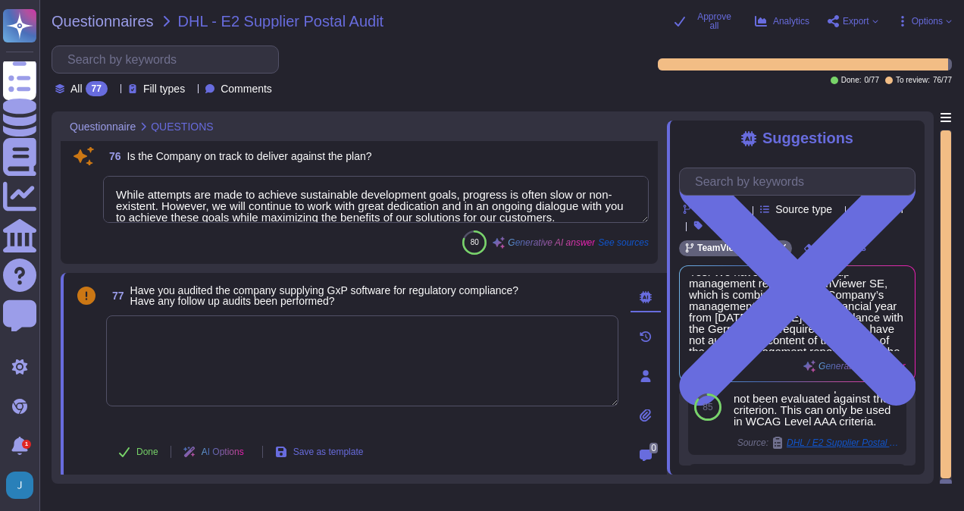
scroll to position [17, 0]
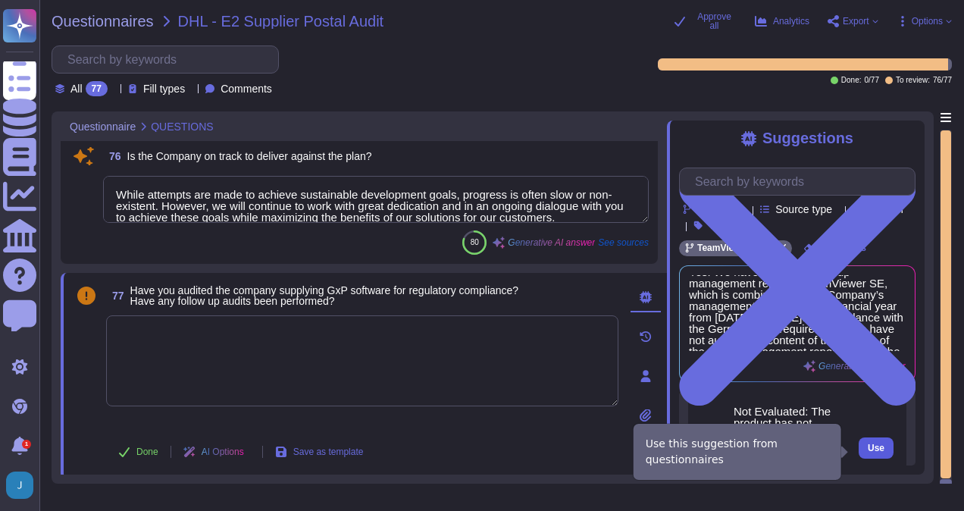
click at [868, 449] on span "Use" at bounding box center [876, 448] width 17 height 9
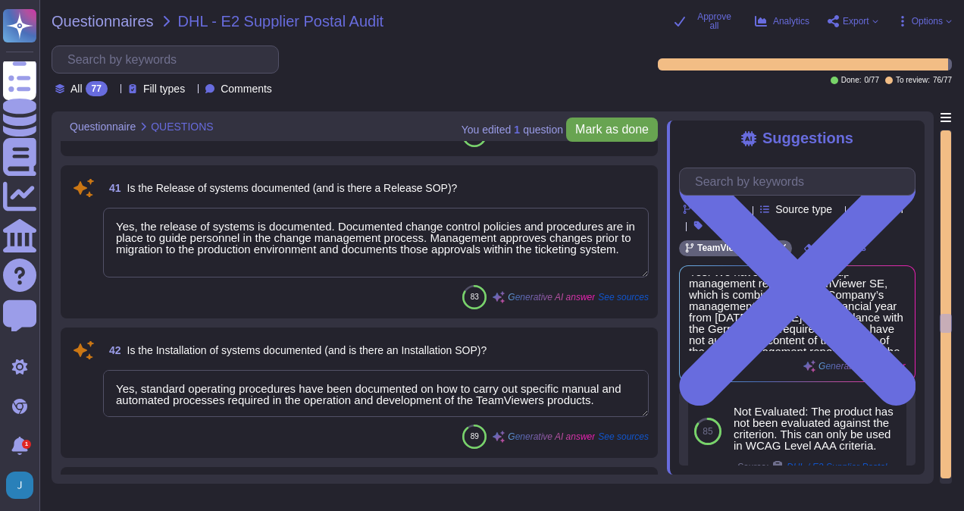
scroll to position [6139, 0]
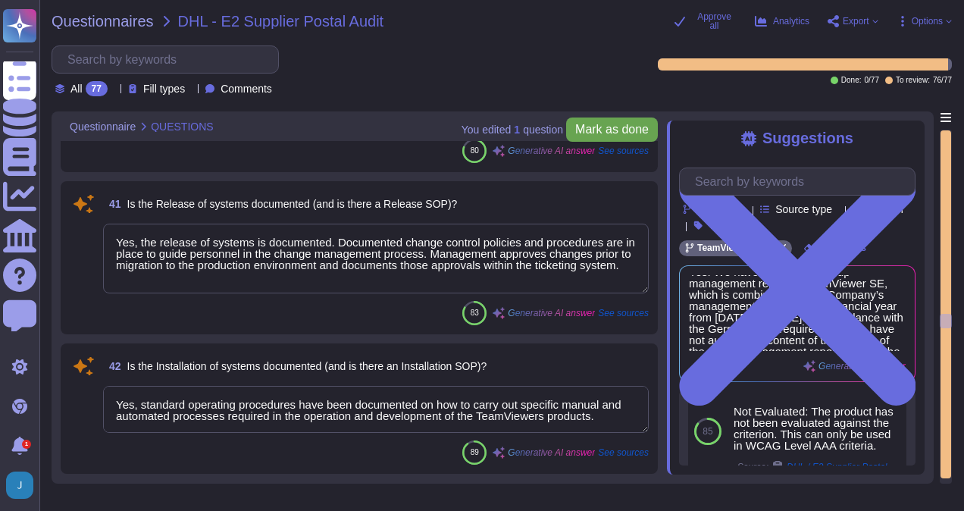
click at [632, 124] on span "Mark as done" at bounding box center [613, 130] width 74 height 12
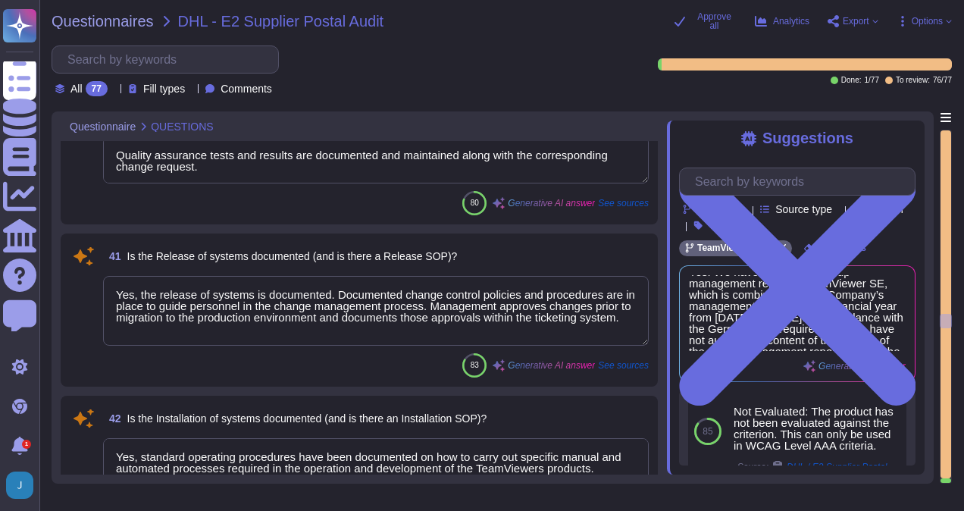
scroll to position [6063, 0]
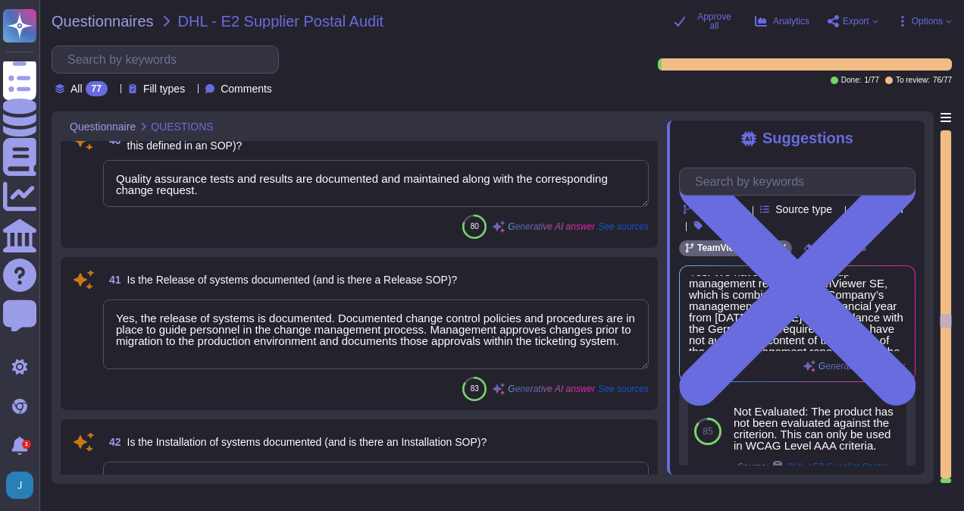
click at [870, 20] on span "Export" at bounding box center [853, 21] width 51 height 12
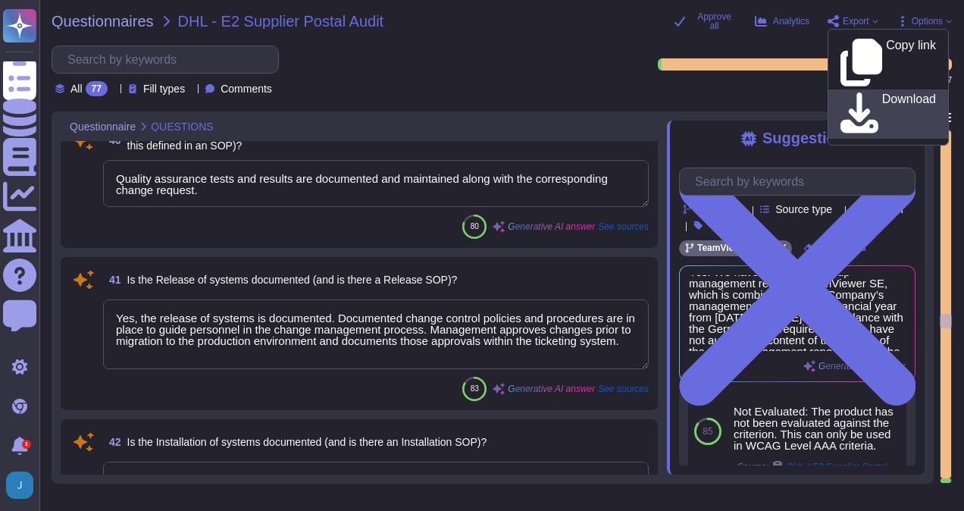
click at [883, 93] on p "Download" at bounding box center [910, 114] width 54 height 42
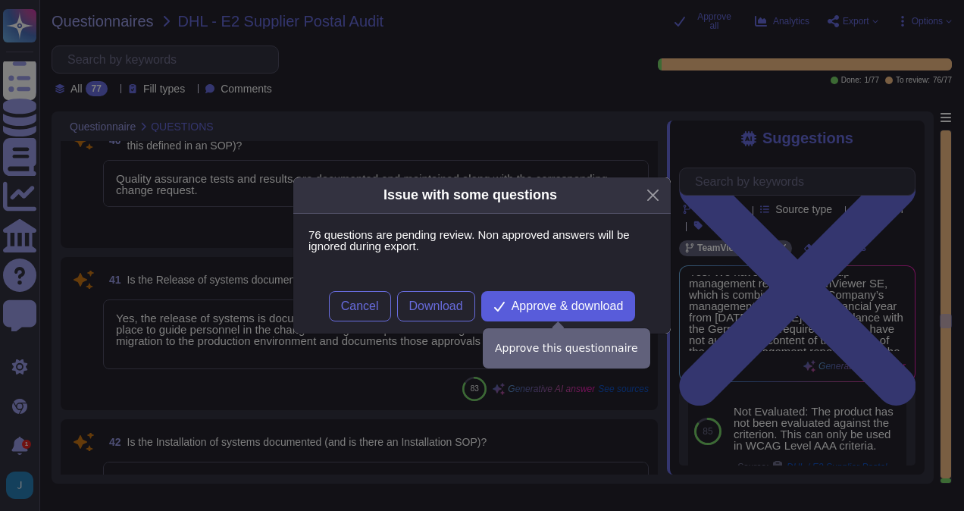
click at [576, 304] on span "Approve & download" at bounding box center [568, 306] width 112 height 12
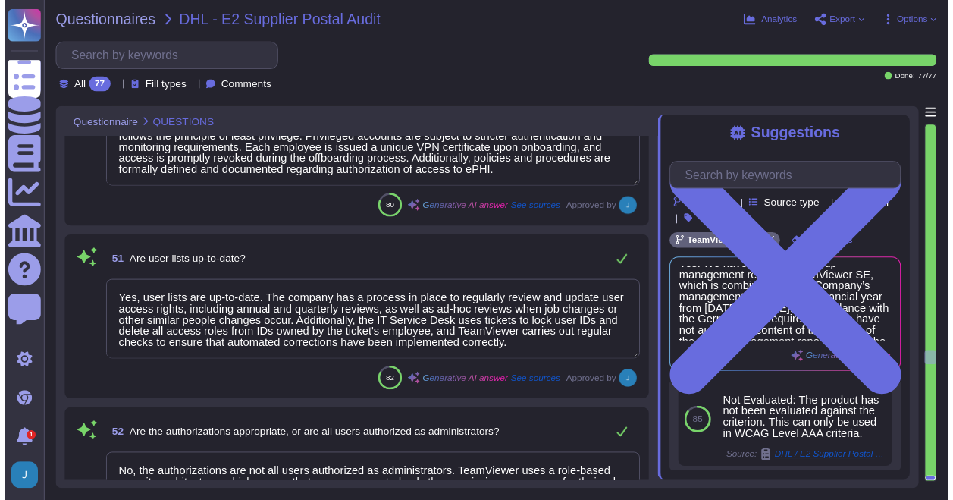
scroll to position [7731, 0]
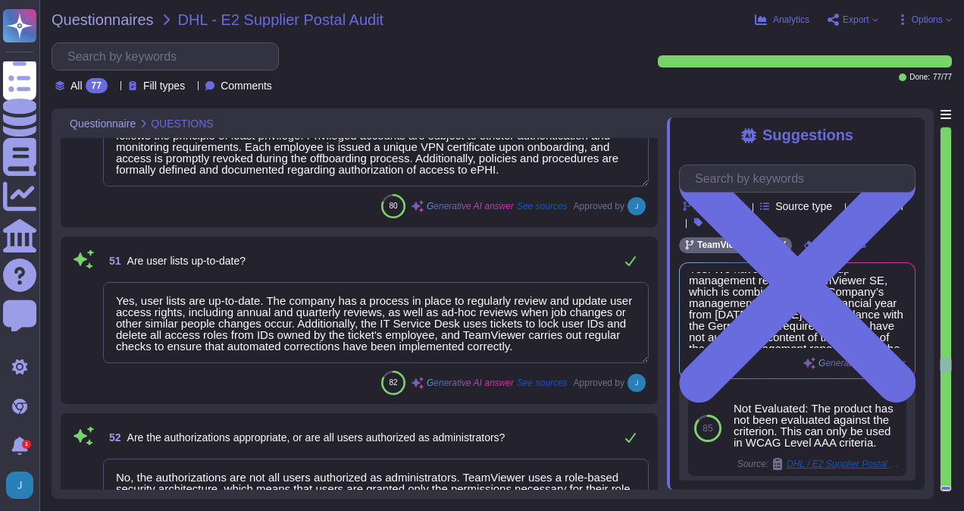
click at [917, 15] on span "Options" at bounding box center [927, 19] width 31 height 9
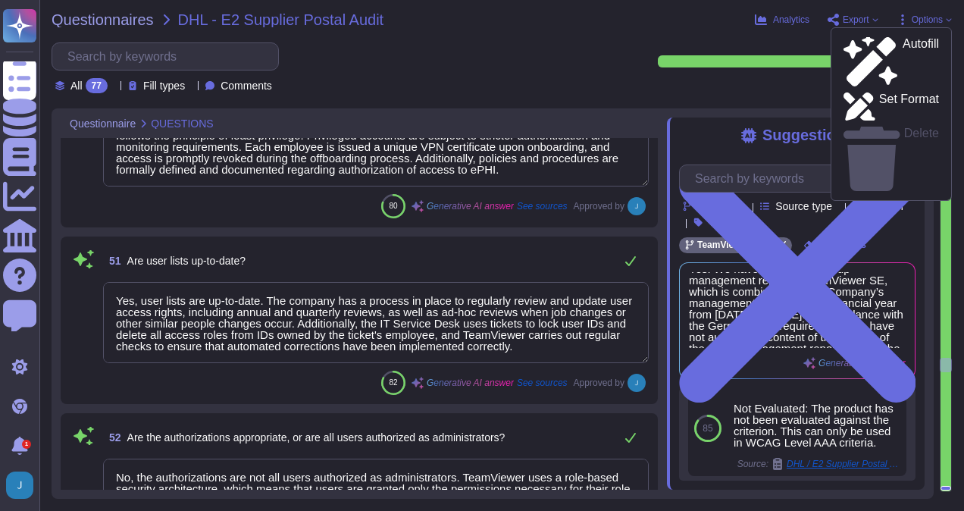
click at [883, 76] on div "Autofill Set Format Delete" at bounding box center [891, 114] width 121 height 174
click at [886, 93] on p "Set Format" at bounding box center [910, 106] width 60 height 27
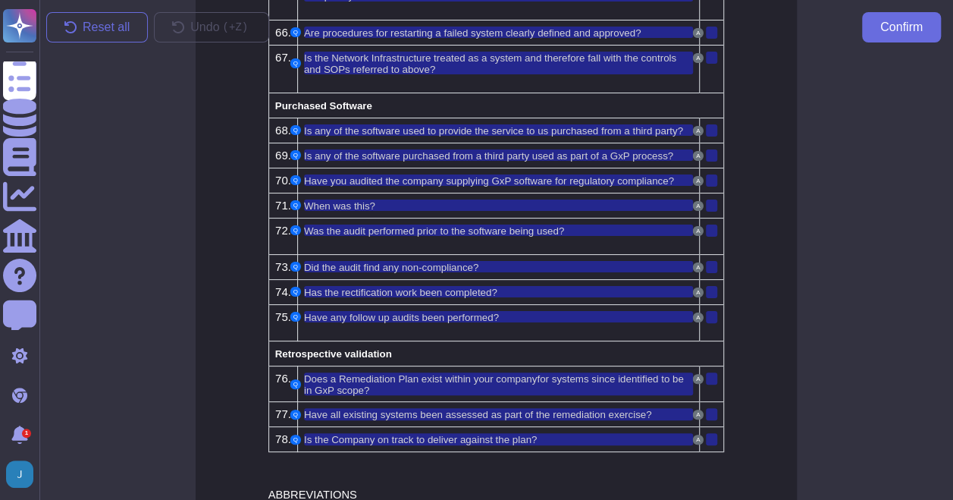
scroll to position [2853, 0]
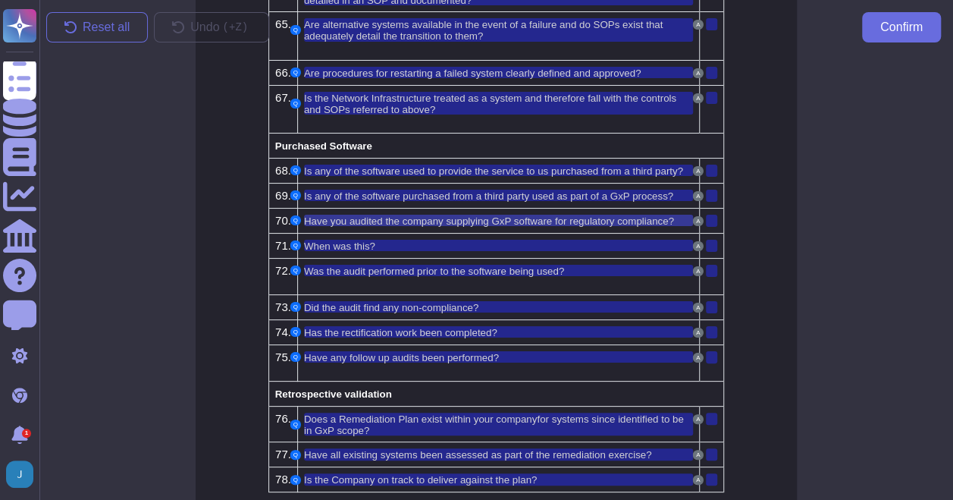
click at [419, 215] on span "Have you audited the company supplying GxP software for regulatory compliance?" at bounding box center [489, 220] width 370 height 11
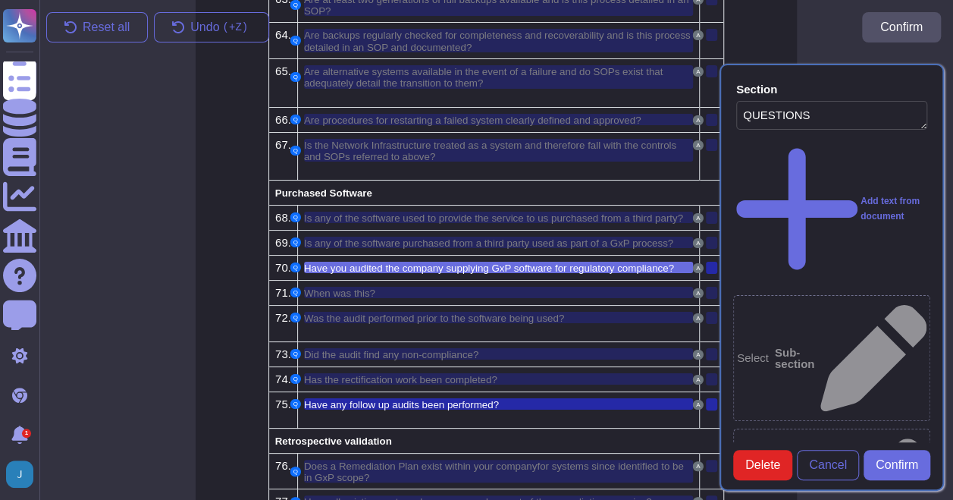
scroll to position [2781, 0]
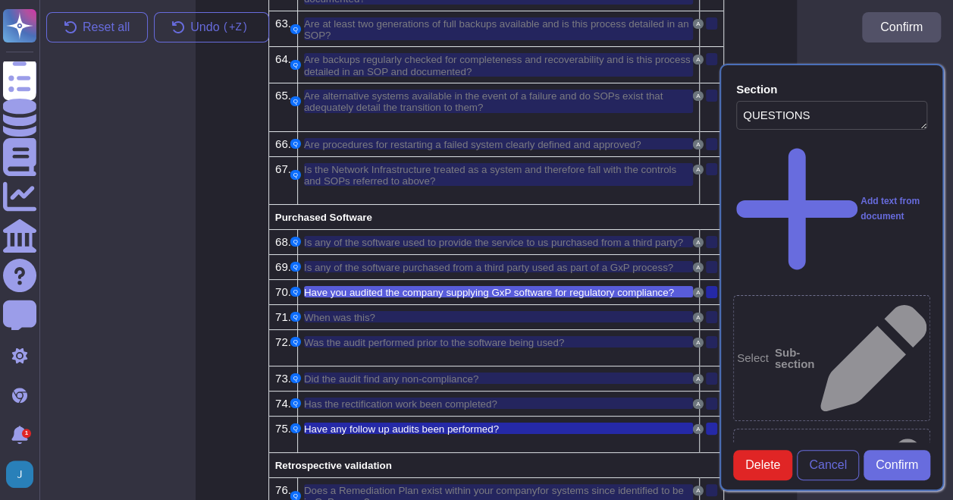
click at [710, 286] on div at bounding box center [711, 292] width 11 height 12
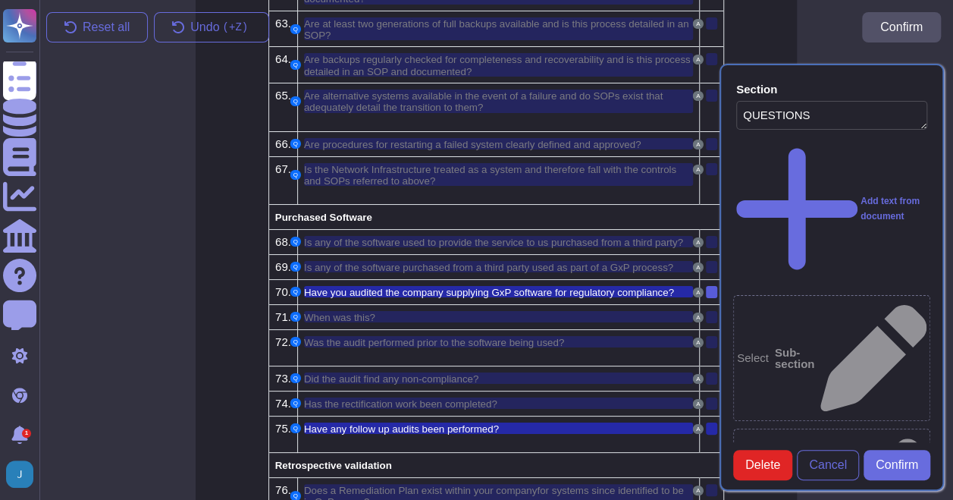
click at [714, 248] on div "Section QUESTIONS Add text from document Select Sub-section Select Shared instr…" at bounding box center [831, 277] width 243 height 445
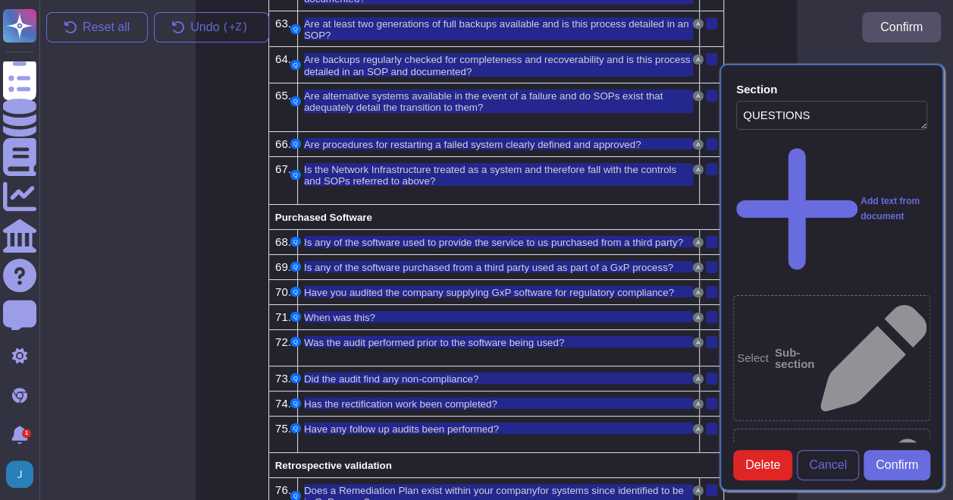
click at [714, 248] on div "Section QUESTIONS Add text from document Select Sub-section Select Shared instr…" at bounding box center [831, 277] width 243 height 445
click at [883, 471] on span "Confirm" at bounding box center [897, 465] width 42 height 12
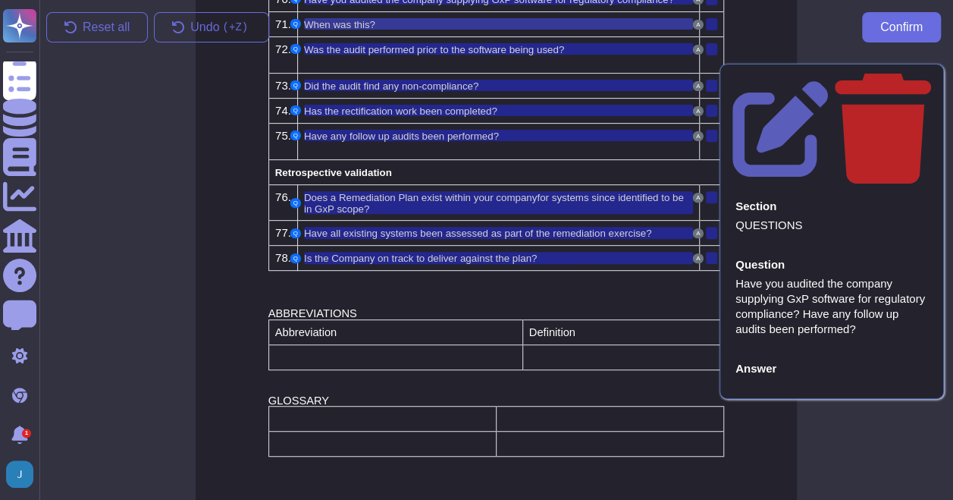
scroll to position [3080, 0]
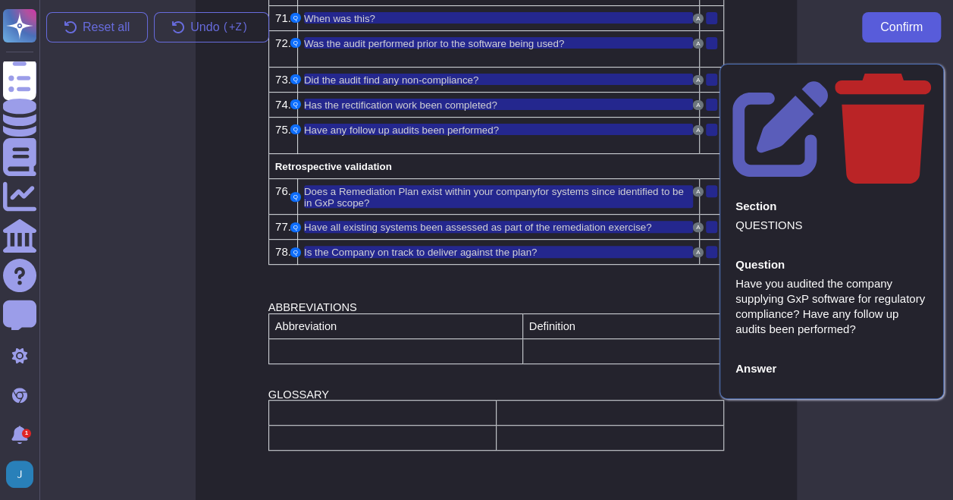
click at [891, 39] on button "Confirm" at bounding box center [901, 27] width 79 height 30
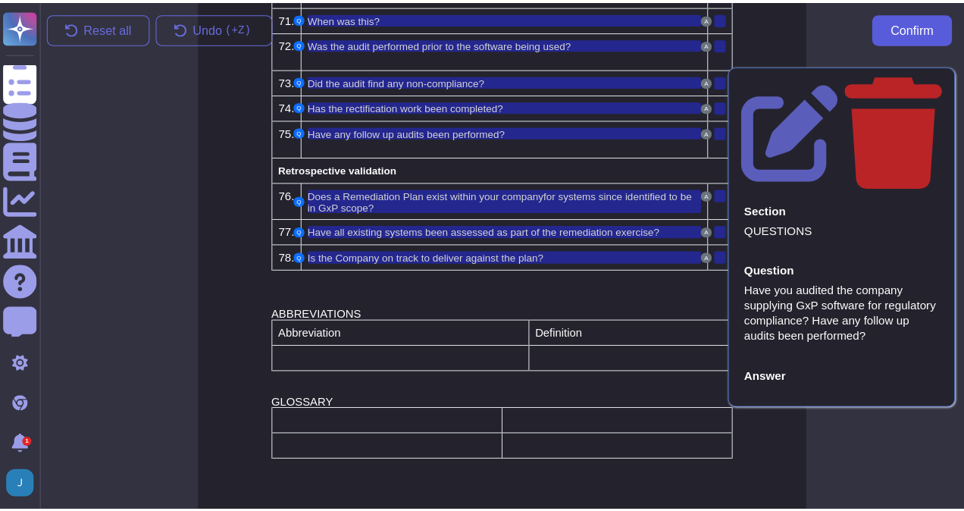
scroll to position [3068, 0]
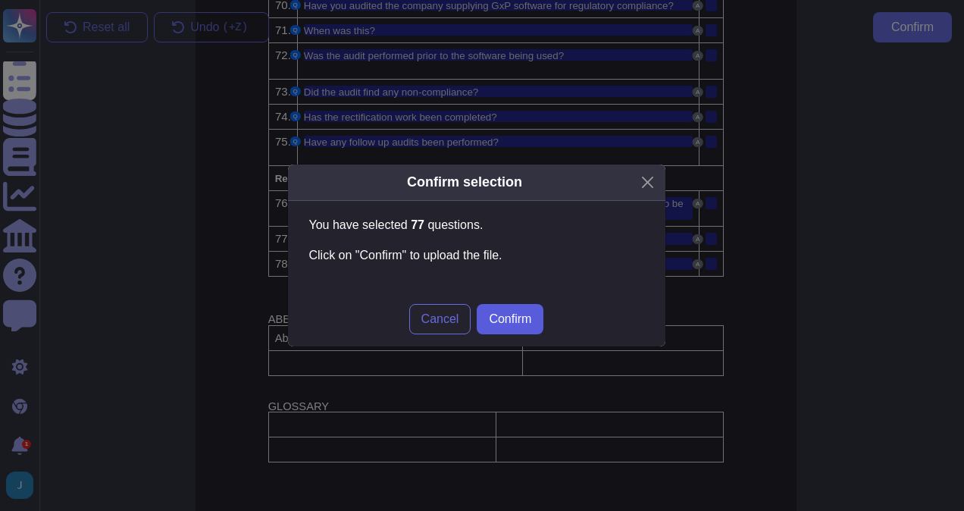
click at [523, 321] on span "Confirm" at bounding box center [510, 319] width 42 height 12
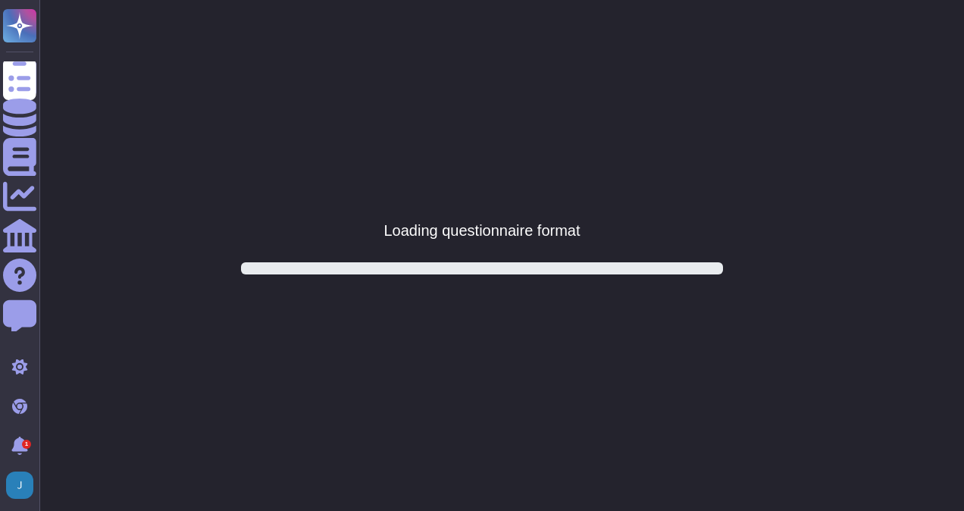
scroll to position [0, 0]
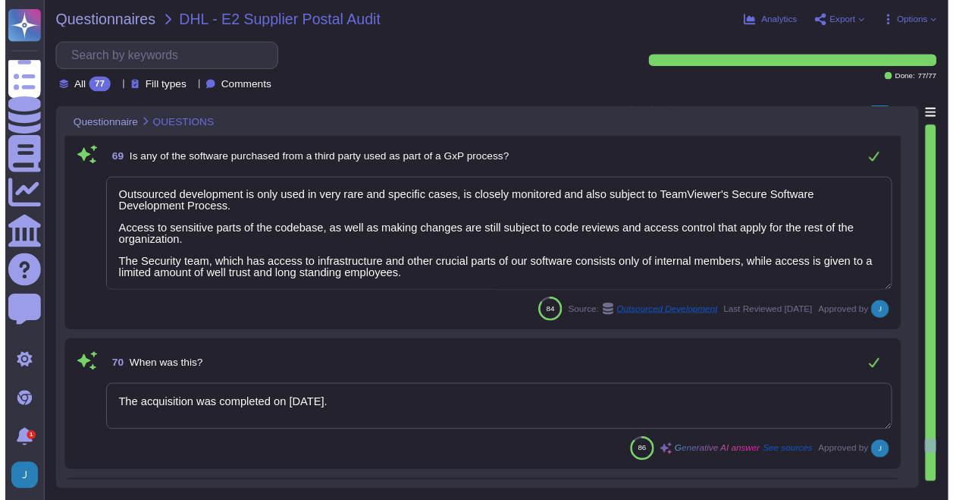
scroll to position [10435, 0]
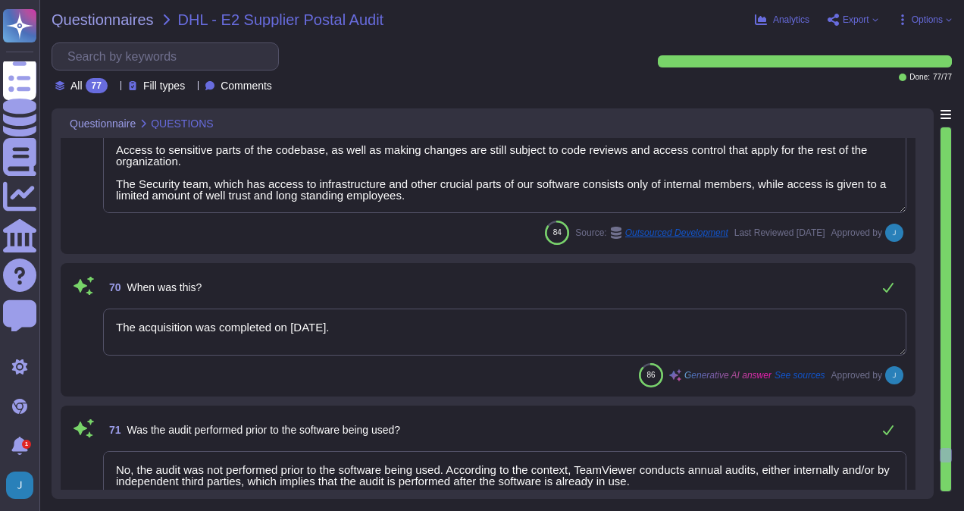
click at [916, 15] on span "Options" at bounding box center [927, 19] width 31 height 9
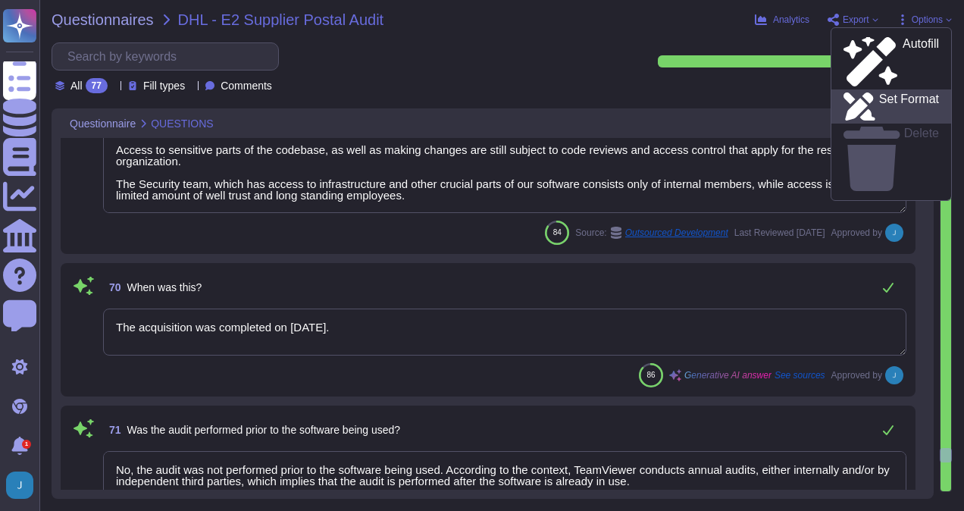
click at [880, 93] on p "Set Format" at bounding box center [910, 106] width 60 height 27
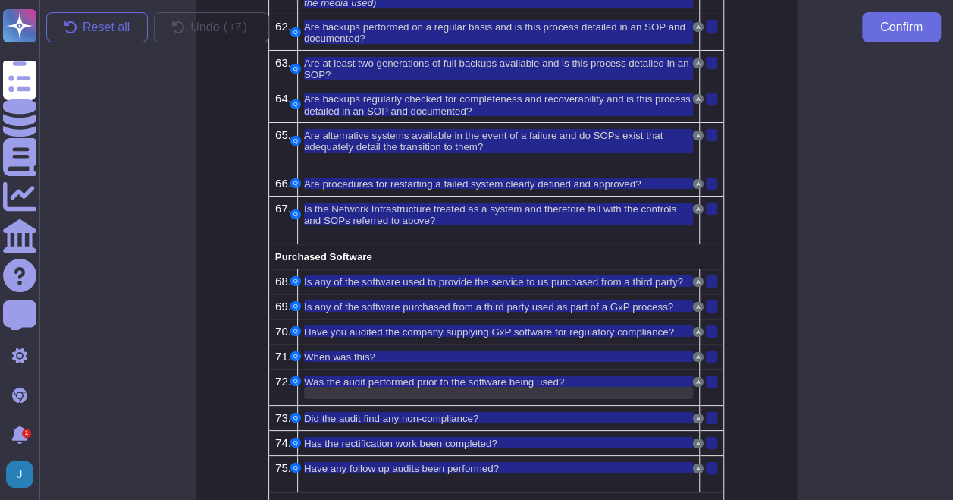
scroll to position [2777, 0]
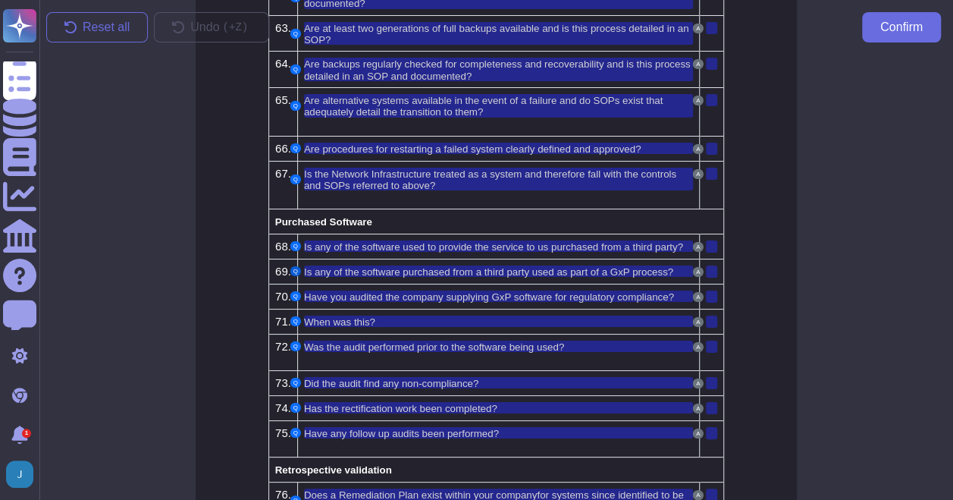
click at [293, 266] on button "Q" at bounding box center [295, 271] width 11 height 10
click at [296, 266] on button "Q" at bounding box center [295, 271] width 11 height 10
click at [318, 266] on span "Is any of the software purchased from a third party used as part of a GxP proce…" at bounding box center [488, 271] width 369 height 11
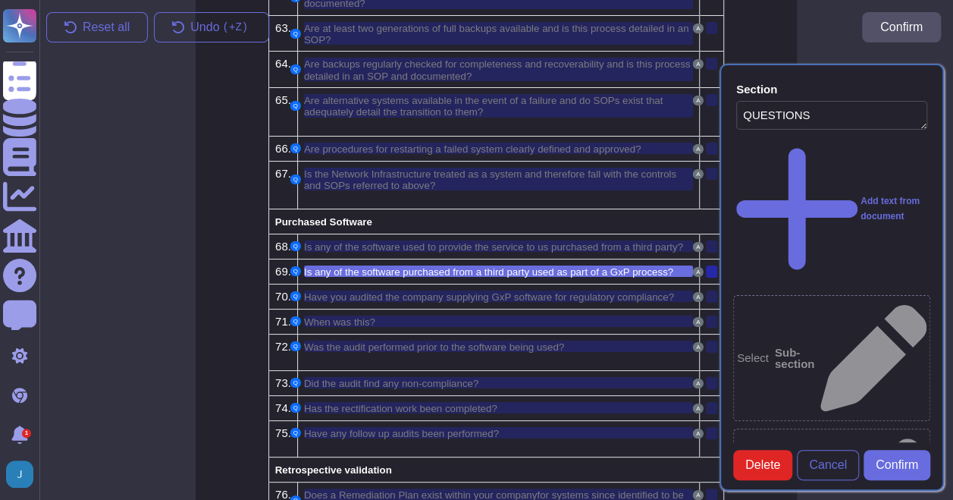
scroll to position [2756, 0]
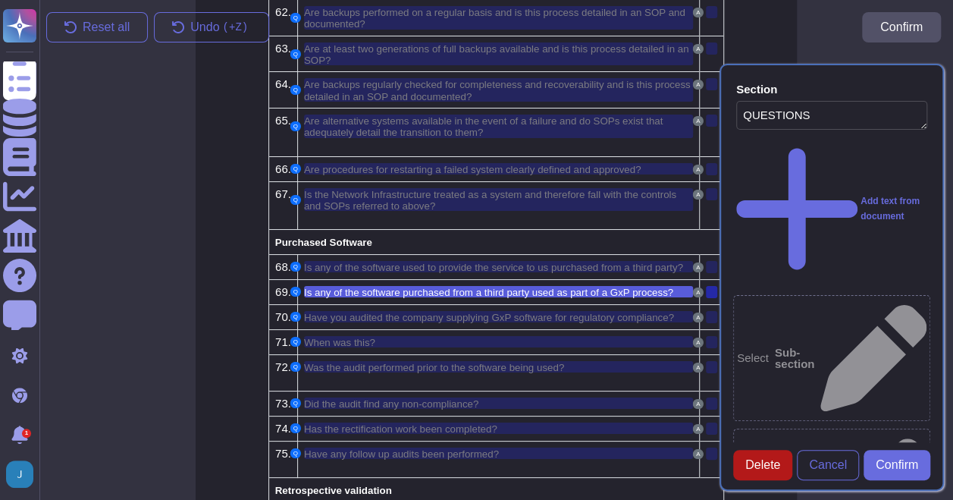
click at [769, 471] on span "Delete" at bounding box center [762, 465] width 35 height 12
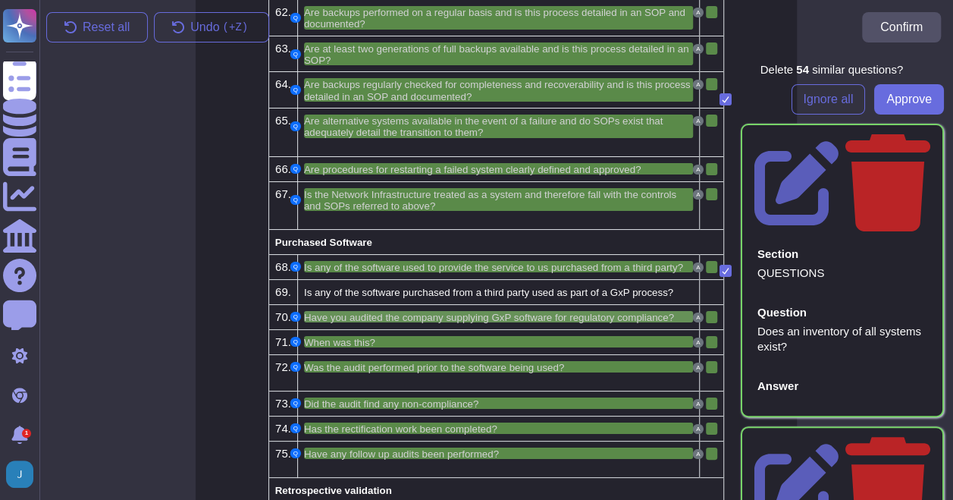
click at [487, 312] on span "Have you audited the company supplying GxP software for regulatory compliance?" at bounding box center [489, 317] width 370 height 11
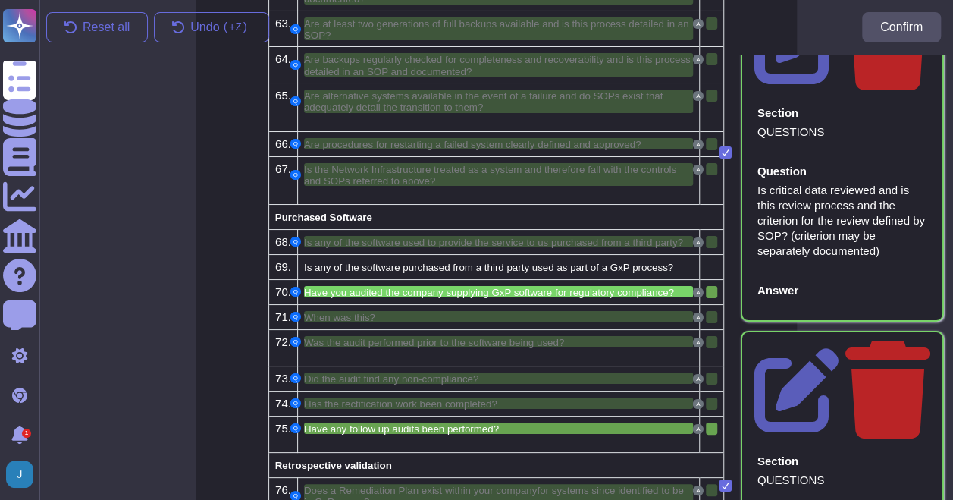
scroll to position [11326, 0]
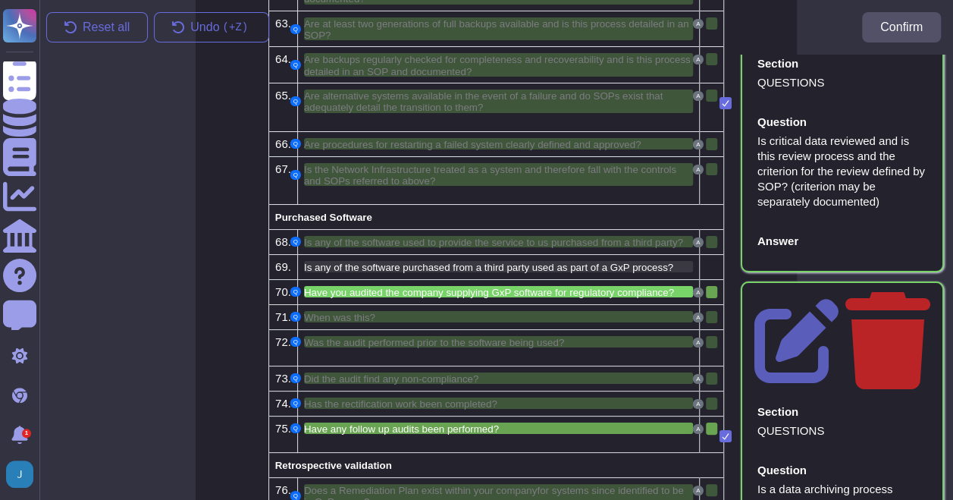
click at [513, 262] on span "Is any of the software purchased from a third party used as part of a GxP proce…" at bounding box center [488, 267] width 369 height 11
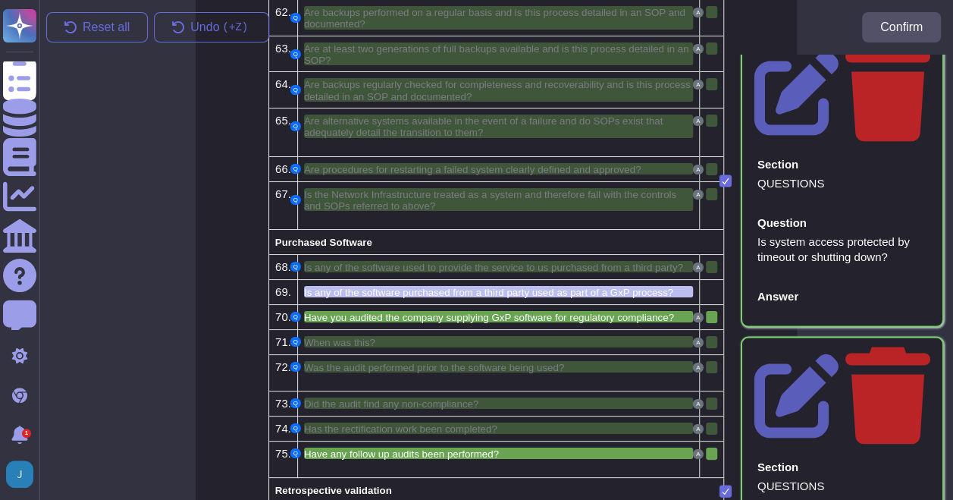
scroll to position [9885, 0]
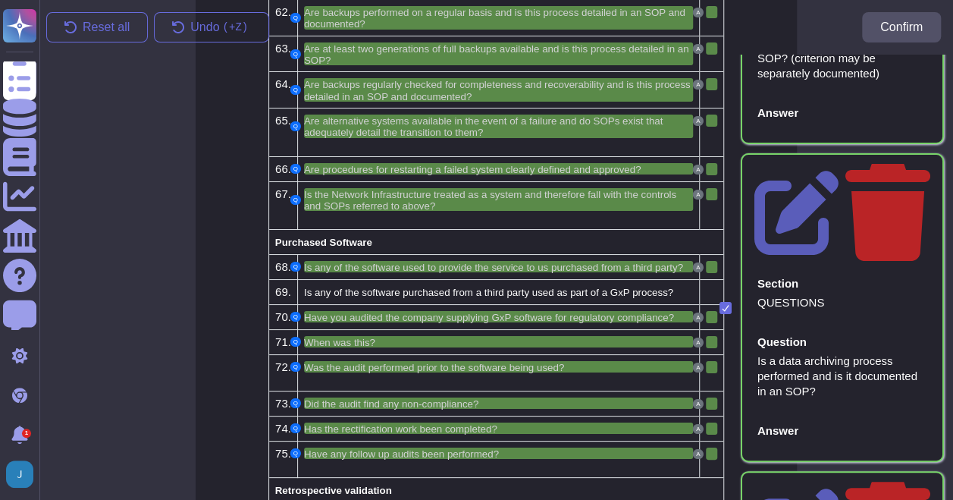
scroll to position [12787, 0]
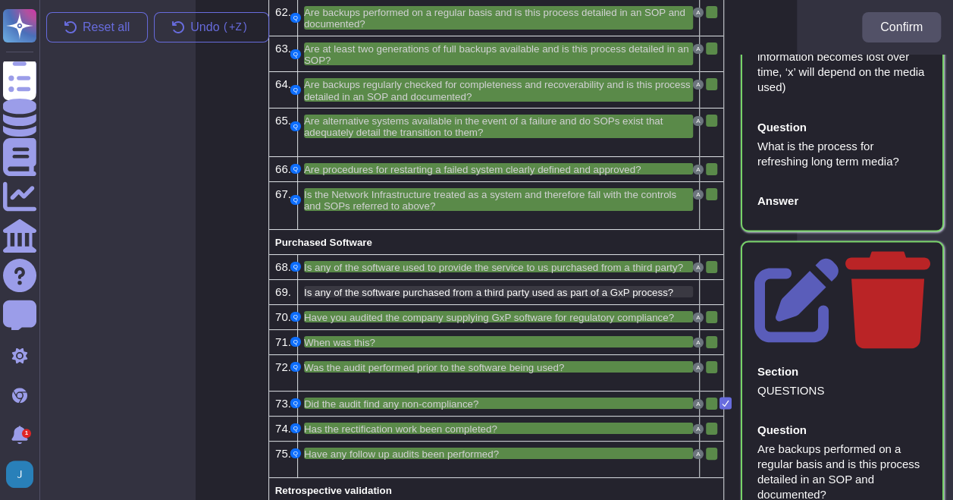
click at [416, 287] on span "Is any of the software purchased from a third party used as part of a GxP proce…" at bounding box center [488, 292] width 369 height 11
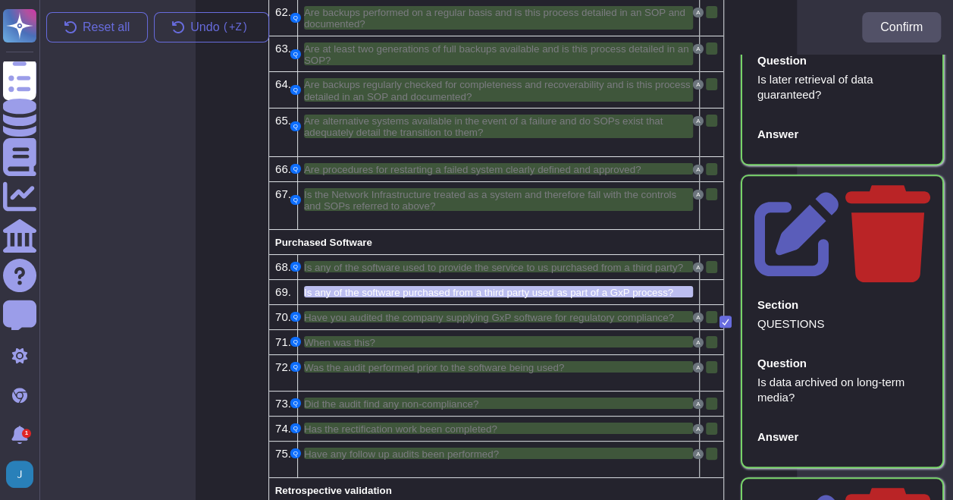
scroll to position [12029, 0]
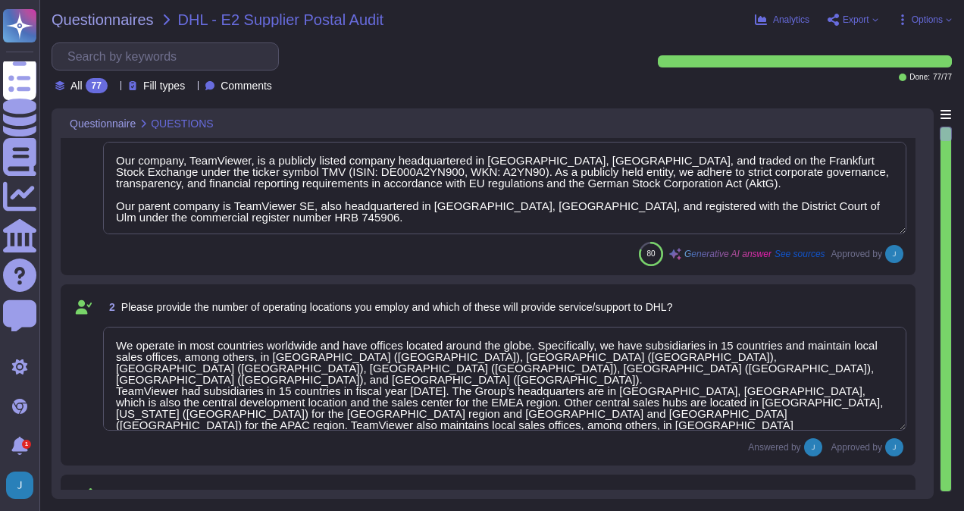
scroll to position [76, 0]
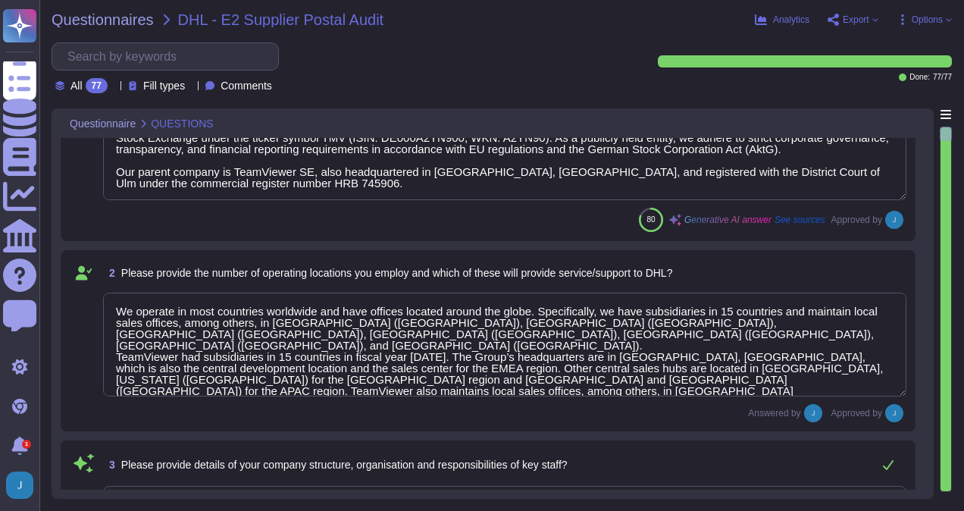
click at [924, 15] on span "Options" at bounding box center [927, 19] width 31 height 9
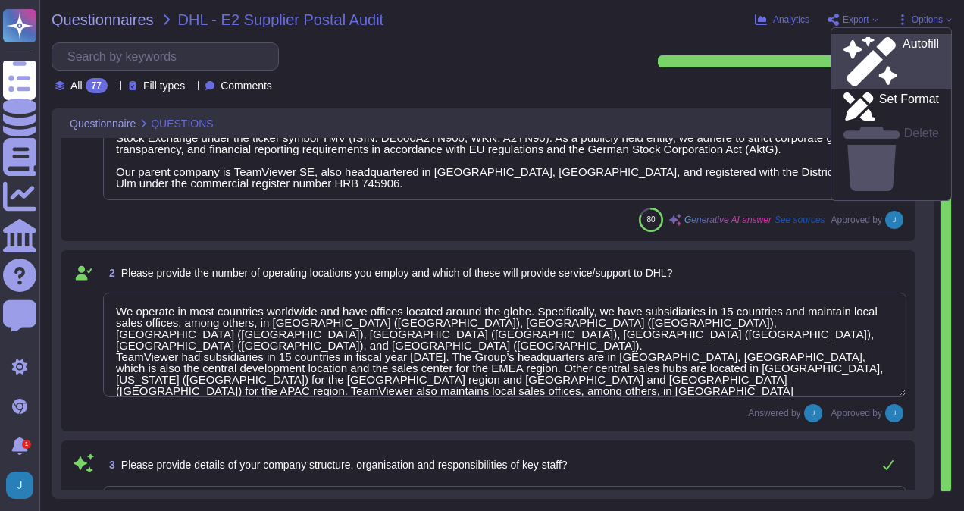
click at [909, 45] on div "Autofill" at bounding box center [892, 61] width 96 height 49
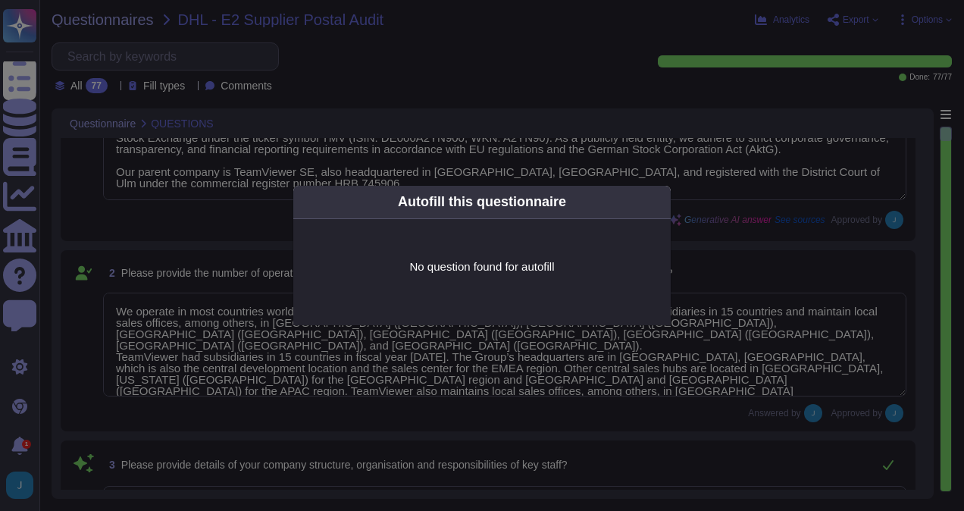
click at [662, 250] on icon at bounding box center [807, 395] width 291 height 291
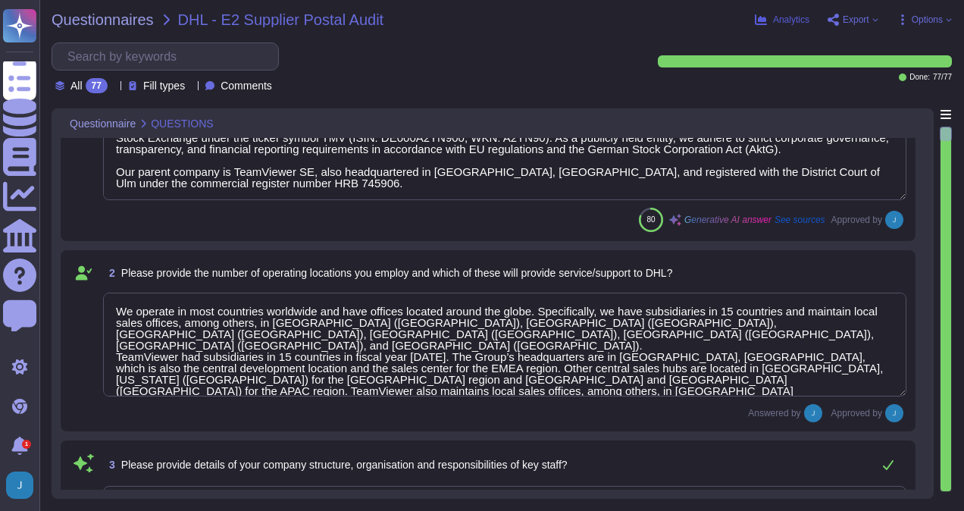
click at [773, 22] on span "Analytics" at bounding box center [791, 19] width 36 height 9
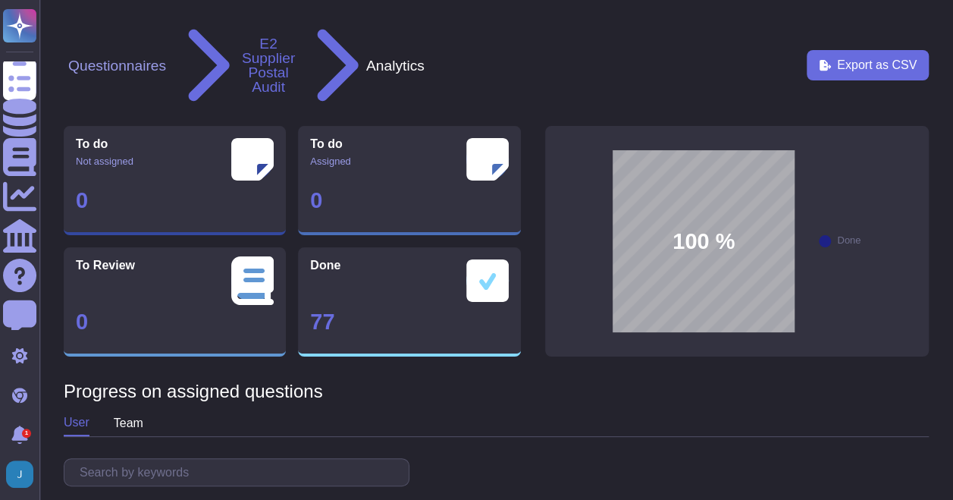
click at [298, 39] on button "E2 Supplier Postal Audit" at bounding box center [268, 66] width 62 height 60
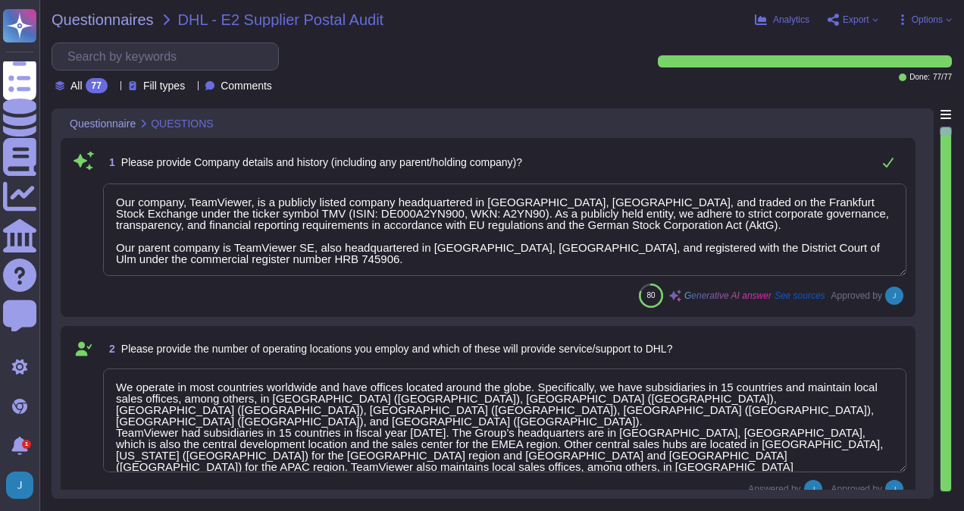
click at [930, 18] on span "Options" at bounding box center [927, 19] width 31 height 9
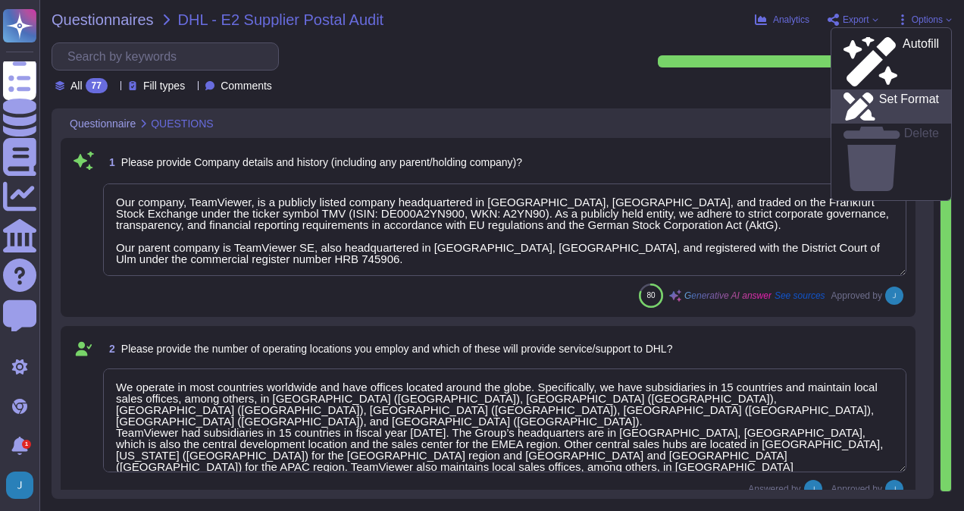
click at [897, 93] on p "Set Format" at bounding box center [910, 106] width 60 height 27
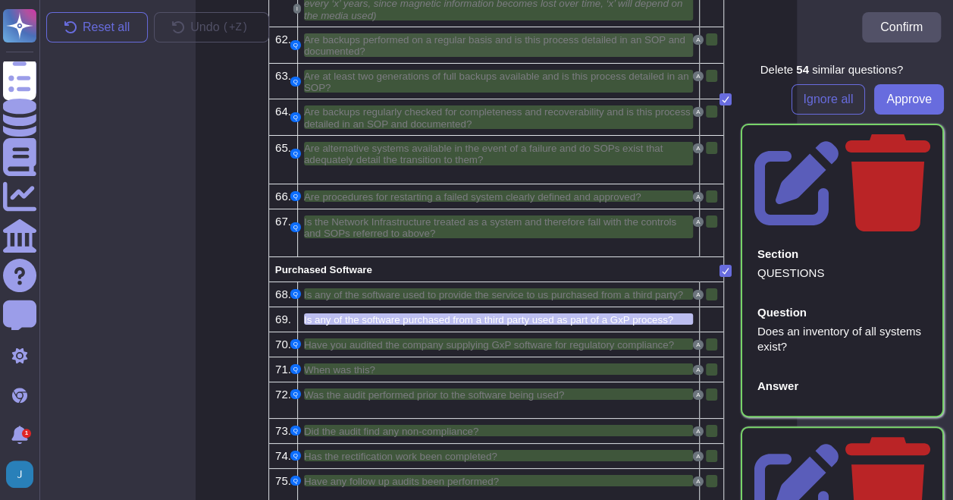
scroll to position [2756, 0]
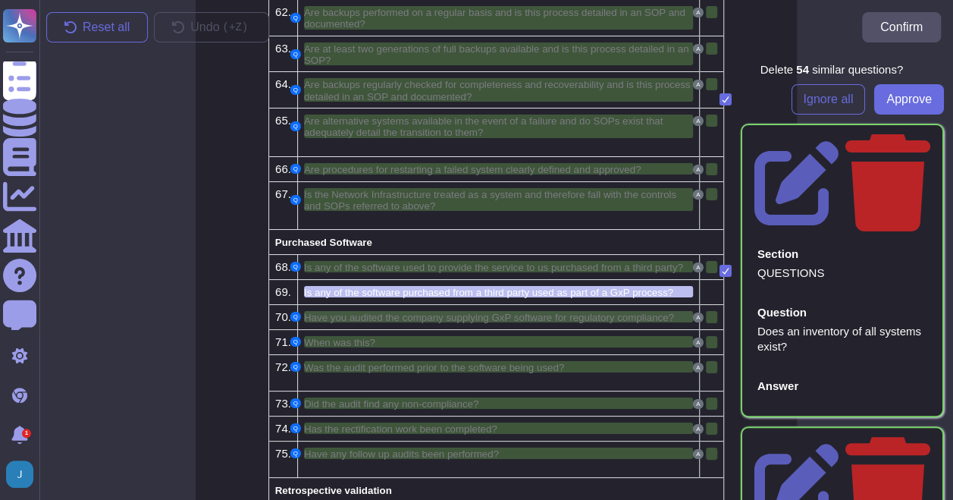
click at [466, 312] on span "Have you audited the company supplying GxP software for regulatory compliance?" at bounding box center [489, 317] width 370 height 11
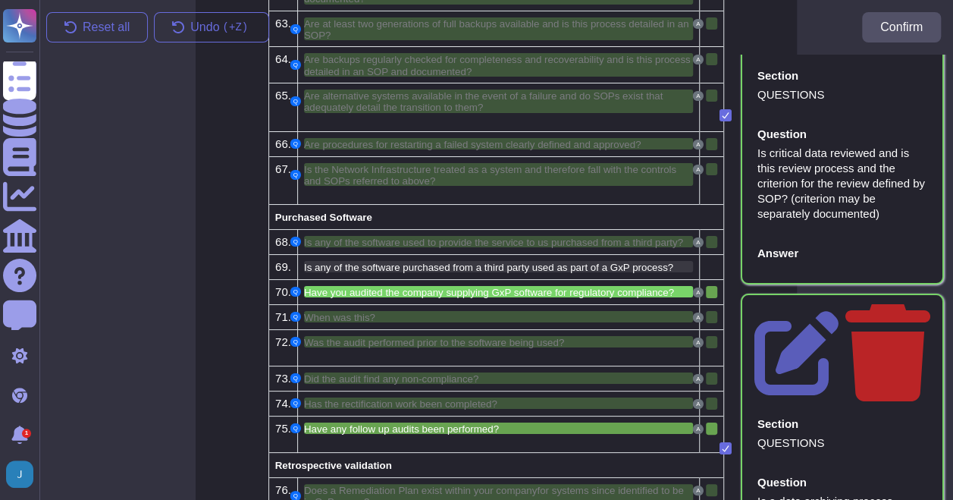
scroll to position [11326, 0]
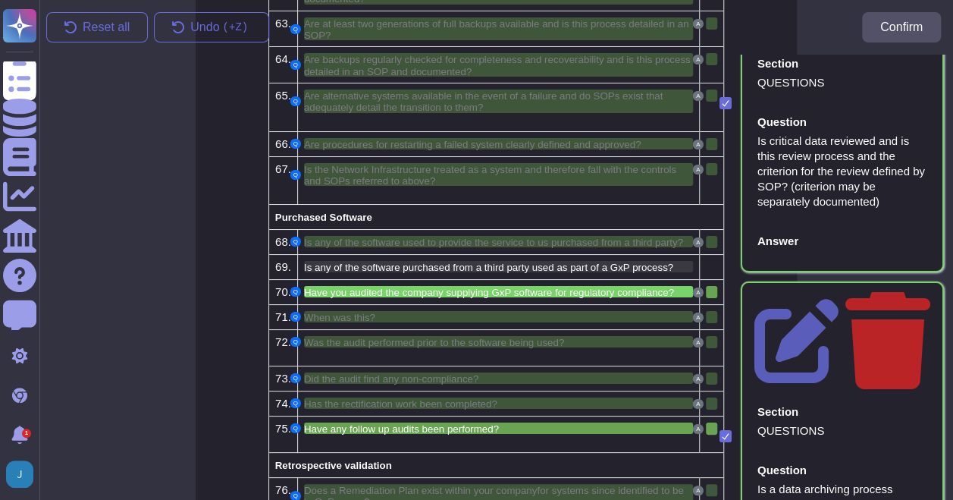
click at [481, 262] on span "Is any of the software purchased from a third party used as part of a GxP proce…" at bounding box center [488, 267] width 369 height 11
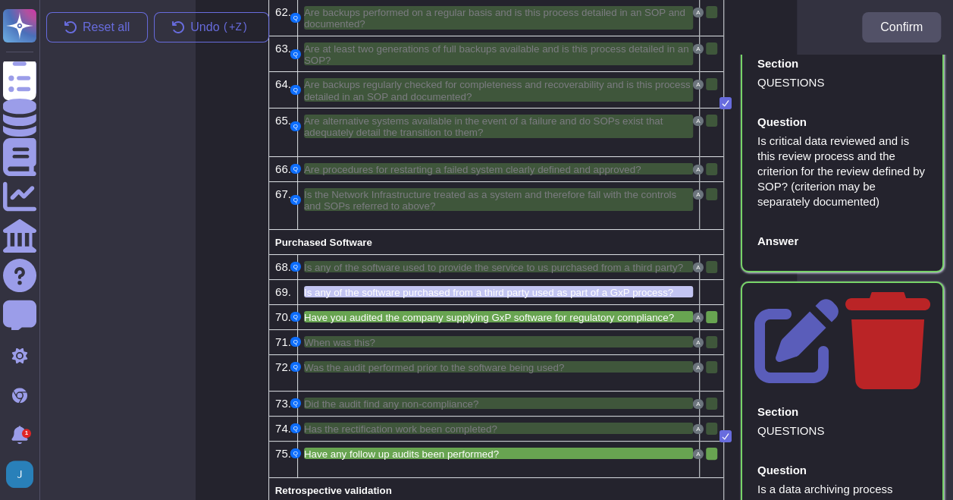
click at [475, 287] on span "Is any of the software purchased from a third party used as part of a GxP proce…" at bounding box center [488, 292] width 369 height 11
drag, startPoint x: 288, startPoint y: 250, endPoint x: 296, endPoint y: 249, distance: 7.6
click at [288, 285] on span "69." at bounding box center [283, 291] width 16 height 13
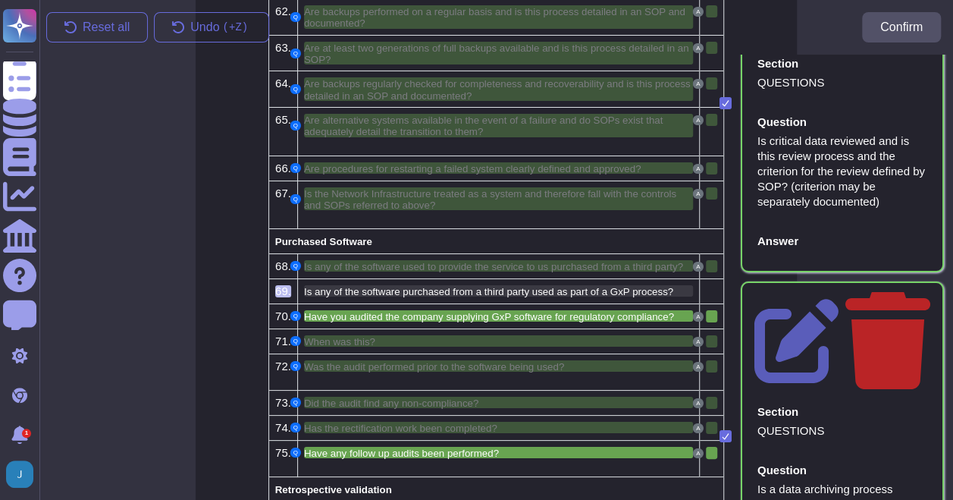
click at [359, 286] on span "Is any of the software purchased from a third party used as part of a GxP proce…" at bounding box center [488, 291] width 369 height 11
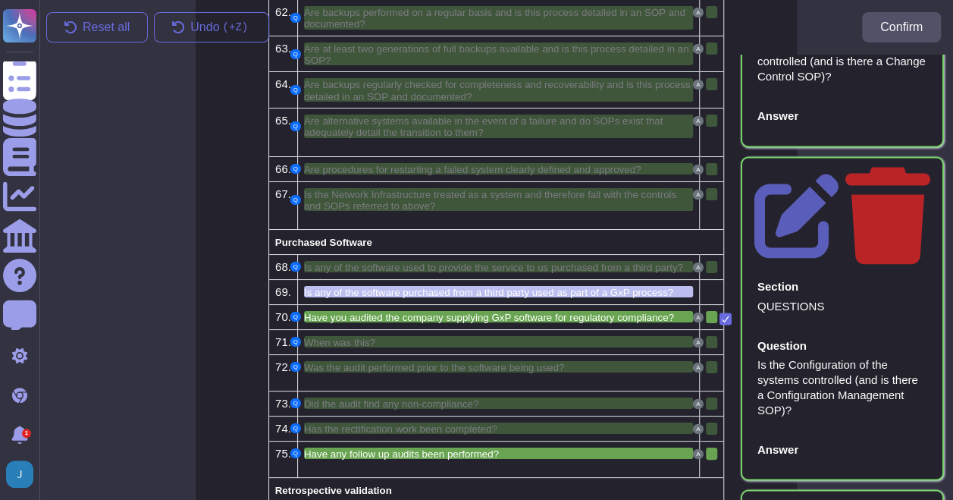
scroll to position [0, 0]
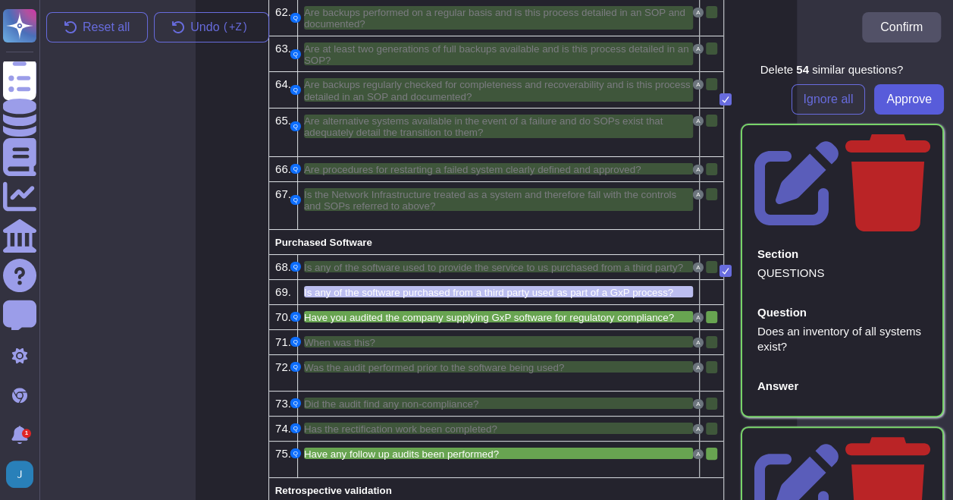
click at [892, 93] on span "Approve" at bounding box center [908, 99] width 45 height 12
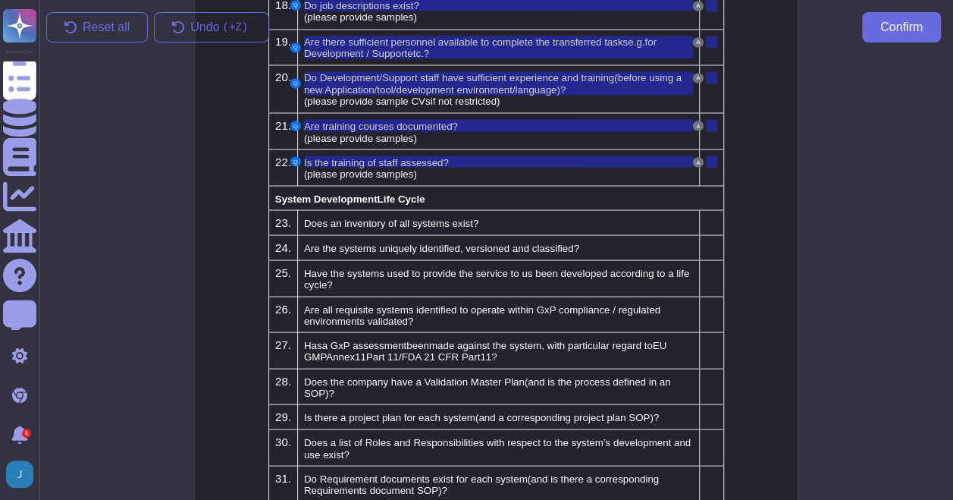
scroll to position [1316, 0]
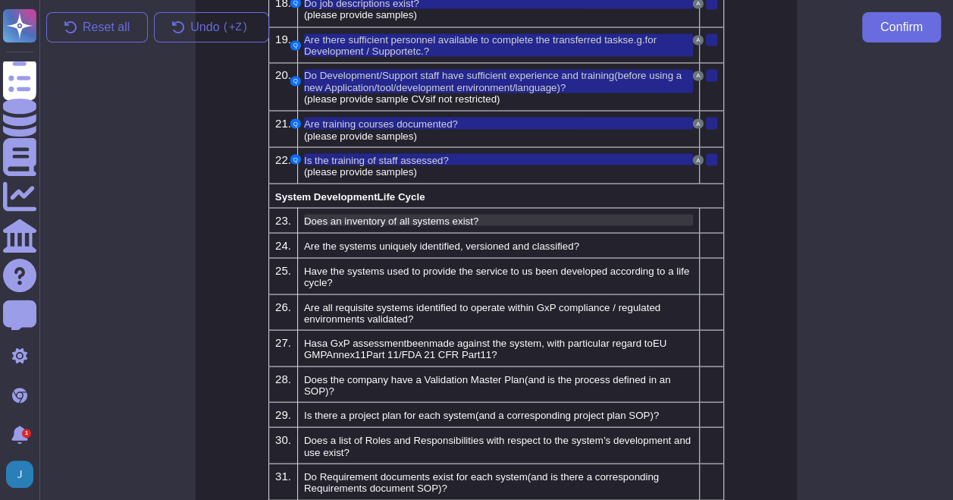
click at [323, 215] on span "Does an inventory of all systems exist?" at bounding box center [391, 220] width 174 height 11
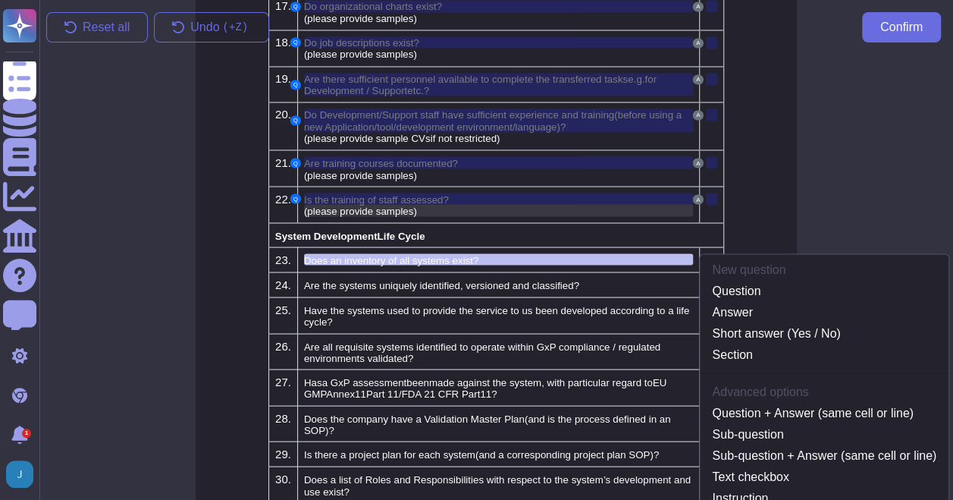
scroll to position [1269, 0]
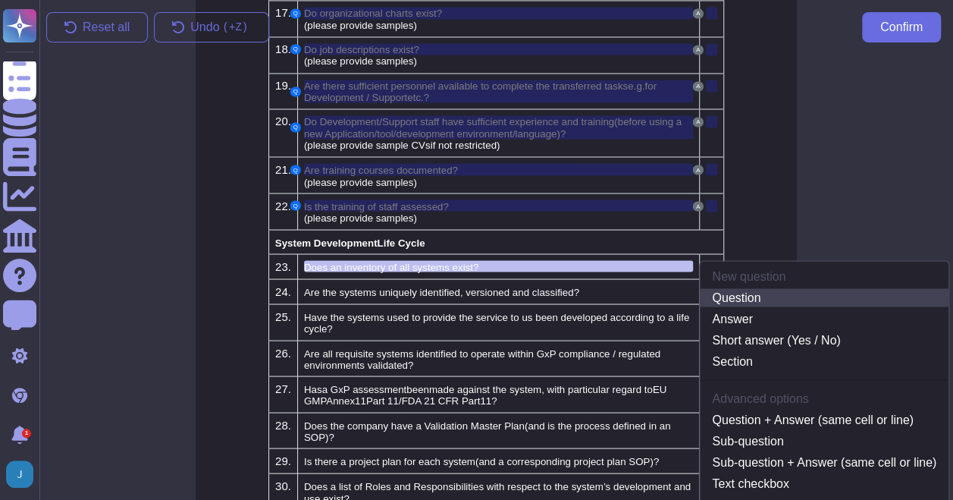
click at [736, 288] on link "Question" at bounding box center [824, 297] width 249 height 18
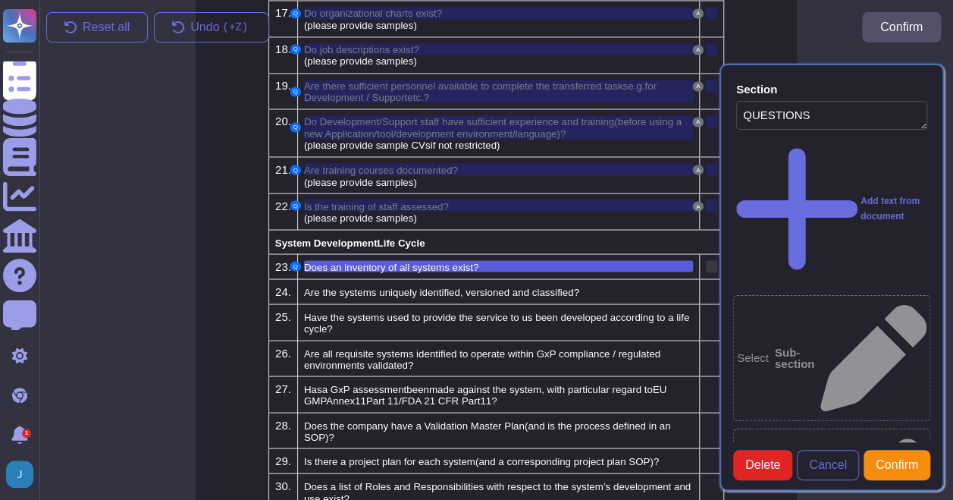
click at [707, 260] on div at bounding box center [711, 266] width 11 height 12
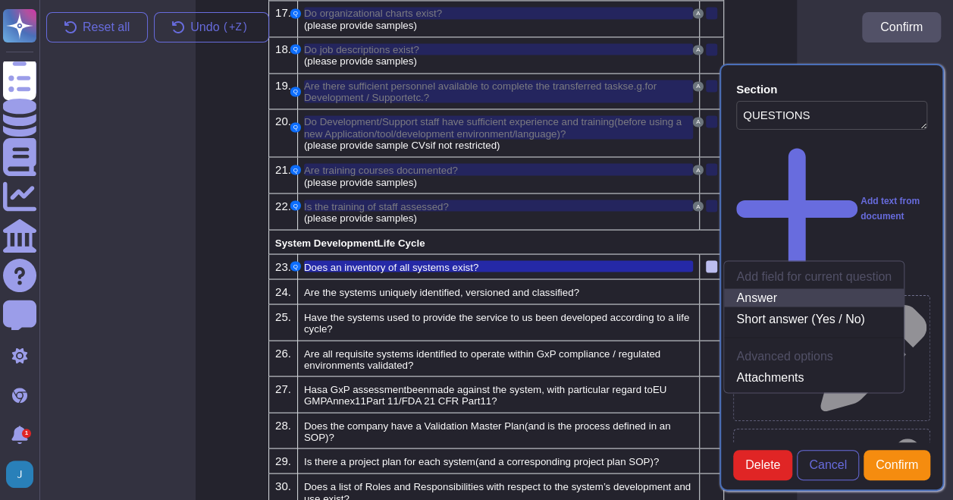
click at [741, 288] on link "Answer" at bounding box center [814, 297] width 180 height 18
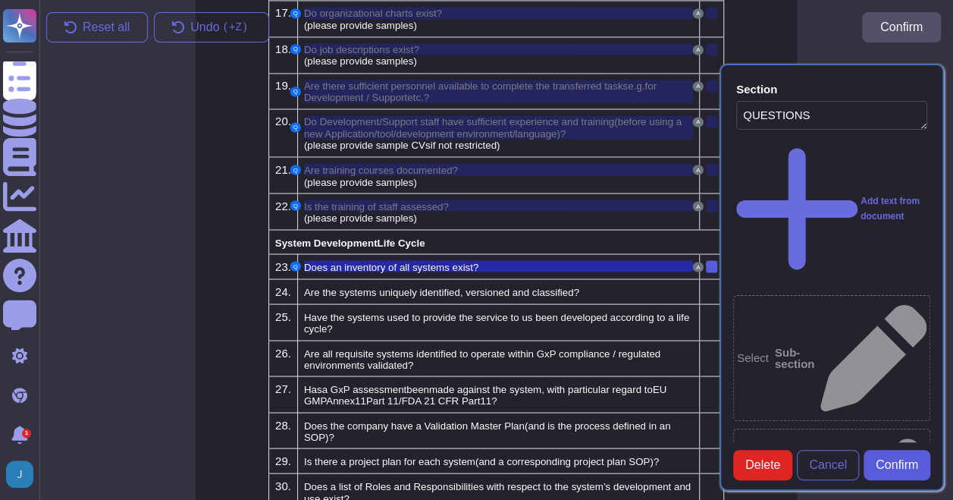
click at [891, 471] on span "Confirm" at bounding box center [897, 465] width 42 height 12
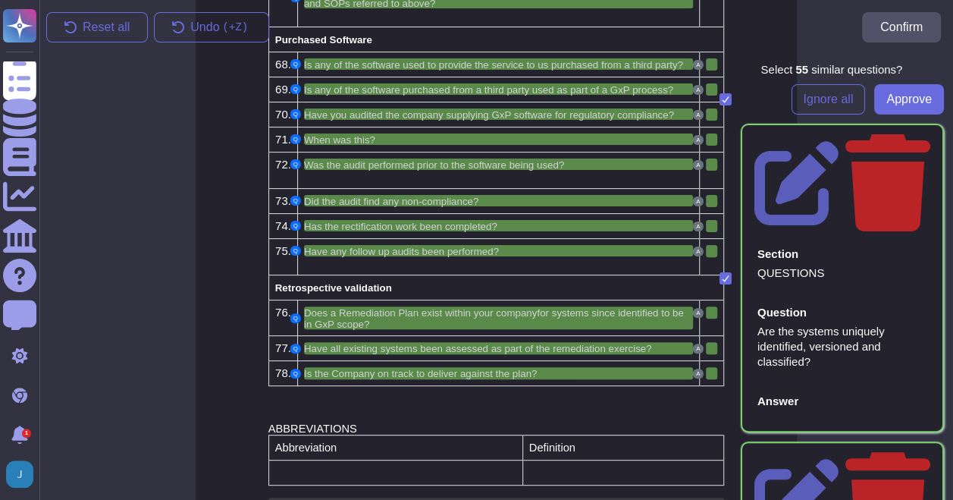
scroll to position [3080, 0]
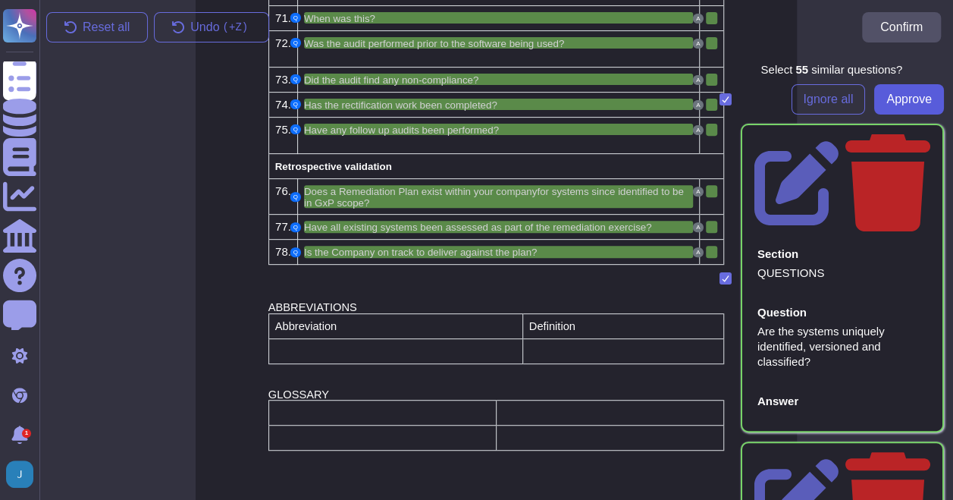
click at [904, 85] on button "Approve" at bounding box center [909, 99] width 70 height 30
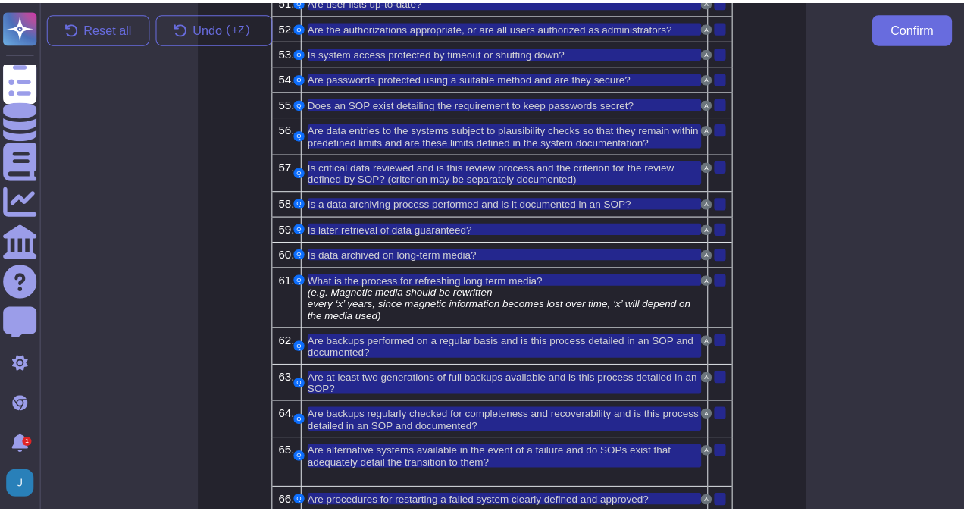
scroll to position [2398, 0]
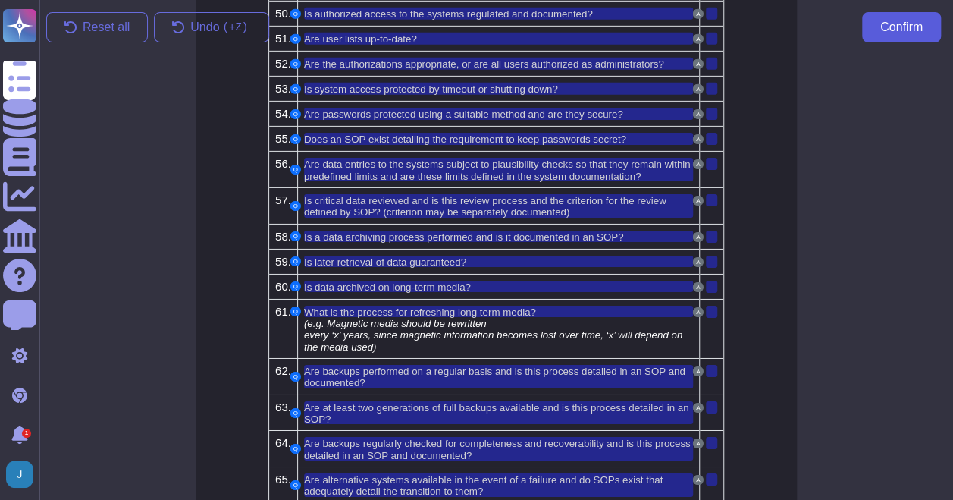
click at [913, 39] on button "Confirm" at bounding box center [901, 27] width 79 height 30
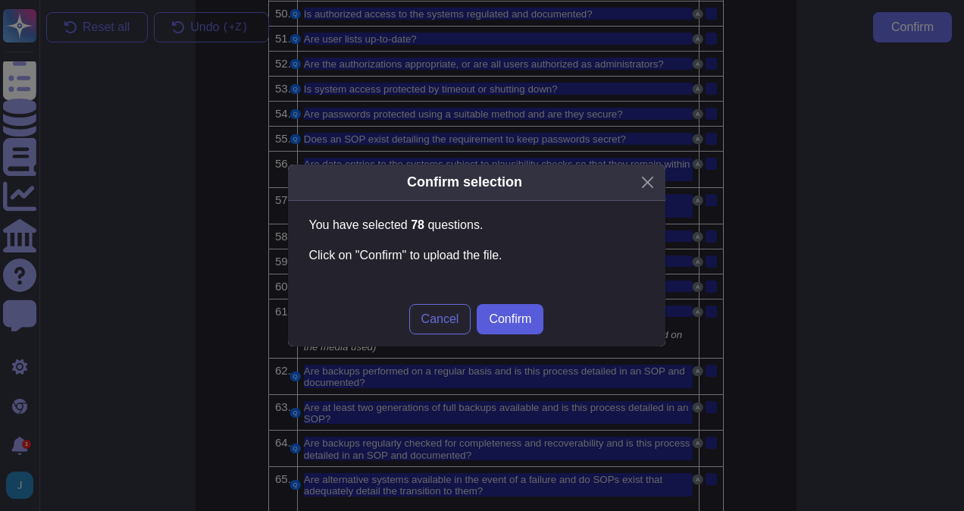
click at [510, 313] on span "Confirm" at bounding box center [510, 319] width 42 height 12
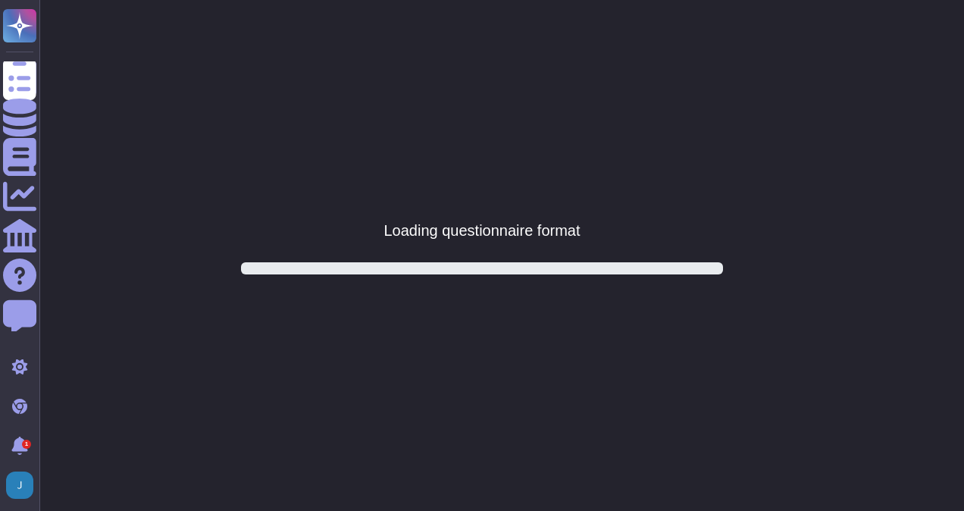
scroll to position [0, 0]
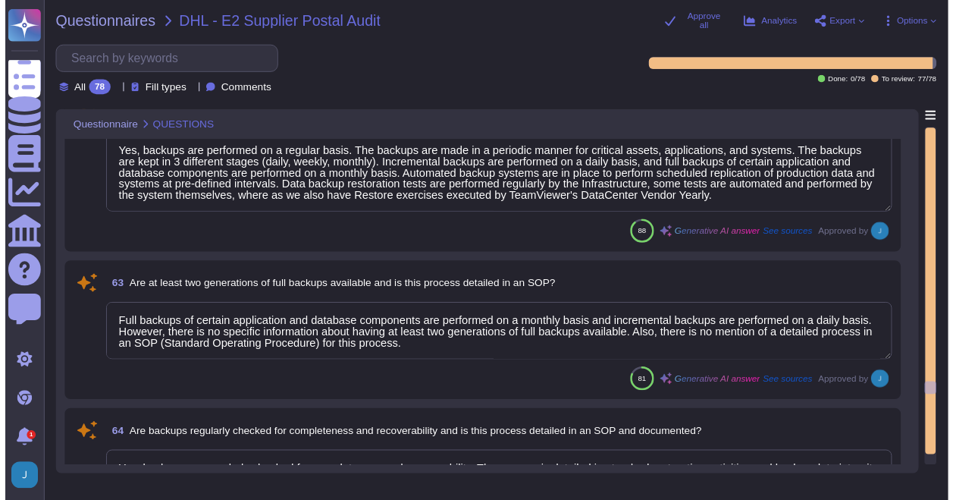
scroll to position [9128, 0]
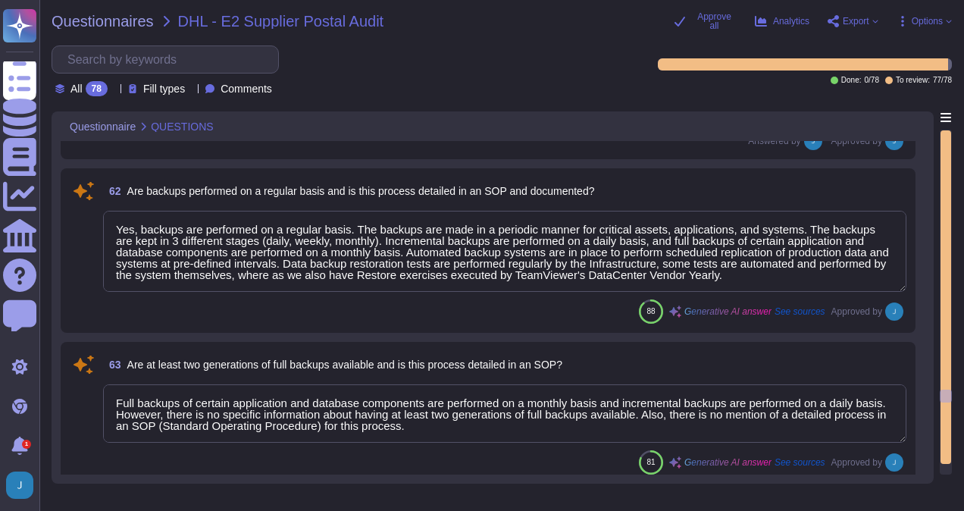
click at [924, 21] on span "Options" at bounding box center [927, 21] width 31 height 9
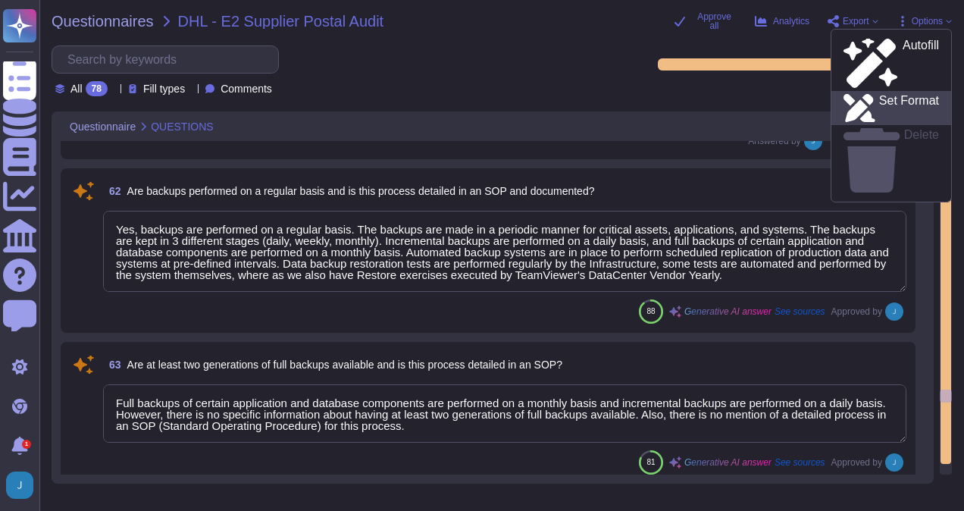
click at [889, 95] on p "Set Format" at bounding box center [910, 108] width 60 height 27
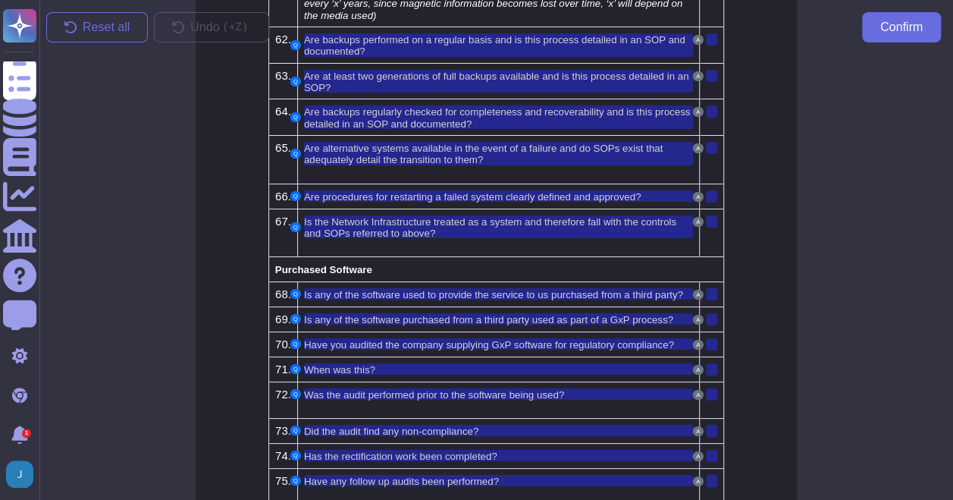
scroll to position [2625, 0]
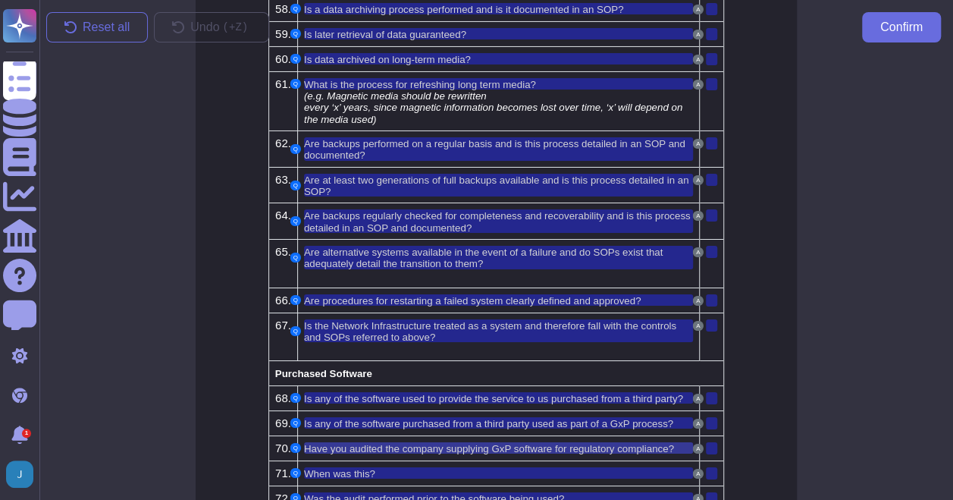
click at [573, 443] on span "Have you audited the company supplying GxP software for regulatory compliance?" at bounding box center [489, 448] width 370 height 11
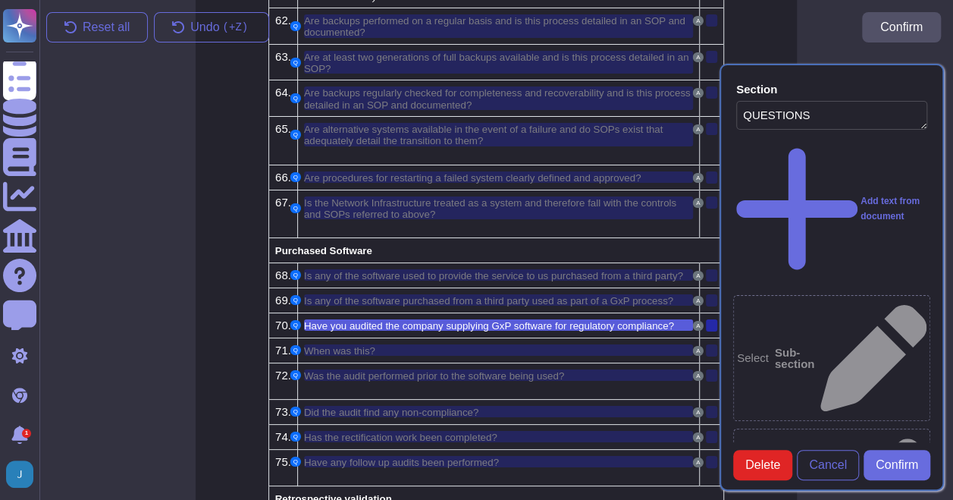
scroll to position [2781, 0]
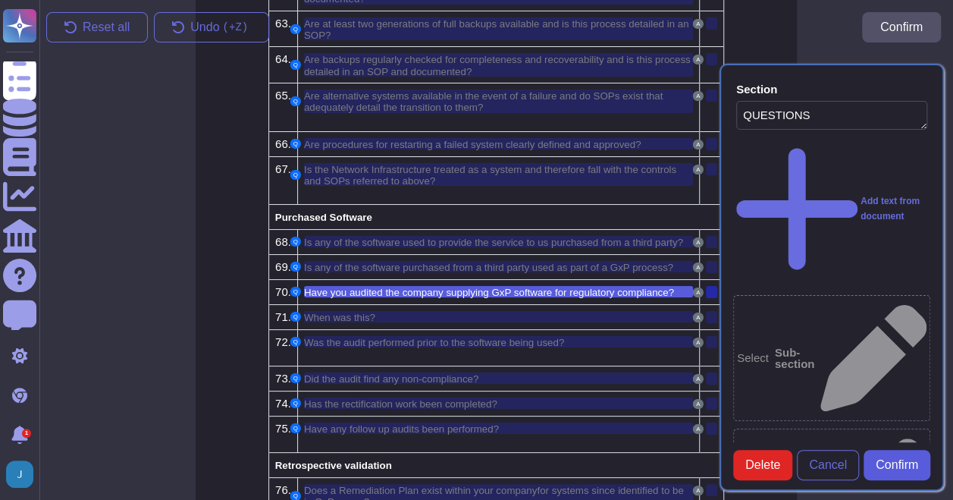
click at [883, 469] on span "Confirm" at bounding box center [897, 465] width 42 height 12
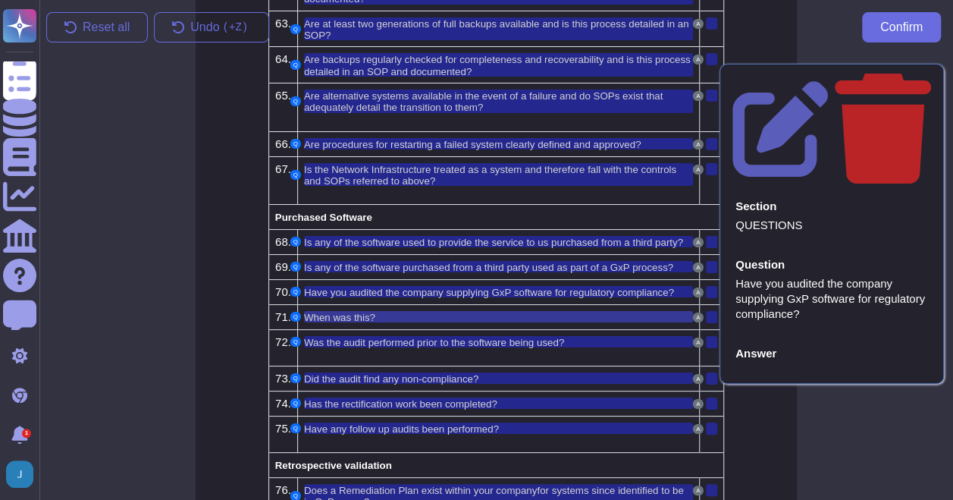
click at [523, 311] on div "When was this?" at bounding box center [499, 316] width 390 height 11
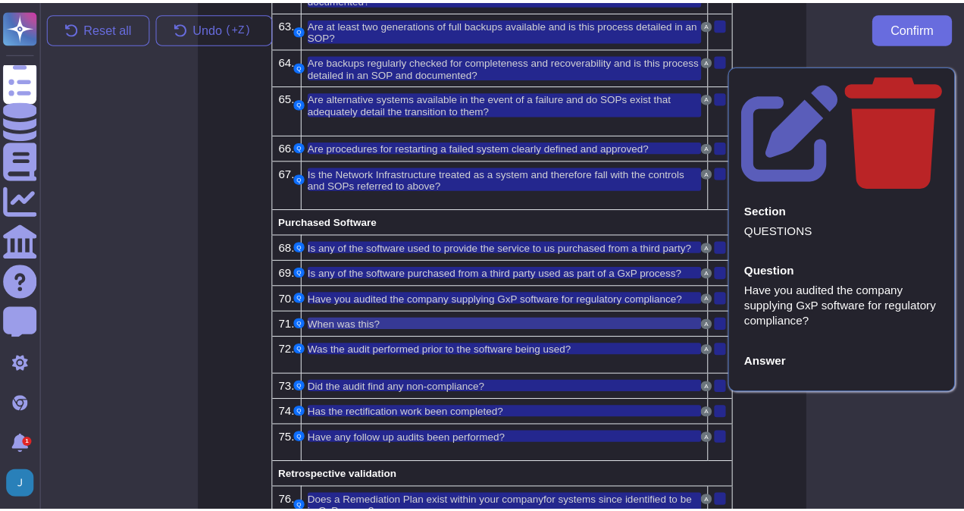
scroll to position [2806, 0]
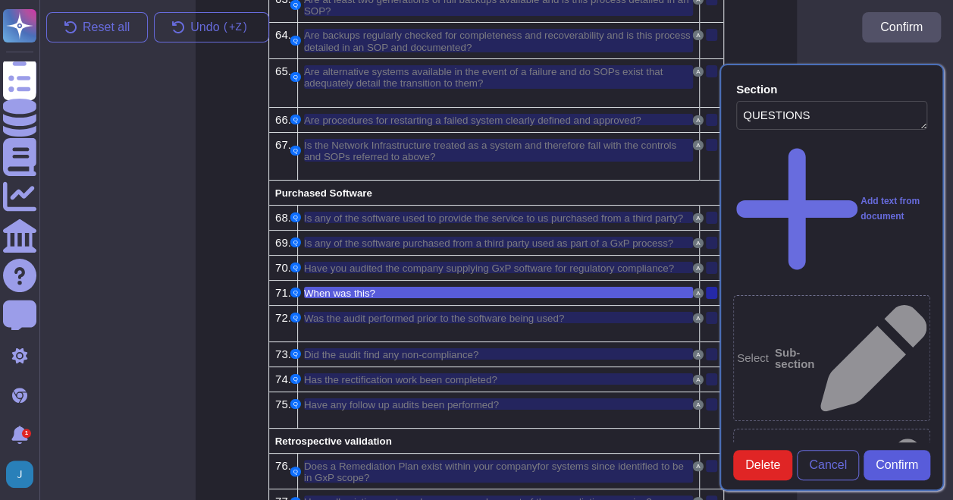
click at [883, 471] on span "Confirm" at bounding box center [897, 465] width 42 height 12
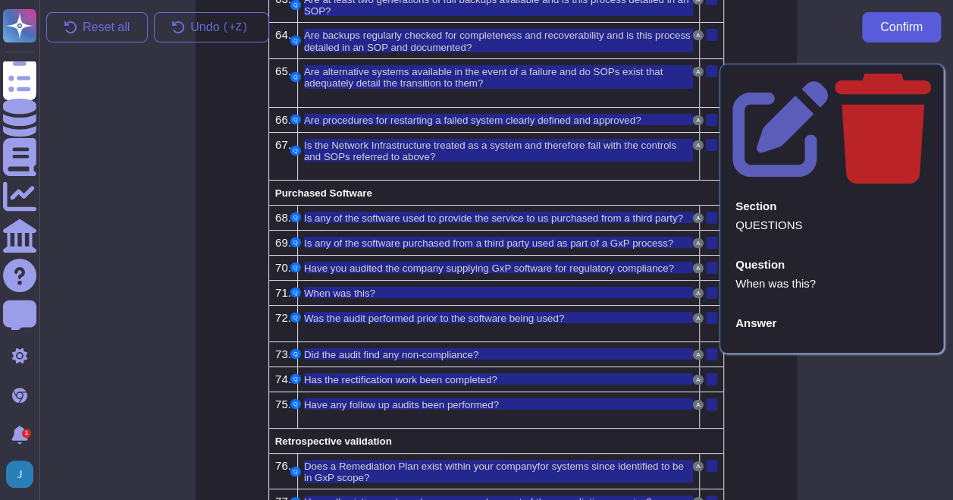
click at [898, 36] on button "Confirm" at bounding box center [901, 27] width 79 height 30
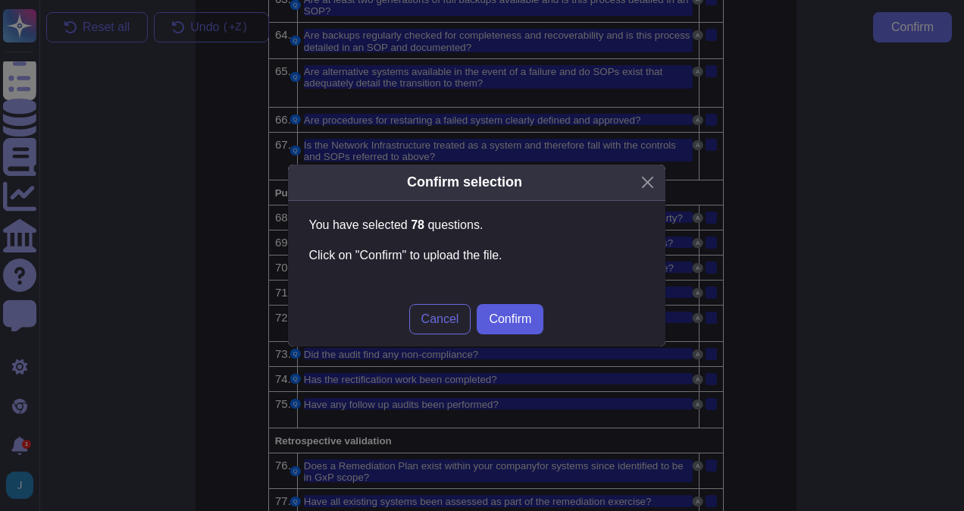
click at [508, 328] on button "Confirm" at bounding box center [510, 319] width 67 height 30
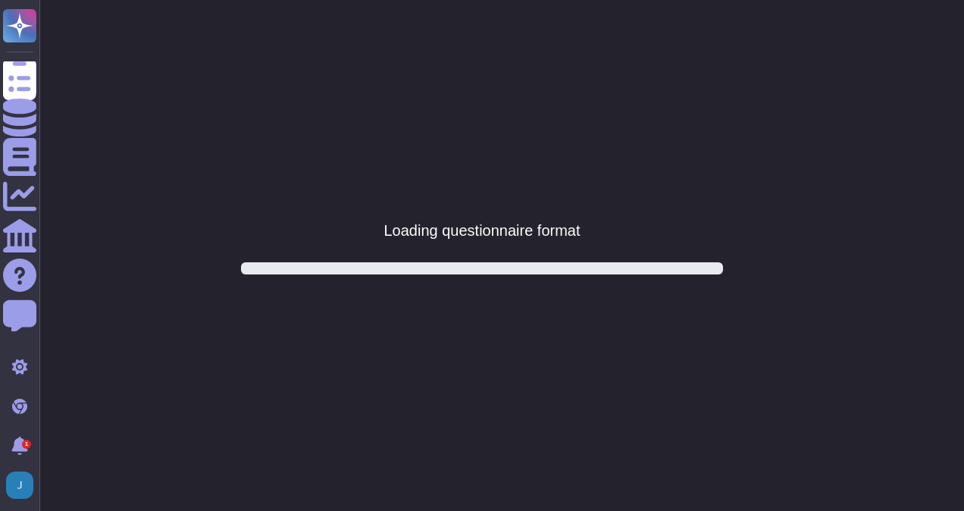
scroll to position [0, 0]
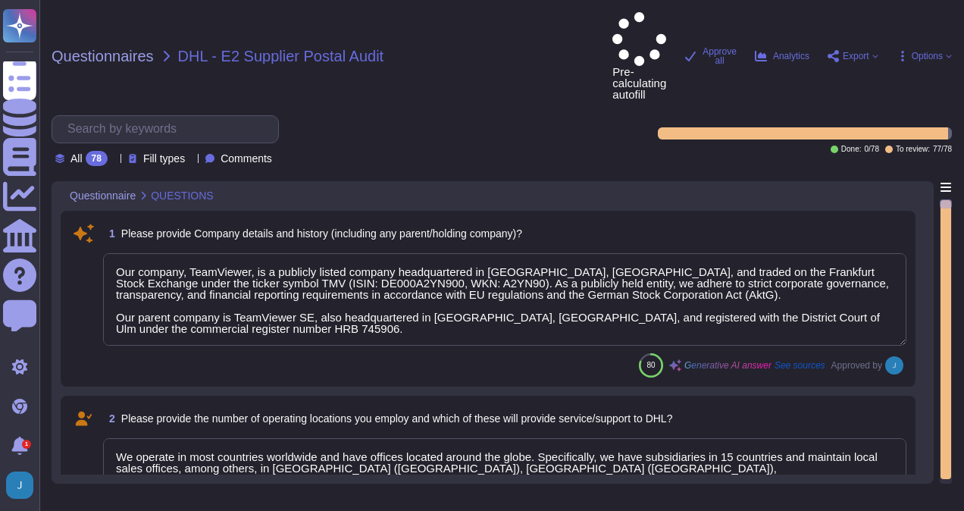
click at [869, 50] on span "Export" at bounding box center [853, 56] width 51 height 12
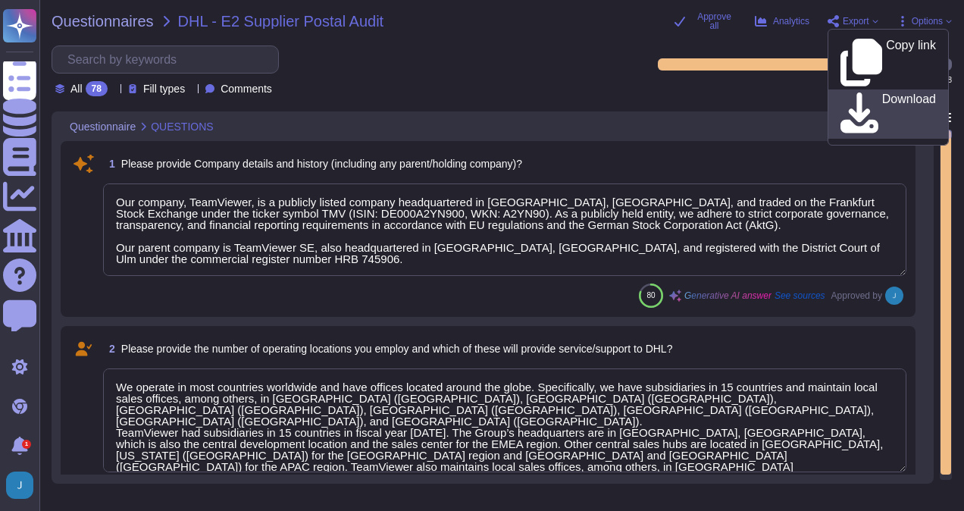
click at [885, 93] on p "Download" at bounding box center [910, 114] width 54 height 42
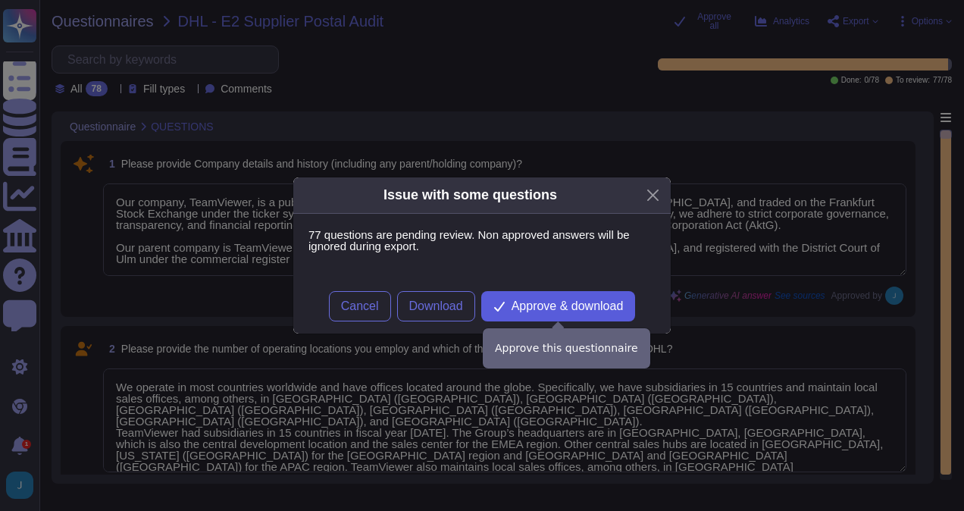
click at [572, 306] on span "Approve & download" at bounding box center [568, 306] width 112 height 12
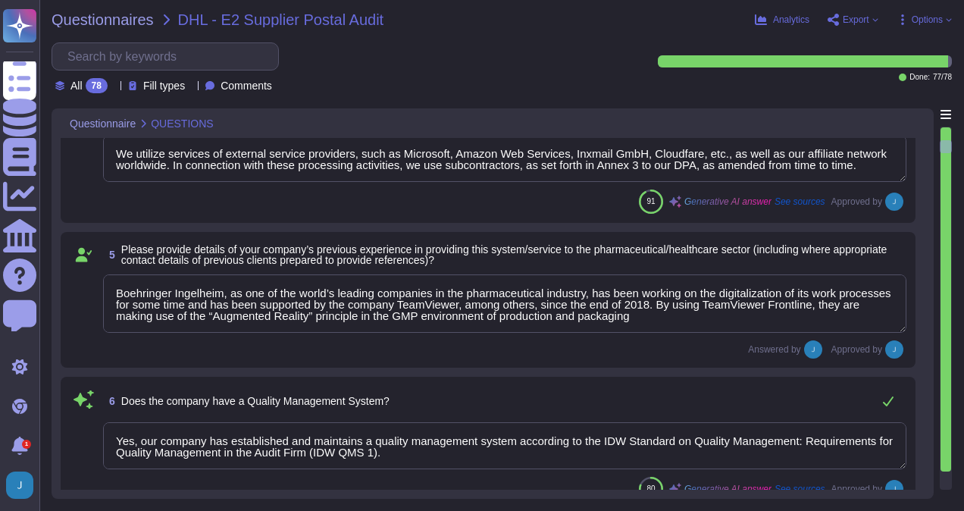
scroll to position [758, 0]
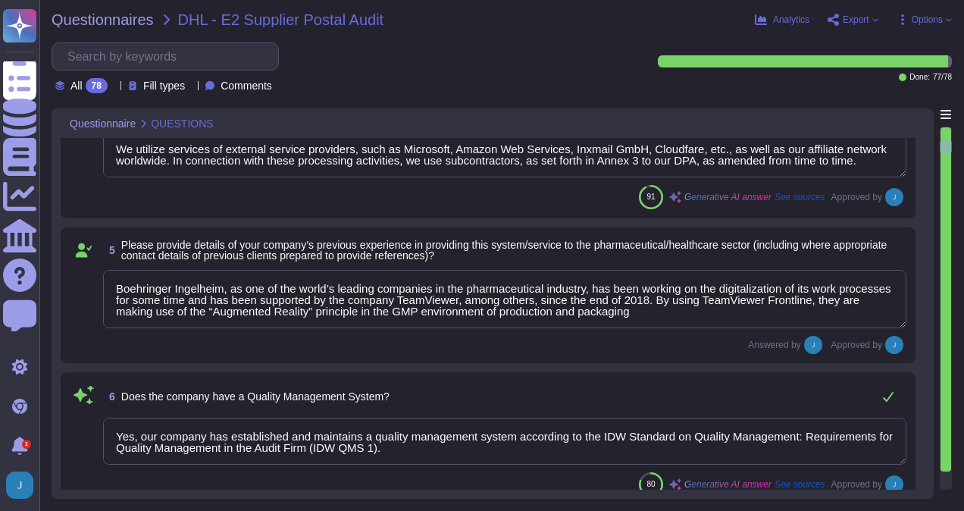
click at [521, 129] on div "Questionnaire QUESTIONS" at bounding box center [387, 123] width 652 height 30
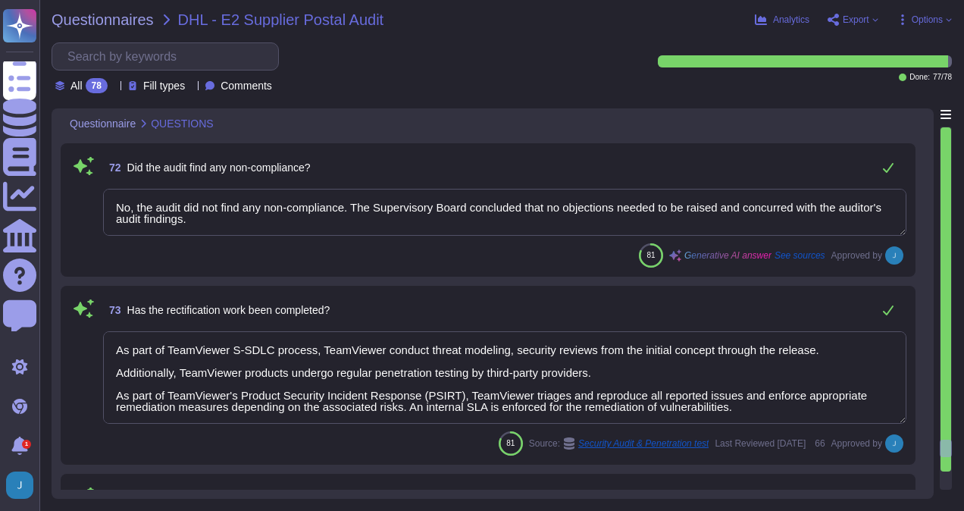
scroll to position [11443, 0]
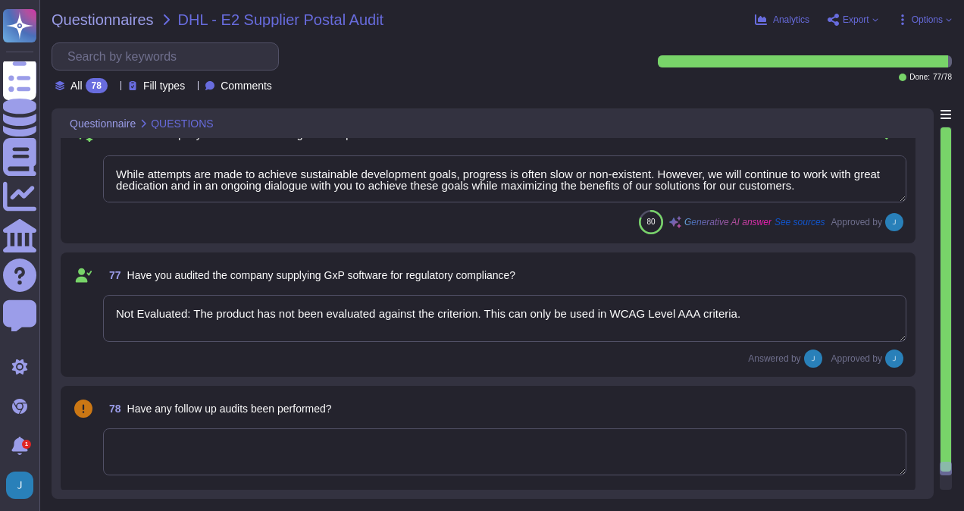
click at [429, 460] on textarea at bounding box center [505, 451] width 804 height 47
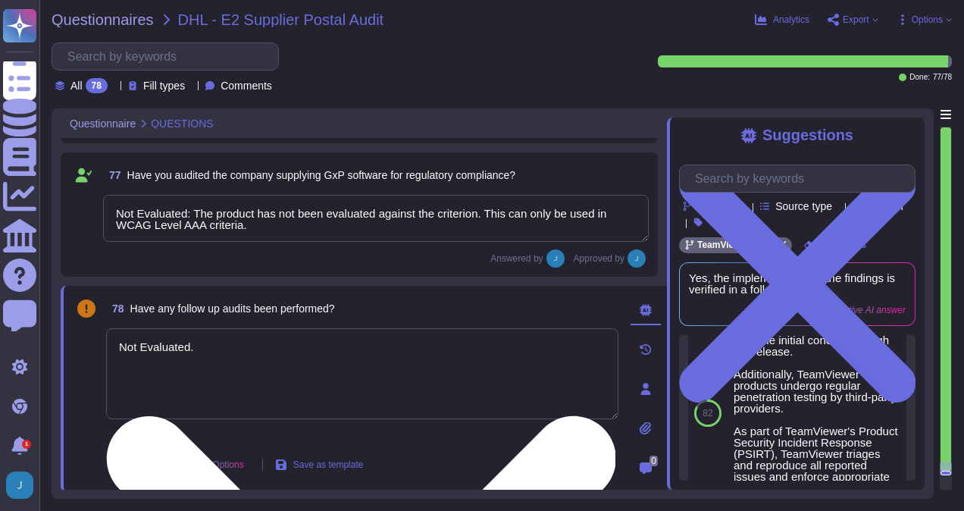
scroll to position [11544, 0]
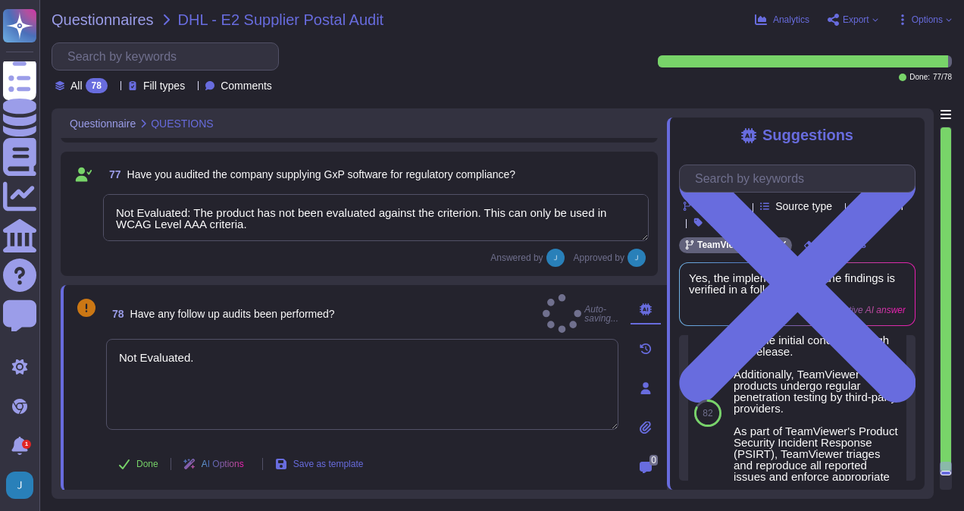
click at [870, 20] on span "Export" at bounding box center [853, 20] width 51 height 12
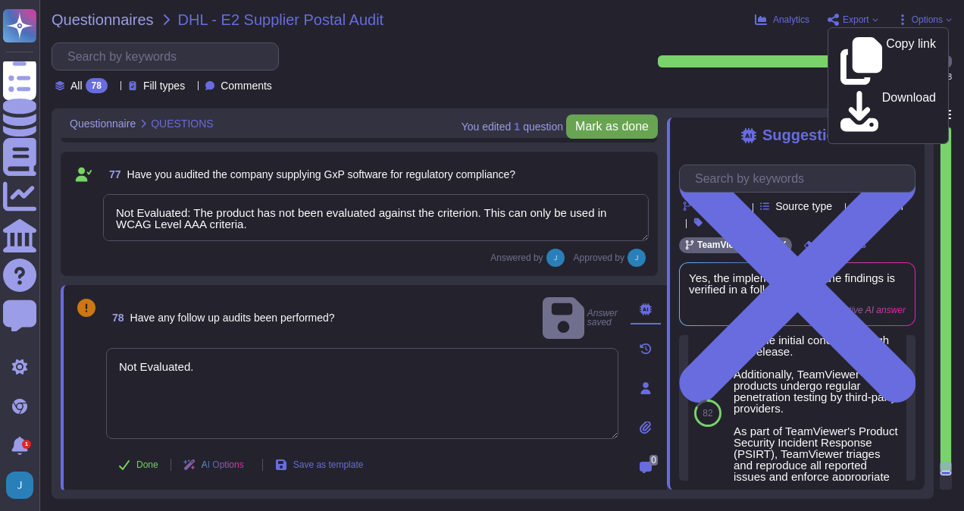
click at [633, 121] on span "Mark as done" at bounding box center [613, 127] width 74 height 12
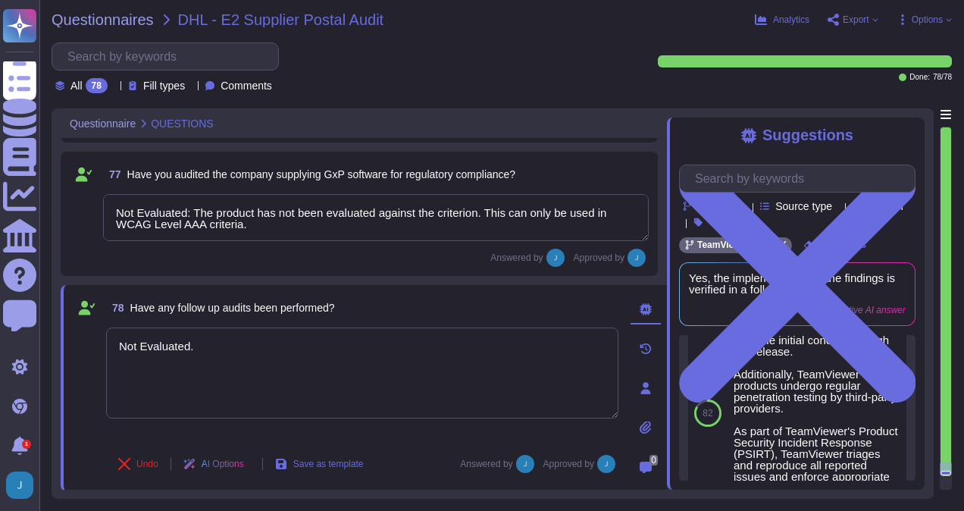
click at [868, 20] on span "Export" at bounding box center [856, 19] width 27 height 9
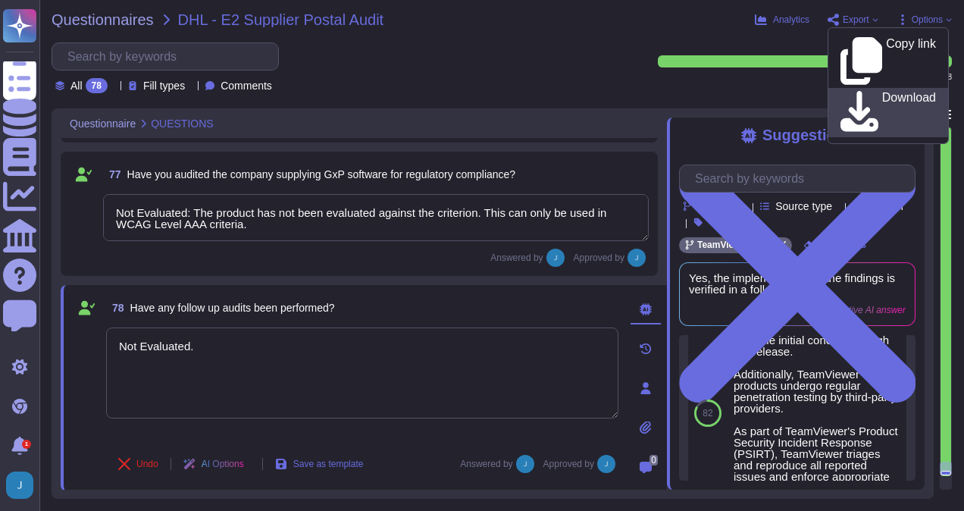
click at [883, 92] on p "Download" at bounding box center [910, 113] width 54 height 42
